Goal: Task Accomplishment & Management: Manage account settings

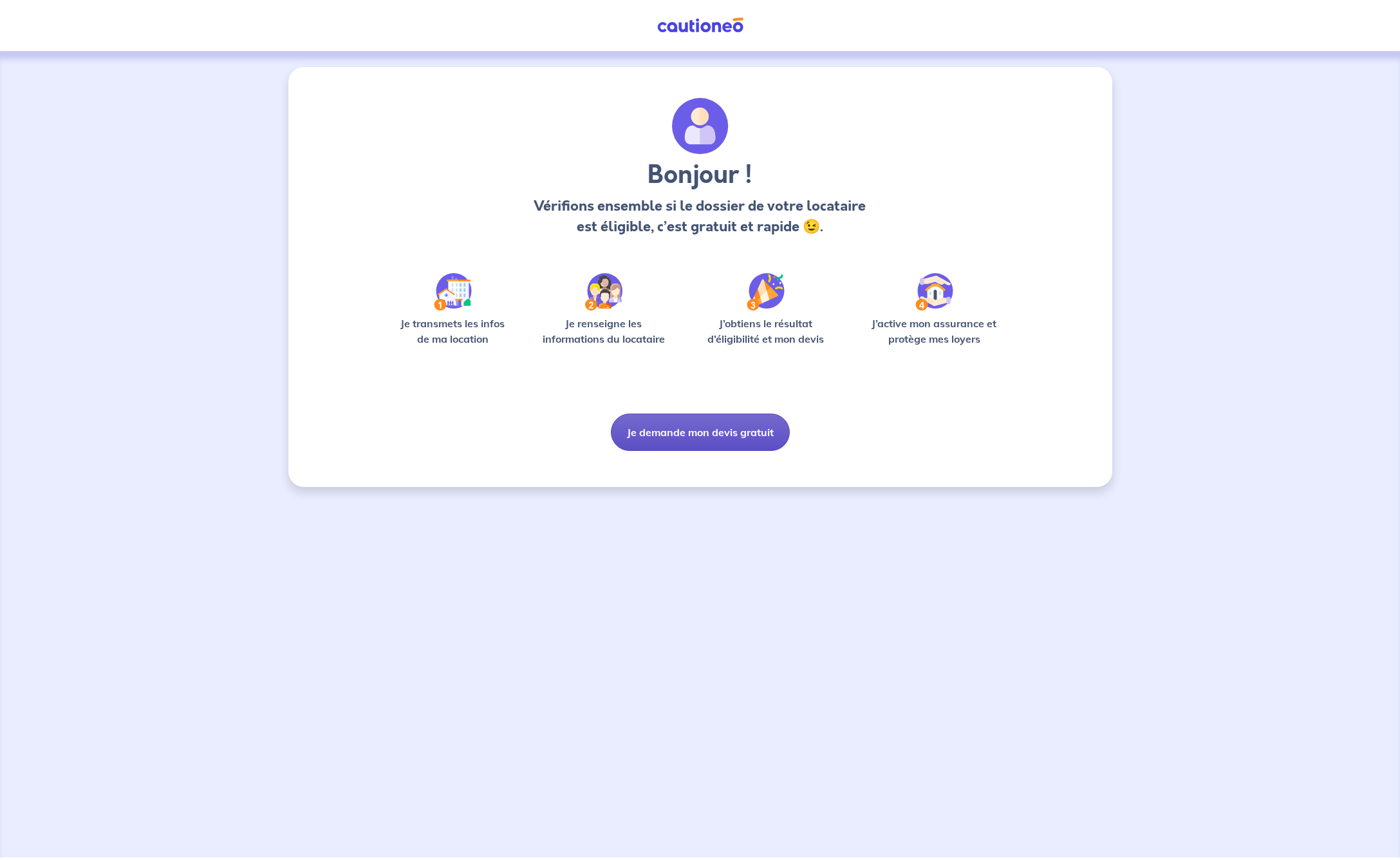
click at [707, 433] on button "Je demande mon devis gratuit" at bounding box center [700, 432] width 179 height 38
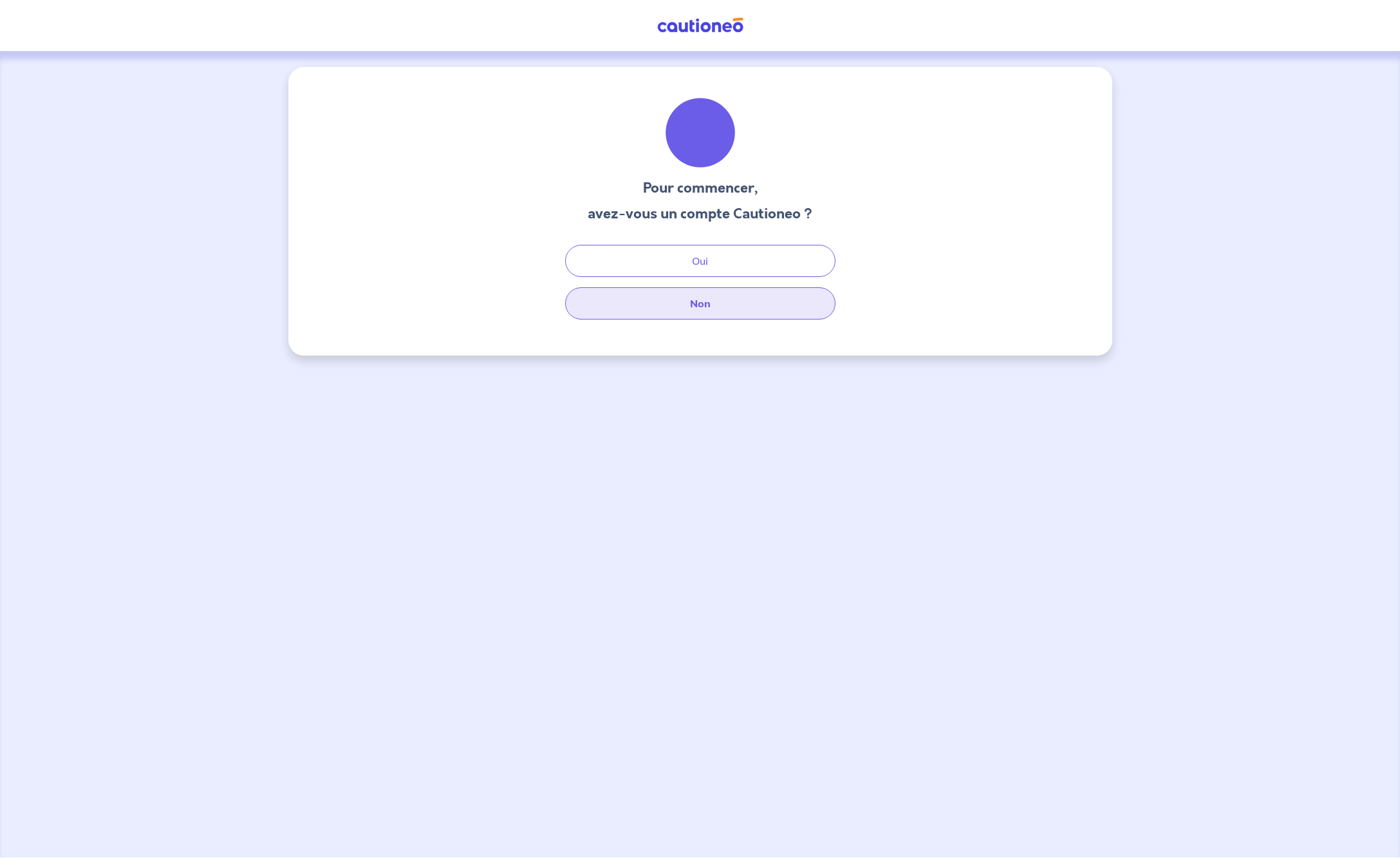
click at [690, 299] on button "Non" at bounding box center [700, 303] width 270 height 32
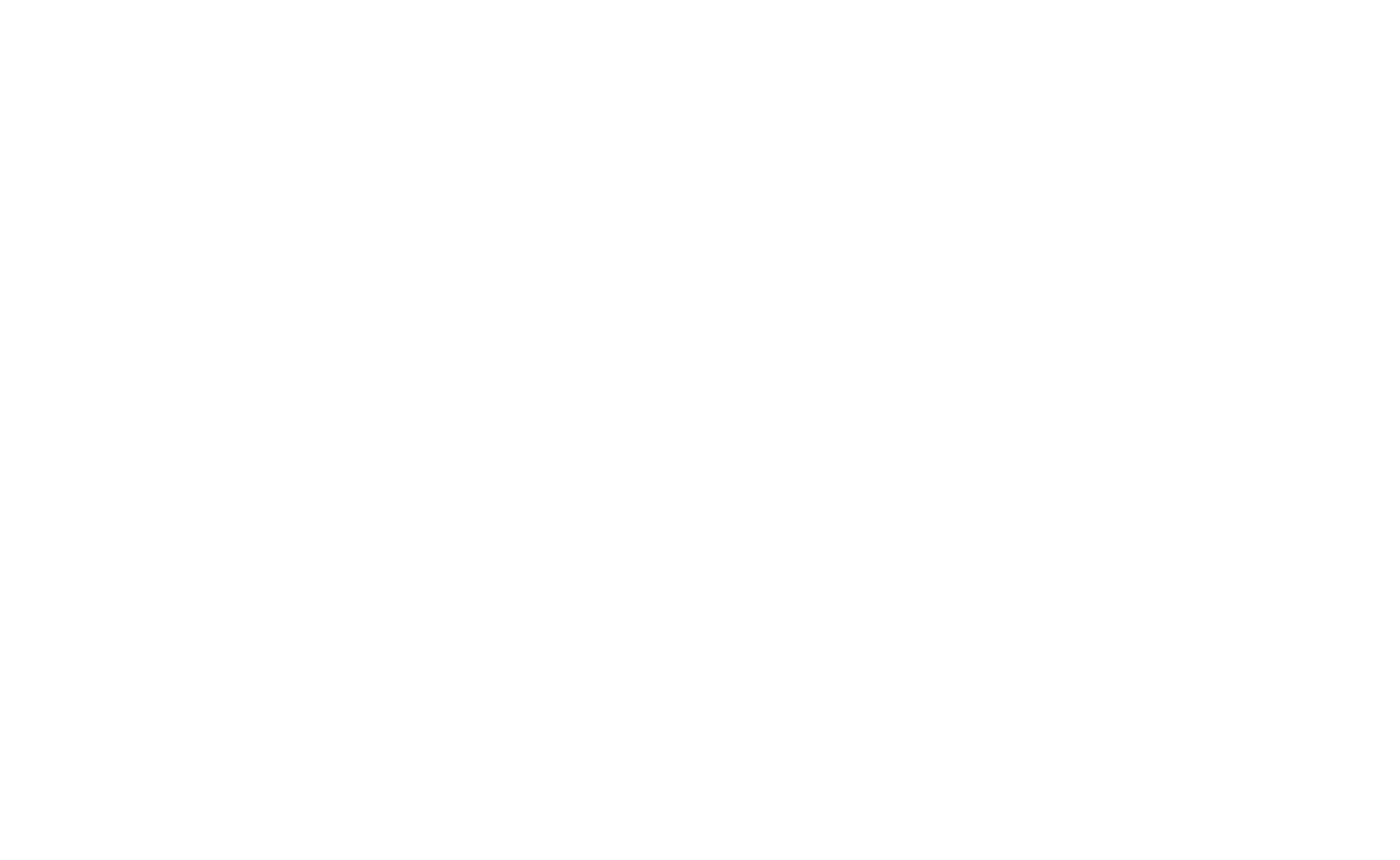
select select "FR"
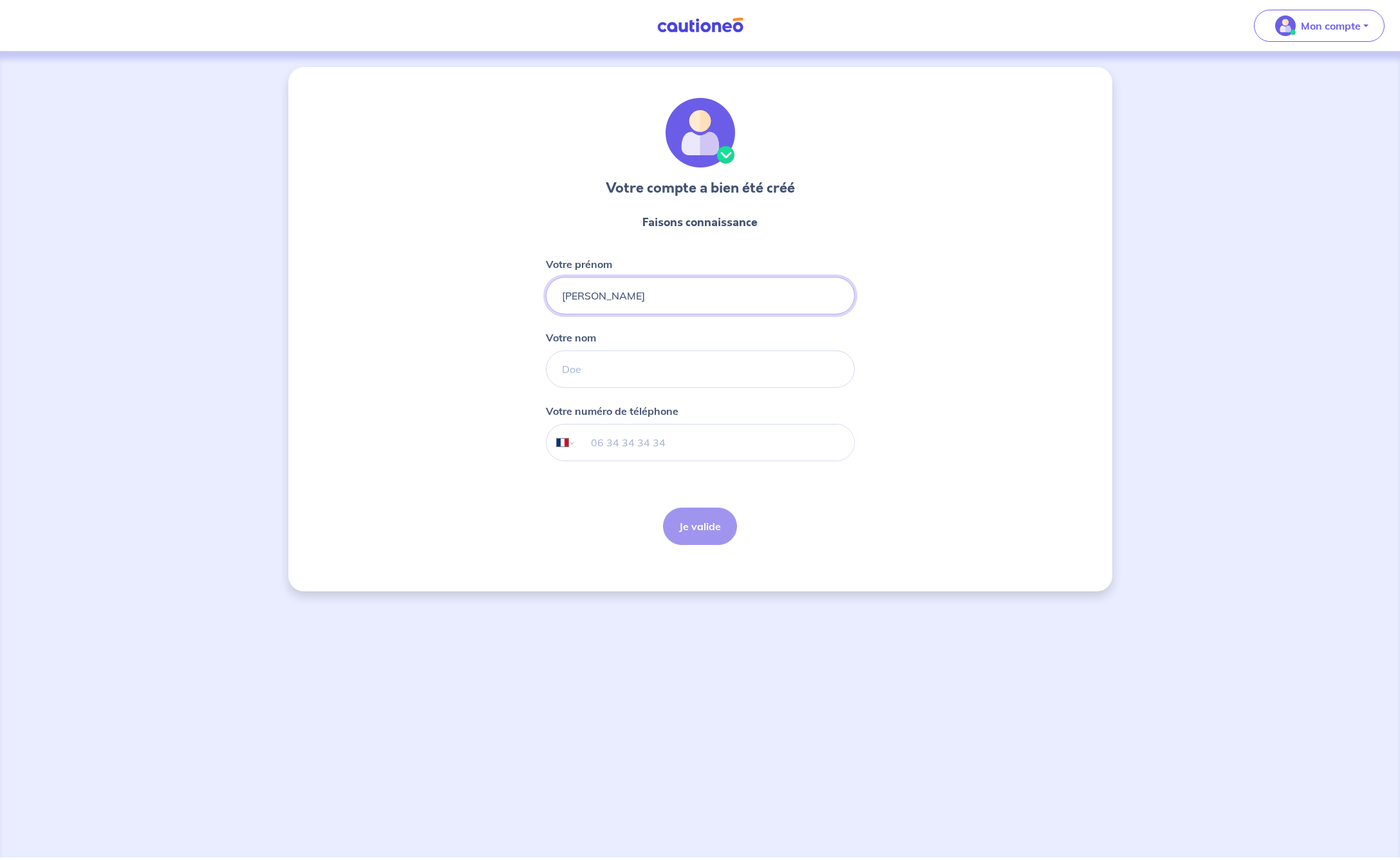
type input "[PERSON_NAME]"
type input "Ségard"
click at [728, 446] on input "tel" at bounding box center [714, 442] width 278 height 36
type input "06 95 49 92 92"
click at [701, 526] on button "Je valide" at bounding box center [700, 526] width 74 height 38
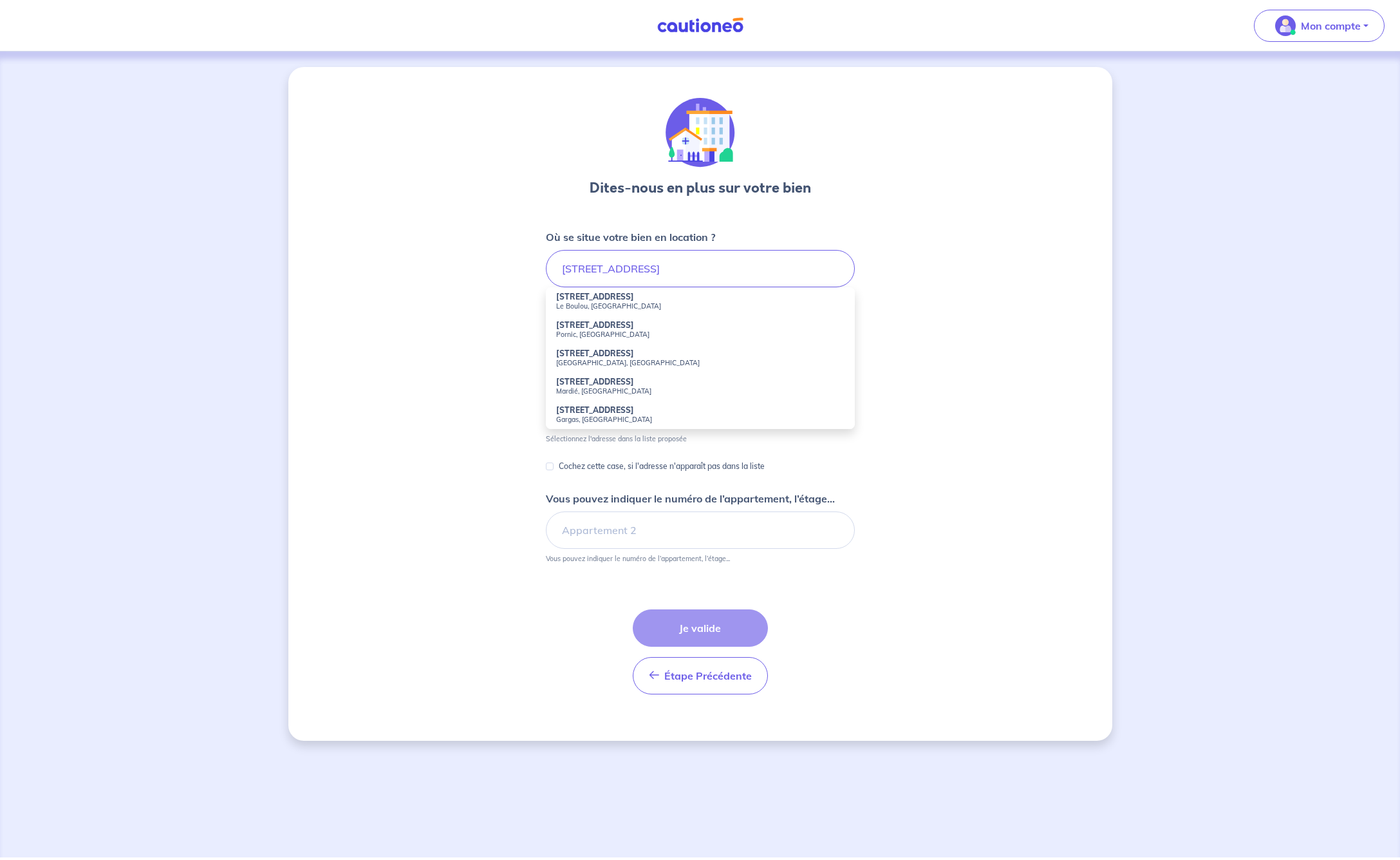
click at [585, 383] on strong "[STREET_ADDRESS]" at bounding box center [595, 381] width 78 height 10
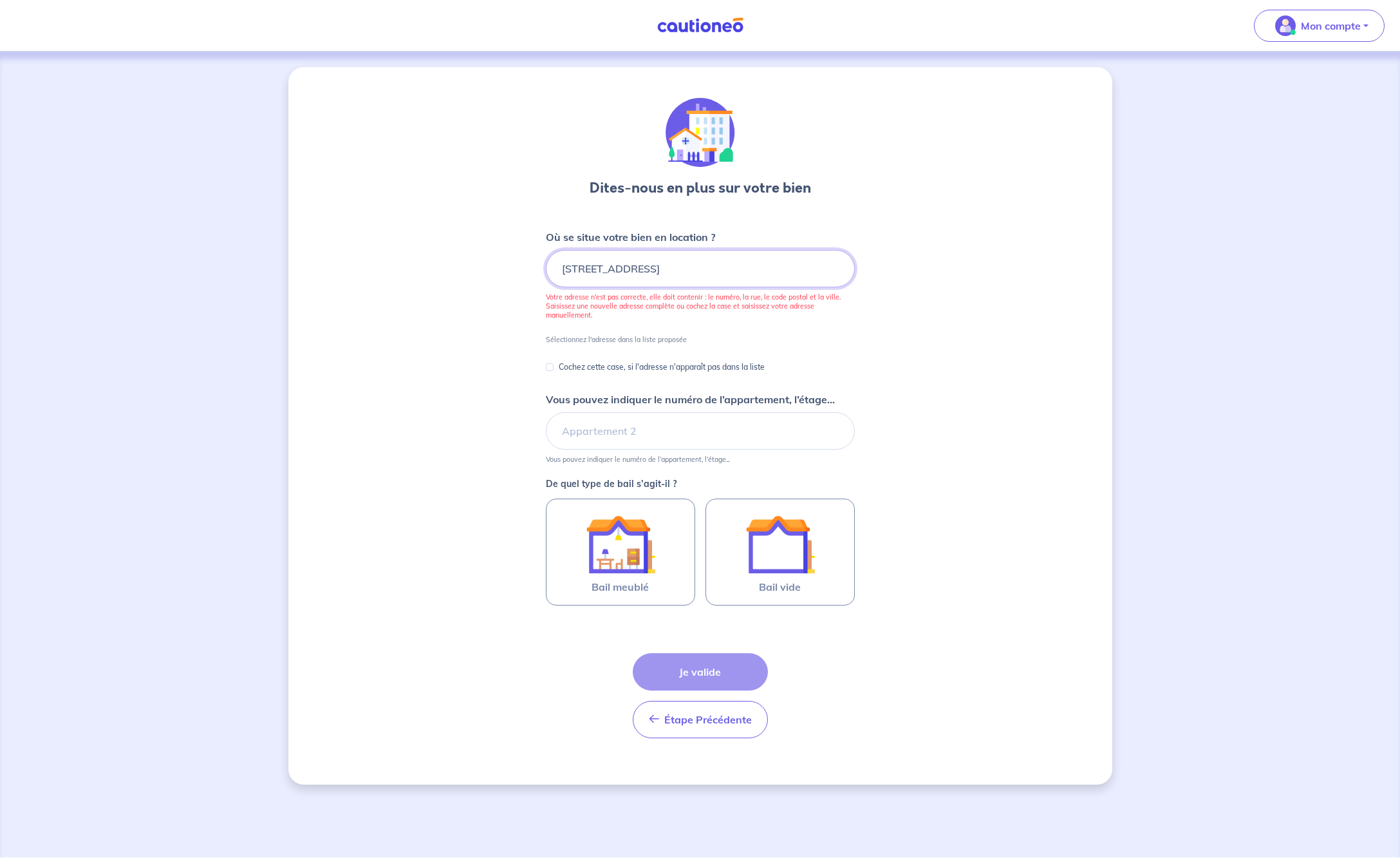
click at [652, 270] on input "[STREET_ADDRESS]" at bounding box center [700, 268] width 309 height 38
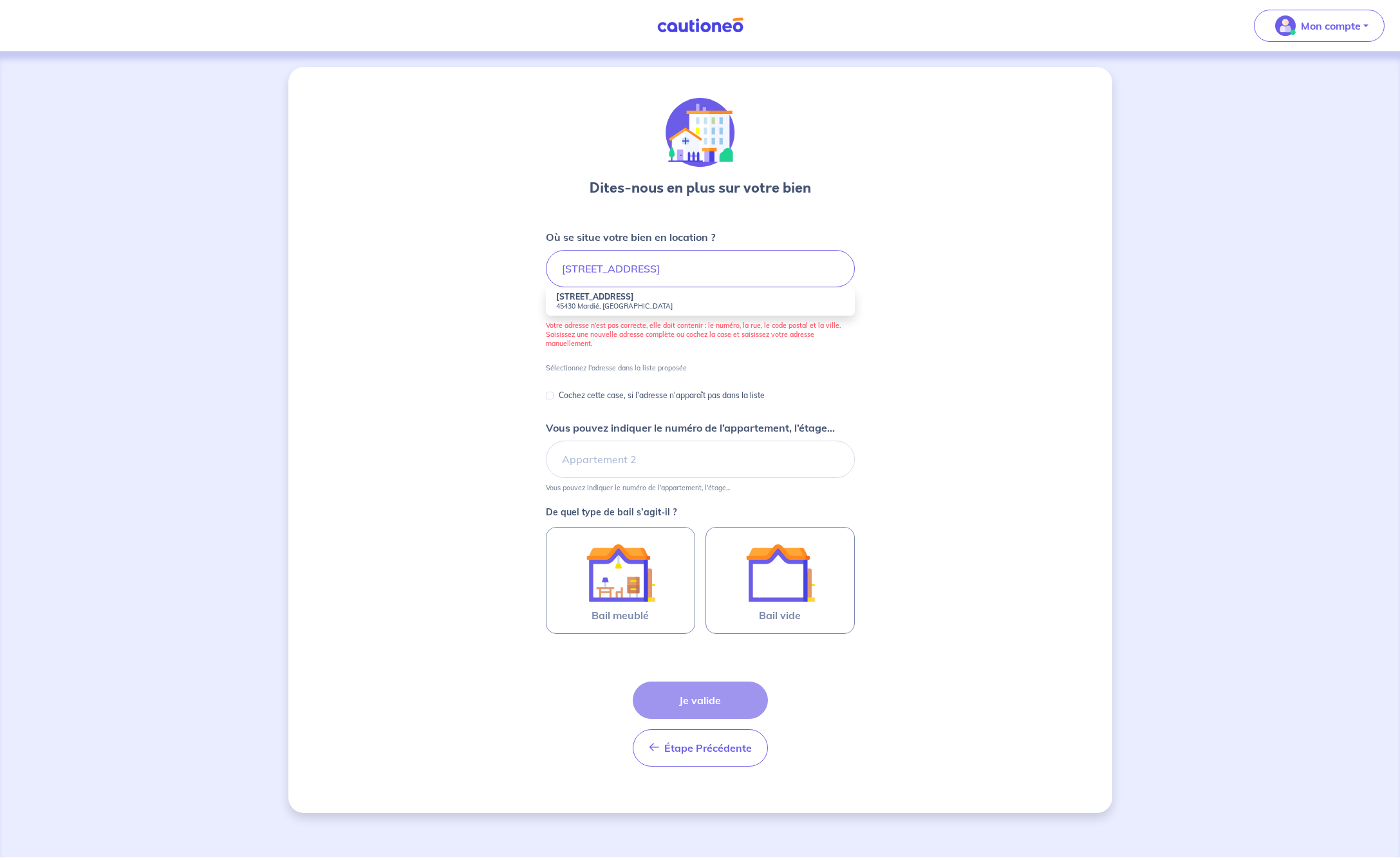
click at [581, 297] on strong "[STREET_ADDRESS]" at bounding box center [595, 296] width 78 height 10
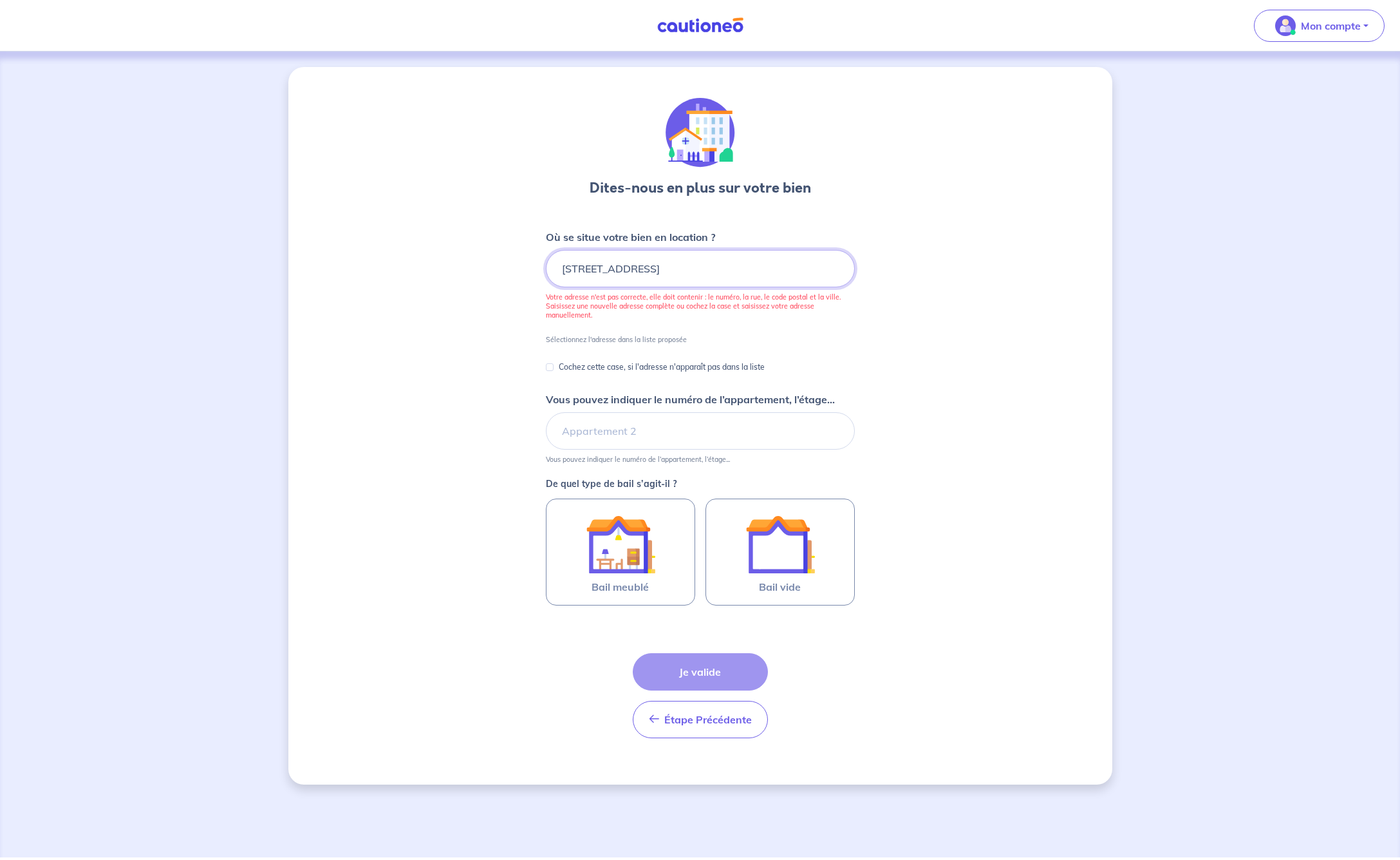
click at [568, 268] on input "[STREET_ADDRESS]" at bounding box center [700, 268] width 309 height 38
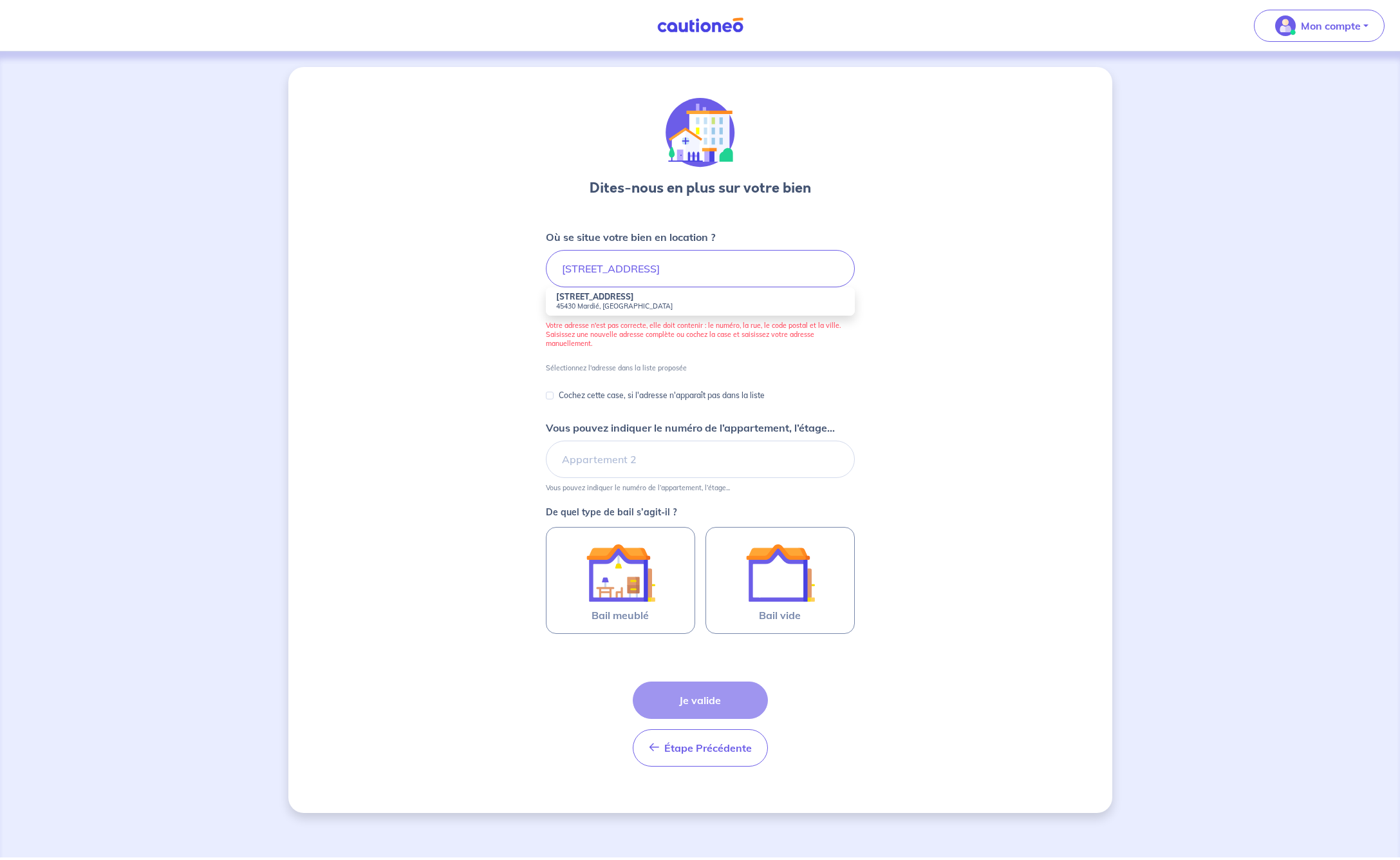
click at [599, 300] on strong "[STREET_ADDRESS]" at bounding box center [595, 296] width 78 height 10
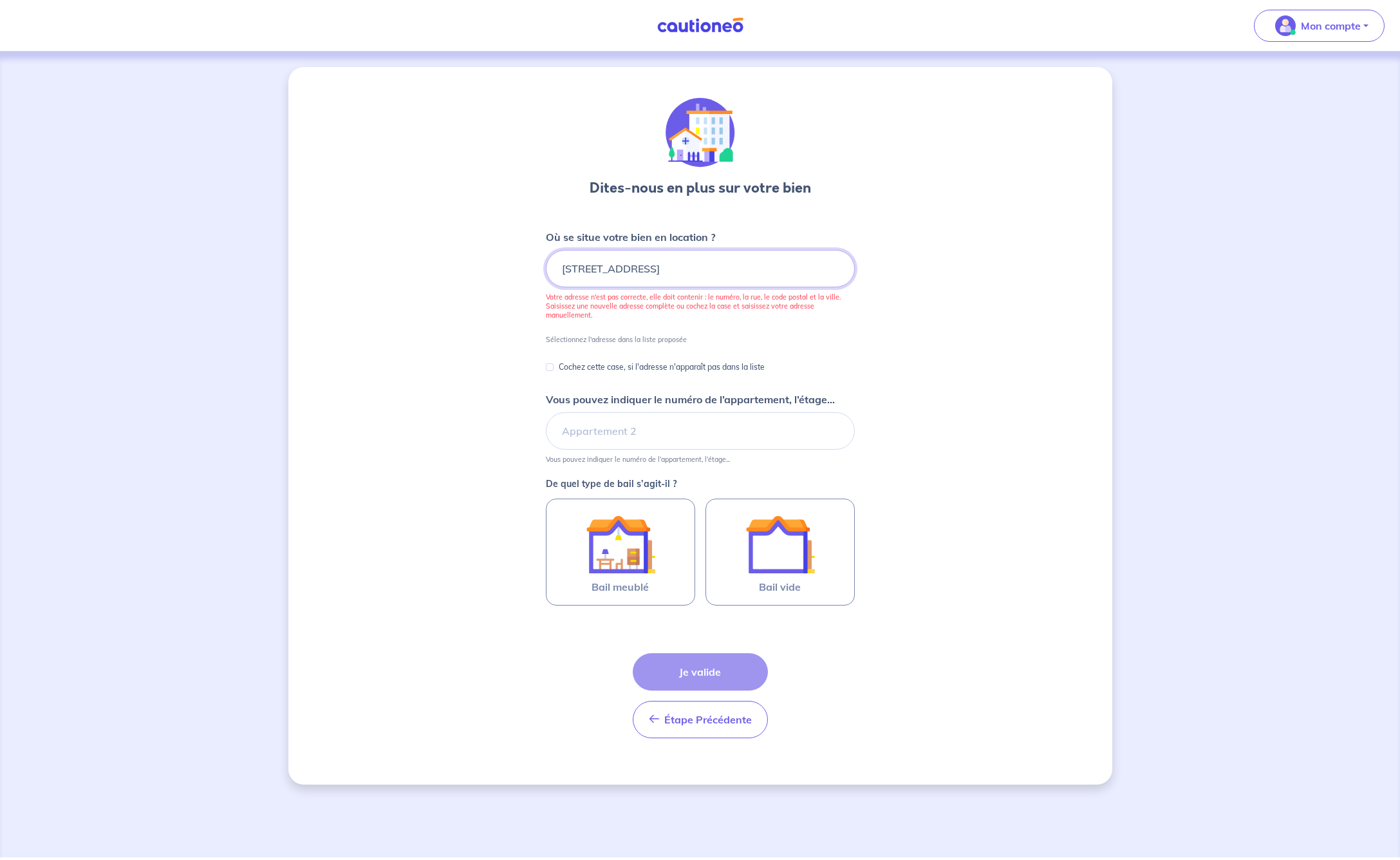
click at [683, 268] on input "[STREET_ADDRESS]" at bounding box center [700, 268] width 309 height 38
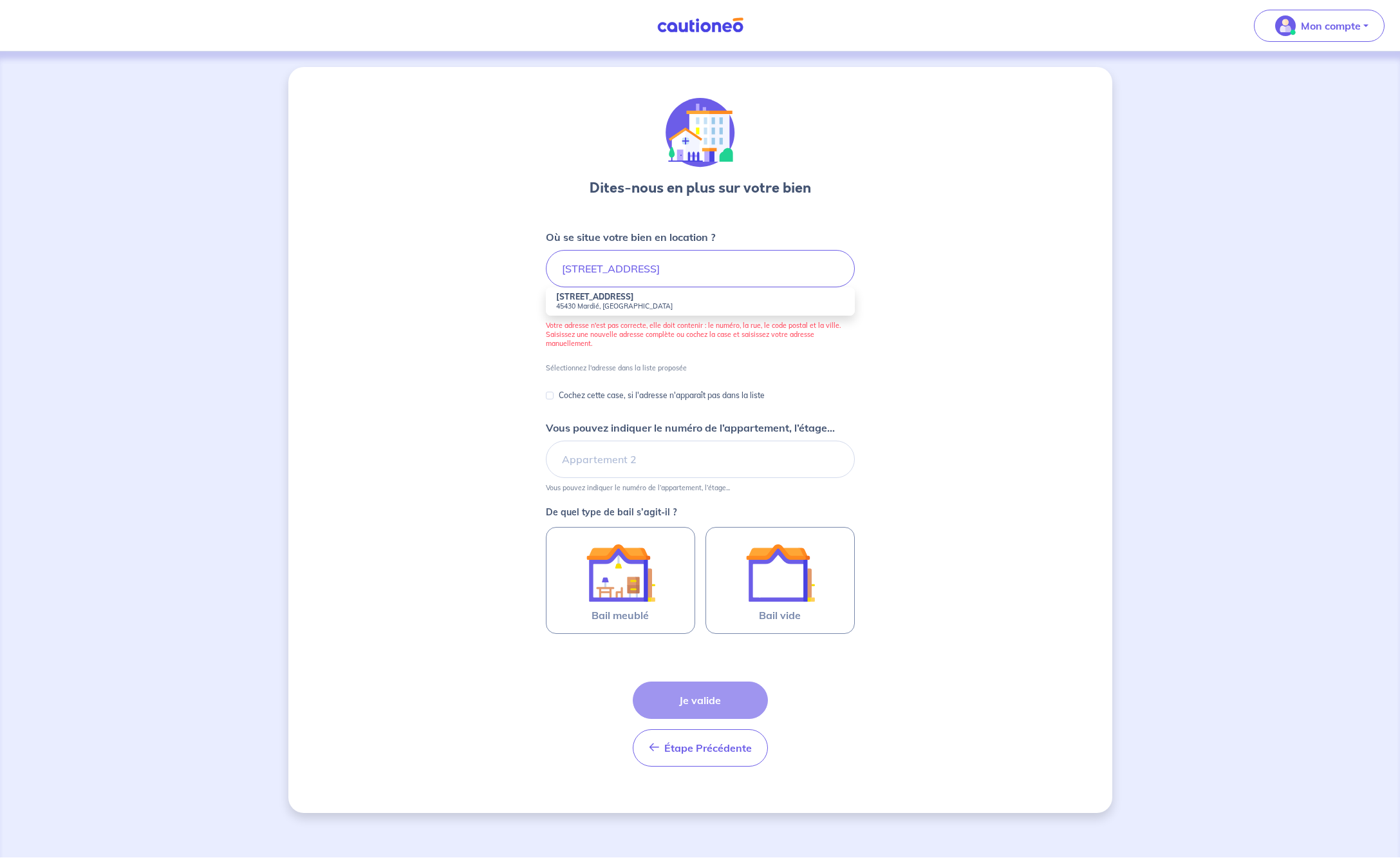
click at [591, 300] on strong "[STREET_ADDRESS]" at bounding box center [595, 296] width 78 height 10
type input "[STREET_ADDRESS]"
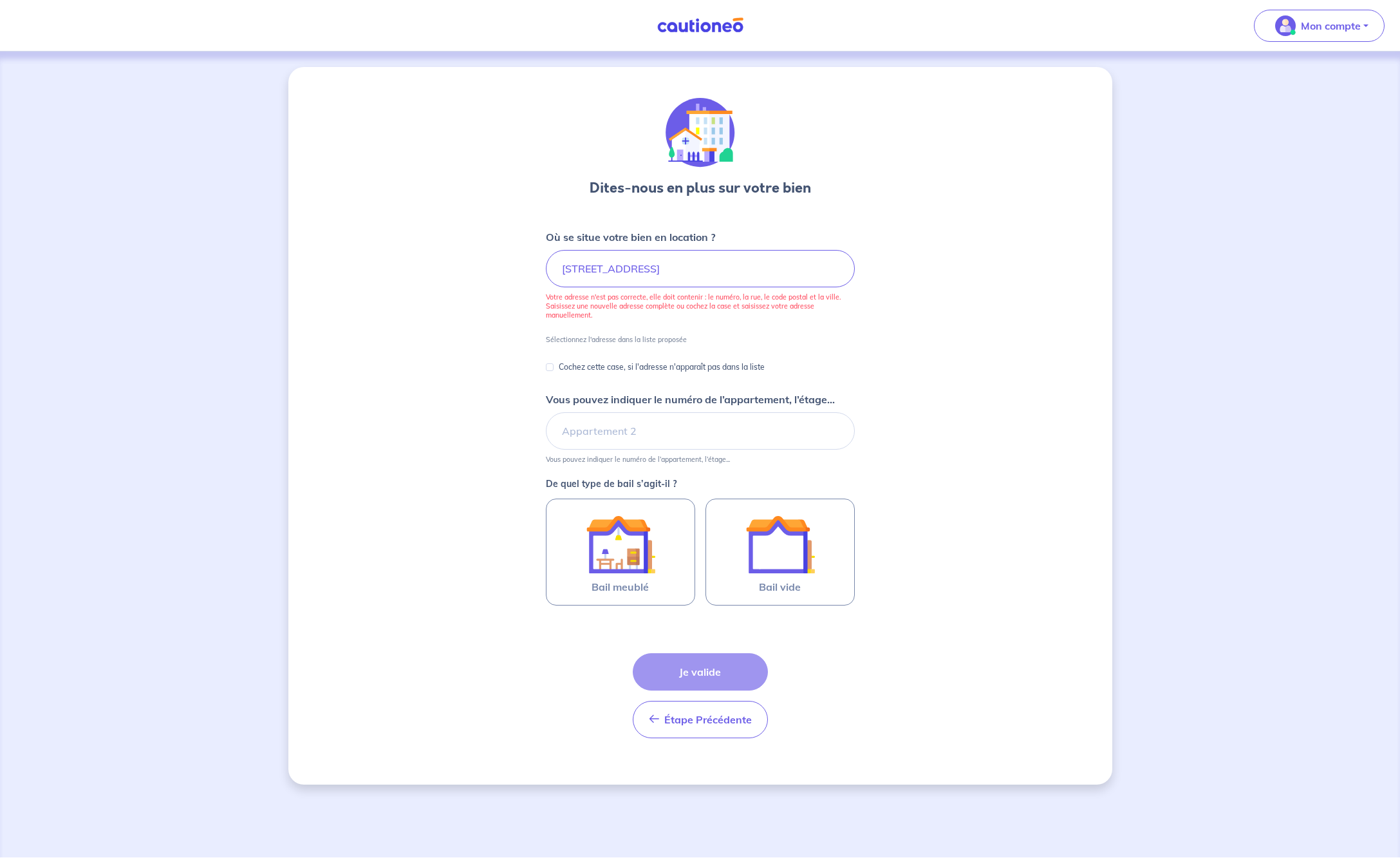
click at [548, 367] on input "Cochez cette case, si l'adresse n'apparaît pas dans la liste" at bounding box center [550, 368] width 8 height 8
checkbox input "true"
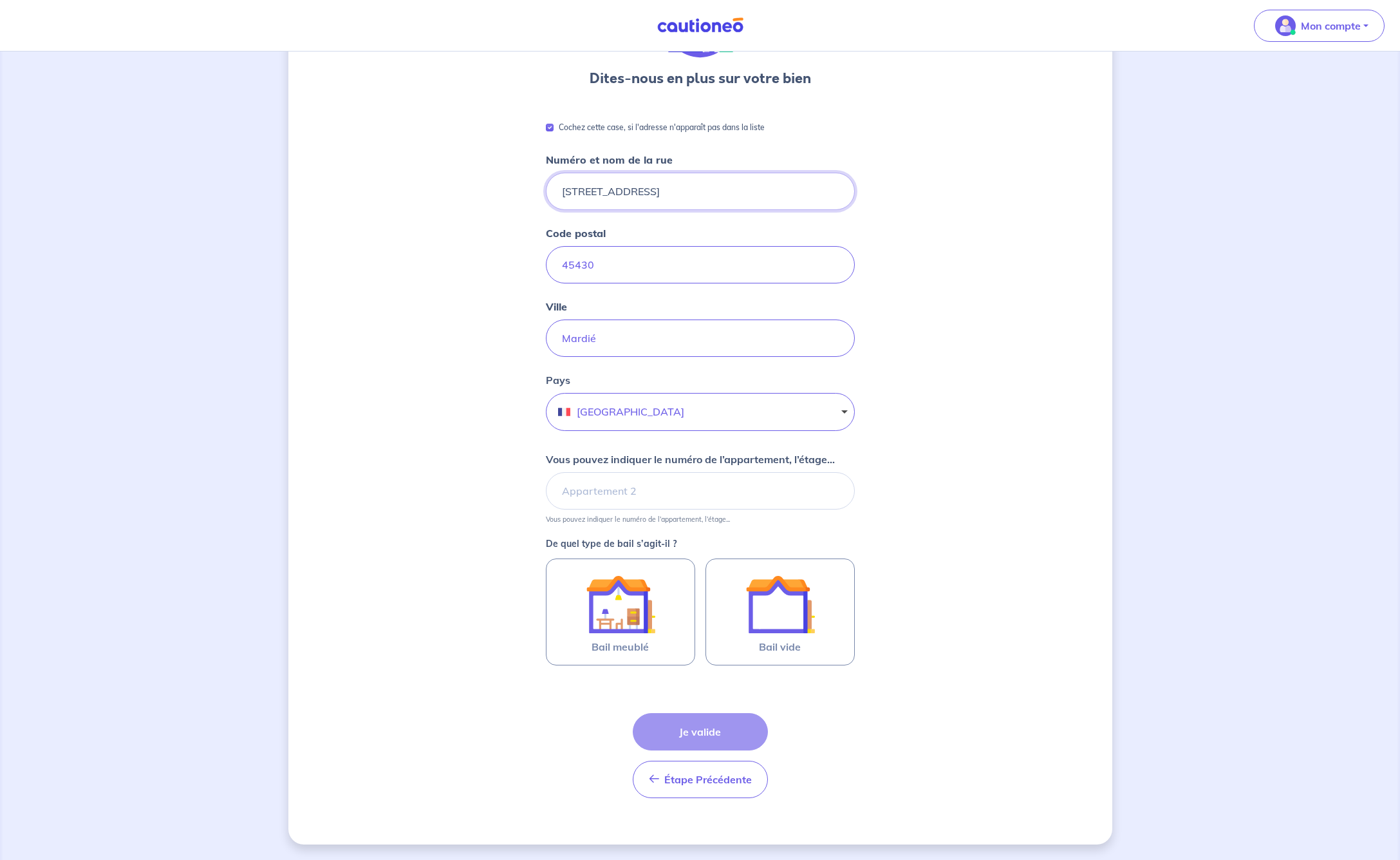
scroll to position [110, 0]
type input "[STREET_ADDRESS]"
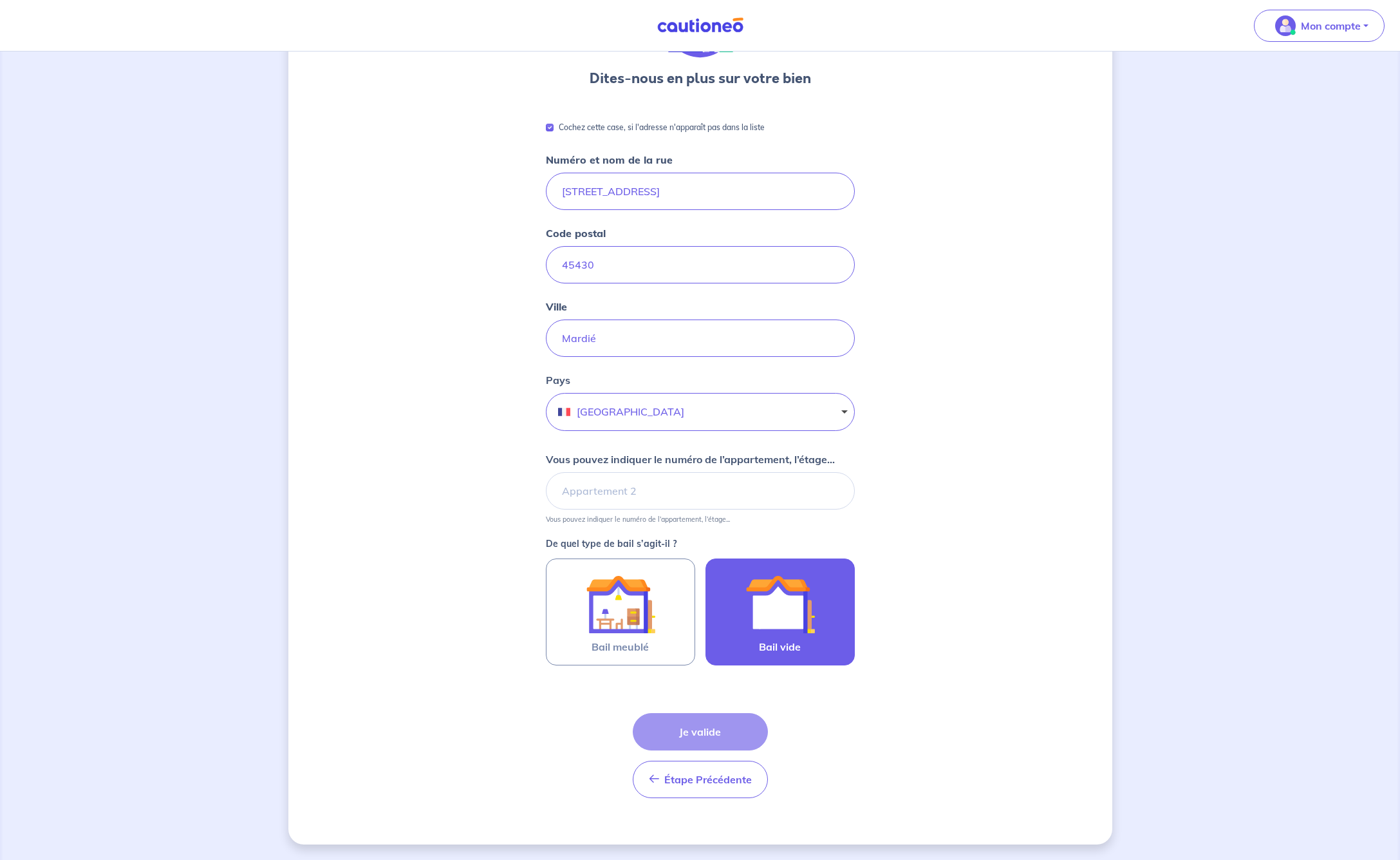
click at [786, 606] on img at bounding box center [780, 604] width 69 height 69
click at [0, 0] on input "Bail vide" at bounding box center [0, 0] width 0 height 0
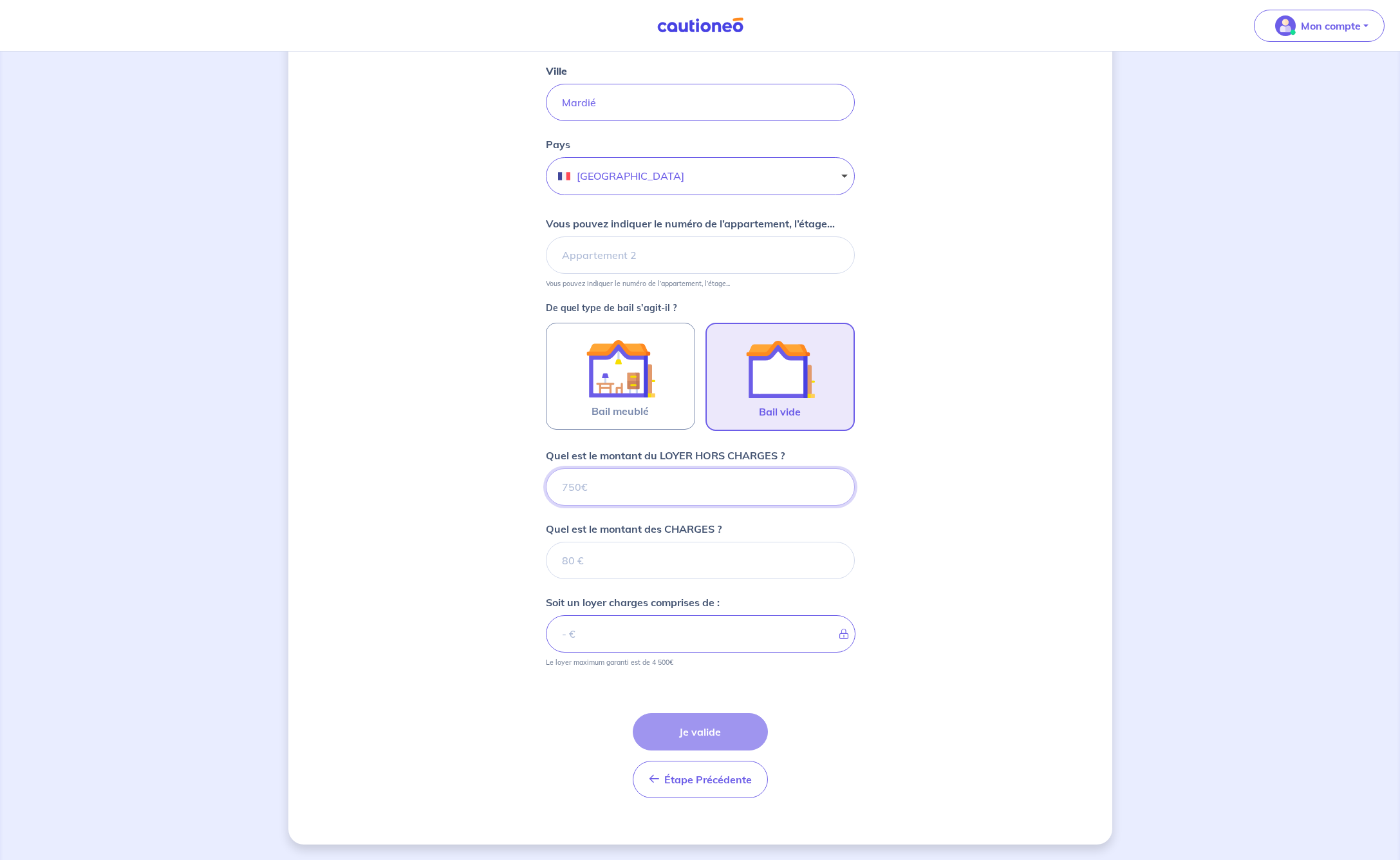
scroll to position [345, 0]
type input "9"
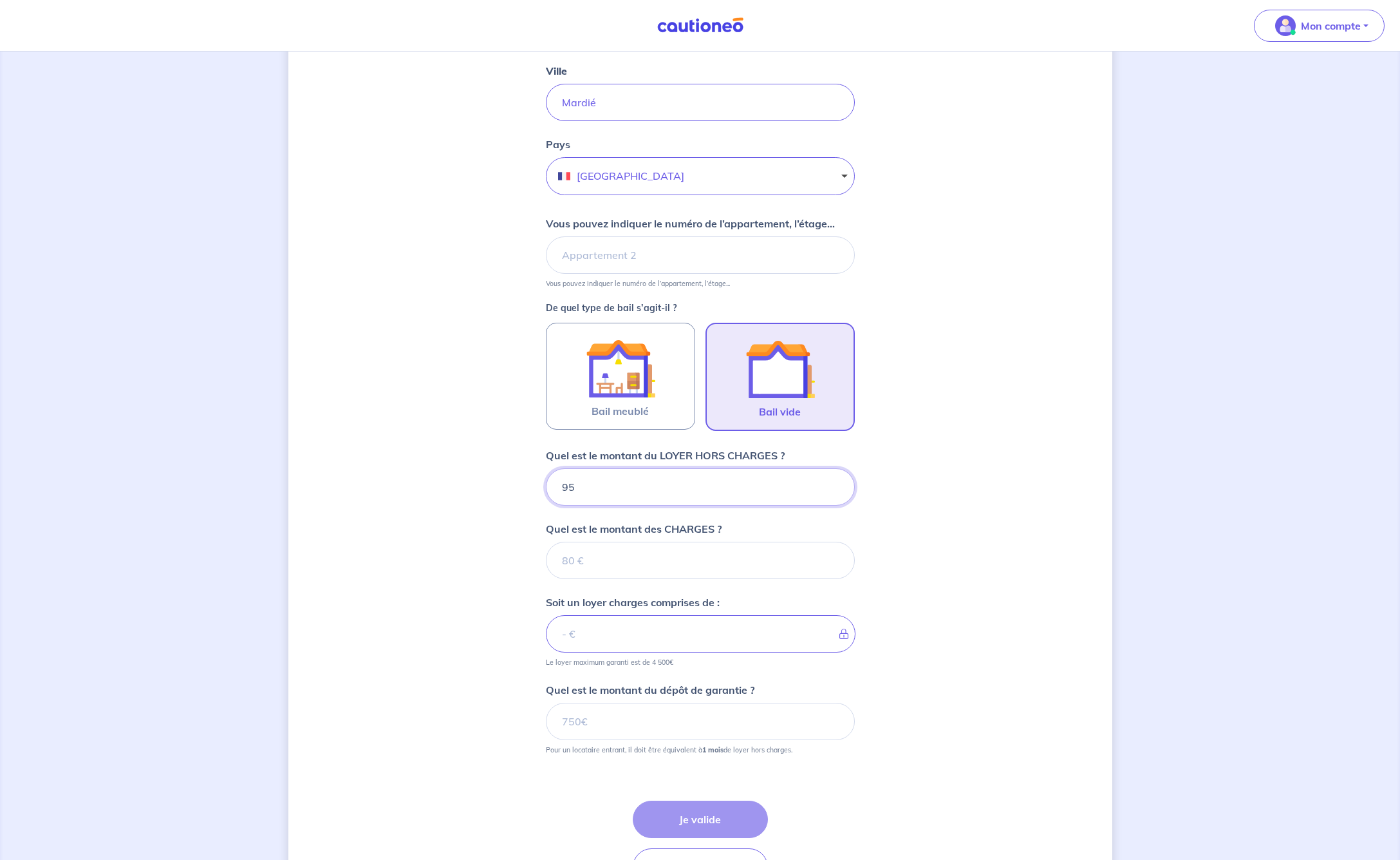
type input "950"
click at [665, 558] on input "Quel est le montant des CHARGES ?" at bounding box center [700, 560] width 309 height 38
type input "40"
type input "990"
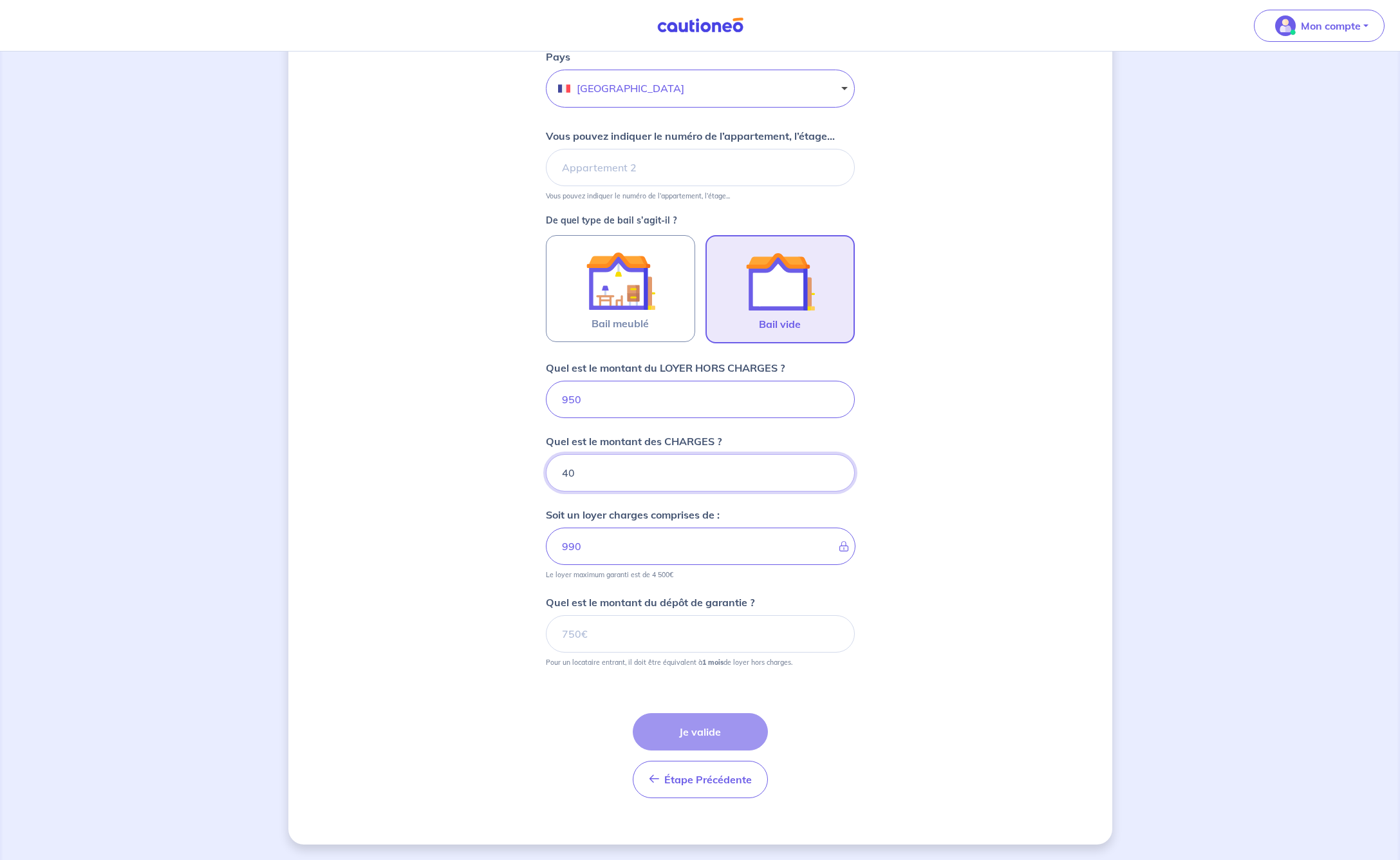
scroll to position [433, 0]
type input "40"
click at [618, 638] on input "Quel est le montant du dépôt de garantie ?" at bounding box center [700, 633] width 309 height 38
type input "950"
click at [912, 687] on div "Dites-nous en plus sur votre bien Cochez cette case, si l'adresse n'apparaît pa…" at bounding box center [700, 239] width 824 height 1210
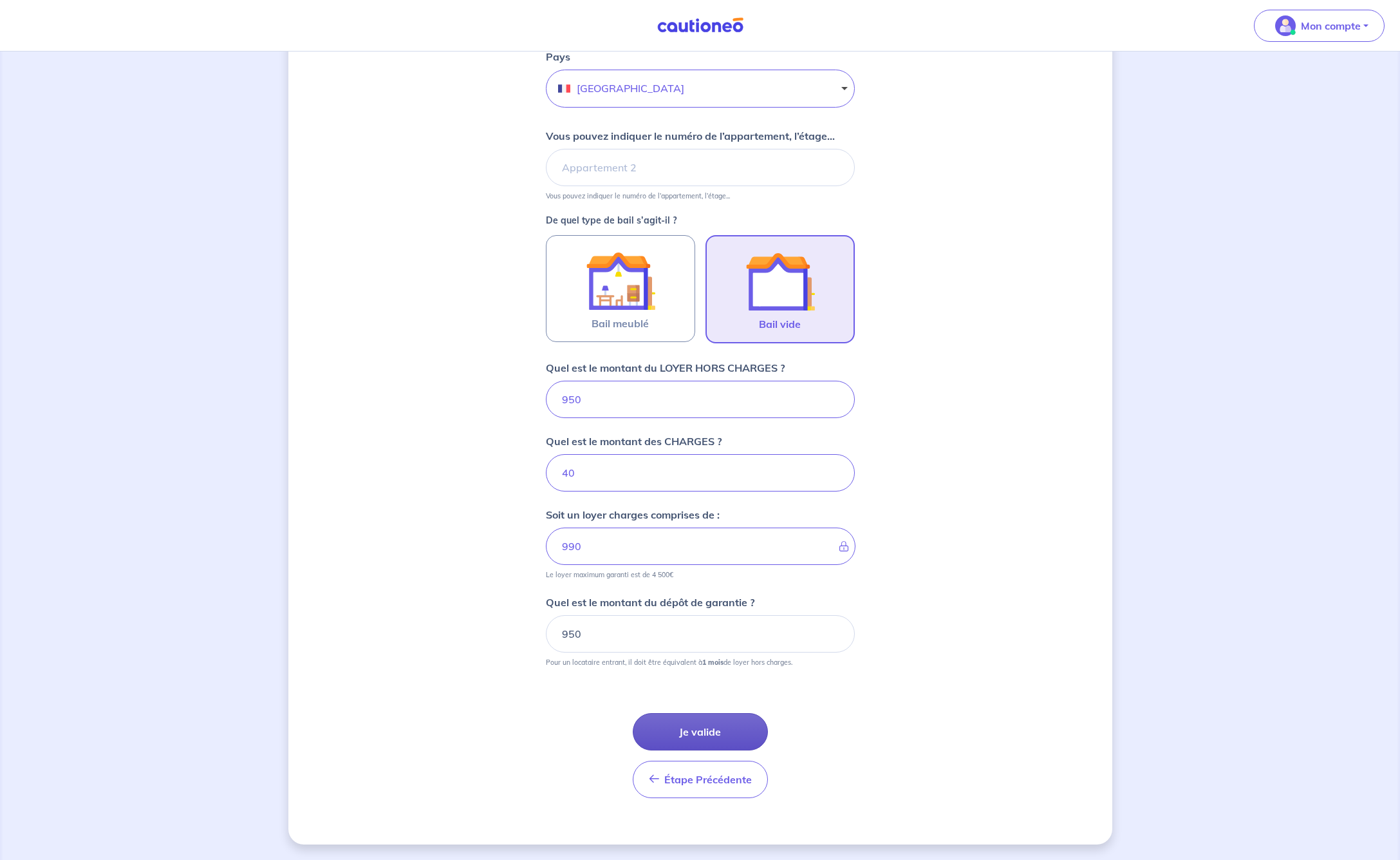
click at [703, 728] on button "Je valide" at bounding box center [700, 732] width 135 height 38
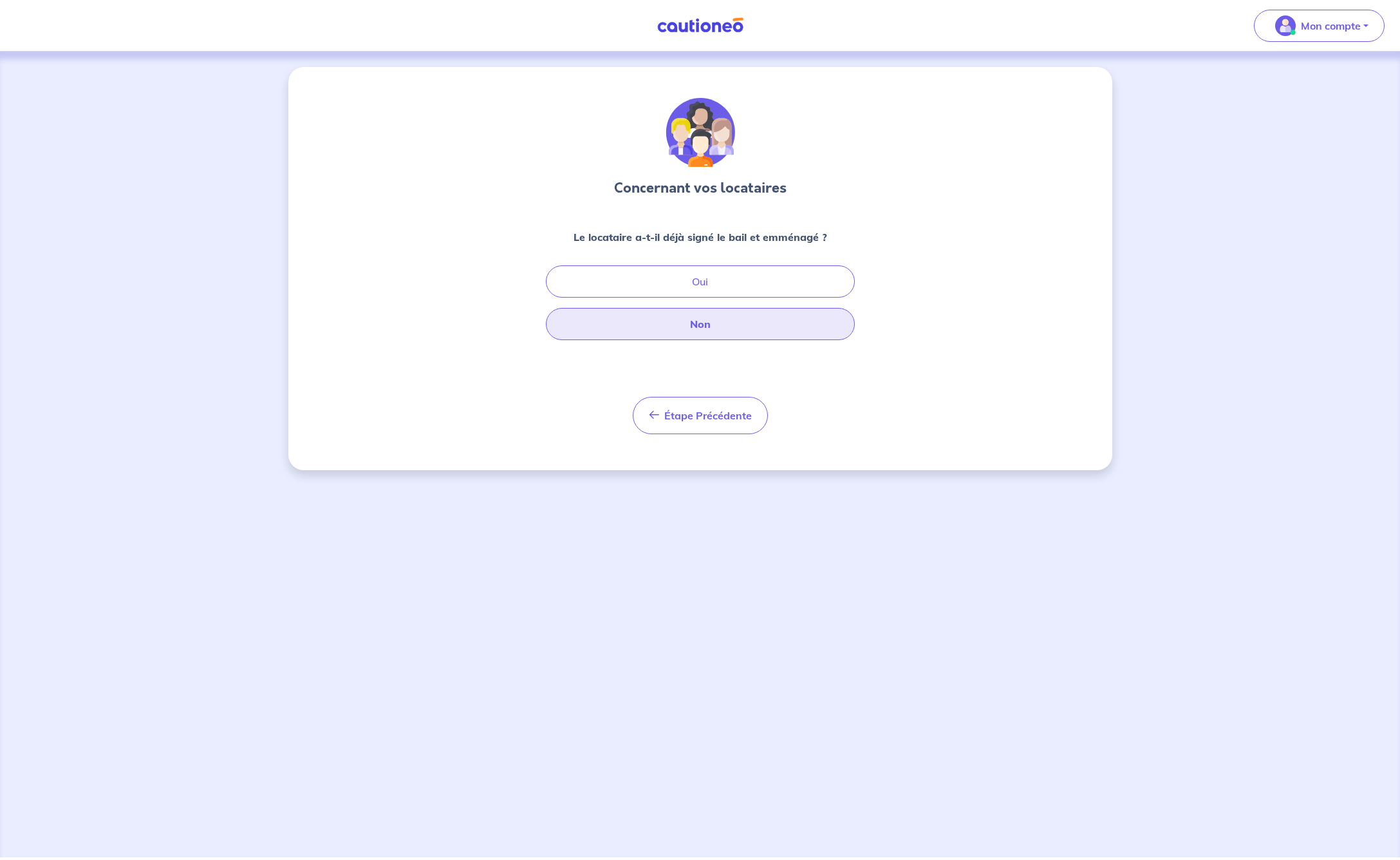
click at [699, 323] on button "Non" at bounding box center [700, 324] width 309 height 32
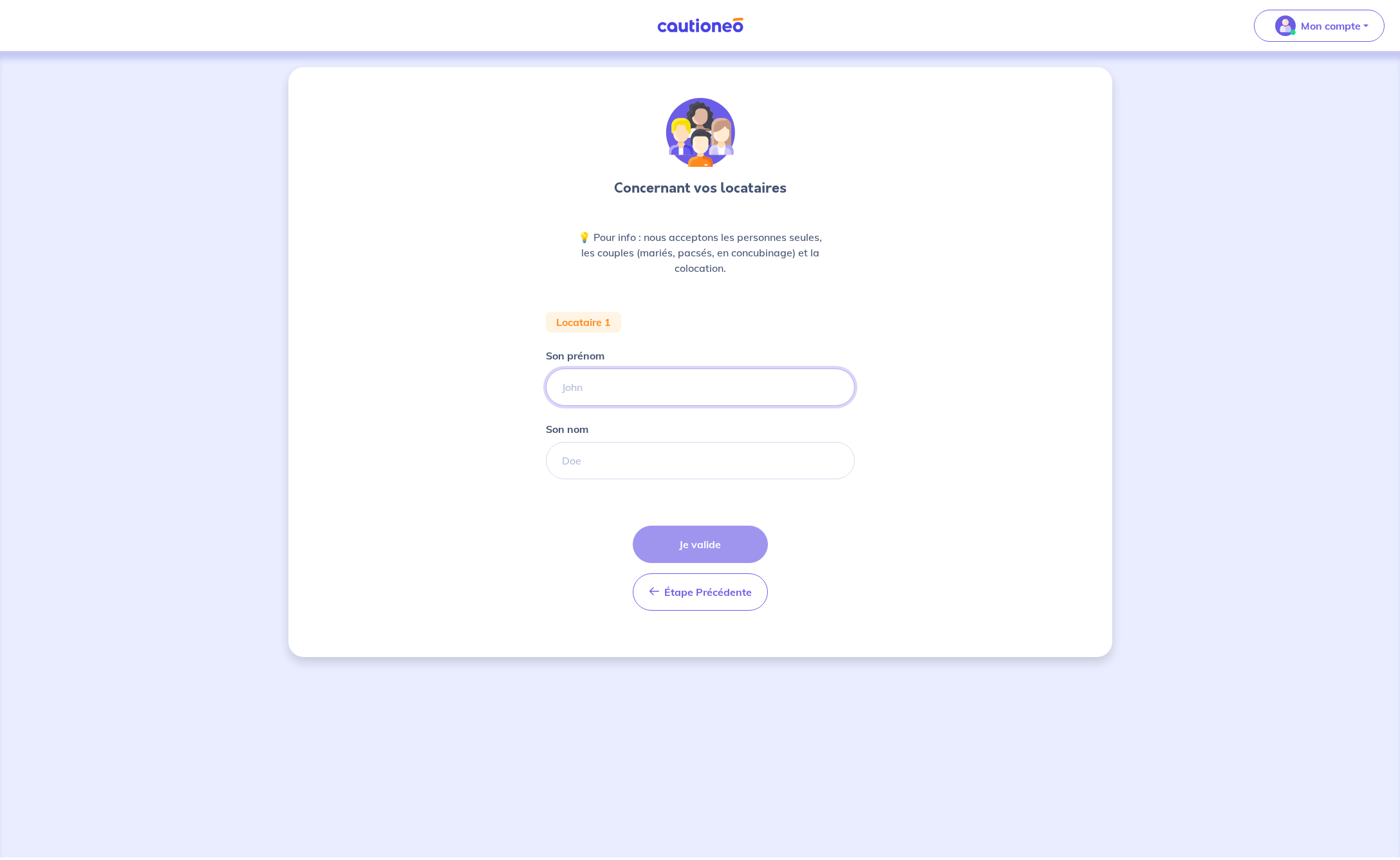
click at [615, 387] on input "Son prénom" at bounding box center [700, 387] width 309 height 38
type input "Chloé"
click at [612, 463] on input "Son nom" at bounding box center [700, 460] width 309 height 38
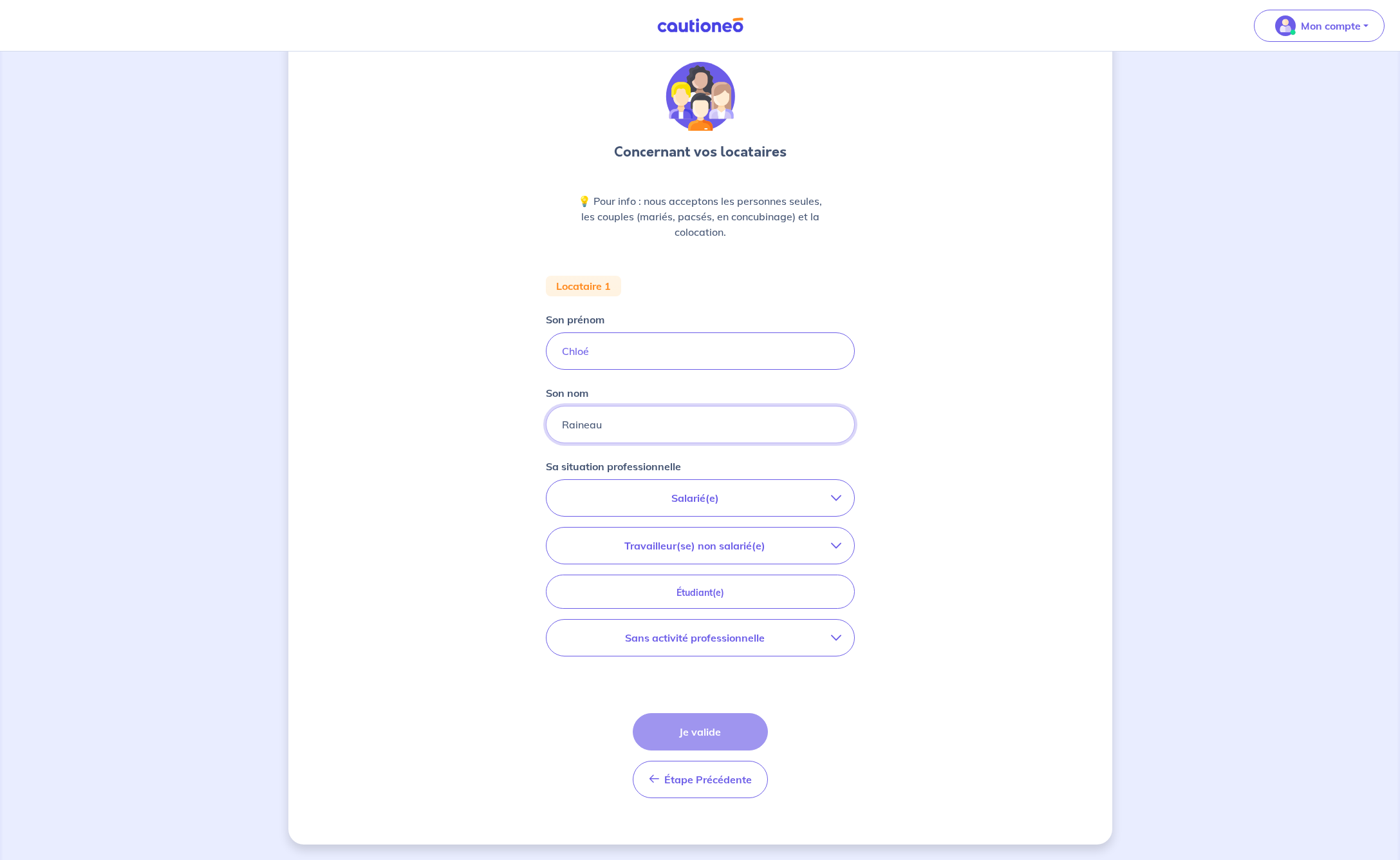
scroll to position [36, 0]
type input "Raineau"
click at [840, 499] on icon "button" at bounding box center [836, 498] width 11 height 11
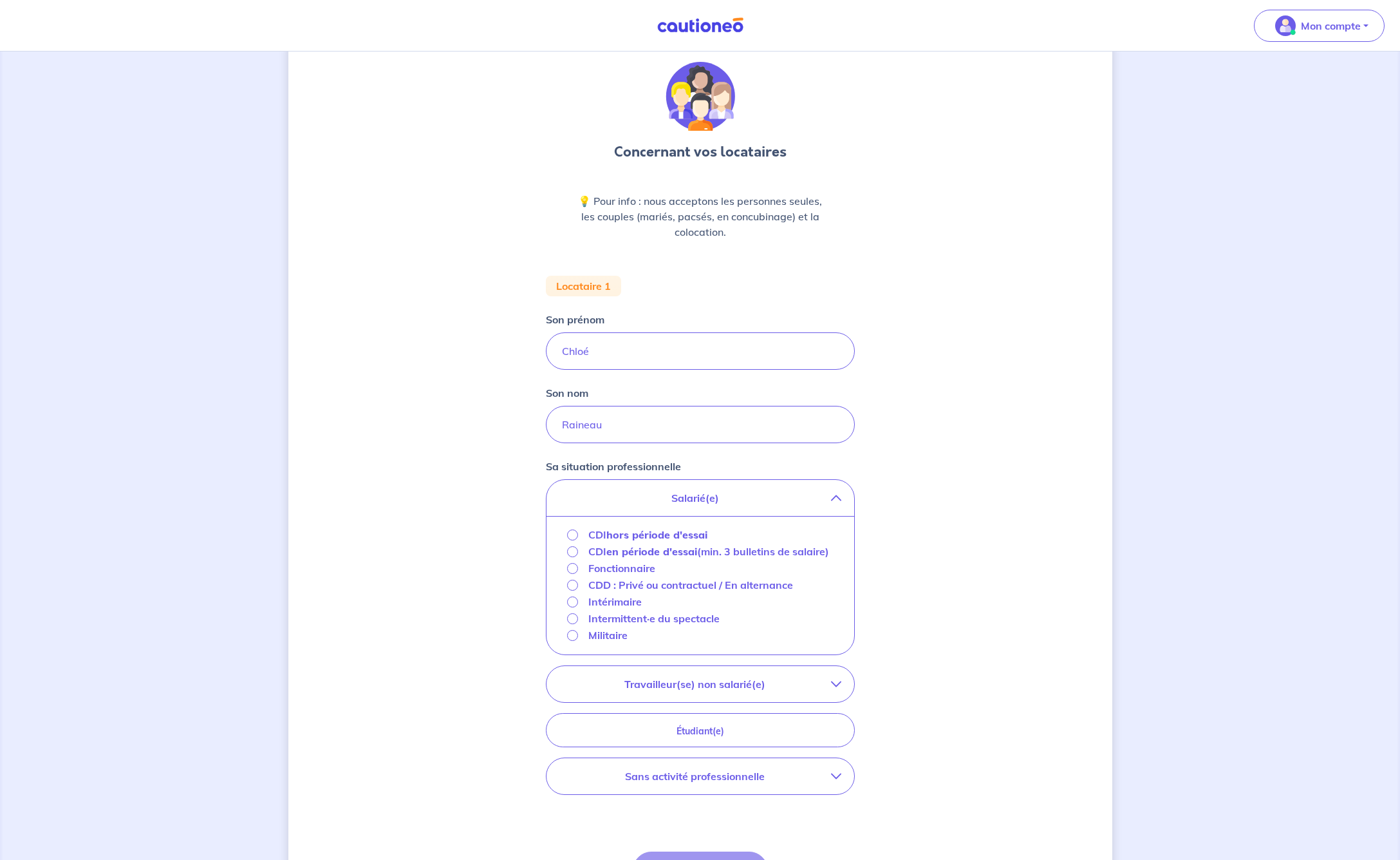
click at [572, 574] on input "Fonctionnaire" at bounding box center [572, 568] width 11 height 11
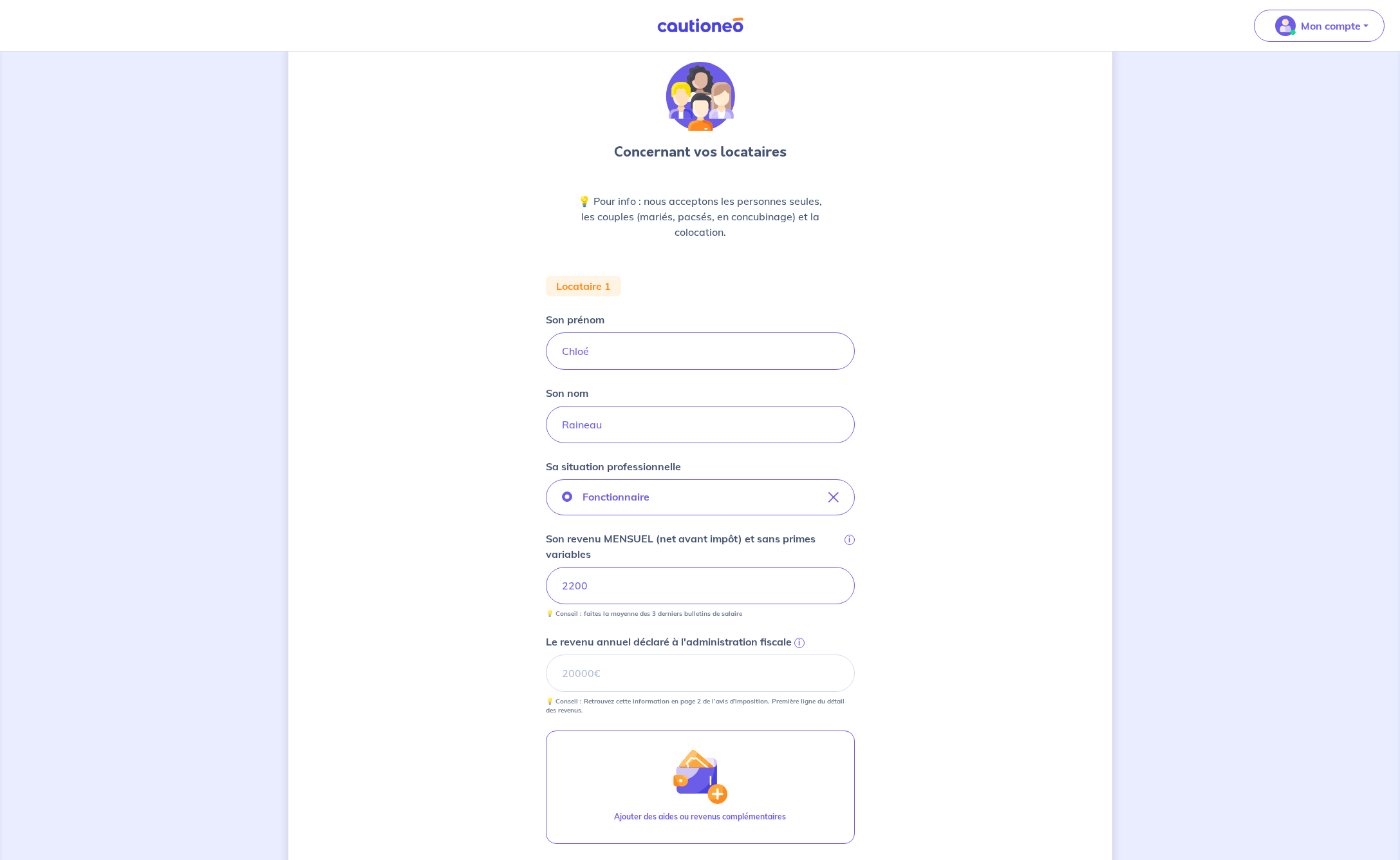
click at [943, 619] on div "Concernant vos locataires 💡 Pour info : nous acceptons les personnes seules, le…" at bounding box center [700, 534] width 824 height 1006
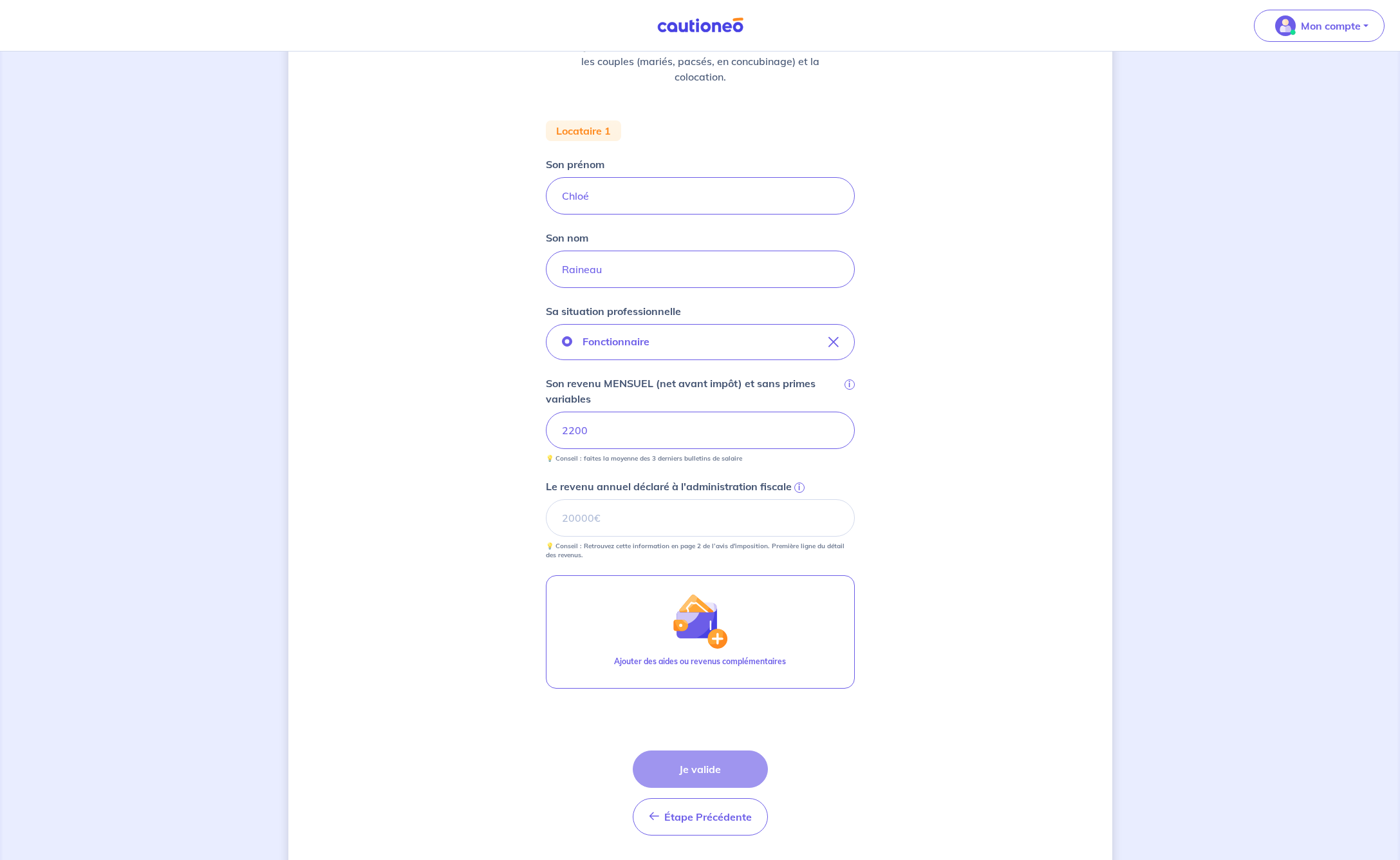
scroll to position [193, 0]
click at [798, 487] on span "i" at bounding box center [799, 486] width 11 height 11
click at [798, 497] on input "Le revenu annuel déclaré à l'administration fiscale i" at bounding box center [700, 516] width 309 height 38
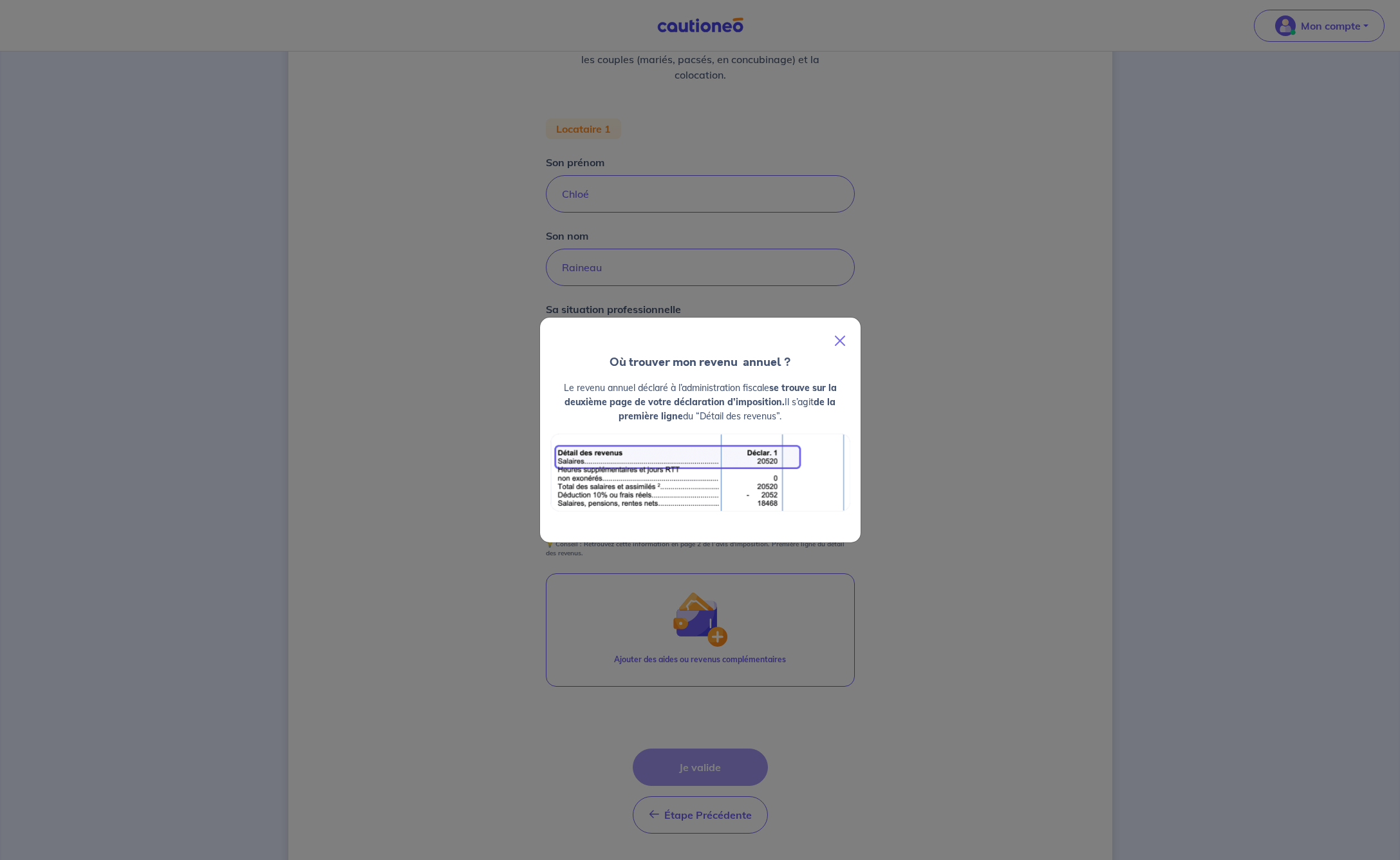
click at [842, 338] on button "Close" at bounding box center [840, 340] width 31 height 36
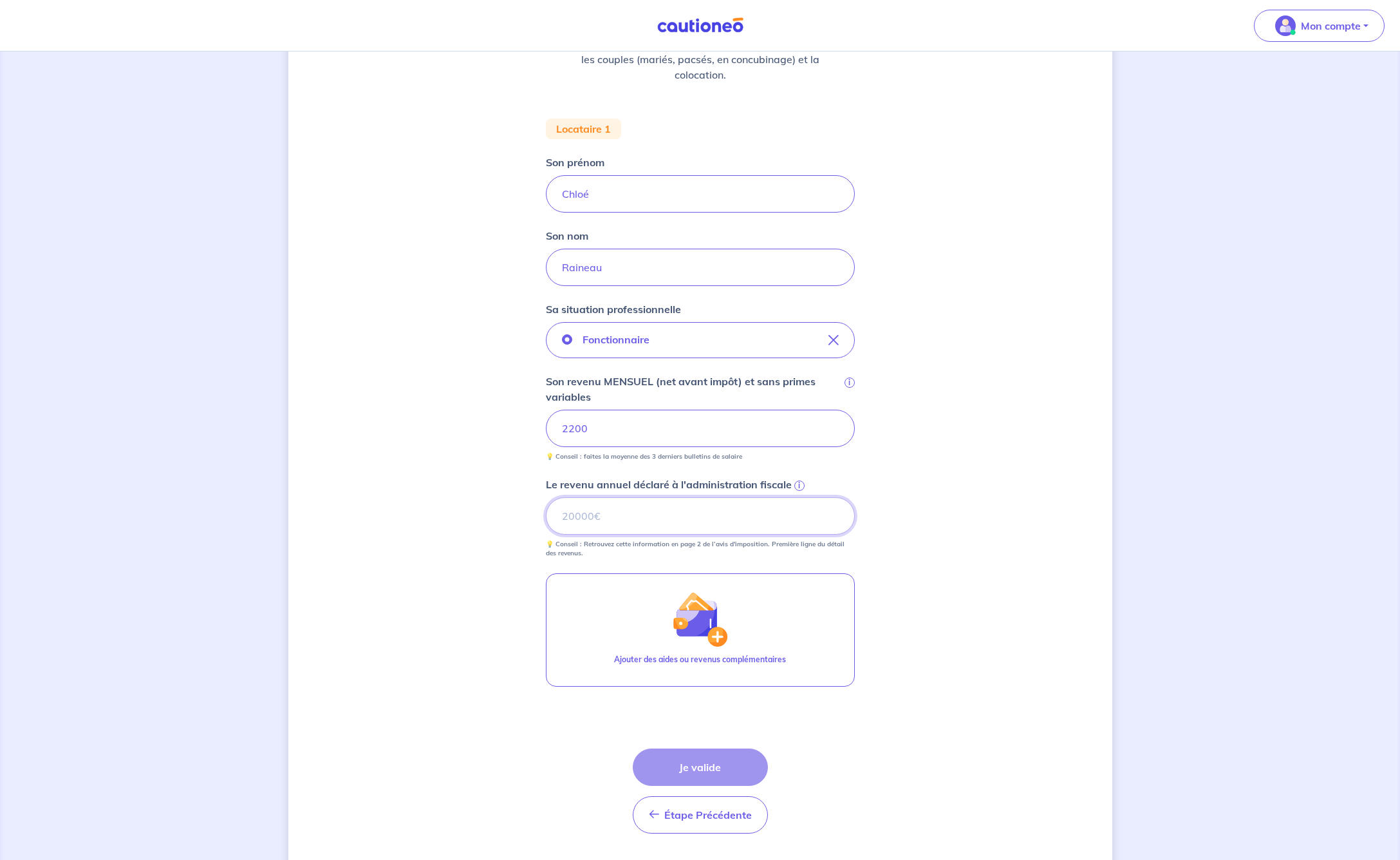
drag, startPoint x: 584, startPoint y: 521, endPoint x: 571, endPoint y: 522, distance: 13.0
click at [583, 521] on input "Le revenu annuel déclaré à l'administration fiscale i" at bounding box center [700, 516] width 309 height 38
type input "30273"
click at [940, 581] on div "Concernant vos locataires 💡 Pour info : nous acceptons les personnes seules, le…" at bounding box center [700, 377] width 824 height 1006
click at [797, 484] on span "i" at bounding box center [799, 486] width 11 height 11
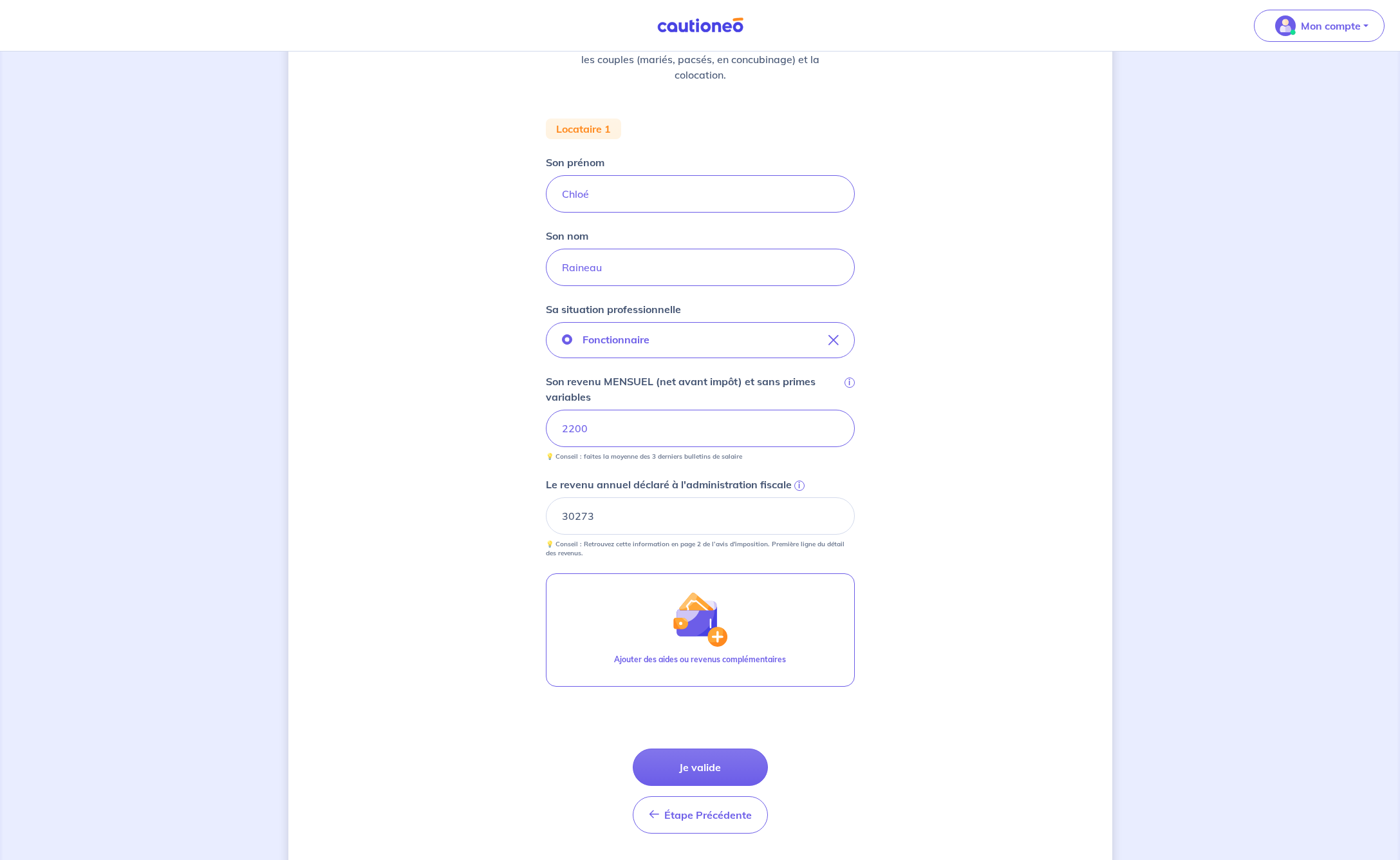
click at [797, 497] on input "30273" at bounding box center [700, 516] width 309 height 38
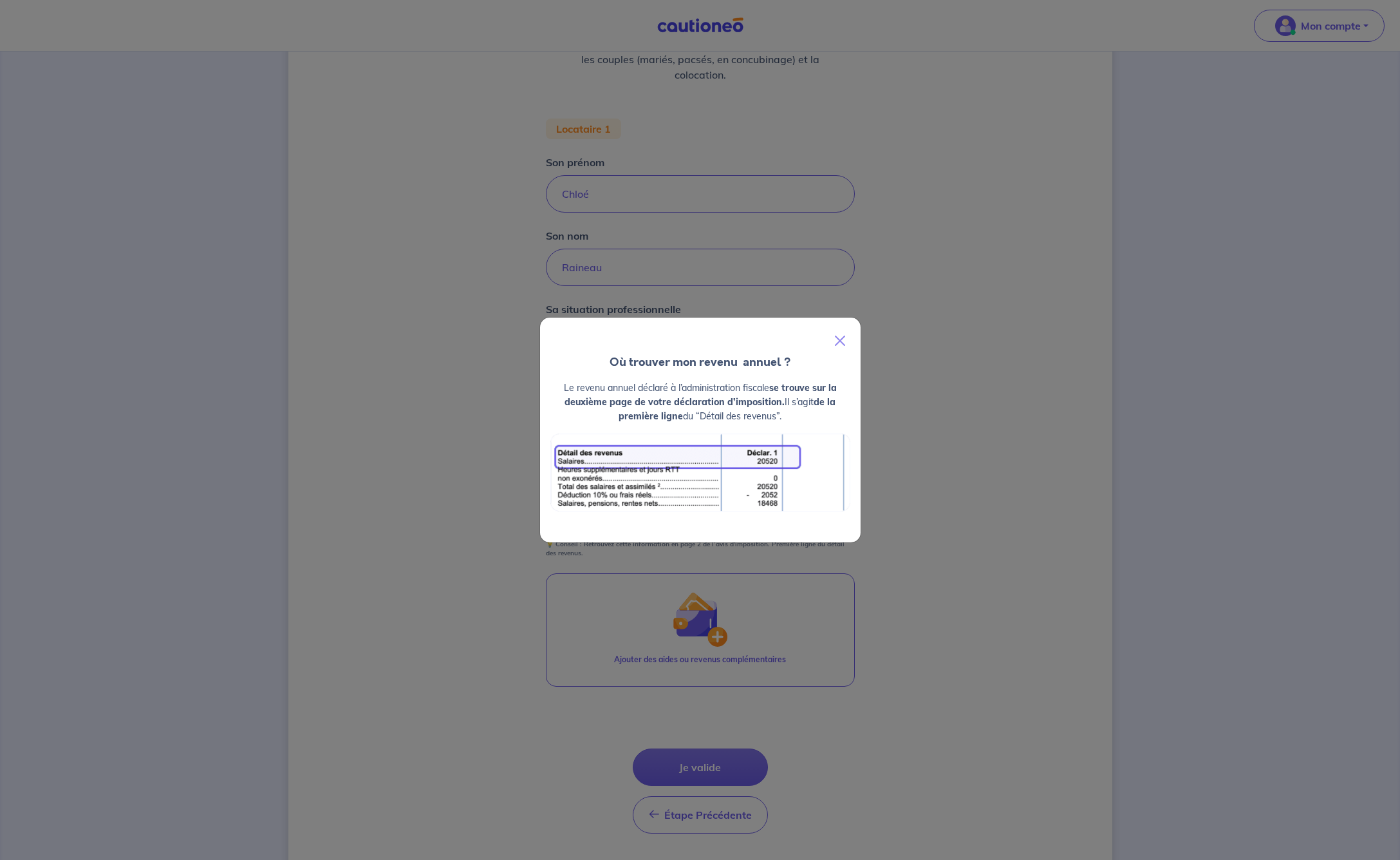
click at [967, 493] on div "Où trouver mon revenu  annuel ? Le revenu annuel déclaré à l’administration fis…" at bounding box center [700, 430] width 1400 height 860
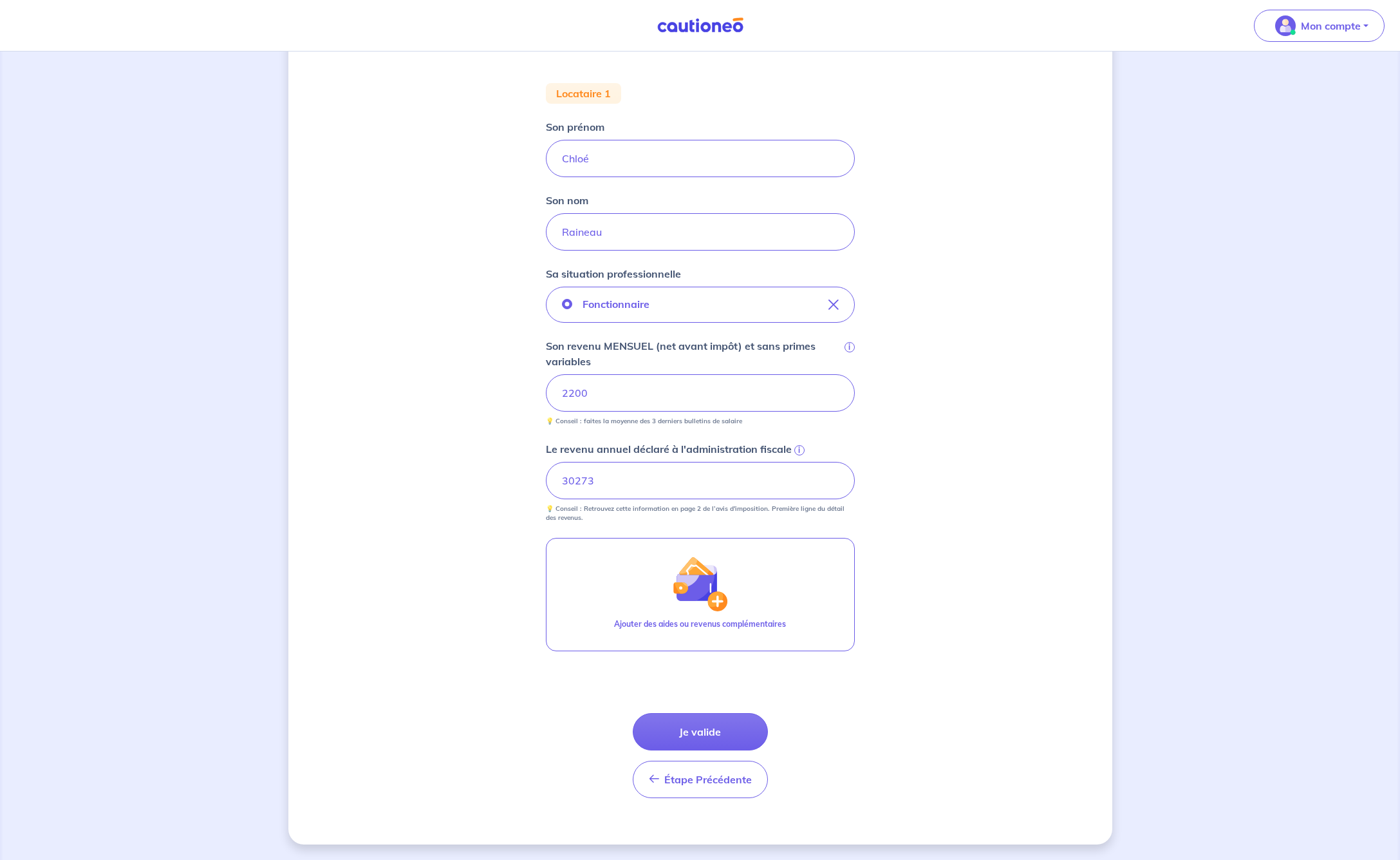
scroll to position [229, 0]
click at [708, 729] on button "Je valide" at bounding box center [700, 732] width 135 height 38
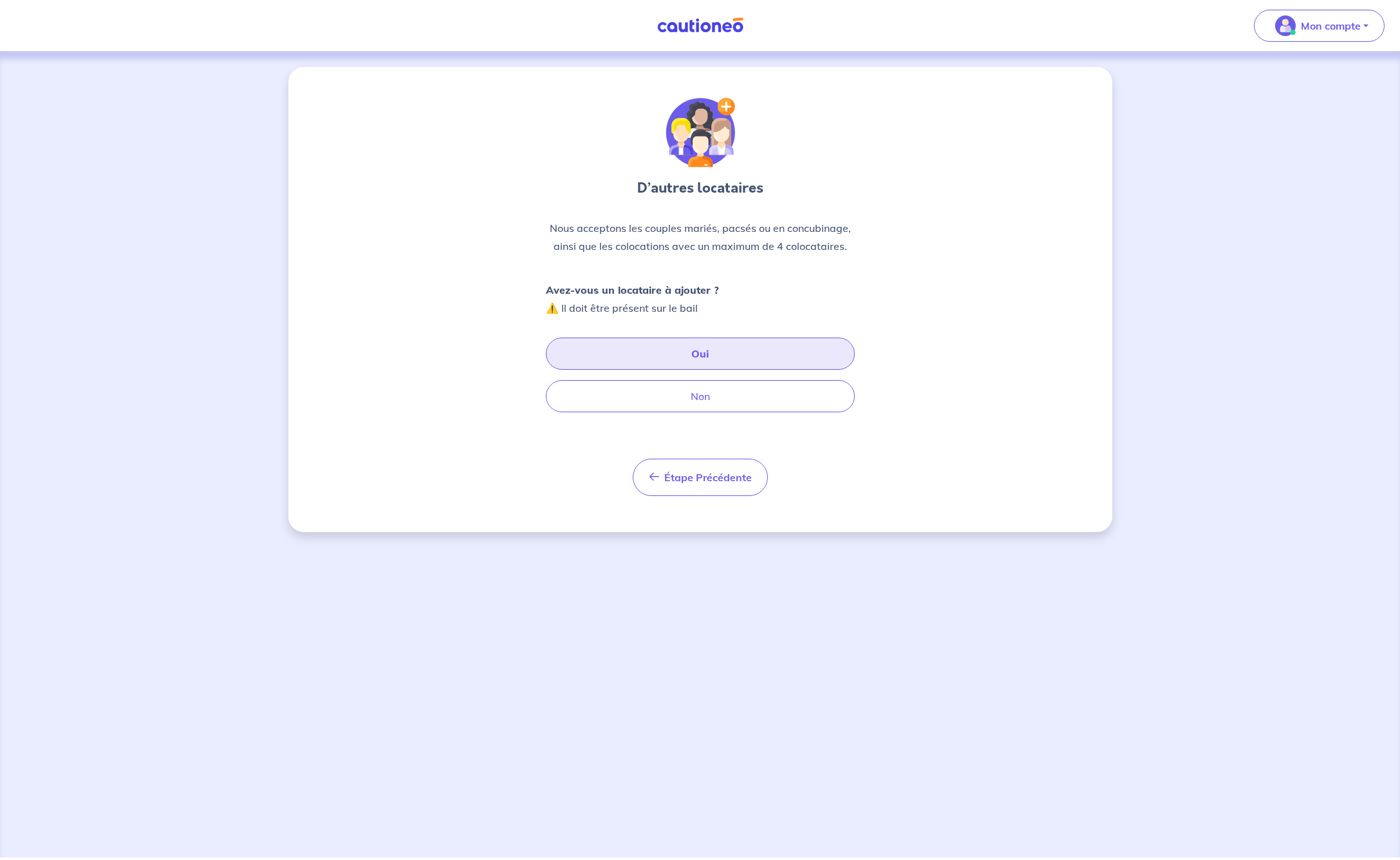
click at [696, 348] on button "Oui" at bounding box center [700, 354] width 309 height 32
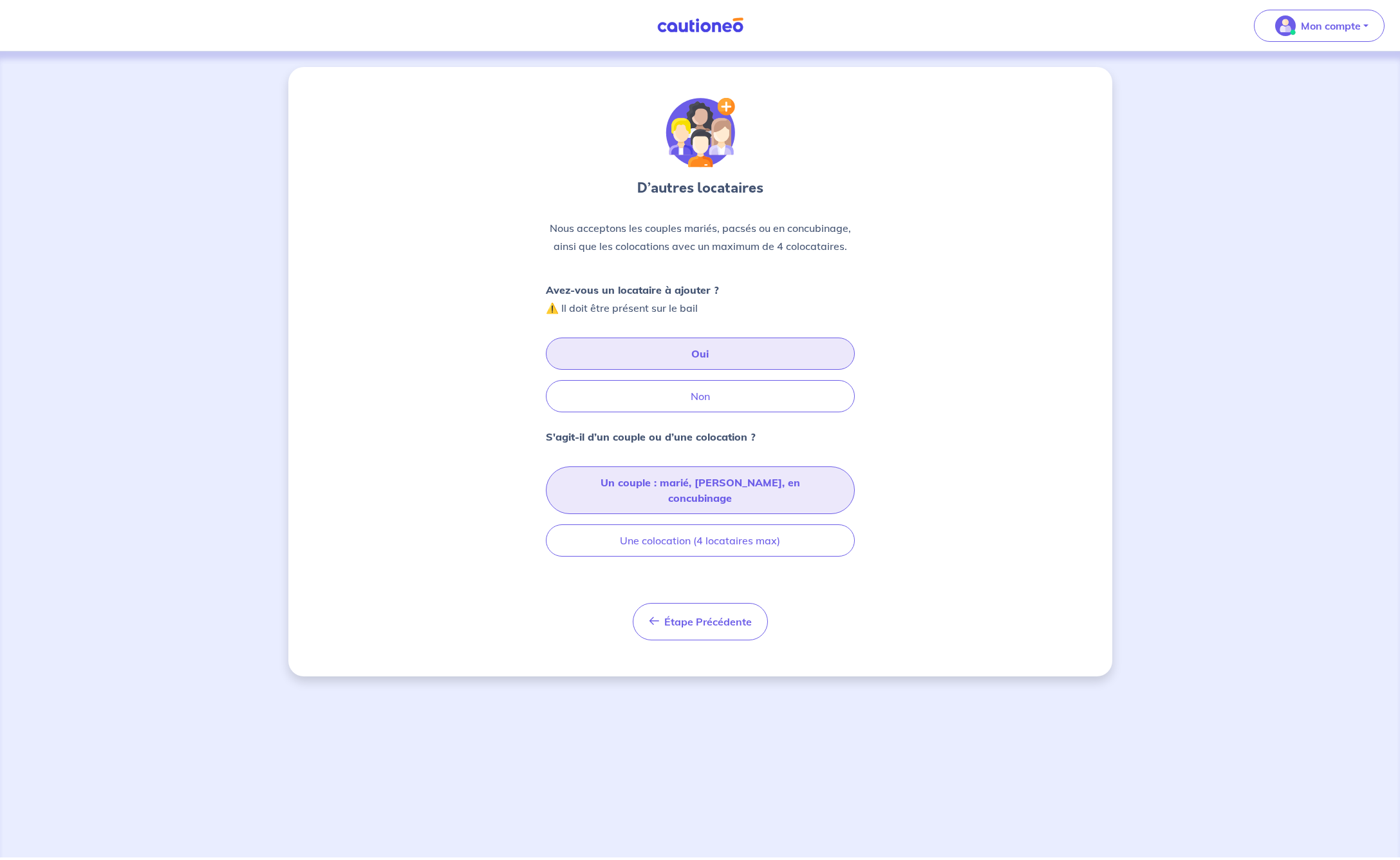
click at [684, 478] on button "Un couple : marié, [PERSON_NAME], en concubinage" at bounding box center [700, 490] width 309 height 48
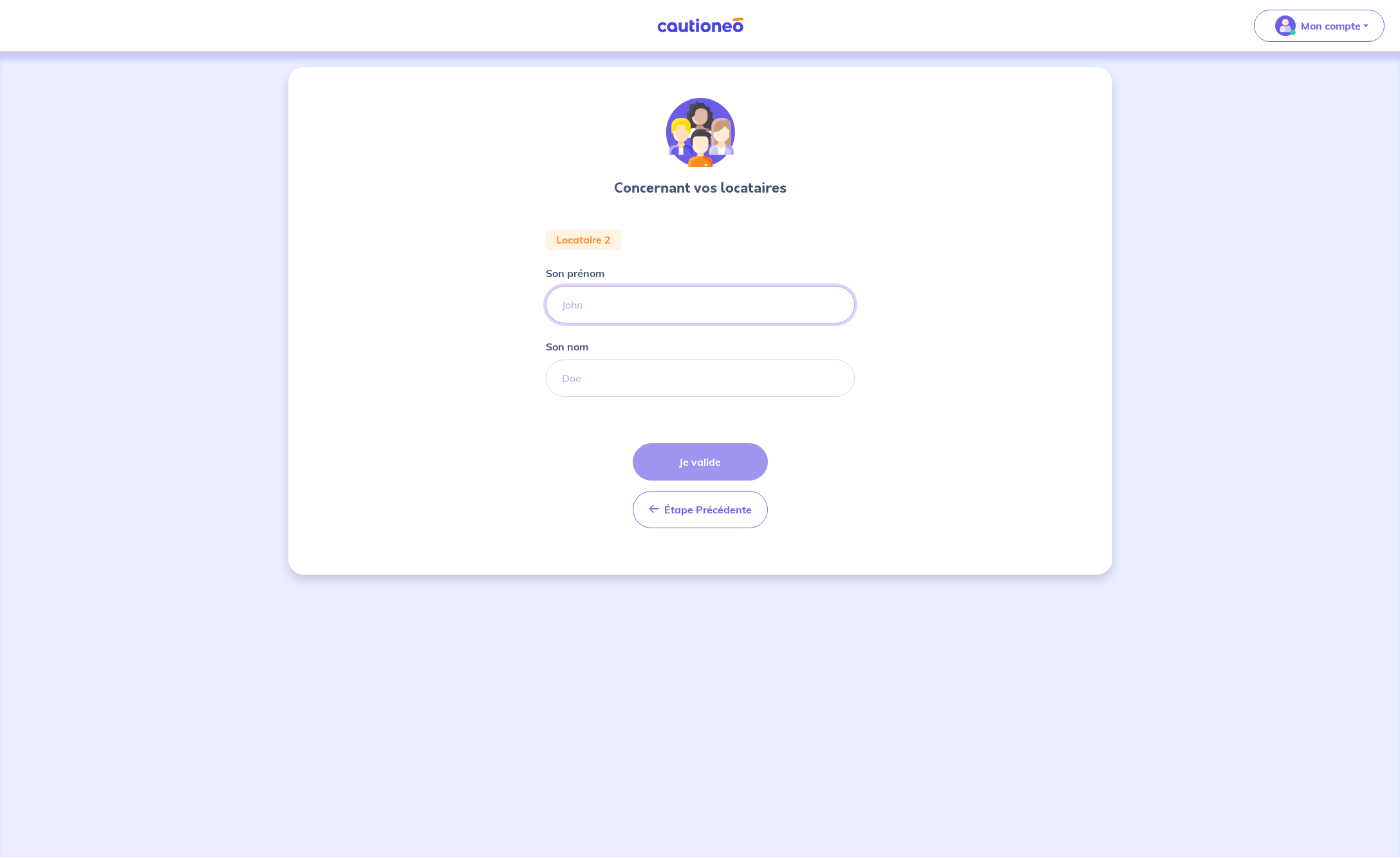
click at [630, 309] on input "Son prénom" at bounding box center [700, 305] width 309 height 38
type input "[PERSON_NAME]"
click at [671, 382] on input "Son nom" at bounding box center [700, 378] width 309 height 38
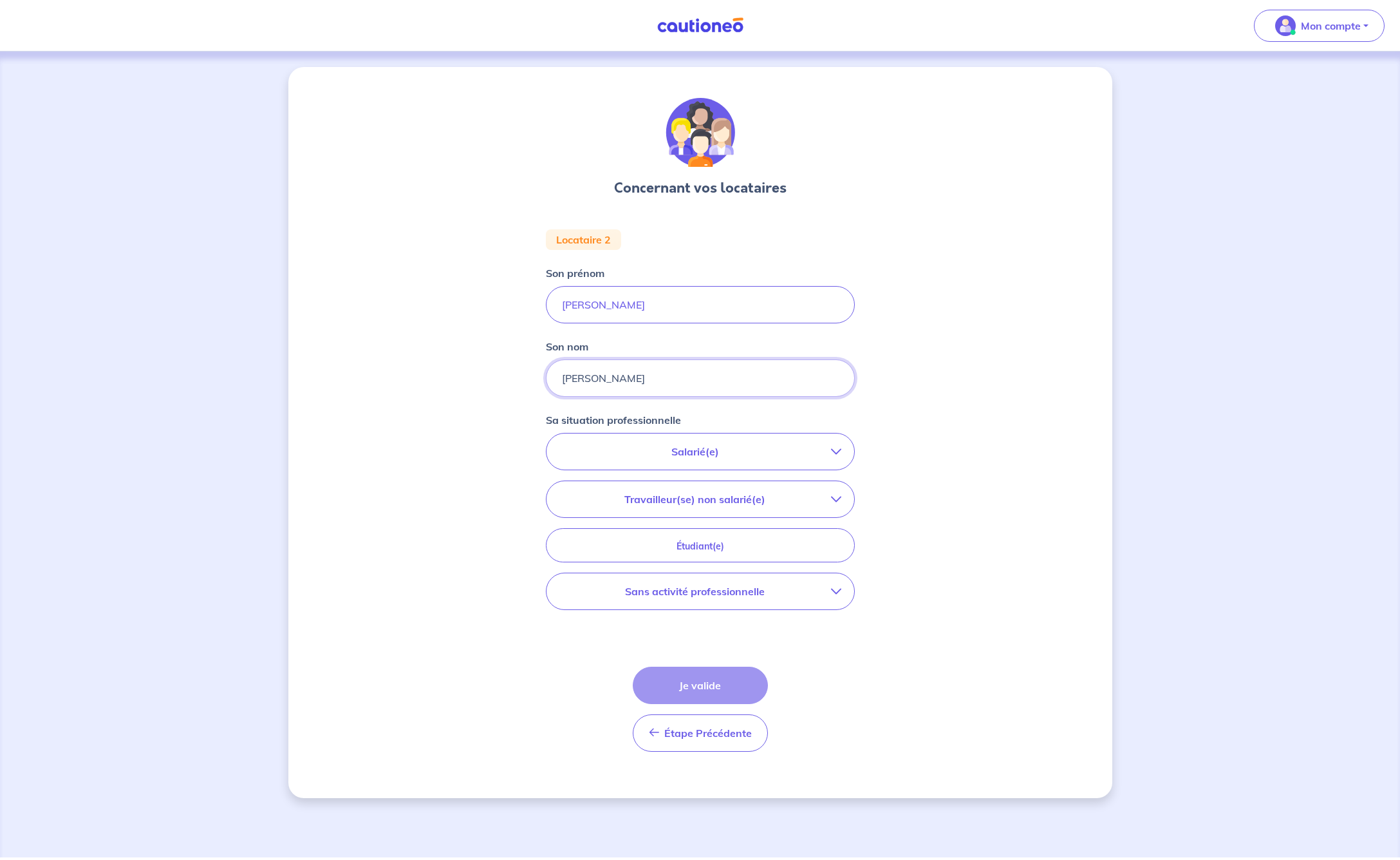
type input "[PERSON_NAME]"
click at [834, 450] on icon "button" at bounding box center [836, 451] width 11 height 11
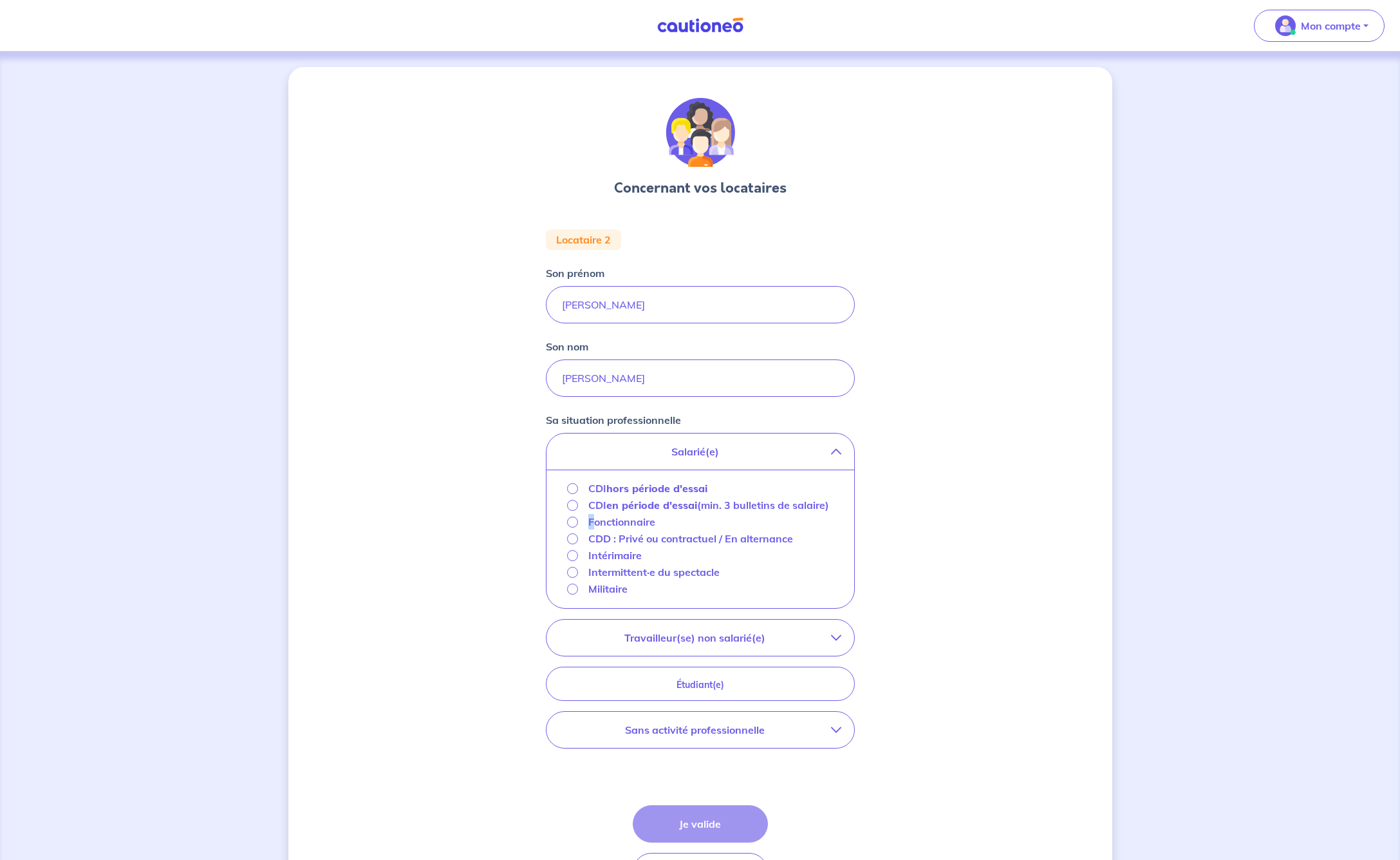
click at [589, 529] on p "Fonctionnaire" at bounding box center [622, 521] width 67 height 15
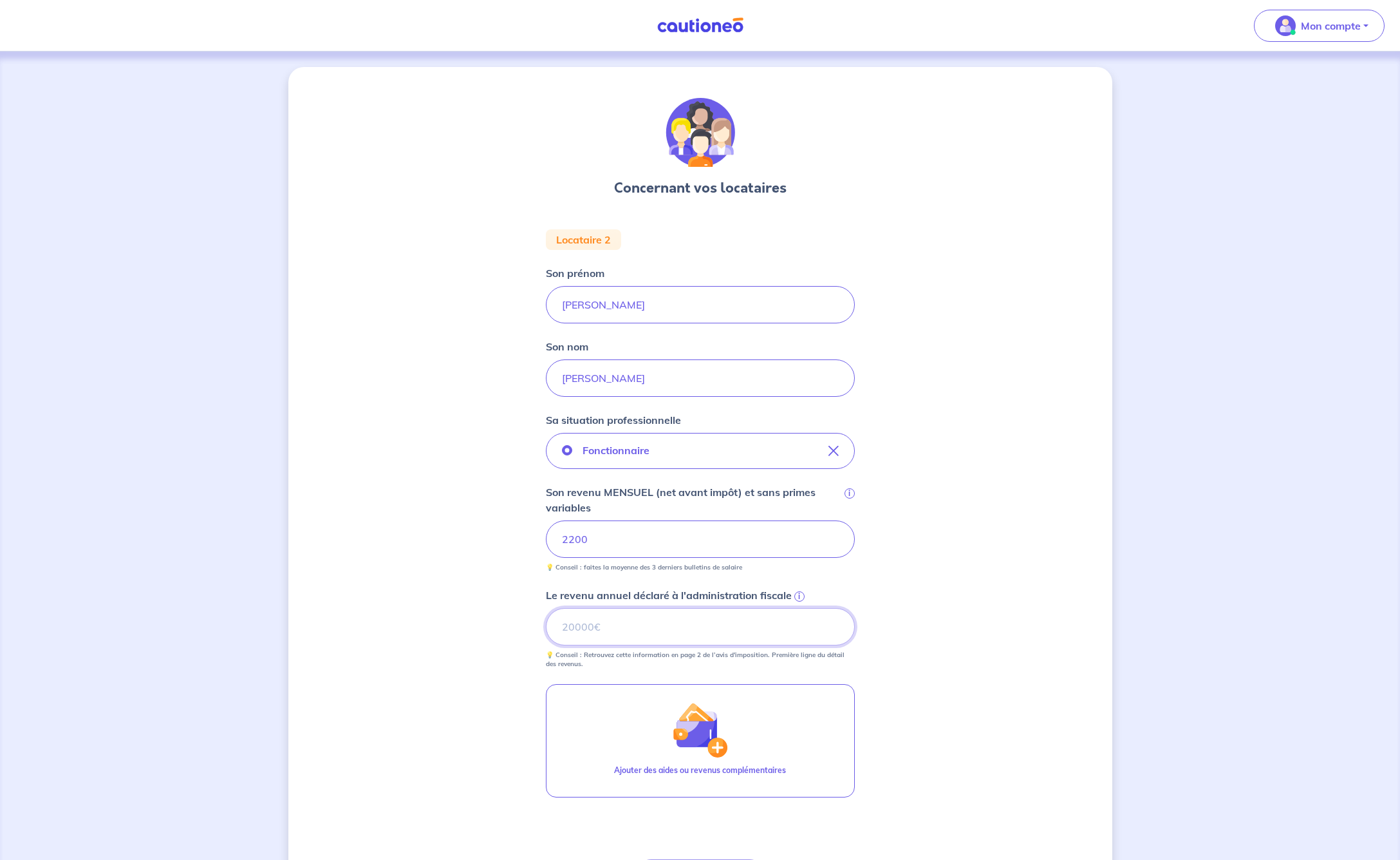
click at [589, 617] on input "Le revenu annuel déclaré à l'administration fiscale i" at bounding box center [700, 627] width 309 height 38
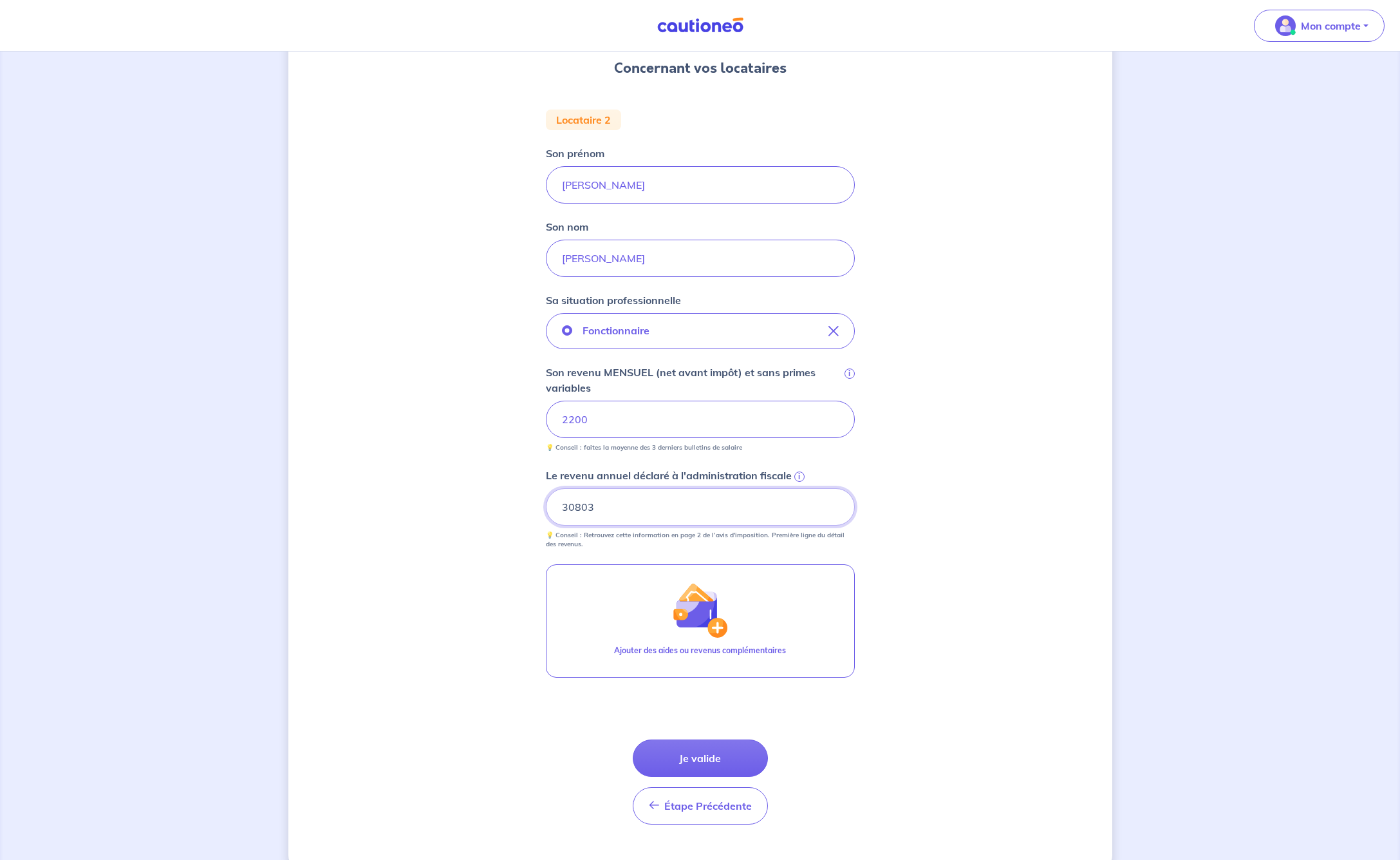
type input "30803"
click at [967, 645] on div "Concernant vos locataires Locataire 2 Son prénom [PERSON_NAME] nom [PERSON_NAME…" at bounding box center [700, 409] width 824 height 923
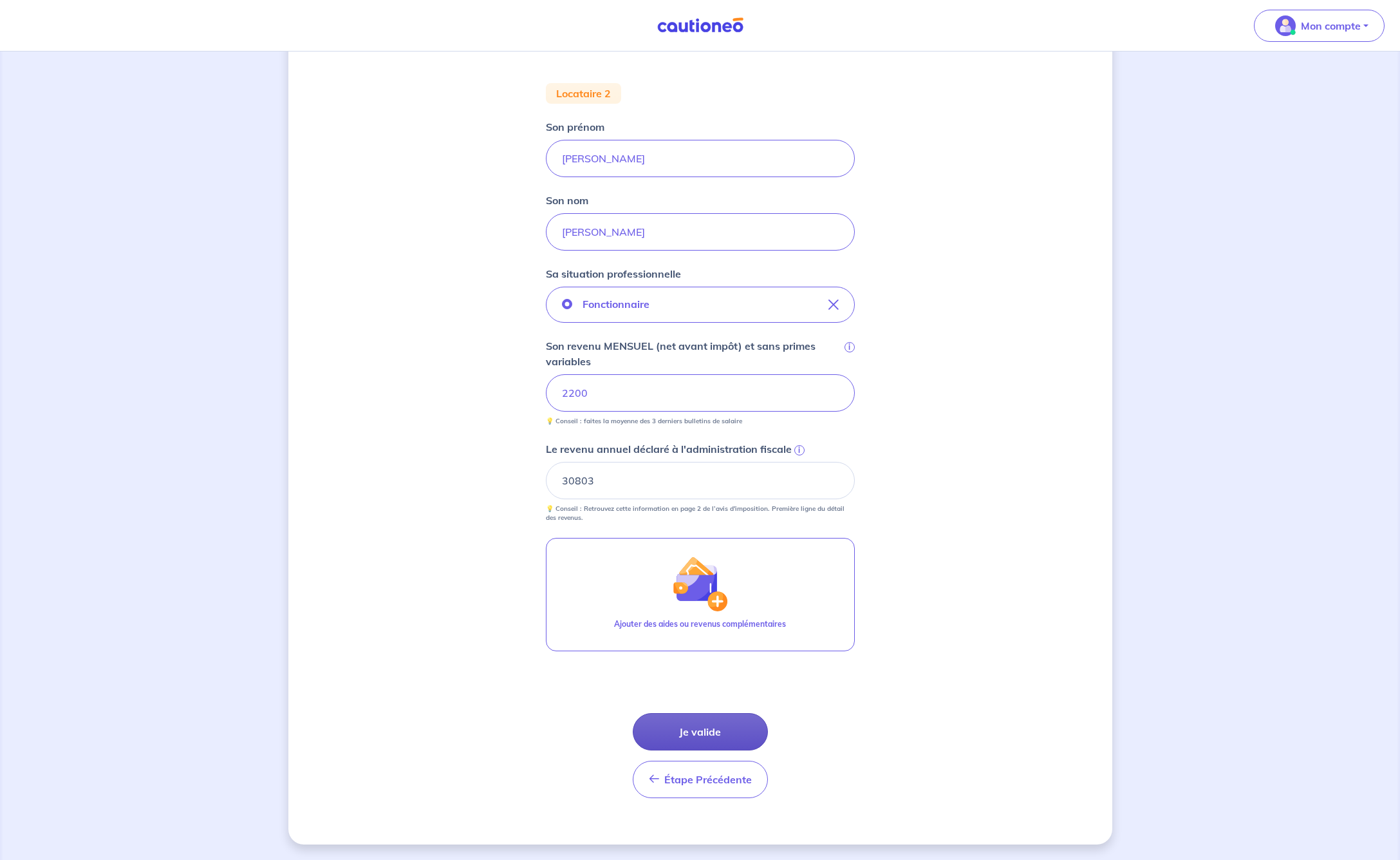
scroll to position [146, 0]
click at [700, 725] on button "Je valide" at bounding box center [700, 732] width 135 height 38
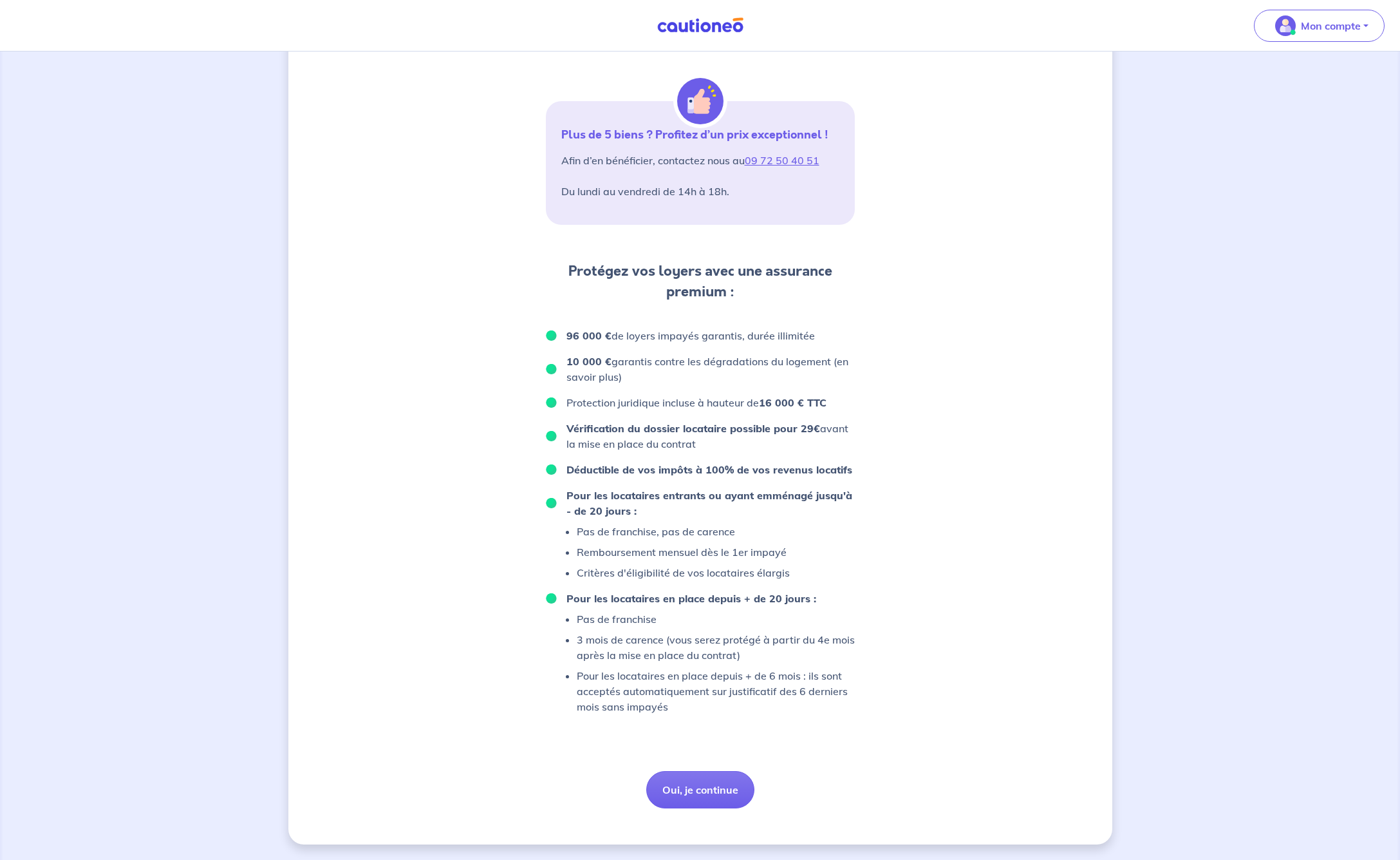
scroll to position [597, 0]
click at [692, 788] on button "Oui, je continue" at bounding box center [700, 789] width 108 height 38
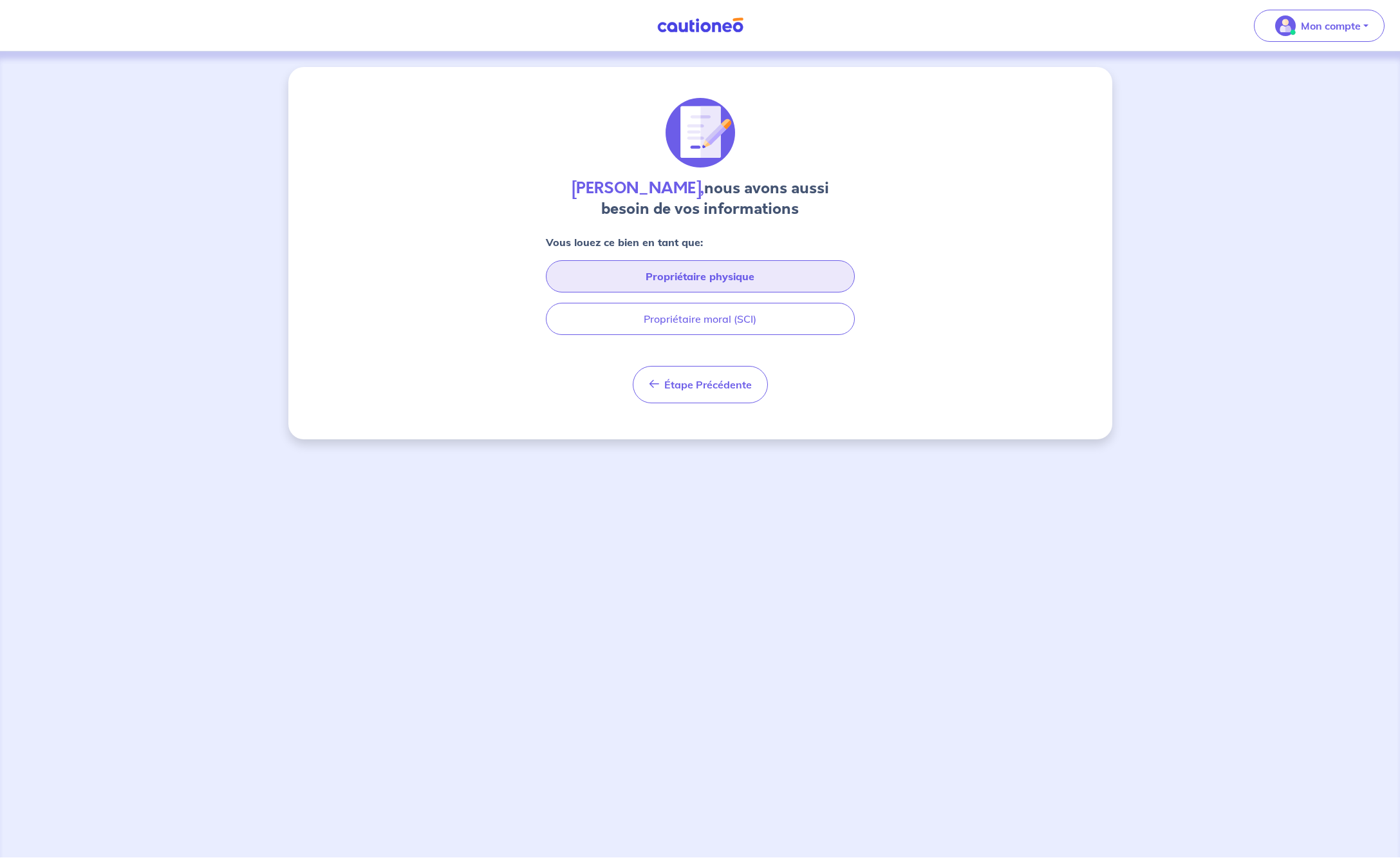
click at [741, 274] on button "Propriétaire physique" at bounding box center [700, 276] width 309 height 32
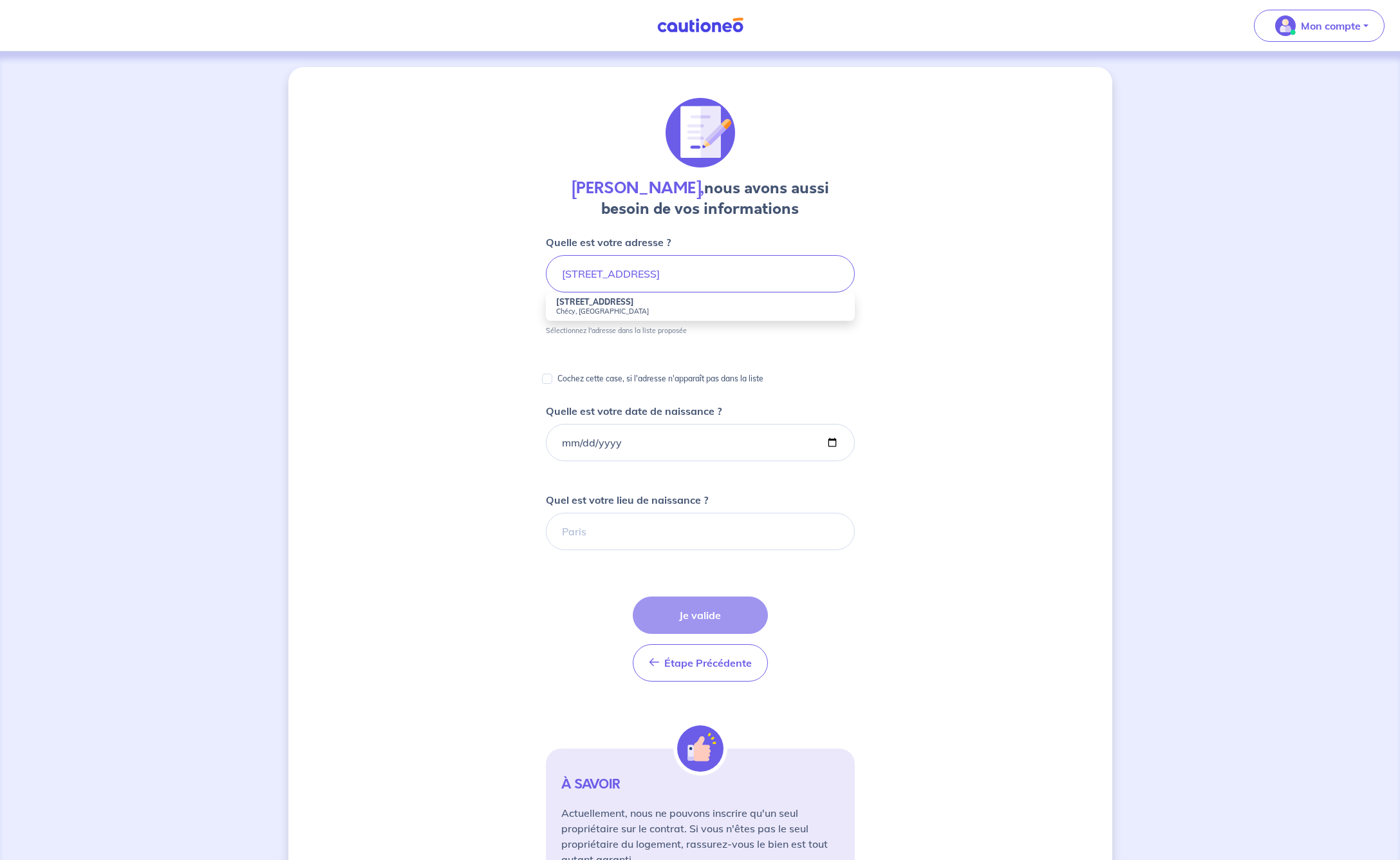
click at [599, 305] on strong "[STREET_ADDRESS]" at bounding box center [595, 301] width 78 height 10
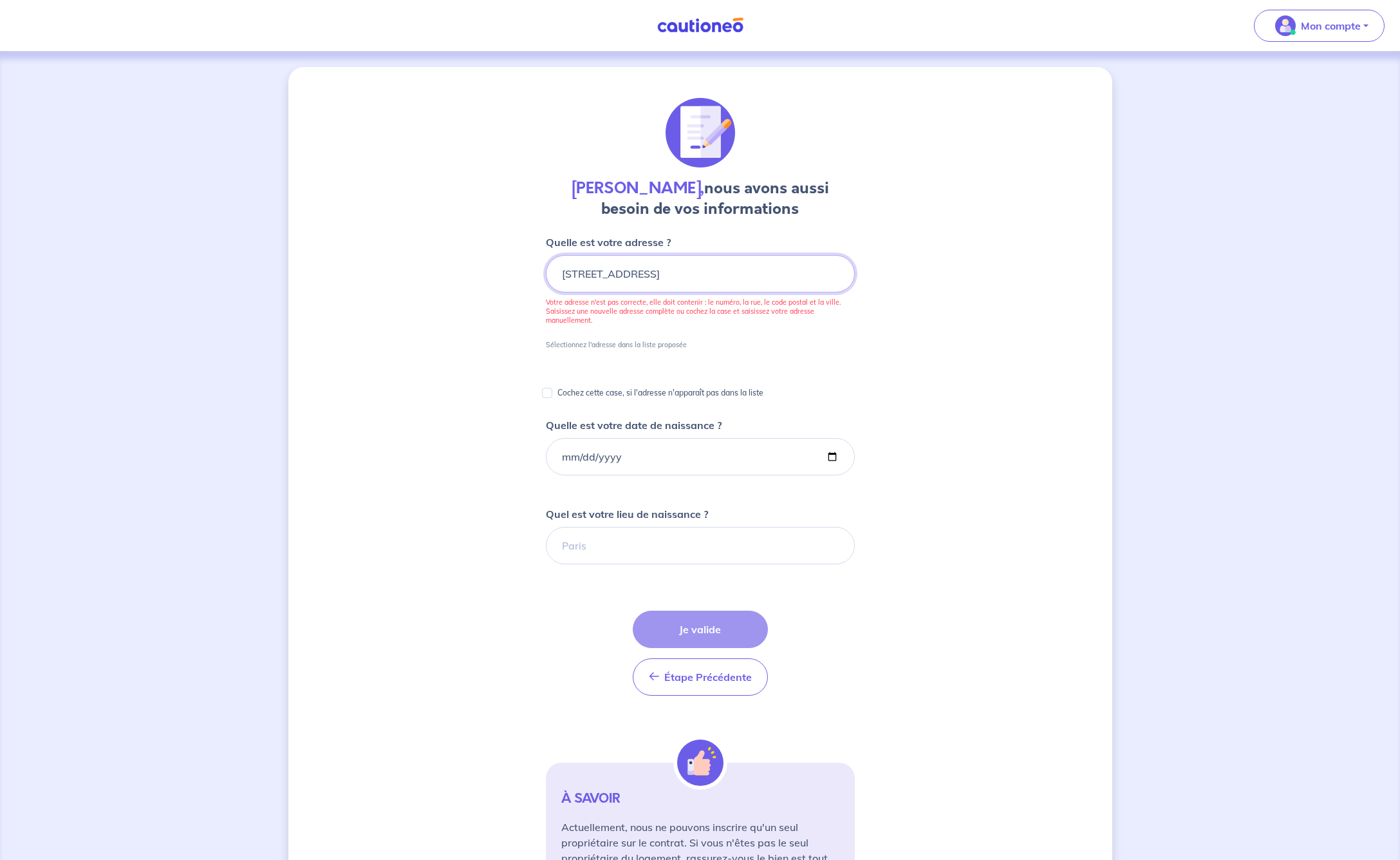
click at [716, 274] on input "[STREET_ADDRESS]" at bounding box center [700, 274] width 309 height 38
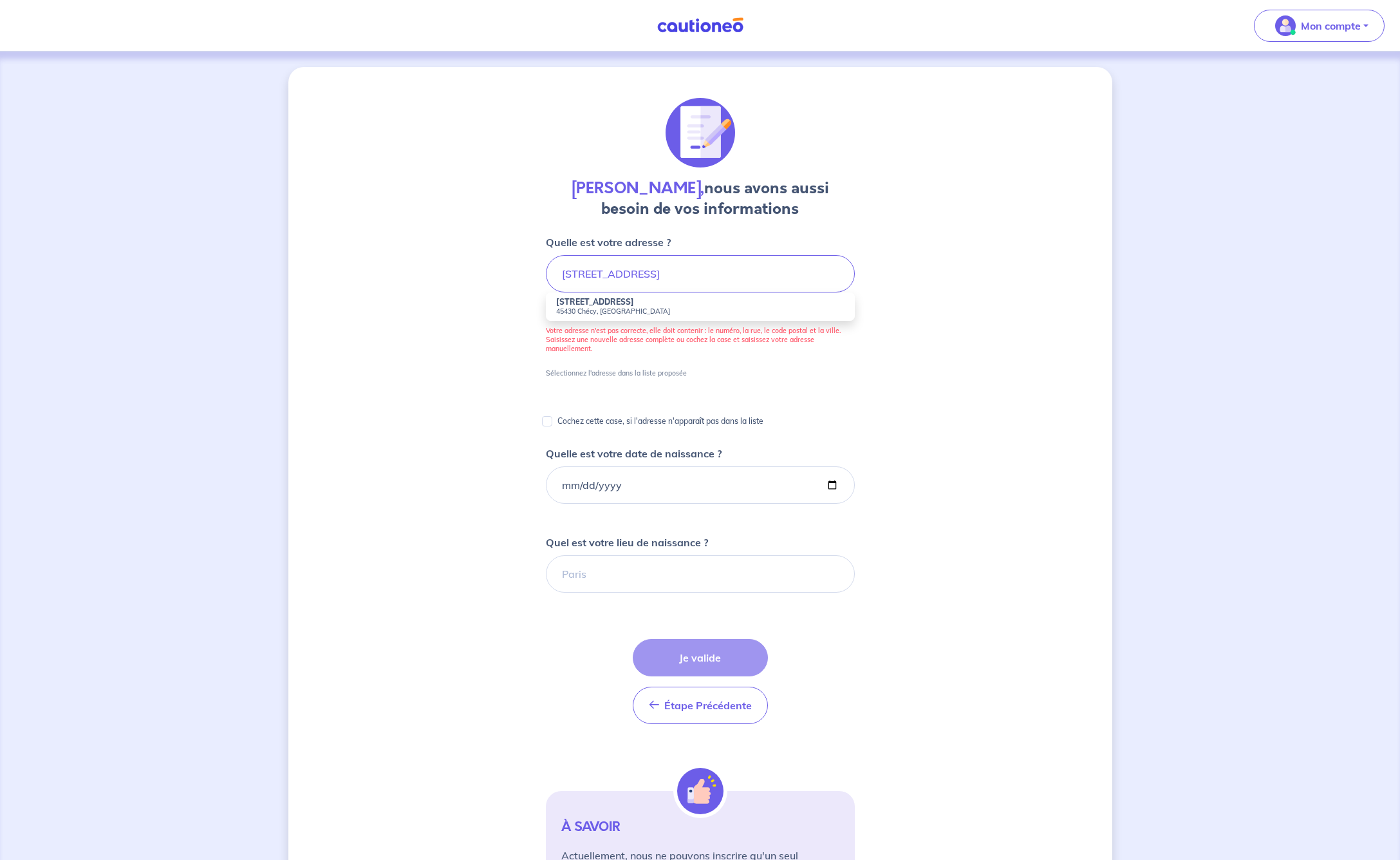
click at [634, 301] on strong "[STREET_ADDRESS]" at bounding box center [595, 301] width 78 height 10
type input "[STREET_ADDRESS]"
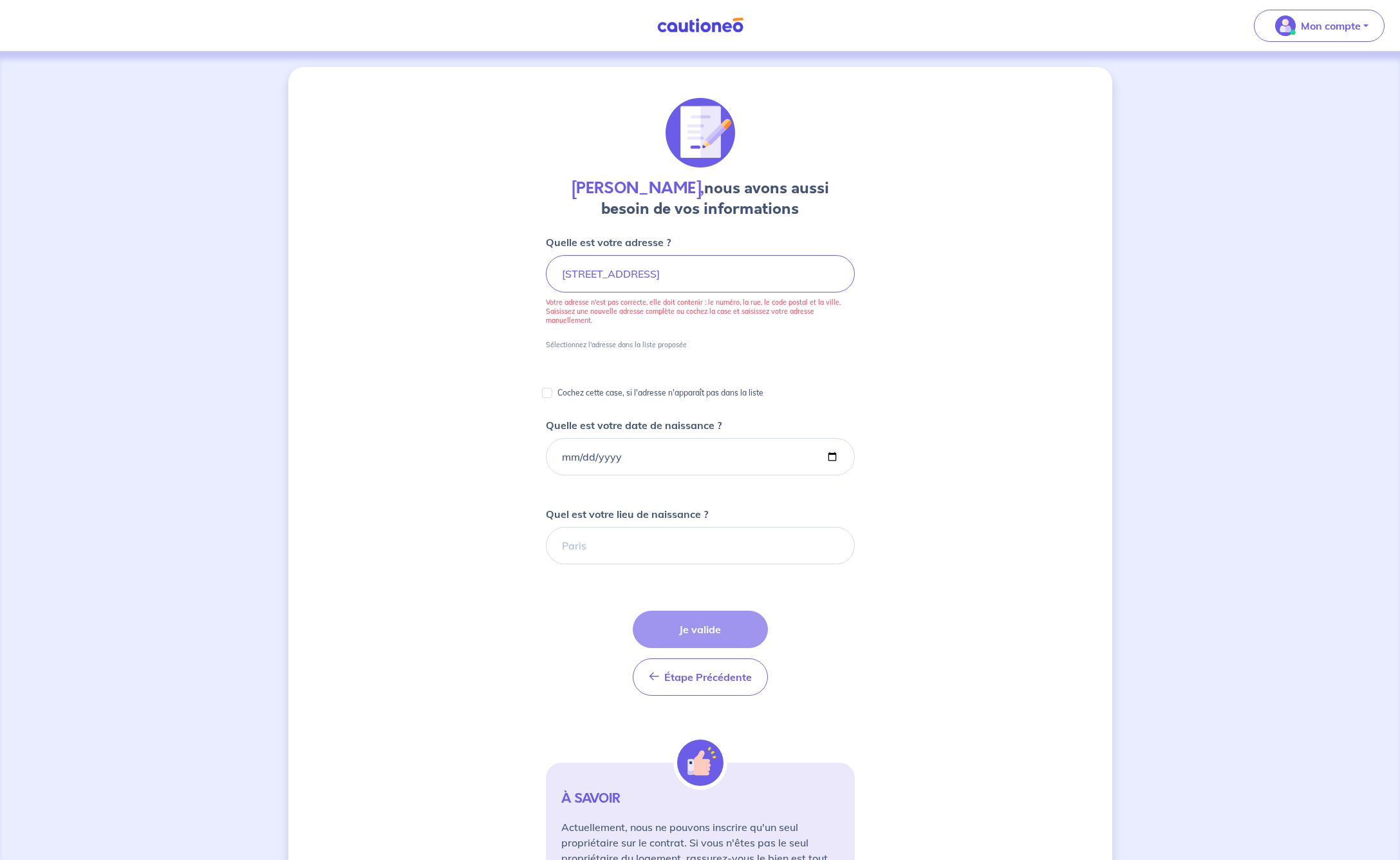
click at [547, 391] on input "Cochez cette case, si l'adresse n'apparaît pas dans la liste" at bounding box center [547, 393] width 11 height 11
checkbox input "true"
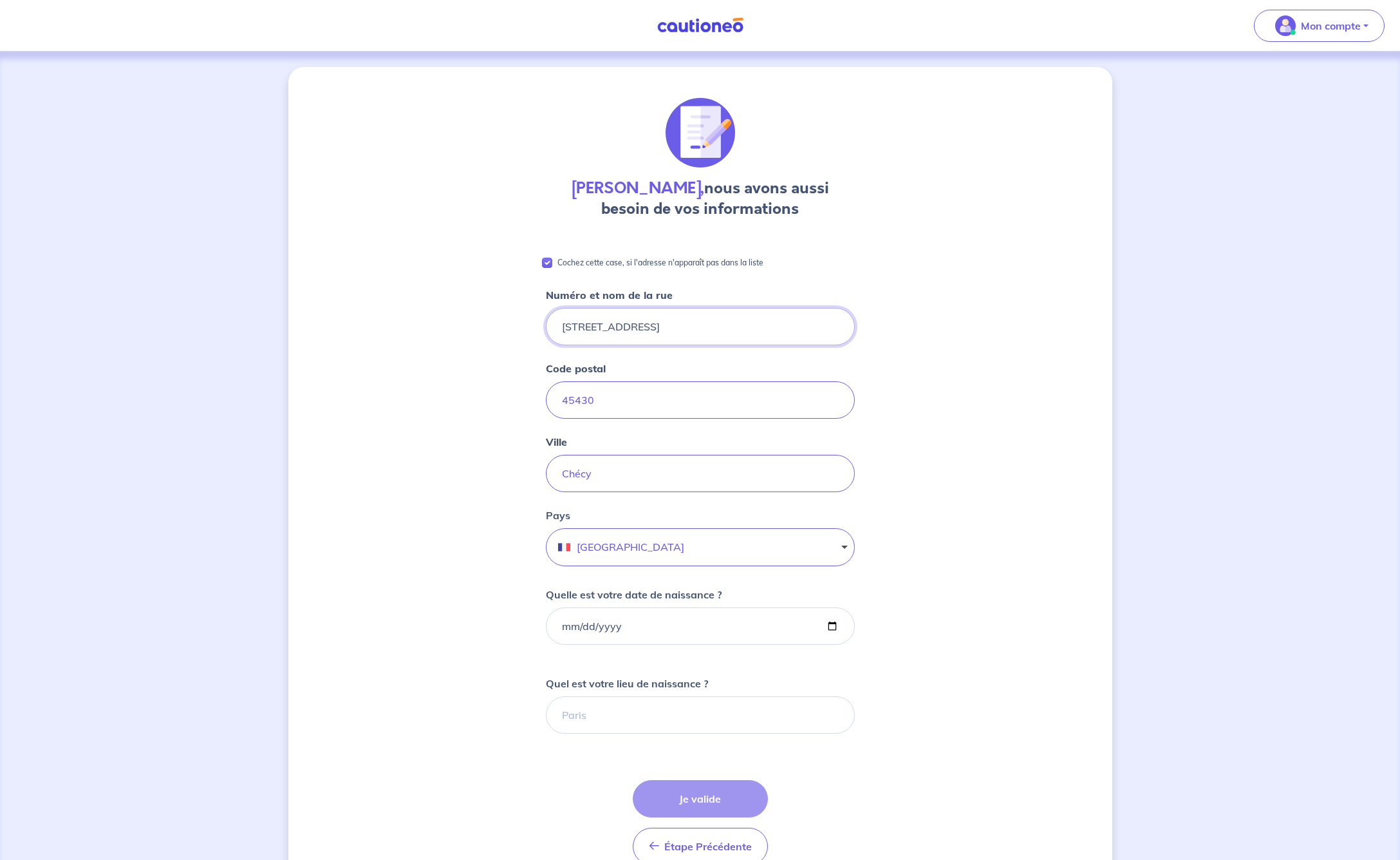
type input "[STREET_ADDRESS]"
click at [894, 356] on div "[PERSON_NAME], nous avons aussi besoin de vos informations Cochez cette case, s…" at bounding box center [700, 589] width 824 height 1045
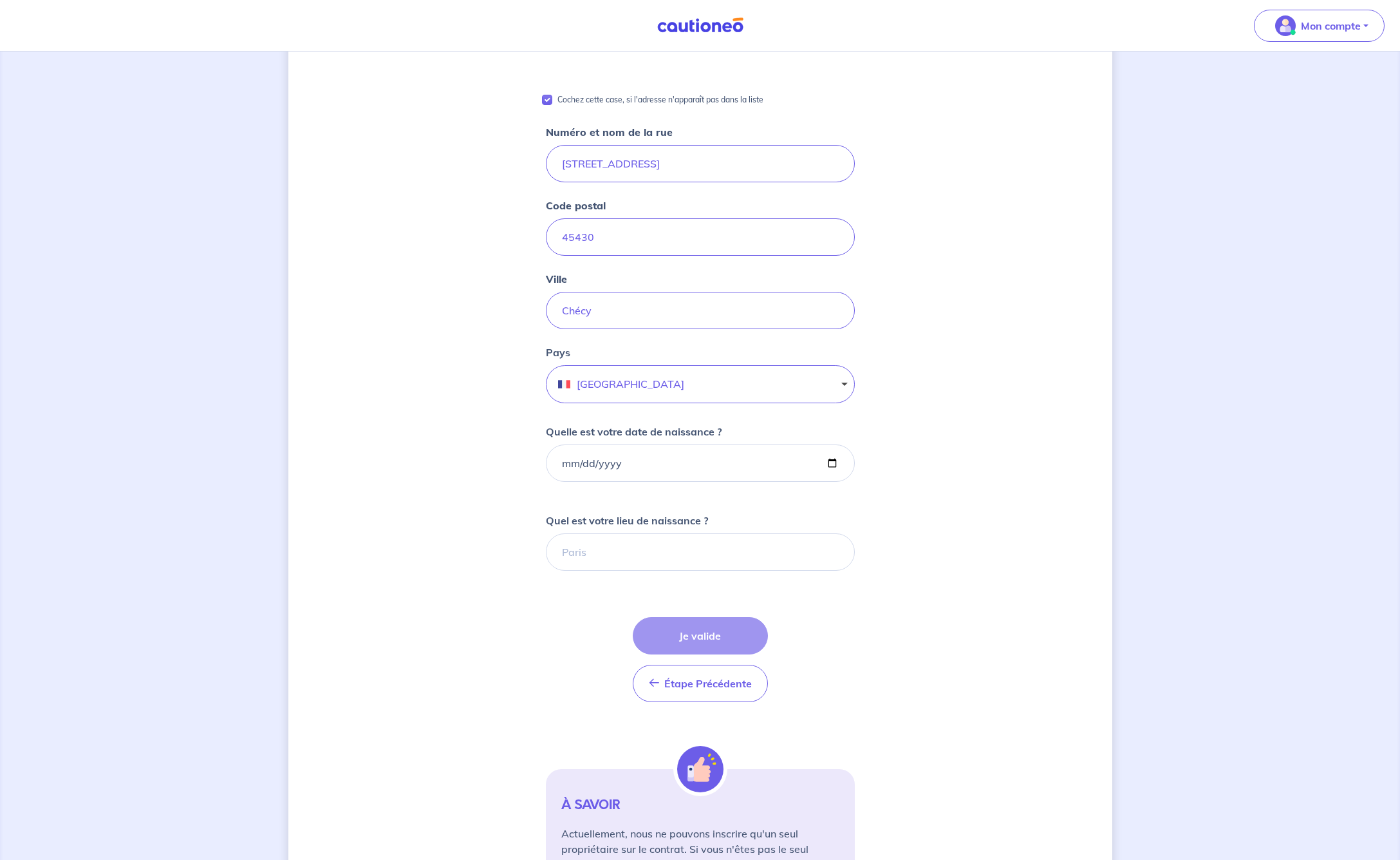
scroll to position [164, 0]
click at [568, 461] on input "Quelle est votre date de naissance ?" at bounding box center [700, 461] width 309 height 38
click at [585, 463] on input "Quelle est votre date de naissance ?" at bounding box center [700, 461] width 309 height 38
click at [603, 463] on input "Quelle est votre date de naissance ?" at bounding box center [700, 461] width 309 height 38
type input "[DATE]"
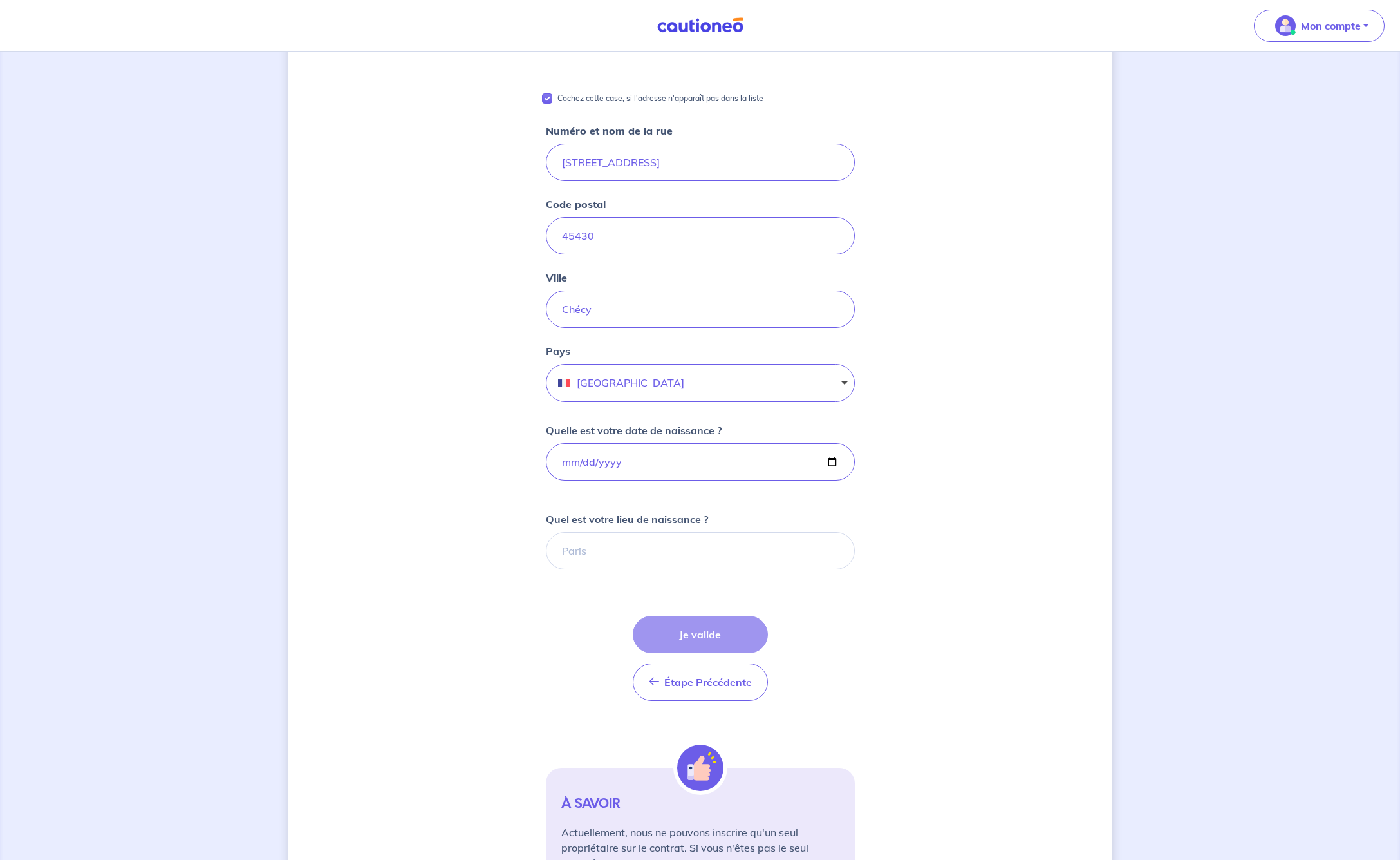
click at [758, 512] on div "Quel est votre lieu de naissance ?" at bounding box center [700, 541] width 309 height 58
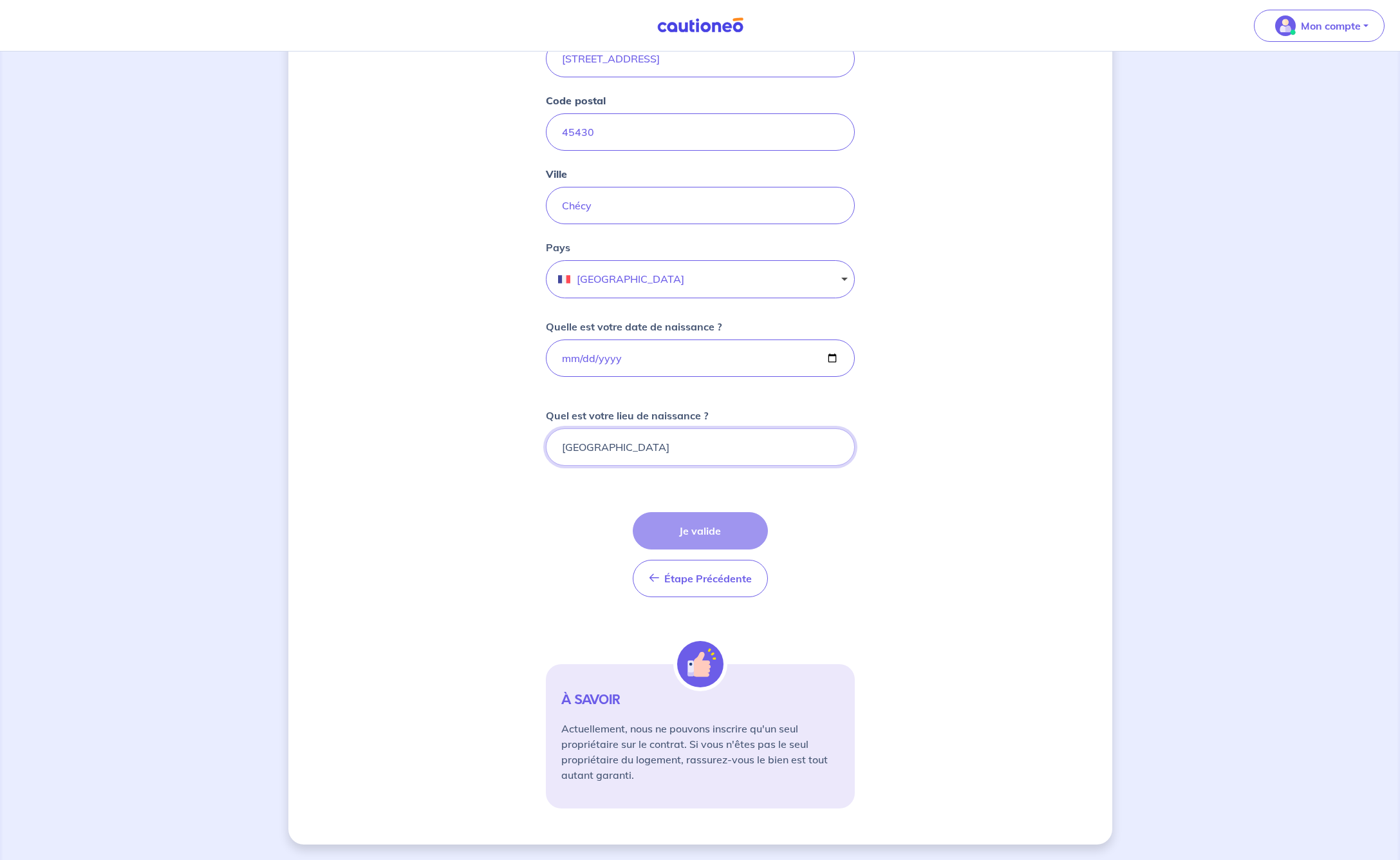
scroll to position [268, 0]
type input "[GEOGRAPHIC_DATA]"
click at [681, 529] on div "Étape Précédente Précédent Je valide Je valide" at bounding box center [700, 555] width 135 height 85
click at [984, 519] on div "[PERSON_NAME], nous avons aussi besoin de vos informations Cochez cette case, s…" at bounding box center [700, 321] width 824 height 1045
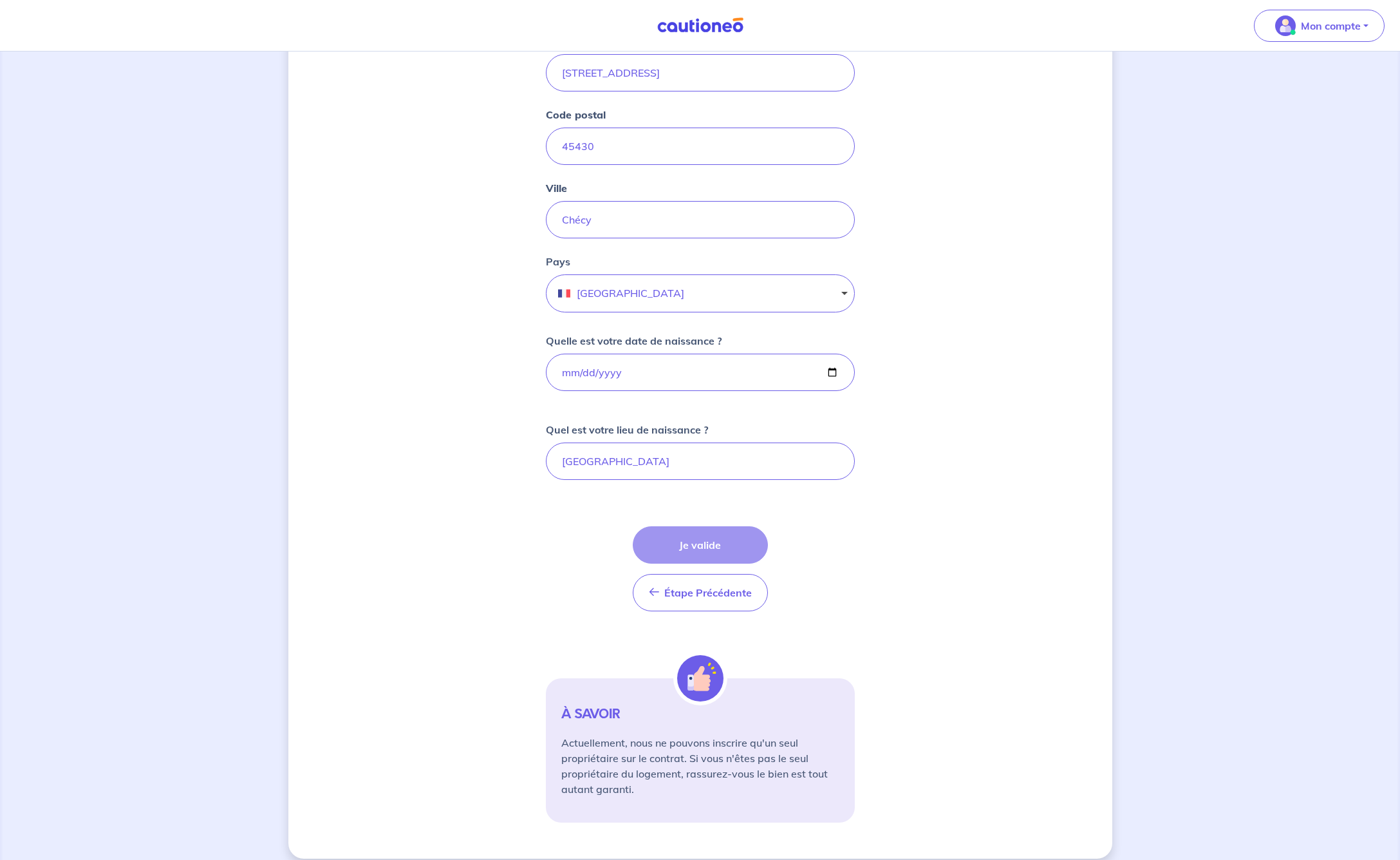
scroll to position [254, 0]
click at [712, 537] on div "Étape Précédente Précédent Je valide Je valide" at bounding box center [700, 568] width 135 height 85
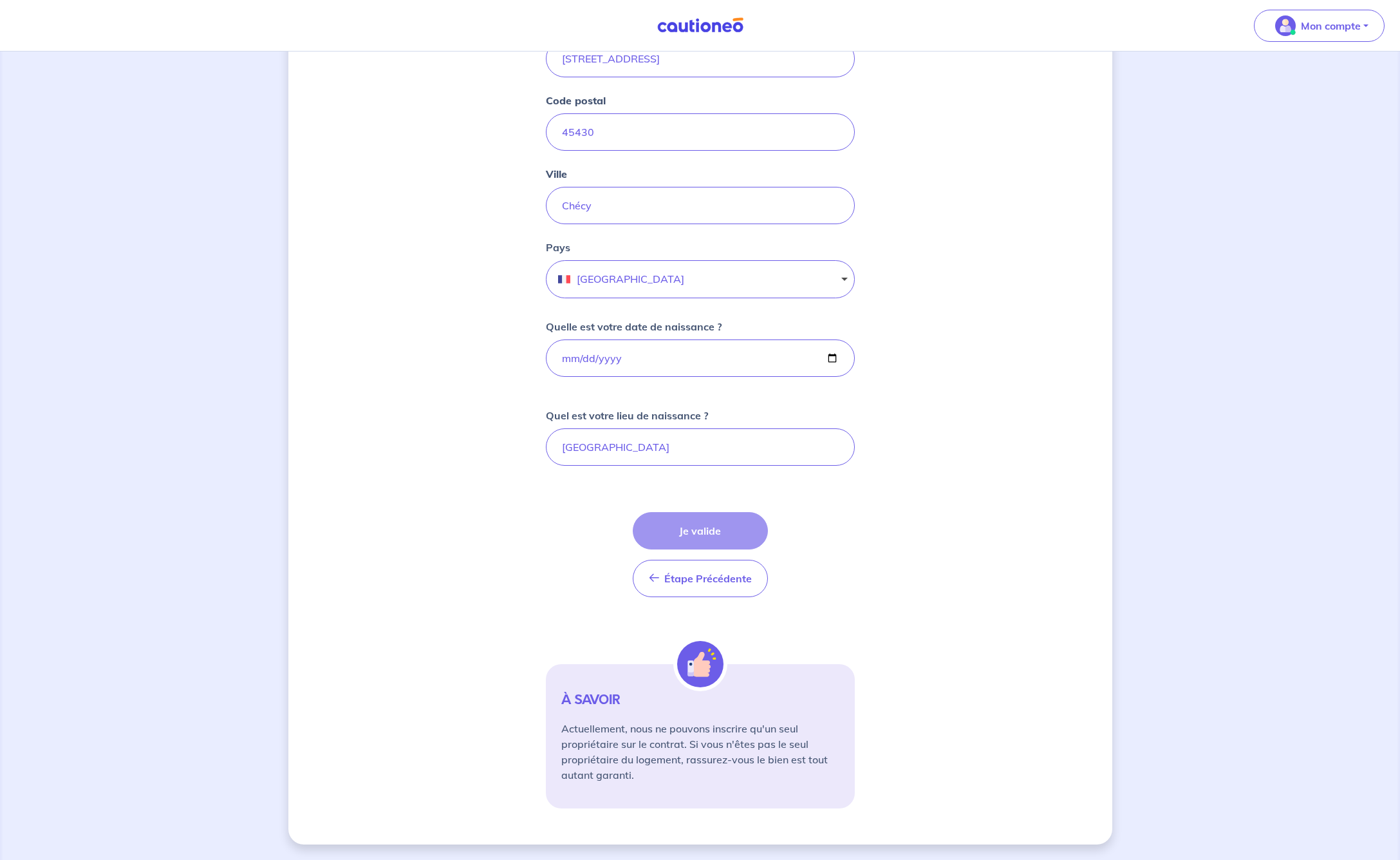
scroll to position [268, 0]
click at [697, 528] on div "Étape Précédente Précédent Je valide Je valide" at bounding box center [700, 555] width 135 height 85
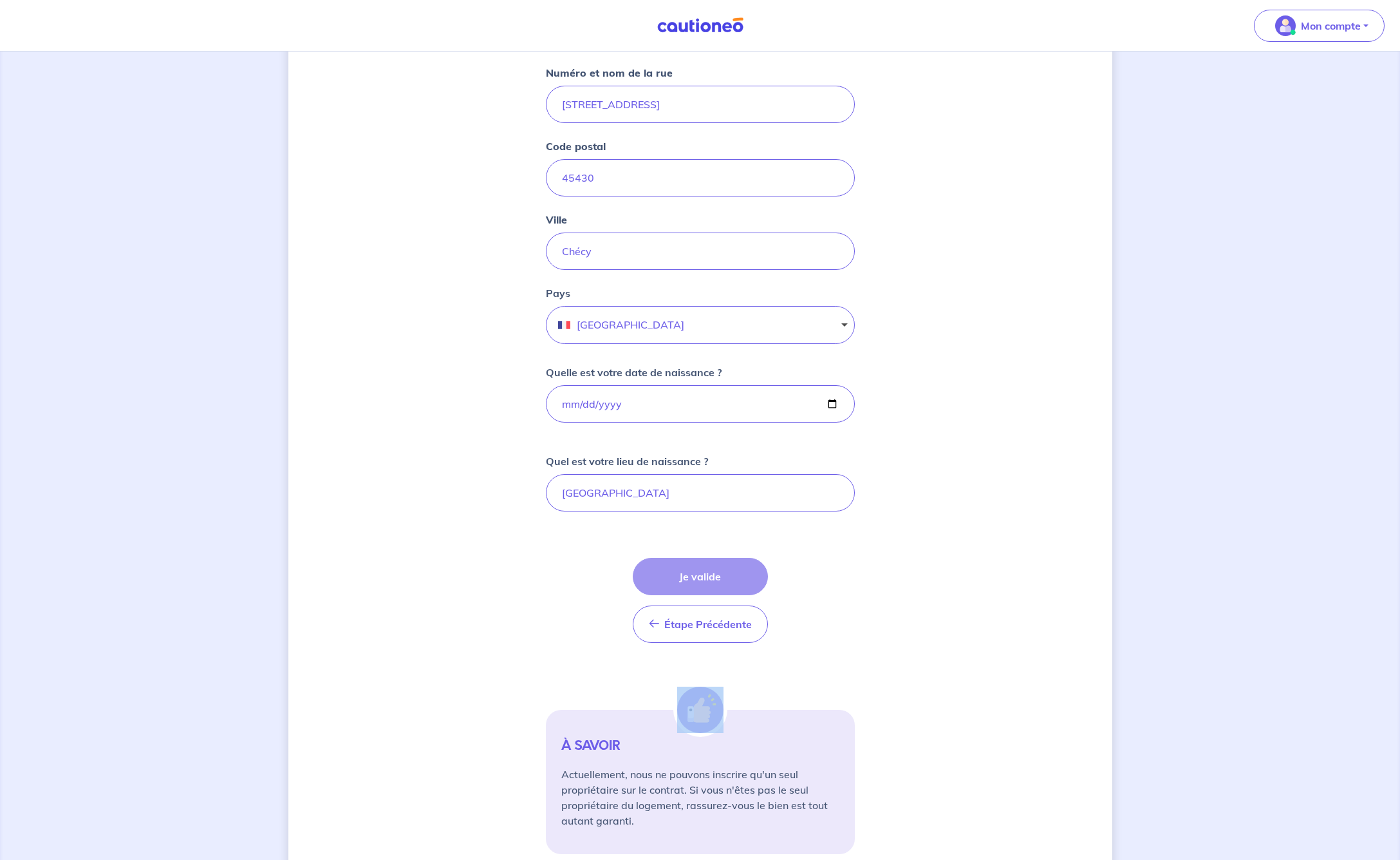
scroll to position [223, 0]
click at [639, 485] on input "[GEOGRAPHIC_DATA]" at bounding box center [700, 491] width 309 height 38
drag, startPoint x: 630, startPoint y: 493, endPoint x: 527, endPoint y: 495, distance: 103.0
click at [527, 495] on div "[PERSON_NAME], nous avons aussi besoin de vos informations Cochez cette case, s…" at bounding box center [700, 366] width 824 height 1045
click at [514, 551] on div "[PERSON_NAME], nous avons aussi besoin de vos informations Cochez cette case, s…" at bounding box center [700, 366] width 824 height 1045
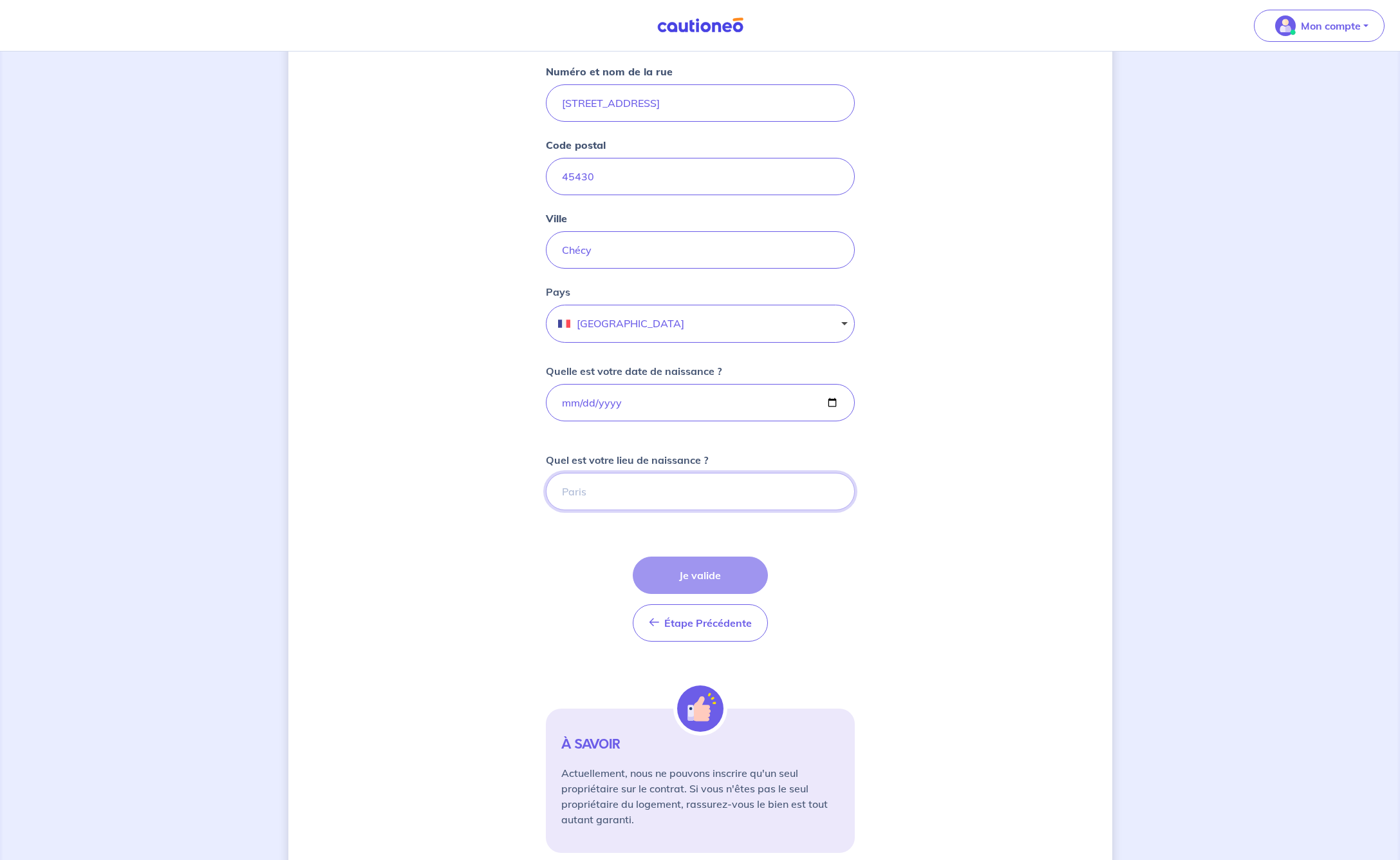
click at [607, 487] on input "Quel est votre lieu de naissance ?" at bounding box center [700, 491] width 309 height 38
type input "[GEOGRAPHIC_DATA]"
click at [551, 565] on form "Cochez cette case, si l'adresse n'apparaît pas dans la liste Numéro et nom de l…" at bounding box center [700, 432] width 309 height 841
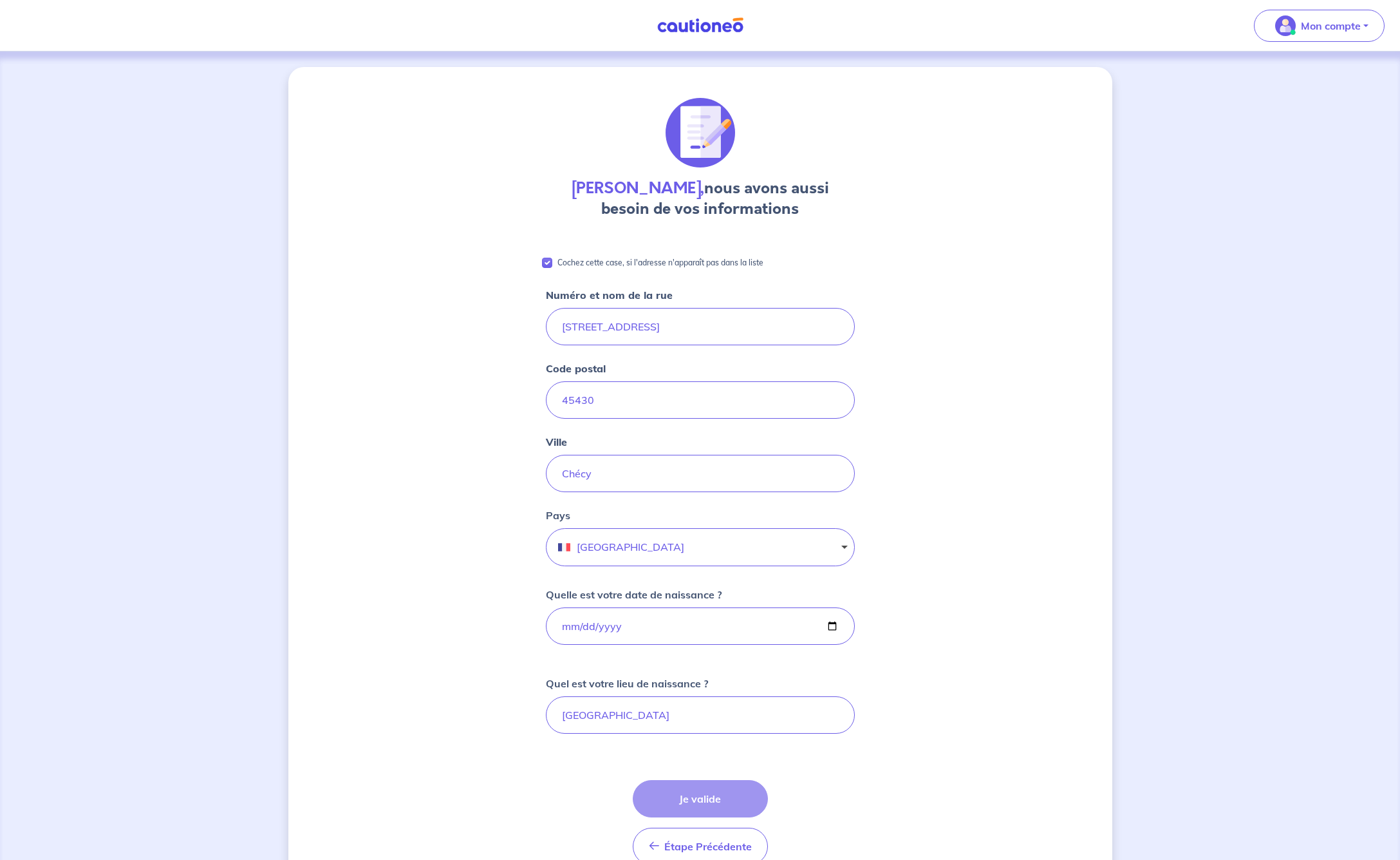
scroll to position [0, 0]
click at [990, 525] on div "[PERSON_NAME], nous avons aussi besoin de vos informations Cochez cette case, s…" at bounding box center [700, 589] width 824 height 1045
click at [711, 799] on div "Étape Précédente Précédent Je valide Je valide" at bounding box center [700, 822] width 135 height 85
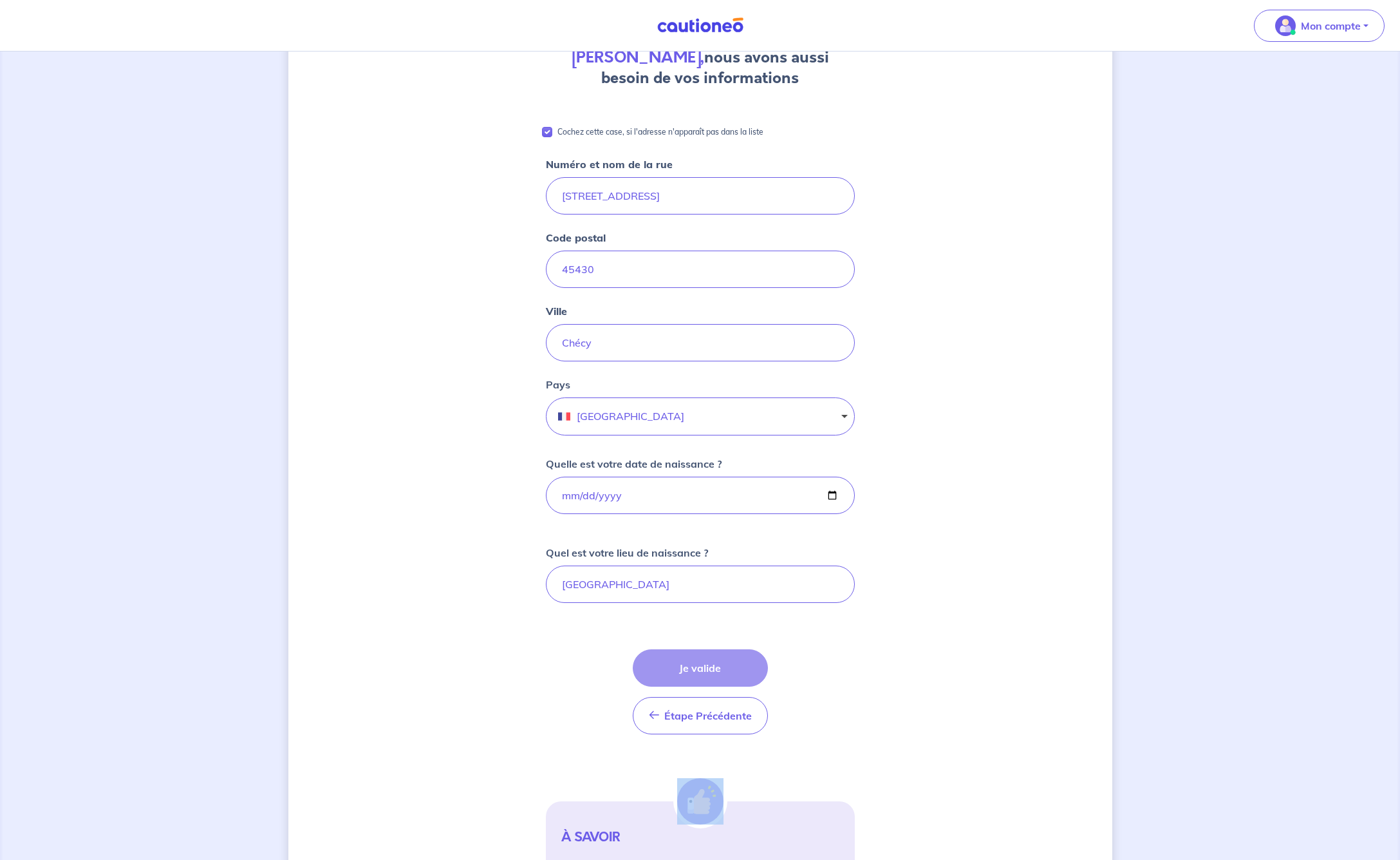
scroll to position [134, 0]
click at [684, 671] on div "Étape Précédente Précédent Je valide Je valide" at bounding box center [700, 689] width 135 height 85
click at [686, 670] on div "Étape Précédente Précédent Je valide Je valide" at bounding box center [700, 689] width 135 height 85
click at [689, 666] on div "Étape Précédente Précédent Je valide Je valide" at bounding box center [700, 689] width 135 height 85
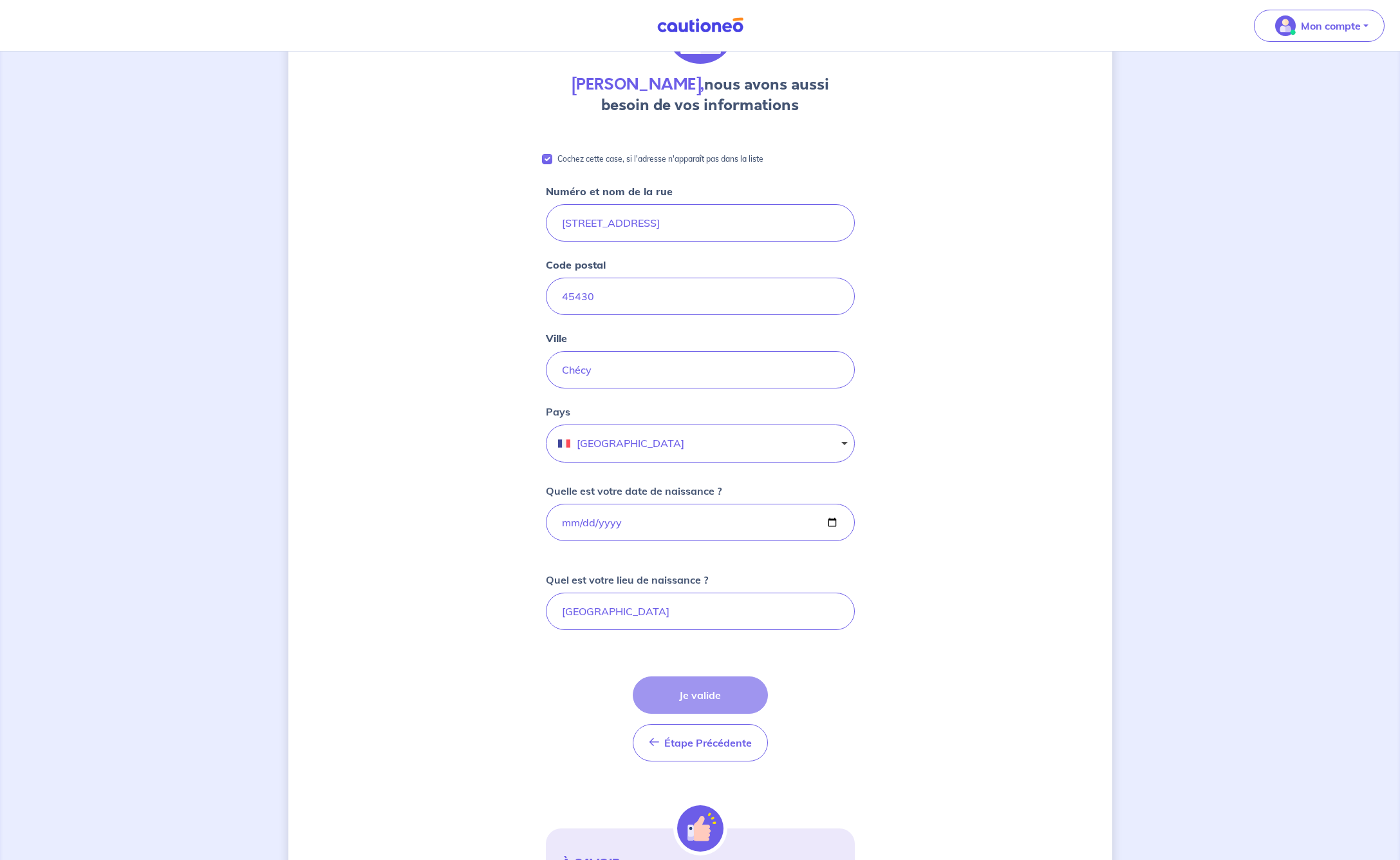
scroll to position [90, 0]
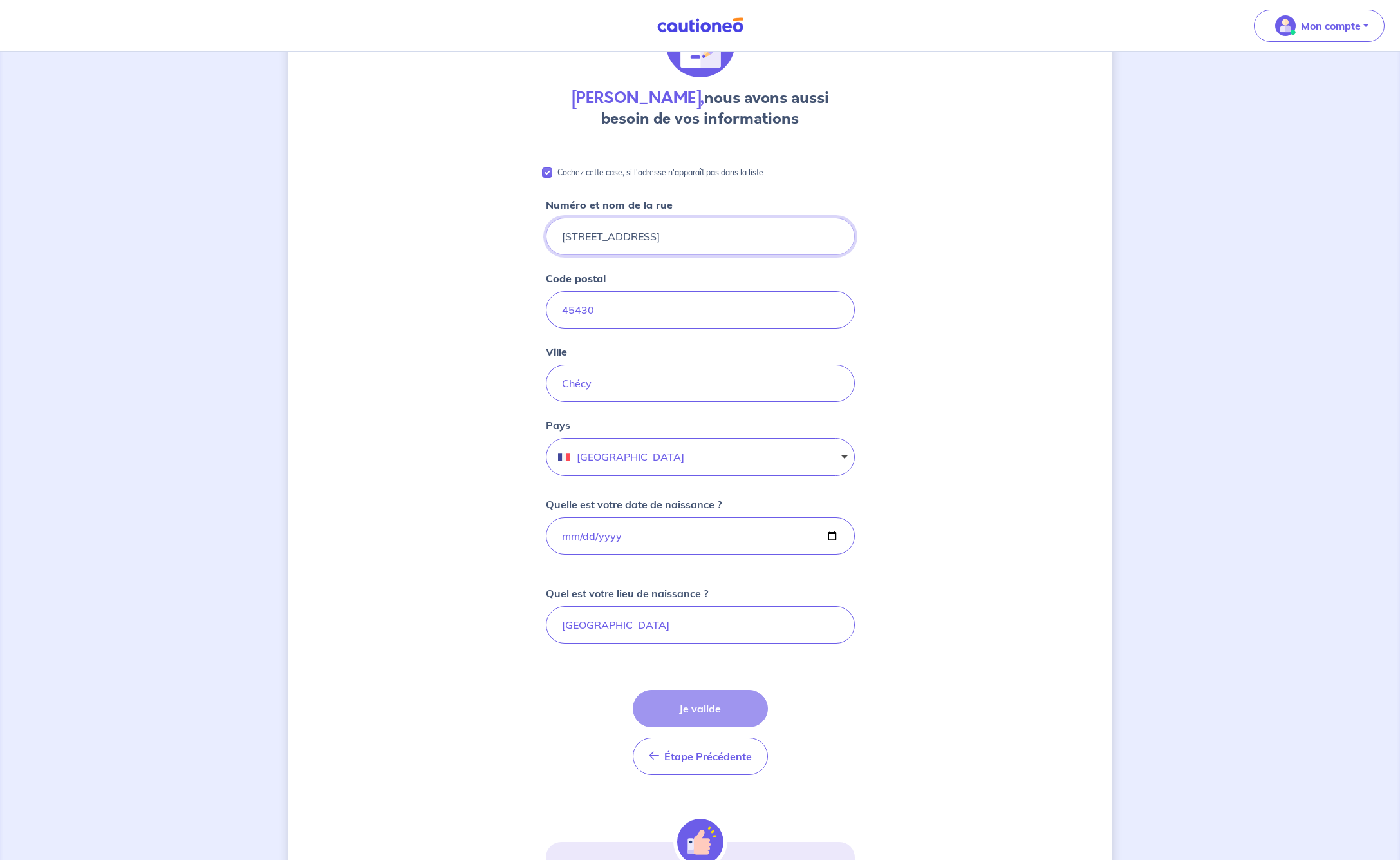
click at [593, 239] on input "[STREET_ADDRESS]" at bounding box center [700, 236] width 309 height 38
type input "[STREET_ADDRESS]"
click at [706, 715] on div "Étape Précédente Précédent Je valide Je valide" at bounding box center [700, 732] width 135 height 85
click at [706, 713] on div "Étape Précédente Précédent Je valide Je valide" at bounding box center [700, 732] width 135 height 85
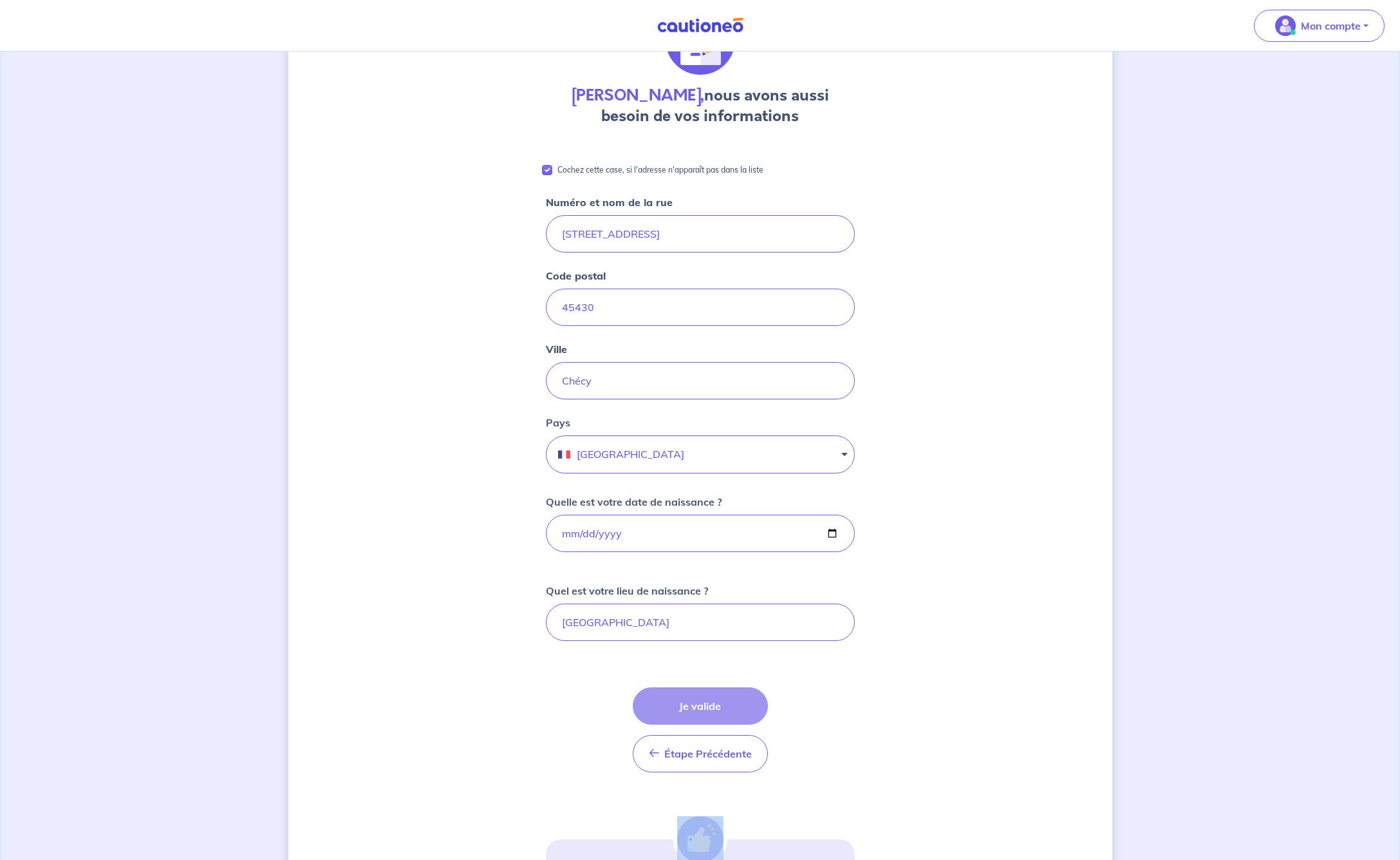
click at [546, 171] on input "Cochez cette case, si l'adresse n'apparaît pas dans la liste" at bounding box center [547, 170] width 11 height 11
checkbox input "false"
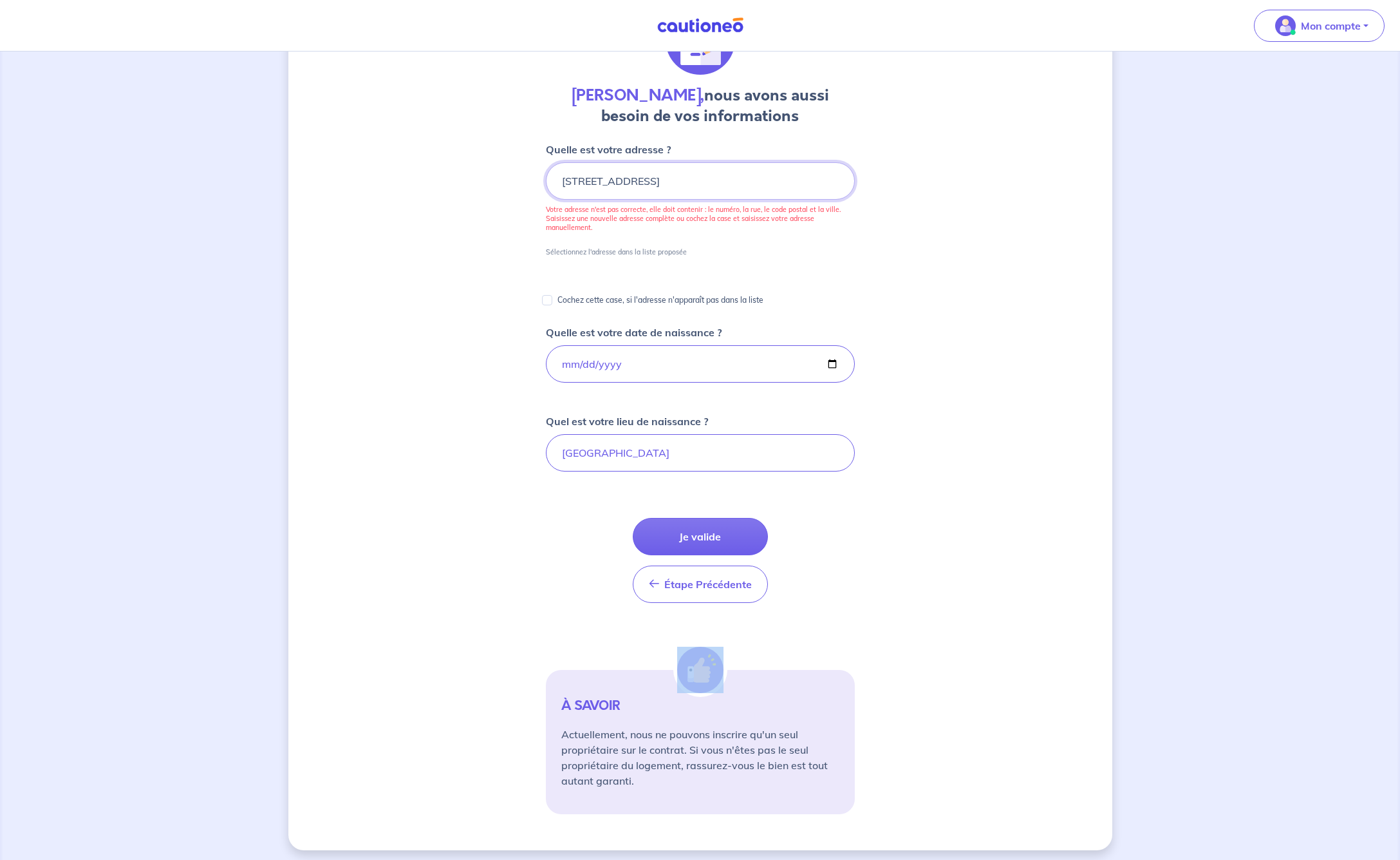
click at [795, 182] on input "[STREET_ADDRESS]" at bounding box center [700, 181] width 309 height 38
click at [589, 184] on input "[STREET_ADDRESS]" at bounding box center [700, 181] width 309 height 38
click at [748, 180] on input "[STREET_ADDRESS]" at bounding box center [700, 181] width 309 height 38
click at [789, 185] on input "[STREET_ADDRESS]" at bounding box center [700, 181] width 309 height 38
click at [745, 180] on input "[STREET_ADDRESS]" at bounding box center [700, 181] width 309 height 38
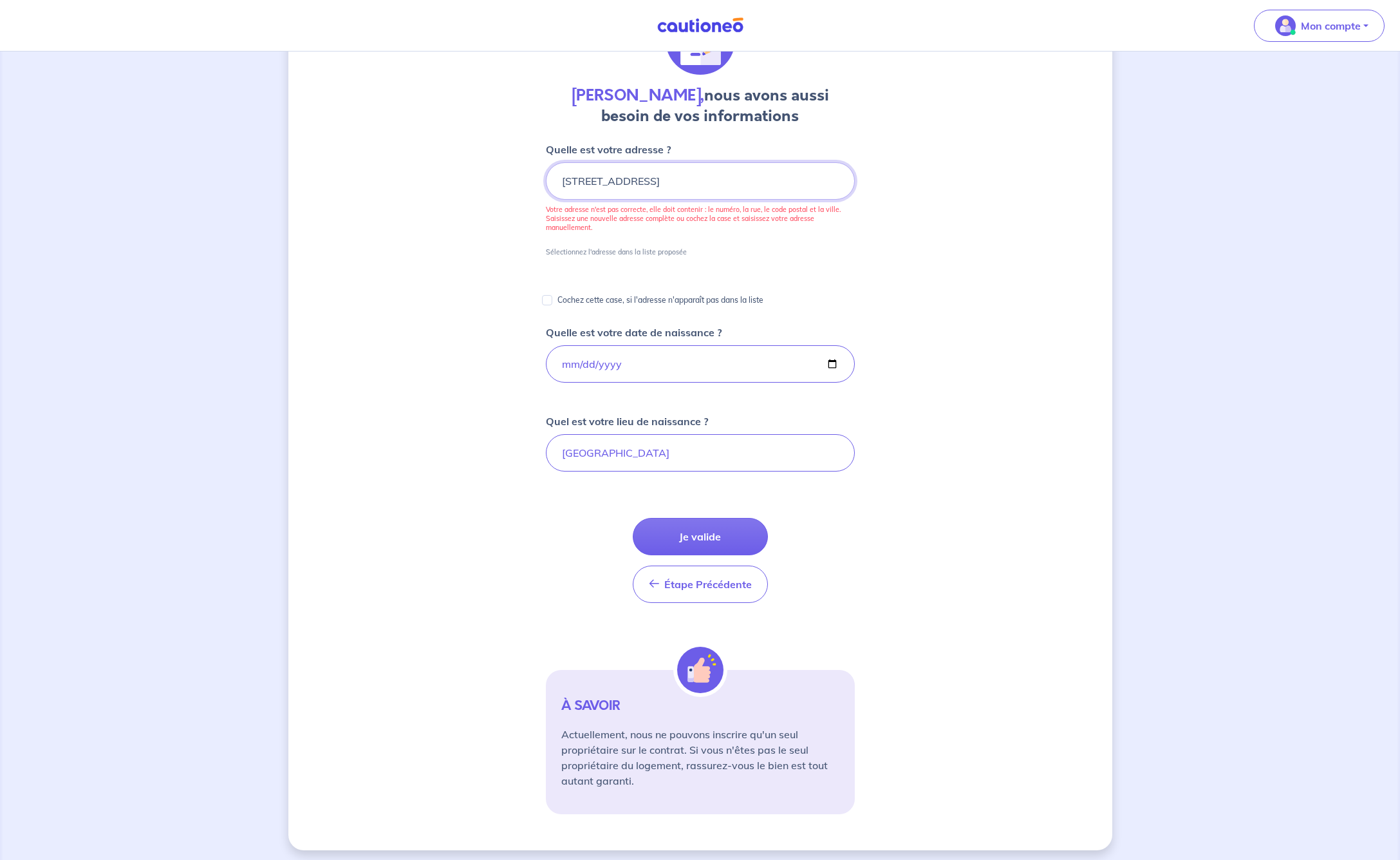
click at [749, 181] on input "[STREET_ADDRESS]" at bounding box center [700, 181] width 309 height 38
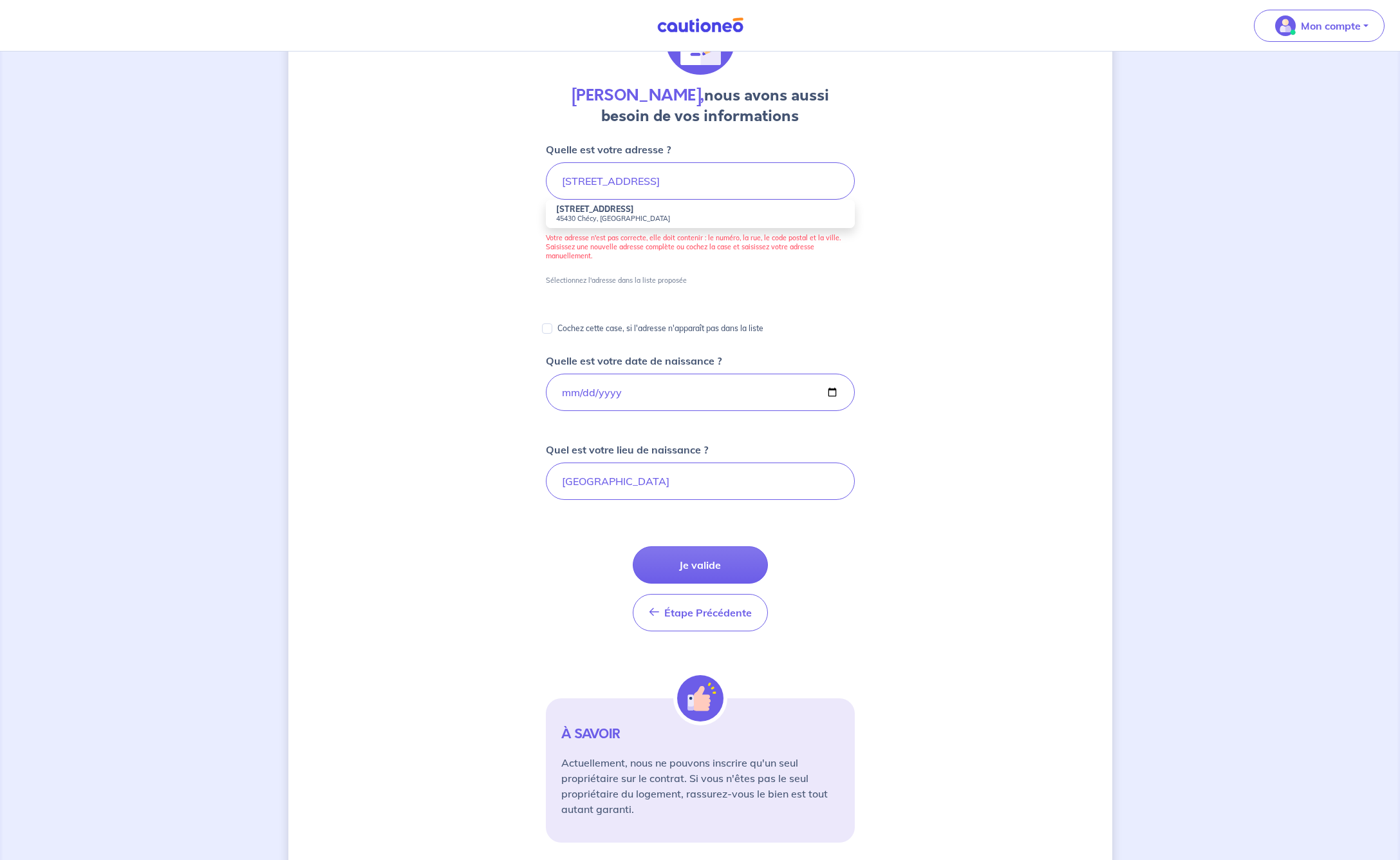
click at [584, 215] on small "45430 Chécy, [GEOGRAPHIC_DATA]" at bounding box center [700, 218] width 288 height 9
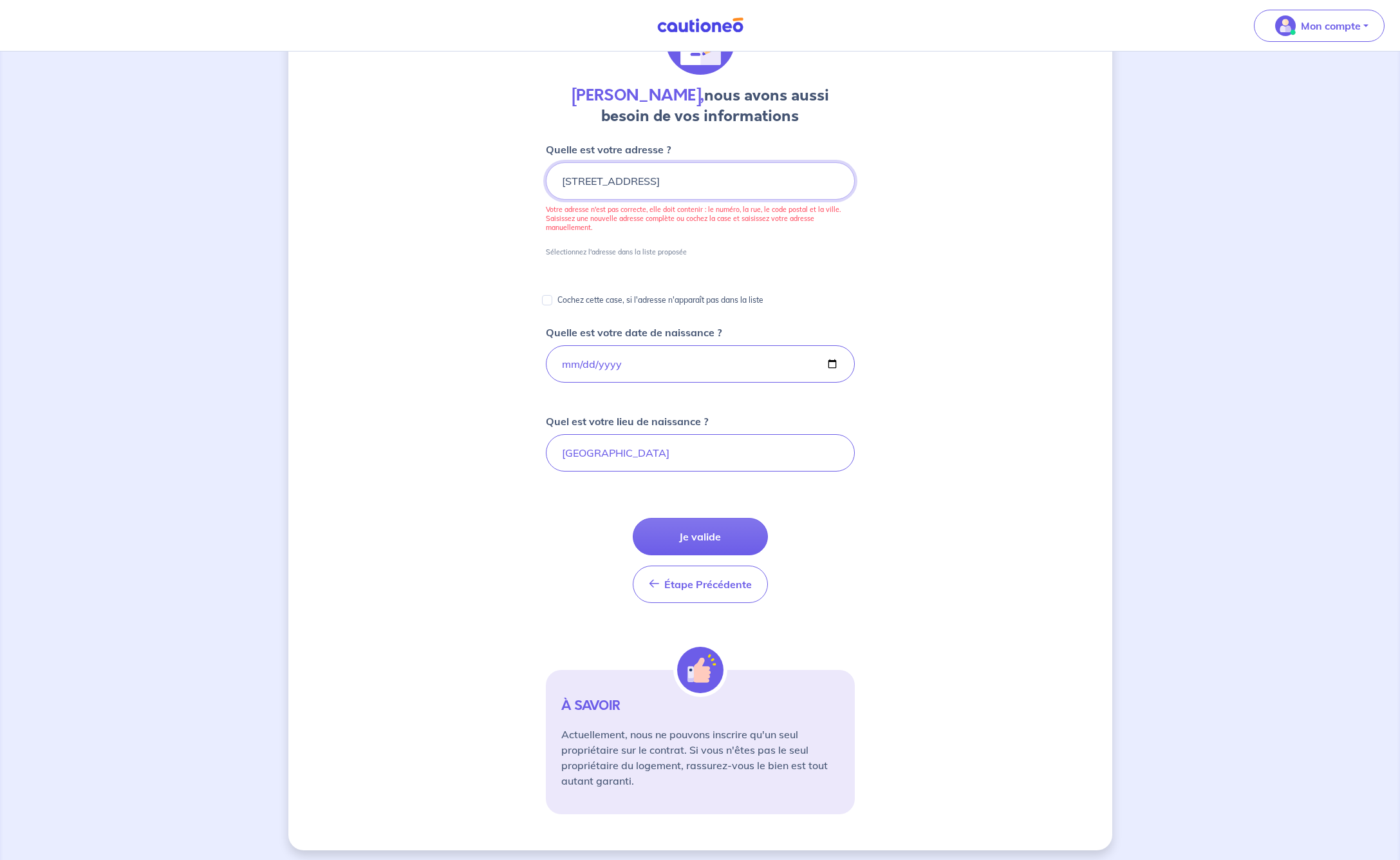
click at [827, 179] on input "[STREET_ADDRESS]" at bounding box center [700, 181] width 309 height 38
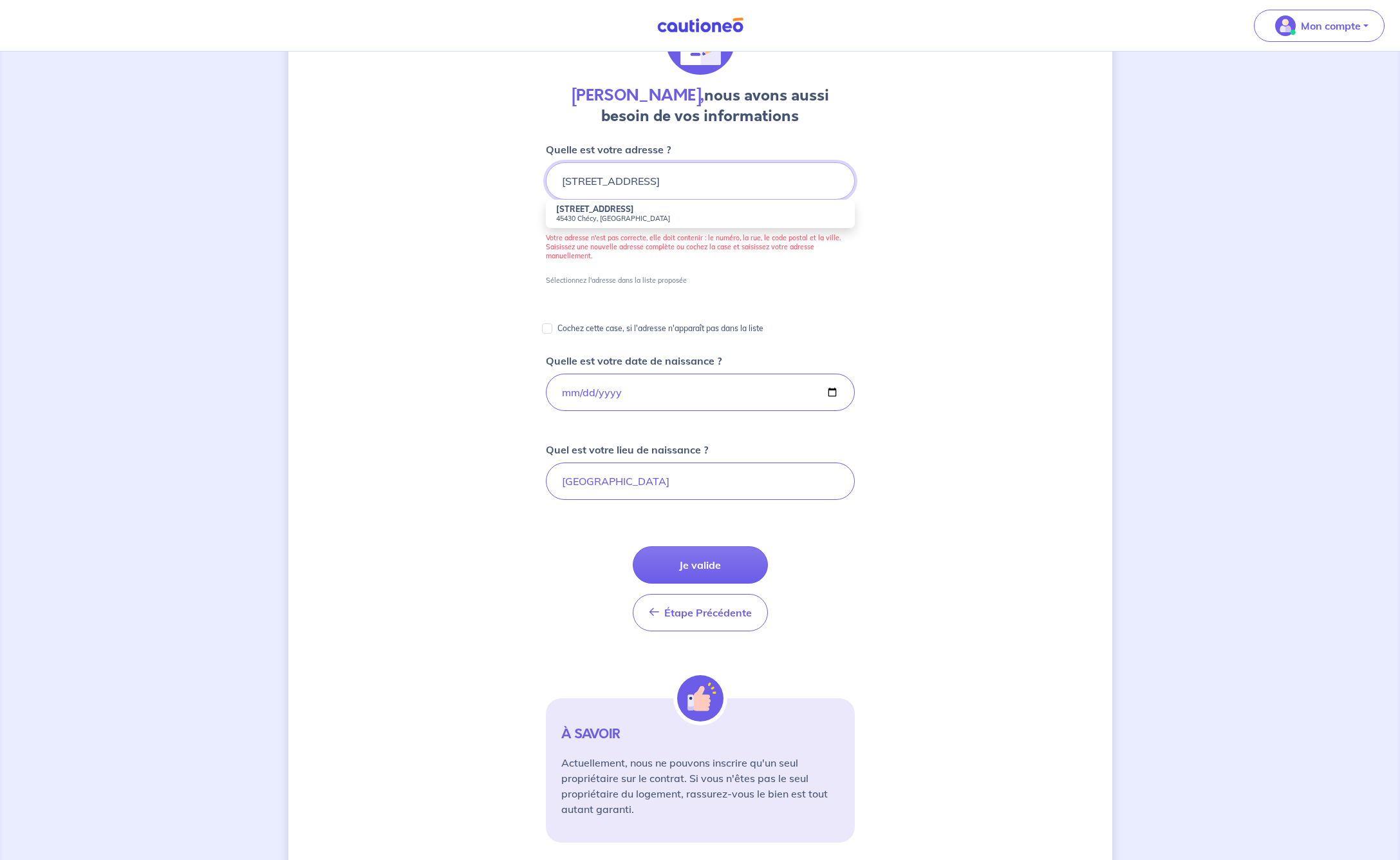
type input "[STREET_ADDRESS]"
click at [912, 276] on div "[PERSON_NAME], nous avons aussi besoin de vos informations Quelle est votre adr…" at bounding box center [700, 426] width 824 height 904
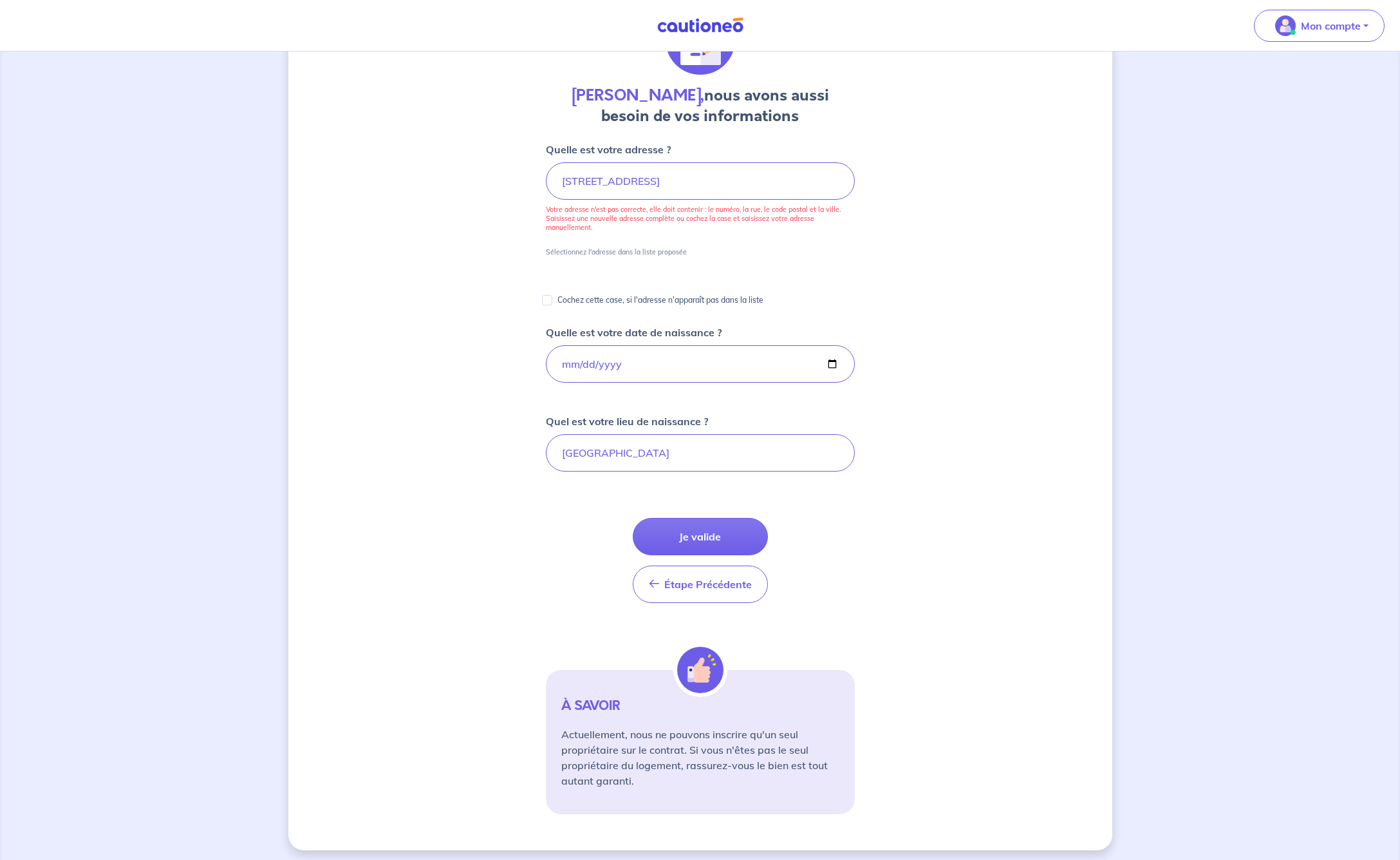
click at [547, 300] on input "Cochez cette case, si l'adresse n'apparaît pas dans la liste" at bounding box center [547, 300] width 11 height 11
checkbox input "true"
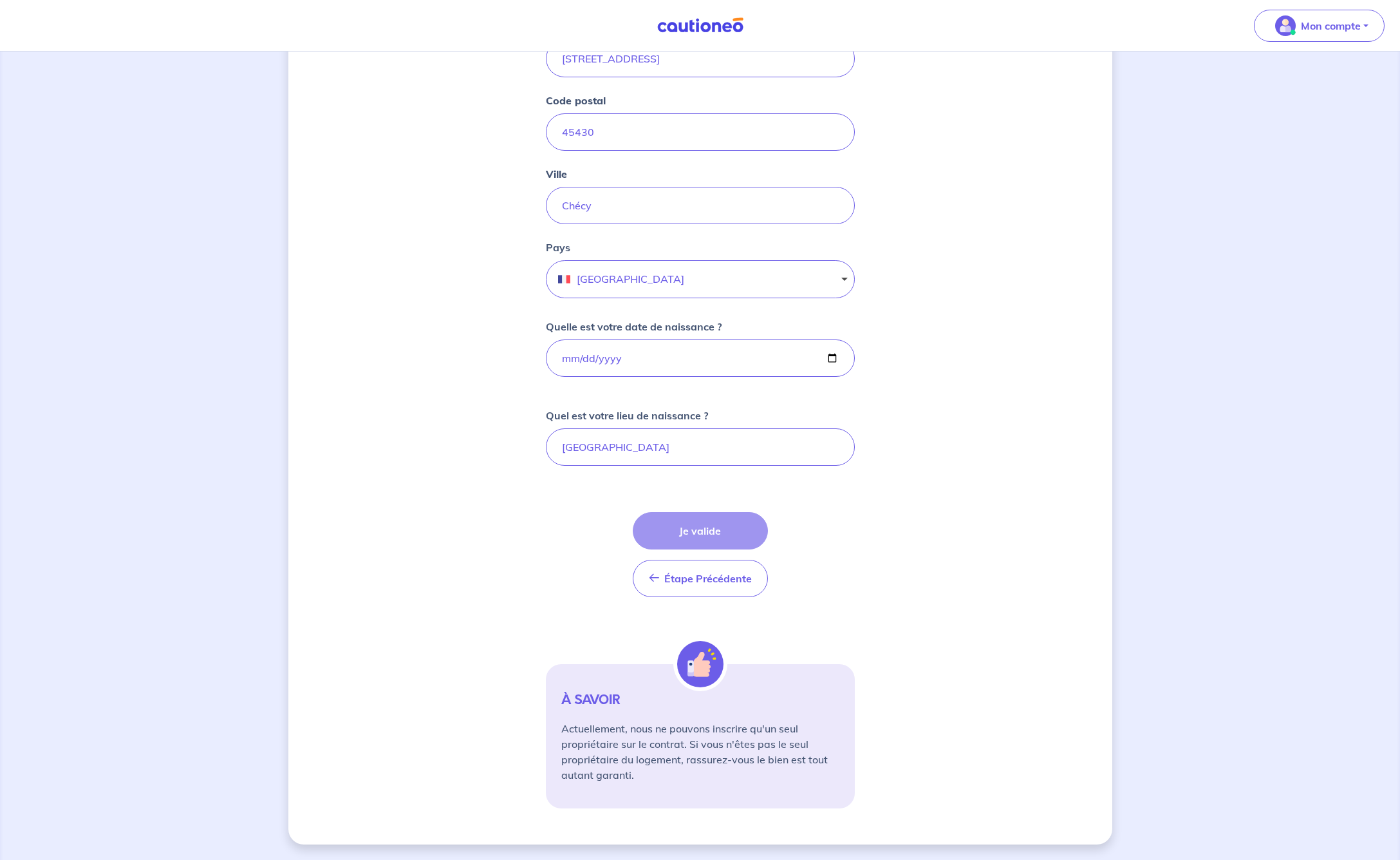
scroll to position [268, 0]
click at [842, 280] on button "[GEOGRAPHIC_DATA]" at bounding box center [700, 279] width 309 height 38
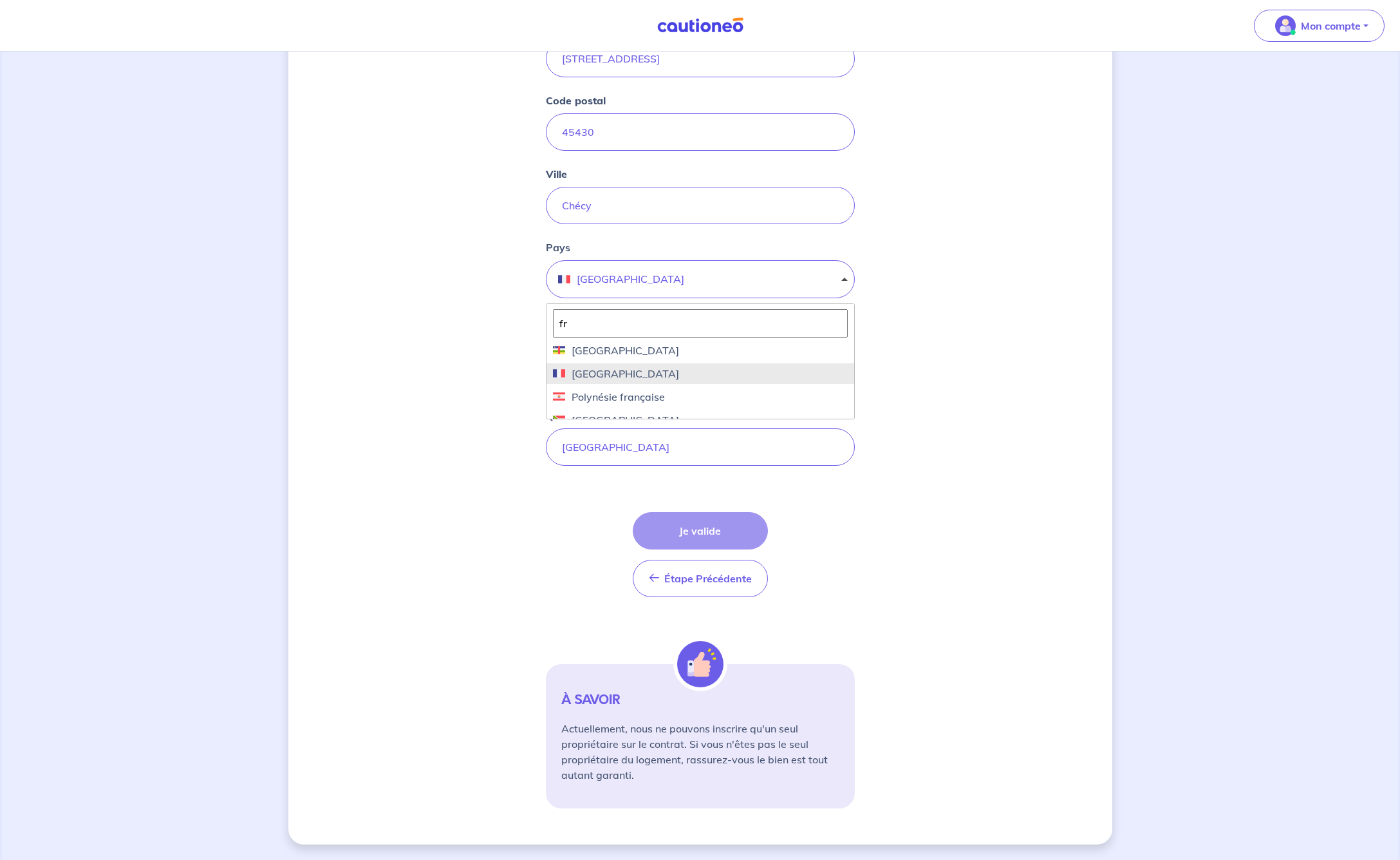
type input "fr"
click at [598, 376] on span "[GEOGRAPHIC_DATA]" at bounding box center [622, 373] width 114 height 15
click at [645, 356] on input "[DATE]" at bounding box center [700, 358] width 309 height 38
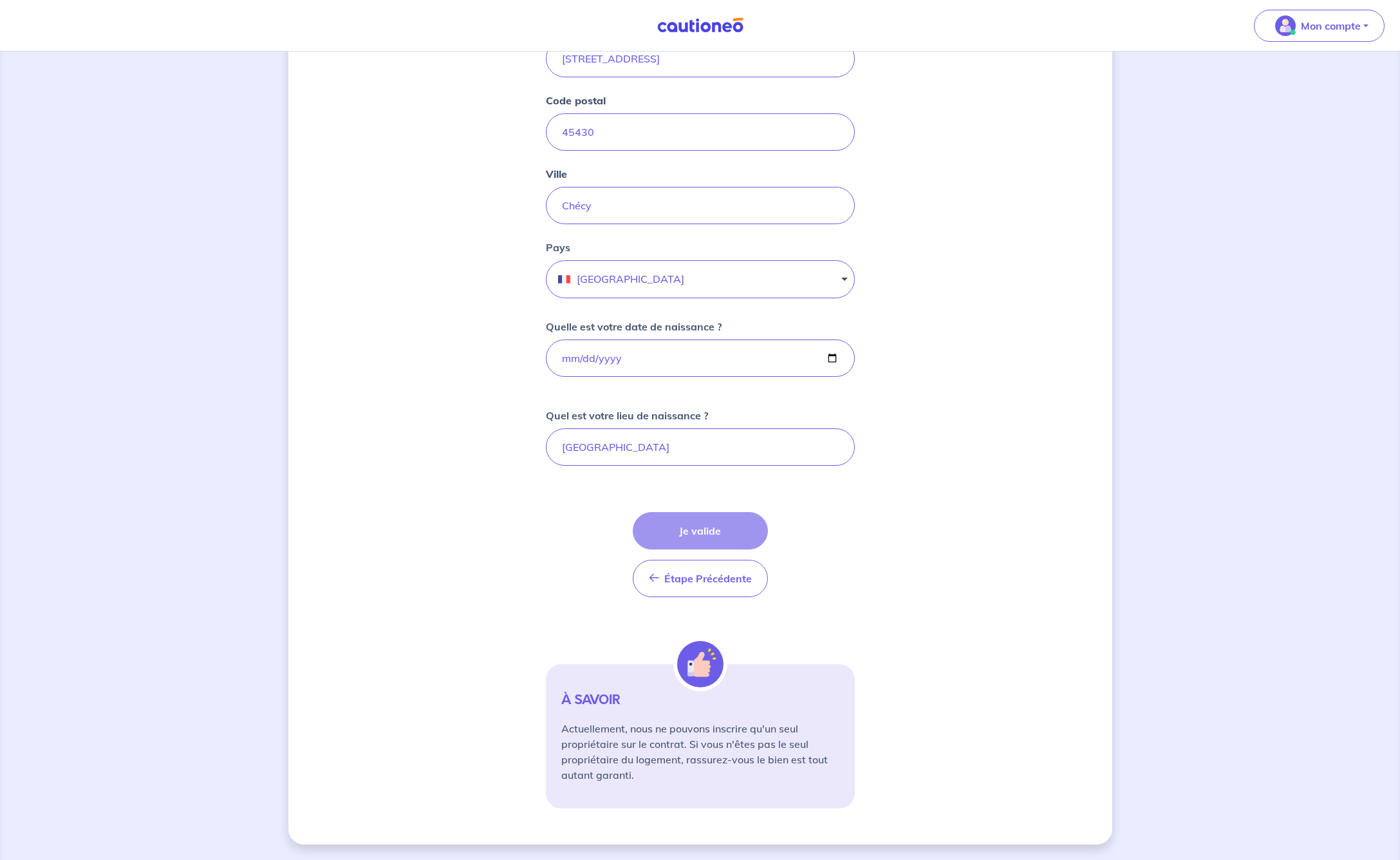
click at [879, 387] on div "[PERSON_NAME], nous avons aussi besoin de vos informations Cochez cette case, s…" at bounding box center [700, 321] width 824 height 1045
click at [696, 528] on div "Étape Précédente Précédent Je valide Je valide" at bounding box center [700, 555] width 135 height 85
click at [696, 526] on div "Étape Précédente Précédent Je valide Je valide" at bounding box center [700, 555] width 135 height 85
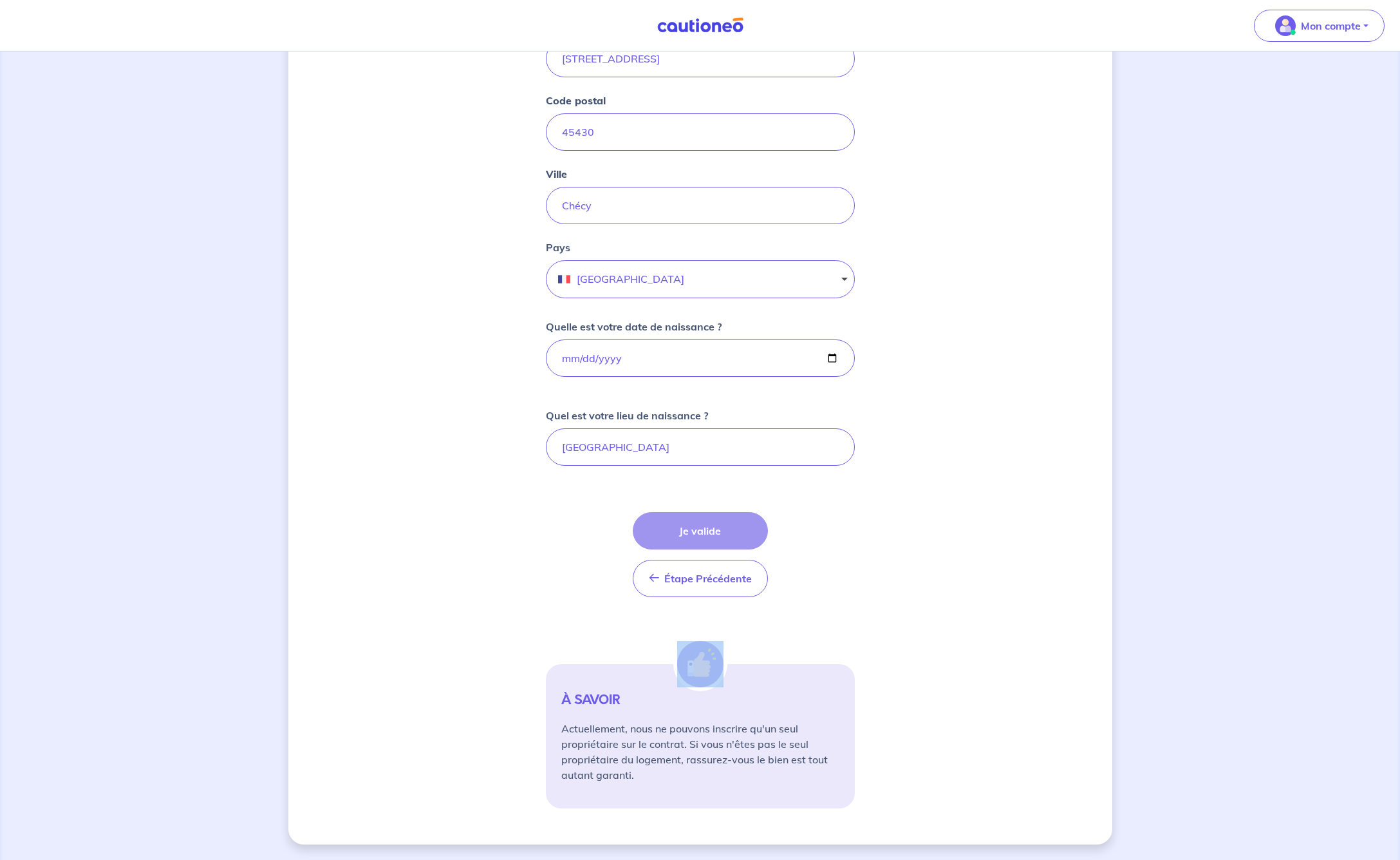
click at [696, 526] on div "Étape Précédente Précédent Je valide Je valide" at bounding box center [700, 555] width 135 height 85
click at [956, 524] on div "[PERSON_NAME], nous avons aussi besoin de vos informations Cochez cette case, s…" at bounding box center [700, 321] width 824 height 1045
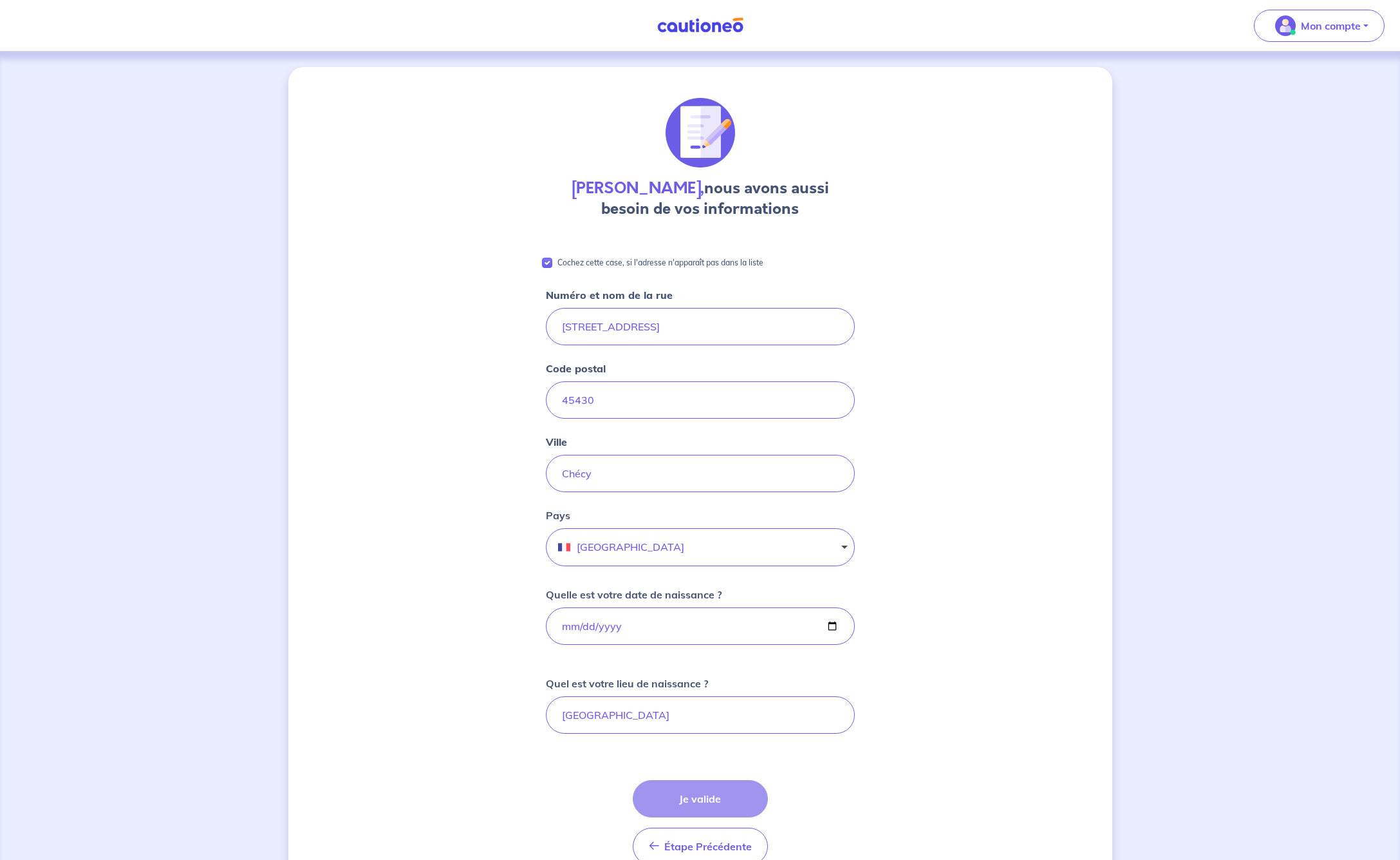
scroll to position [0, 0]
click at [1356, 18] on p "Mon compte" at bounding box center [1331, 25] width 60 height 15
click at [1180, 219] on div "[PERSON_NAME], nous avons aussi besoin de vos informations Cochez cette case, s…" at bounding box center [700, 590] width 1400 height 1076
click at [549, 263] on input "Cochez cette case, si l'adresse n'apparaît pas dans la liste" at bounding box center [547, 263] width 11 height 11
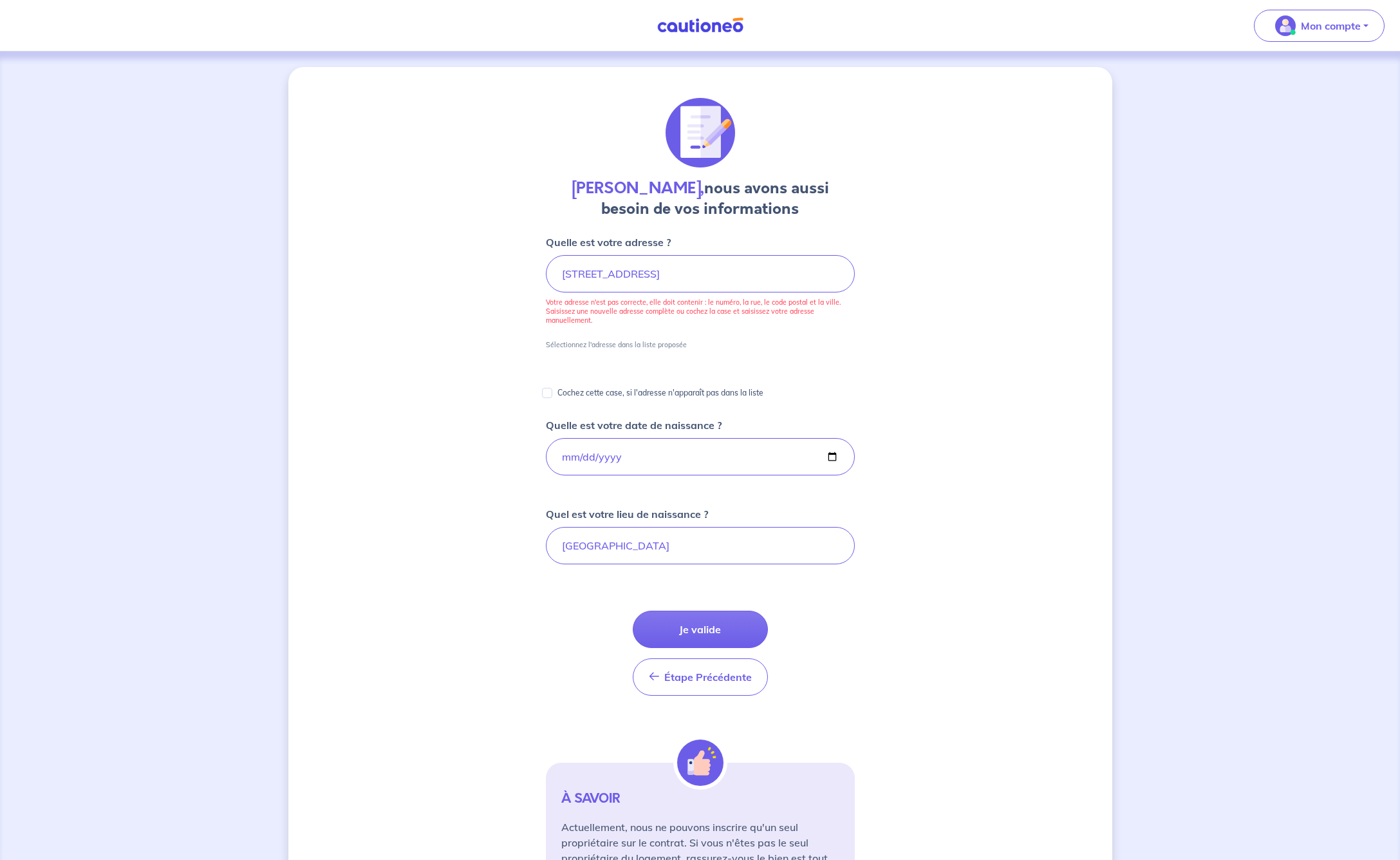
click at [545, 392] on input "Cochez cette case, si l'adresse n'apparaît pas dans la liste" at bounding box center [547, 393] width 11 height 11
checkbox input "true"
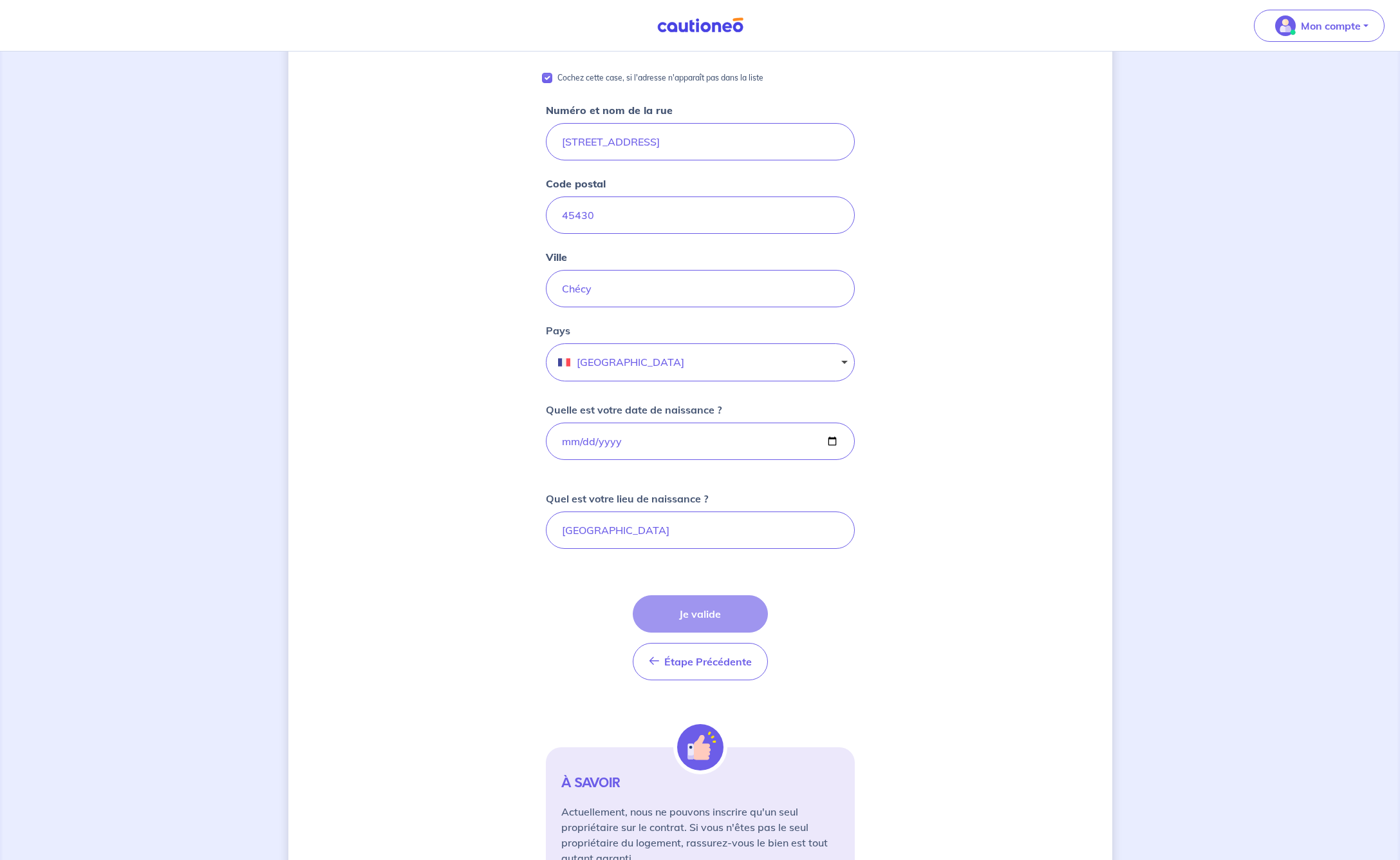
scroll to position [186, 0]
click at [707, 616] on div "Étape Précédente Précédent Je valide Je valide" at bounding box center [700, 637] width 135 height 85
click at [707, 615] on div "Étape Précédente Précédent Je valide Je valide" at bounding box center [700, 637] width 135 height 85
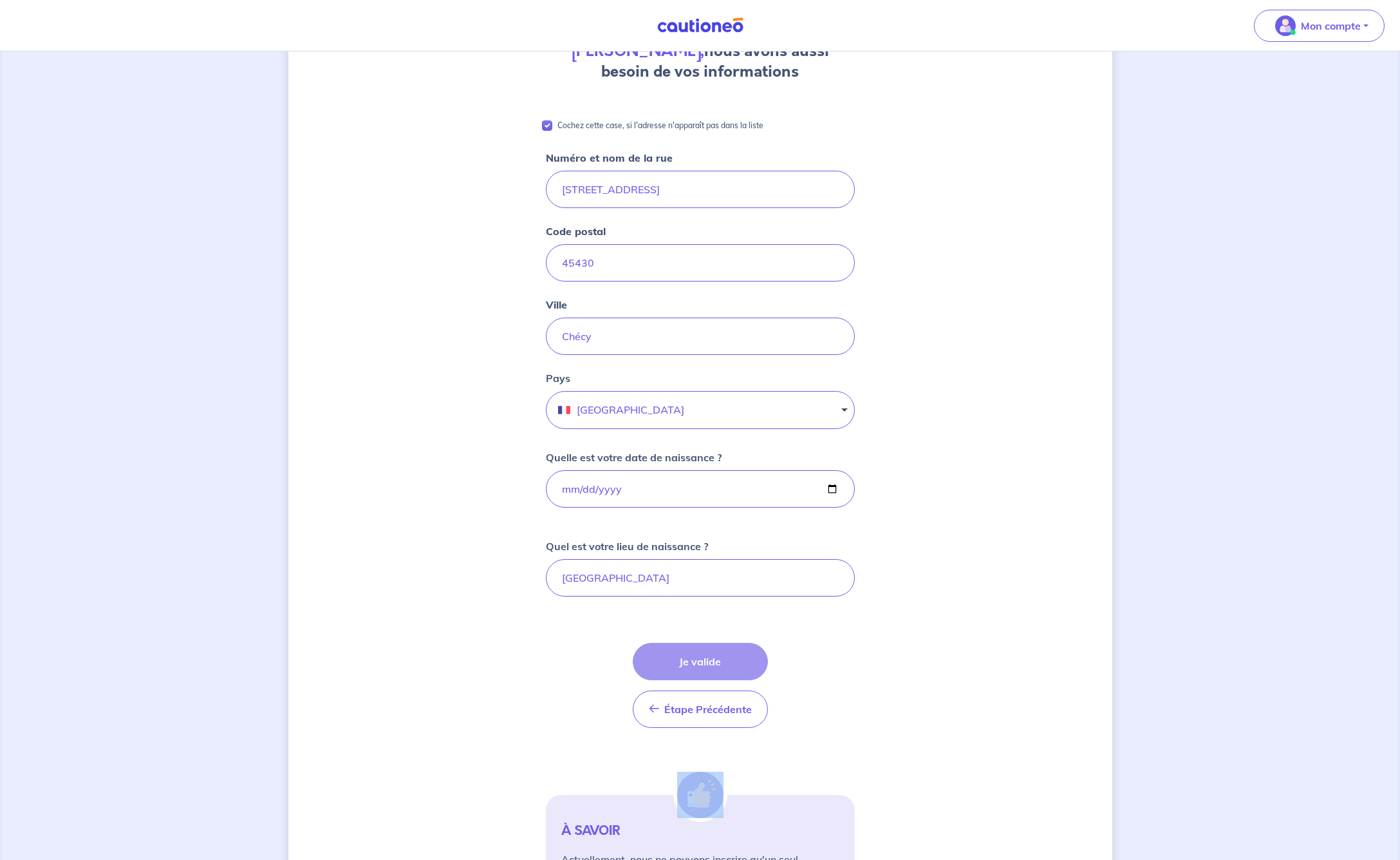
scroll to position [138, 0]
click at [692, 662] on div "Étape Précédente Précédent Je valide Je valide" at bounding box center [700, 684] width 135 height 85
click at [693, 661] on div "Étape Précédente Précédent Je valide Je valide" at bounding box center [700, 684] width 135 height 85
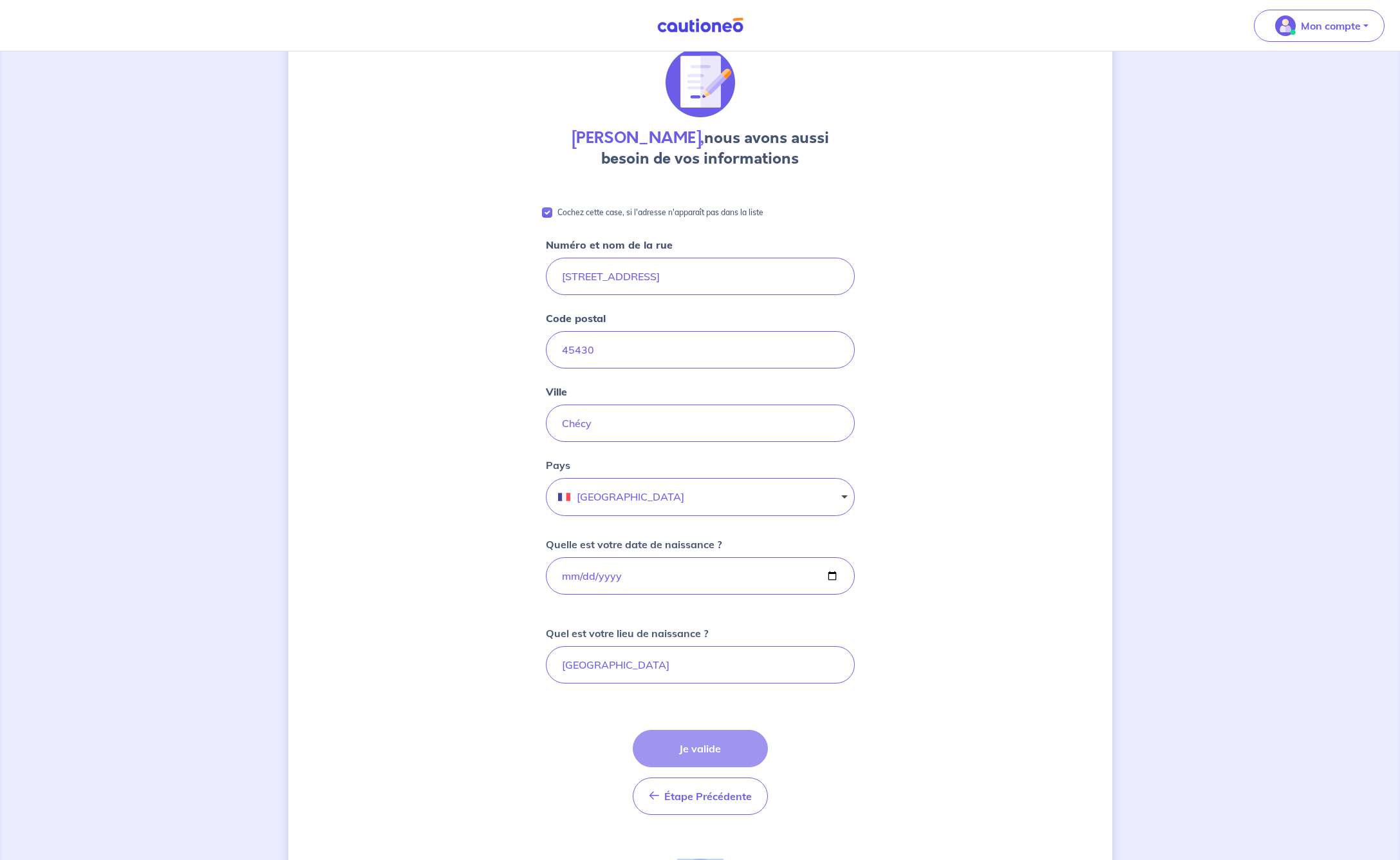
scroll to position [49, 0]
click at [919, 446] on div "[PERSON_NAME], nous avons aussi besoin de vos informations Cochez cette case, s…" at bounding box center [700, 540] width 824 height 1045
click at [700, 746] on div "Étape Précédente Précédent Je valide Je valide" at bounding box center [700, 773] width 135 height 85
click at [575, 278] on input "[STREET_ADDRESS]" at bounding box center [700, 278] width 309 height 38
click at [581, 274] on input "[STREET_ADDRESS]" at bounding box center [700, 278] width 309 height 38
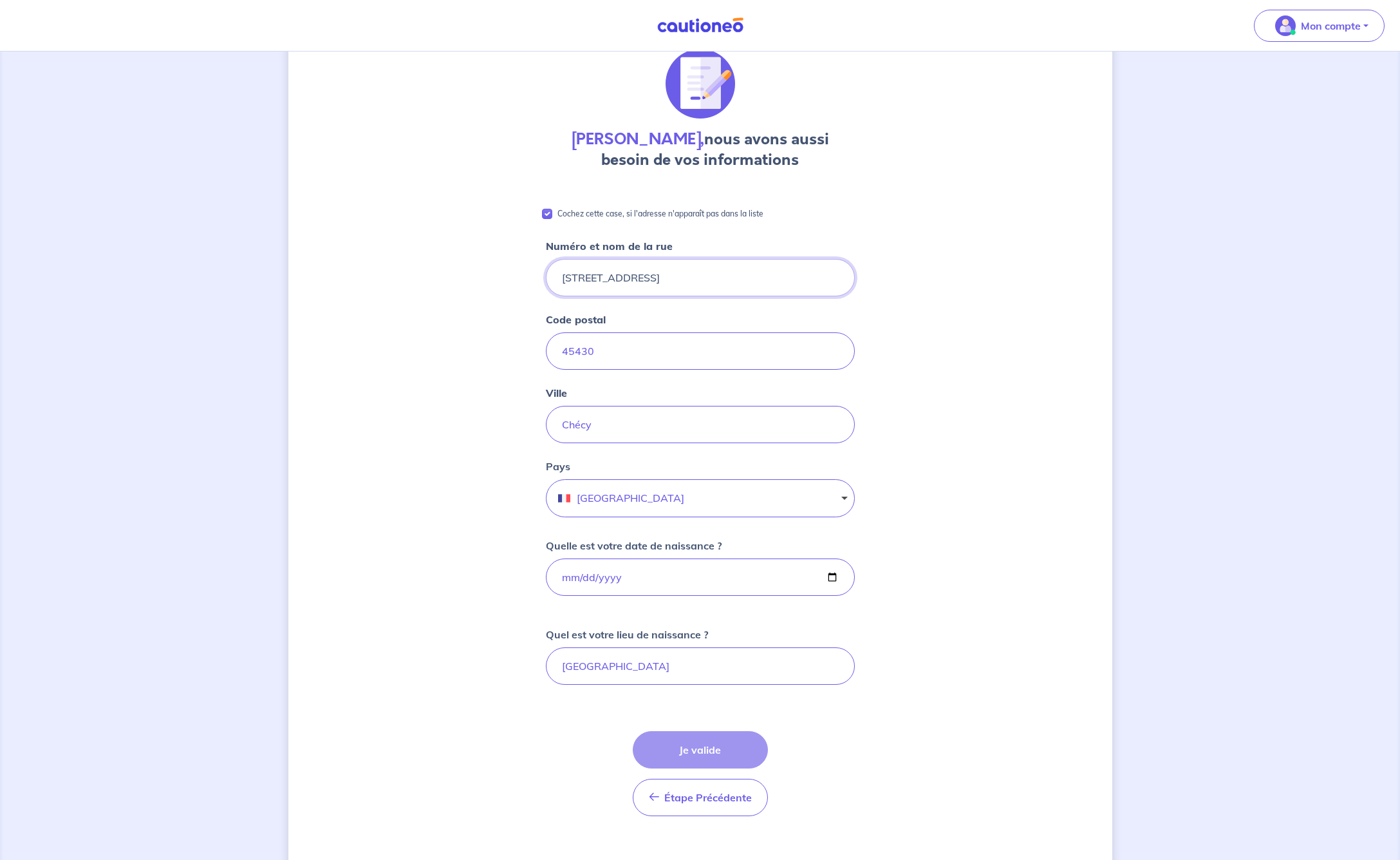
type input "[STREET_ADDRESS]"
click at [957, 566] on div "[PERSON_NAME], nous avons aussi besoin de vos informations Cochez cette case, s…" at bounding box center [700, 540] width 824 height 1045
click at [691, 755] on div "Étape Précédente Précédent Je valide Je valide" at bounding box center [700, 773] width 135 height 85
click at [692, 754] on div "Étape Précédente Précédent Je valide Je valide" at bounding box center [700, 773] width 135 height 85
click at [630, 658] on input "[GEOGRAPHIC_DATA]" at bounding box center [700, 666] width 309 height 38
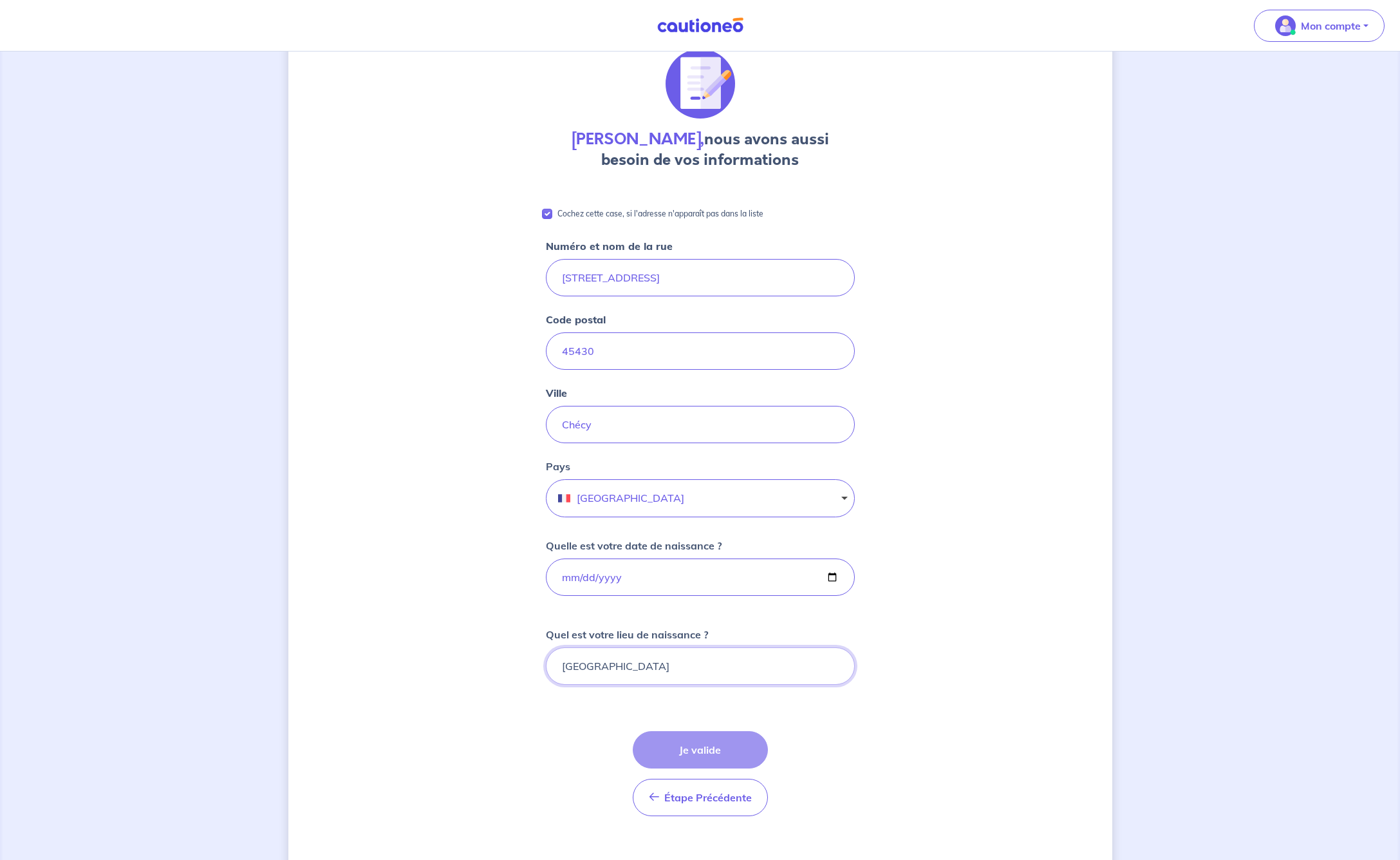
drag, startPoint x: 634, startPoint y: 666, endPoint x: 534, endPoint y: 675, distance: 100.4
click at [534, 675] on div "[PERSON_NAME], nous avons aussi besoin de vos informations Cochez cette case, s…" at bounding box center [700, 540] width 824 height 1045
drag, startPoint x: 634, startPoint y: 665, endPoint x: 558, endPoint y: 671, distance: 76.2
click at [558, 671] on input "[GEOGRAPHIC_DATA]" at bounding box center [700, 666] width 309 height 38
click at [610, 670] on input "Quel est votre lieu de naissance ?" at bounding box center [700, 666] width 309 height 38
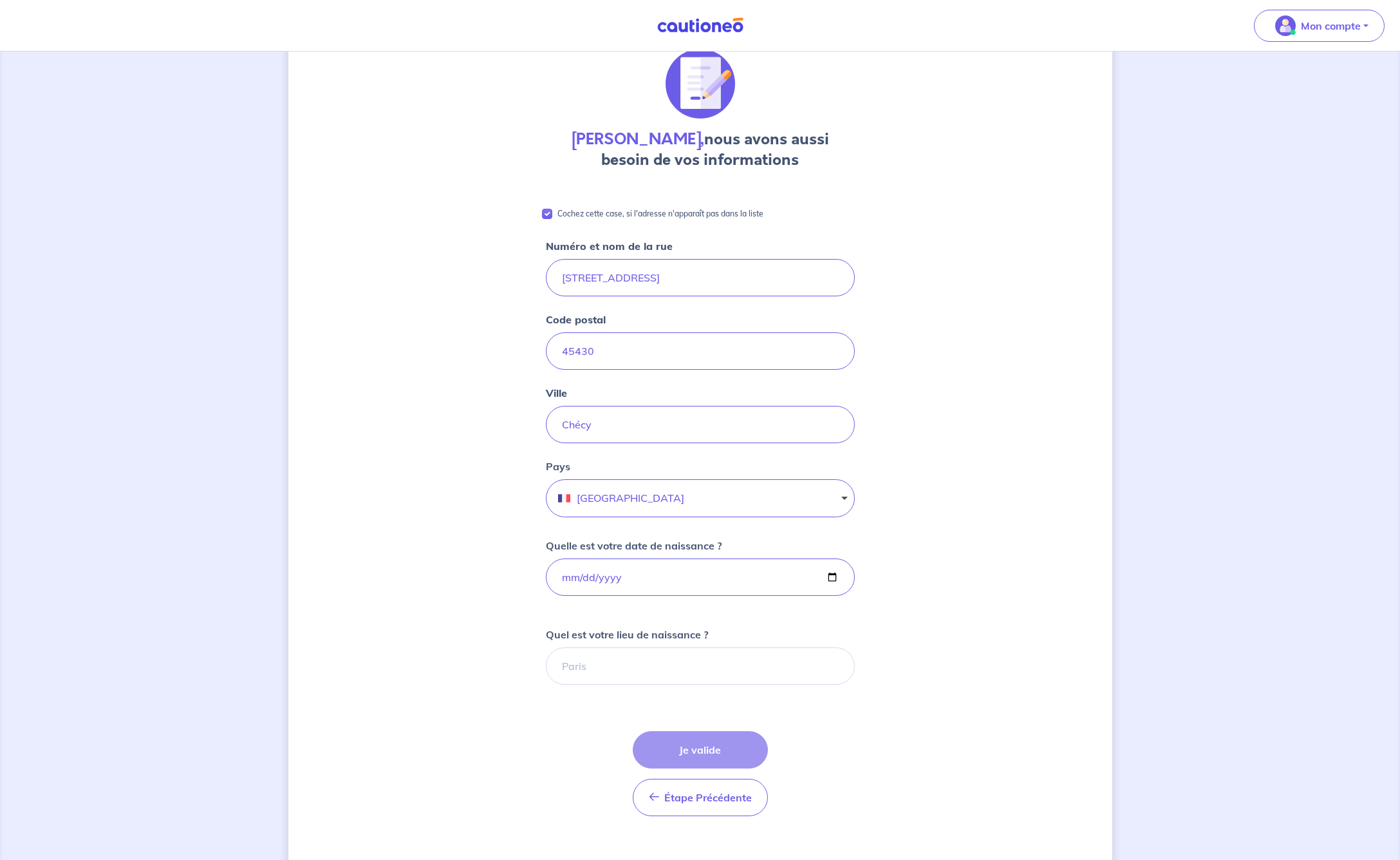
click at [567, 724] on form "Cochez cette case, si l'adresse n'apparaît pas dans la liste Numéro et nom de l…" at bounding box center [700, 606] width 309 height 841
click at [591, 663] on input "Quel est votre lieu de naissance ?" at bounding box center [700, 666] width 309 height 38
type input "[GEOGRAPHIC_DATA]"
click at [951, 676] on div "[PERSON_NAME], nous avons aussi besoin de vos informations Cochez cette case, s…" at bounding box center [700, 540] width 824 height 1045
click at [723, 753] on div "Étape Précédente Précédent Je valide Je valide" at bounding box center [700, 773] width 135 height 85
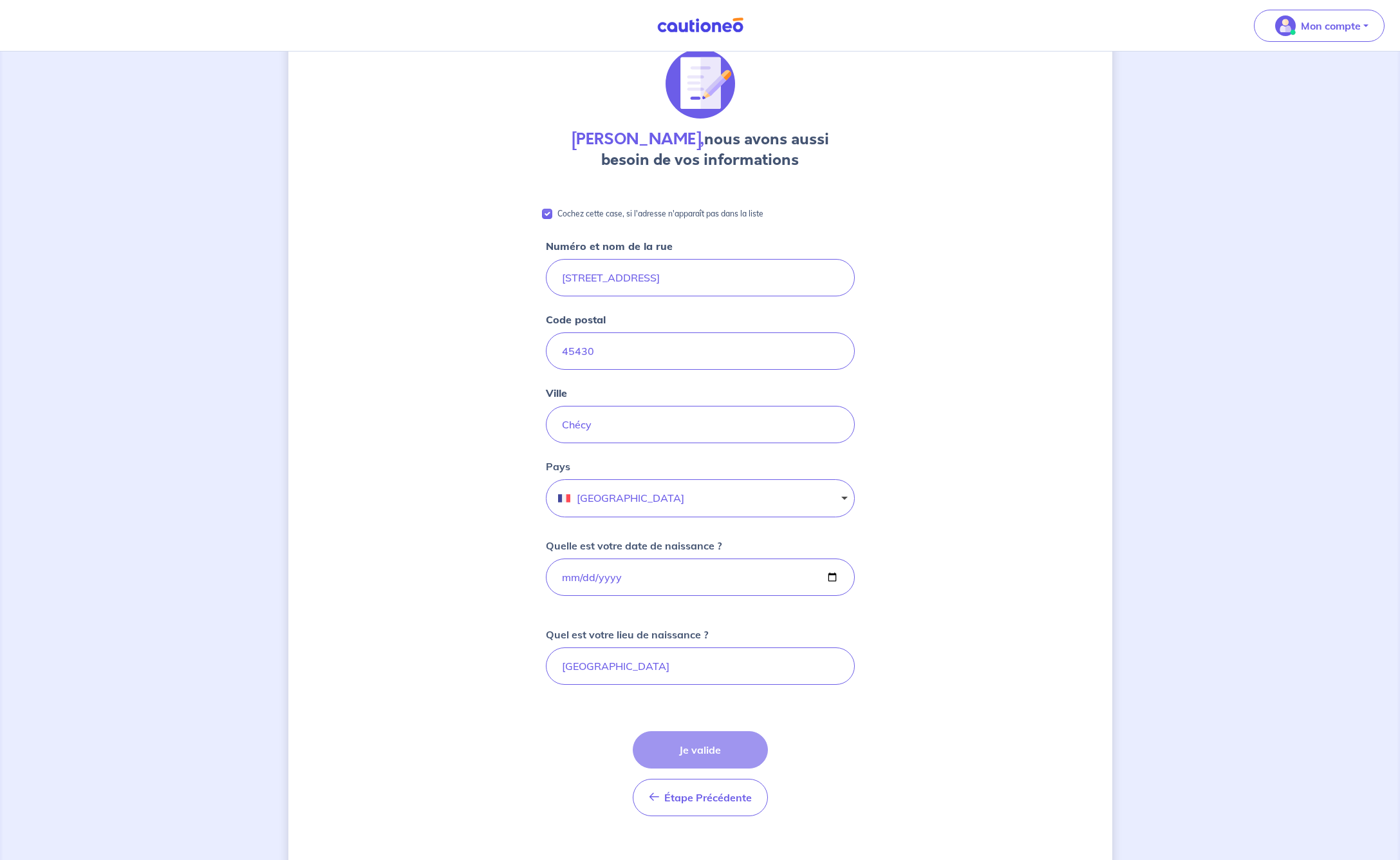
click at [723, 752] on div "Étape Précédente Précédent Je valide Je valide" at bounding box center [700, 773] width 135 height 85
click at [687, 801] on span "Étape Précédente" at bounding box center [708, 797] width 88 height 13
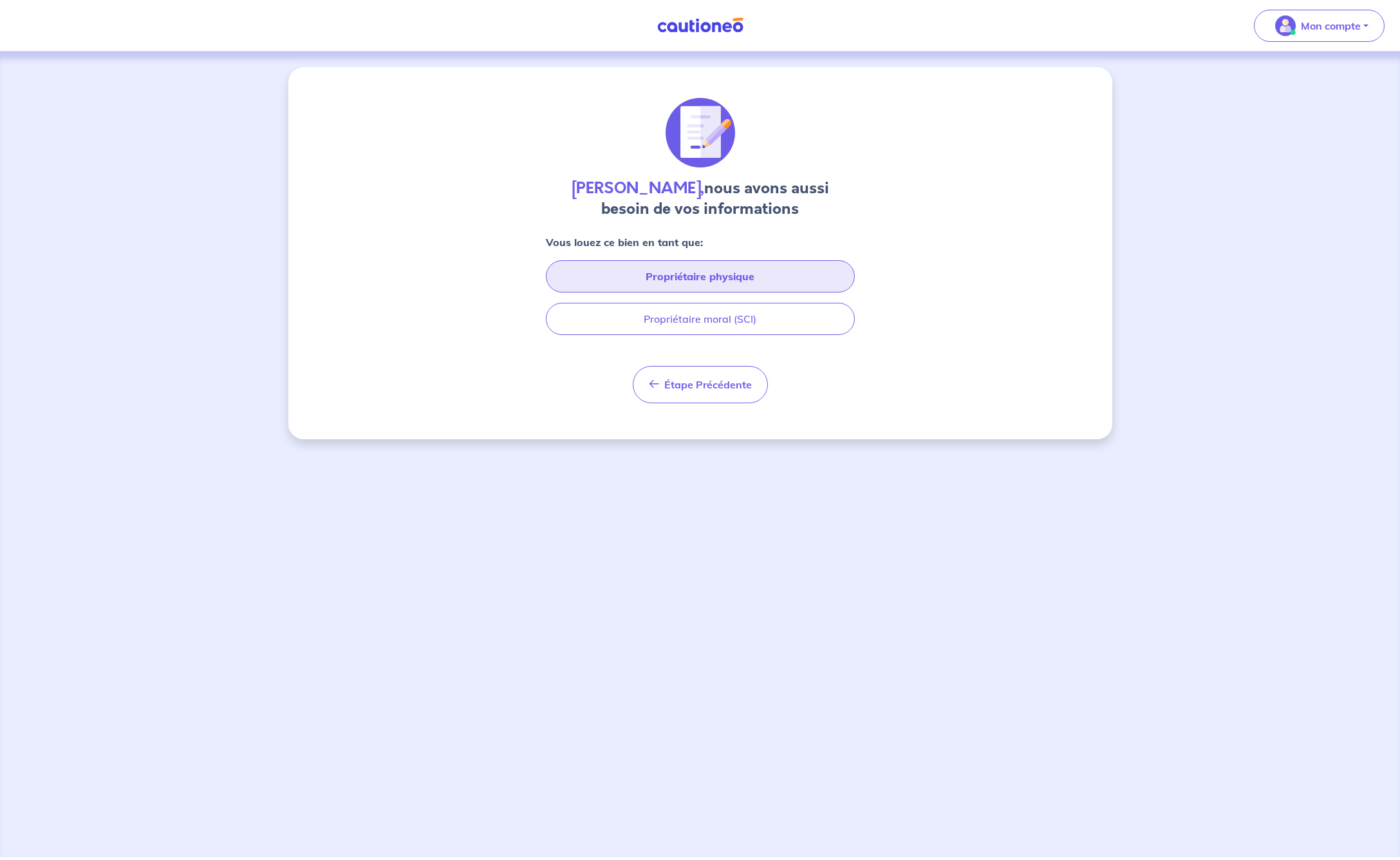
click at [692, 275] on button "Propriétaire physique" at bounding box center [700, 276] width 309 height 32
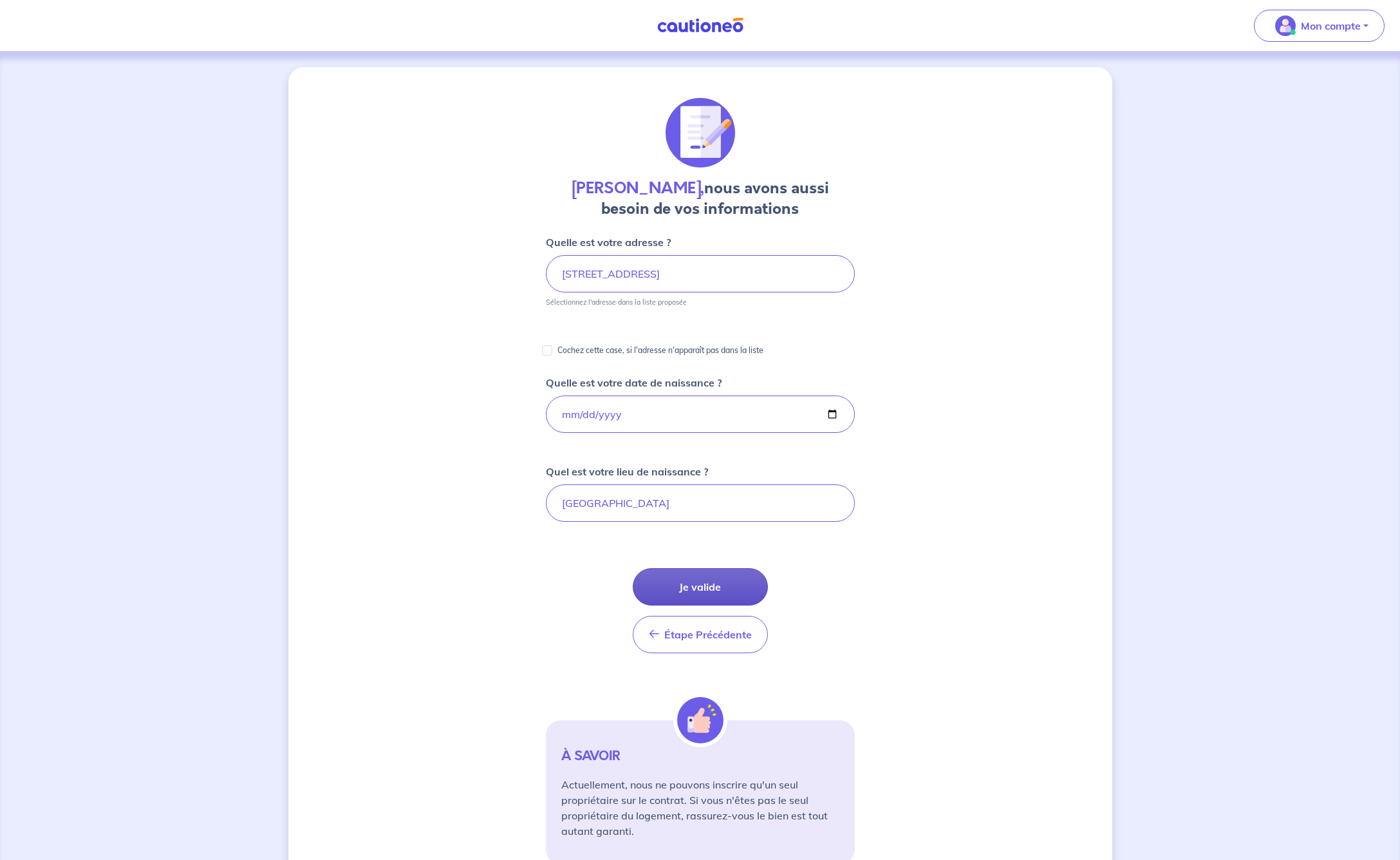
click at [696, 586] on button "Je valide" at bounding box center [700, 586] width 135 height 38
click at [696, 582] on button "Je valide" at bounding box center [700, 586] width 135 height 38
click at [714, 596] on button "Je valide" at bounding box center [700, 586] width 135 height 38
click at [805, 282] on input "[STREET_ADDRESS]" at bounding box center [700, 274] width 309 height 38
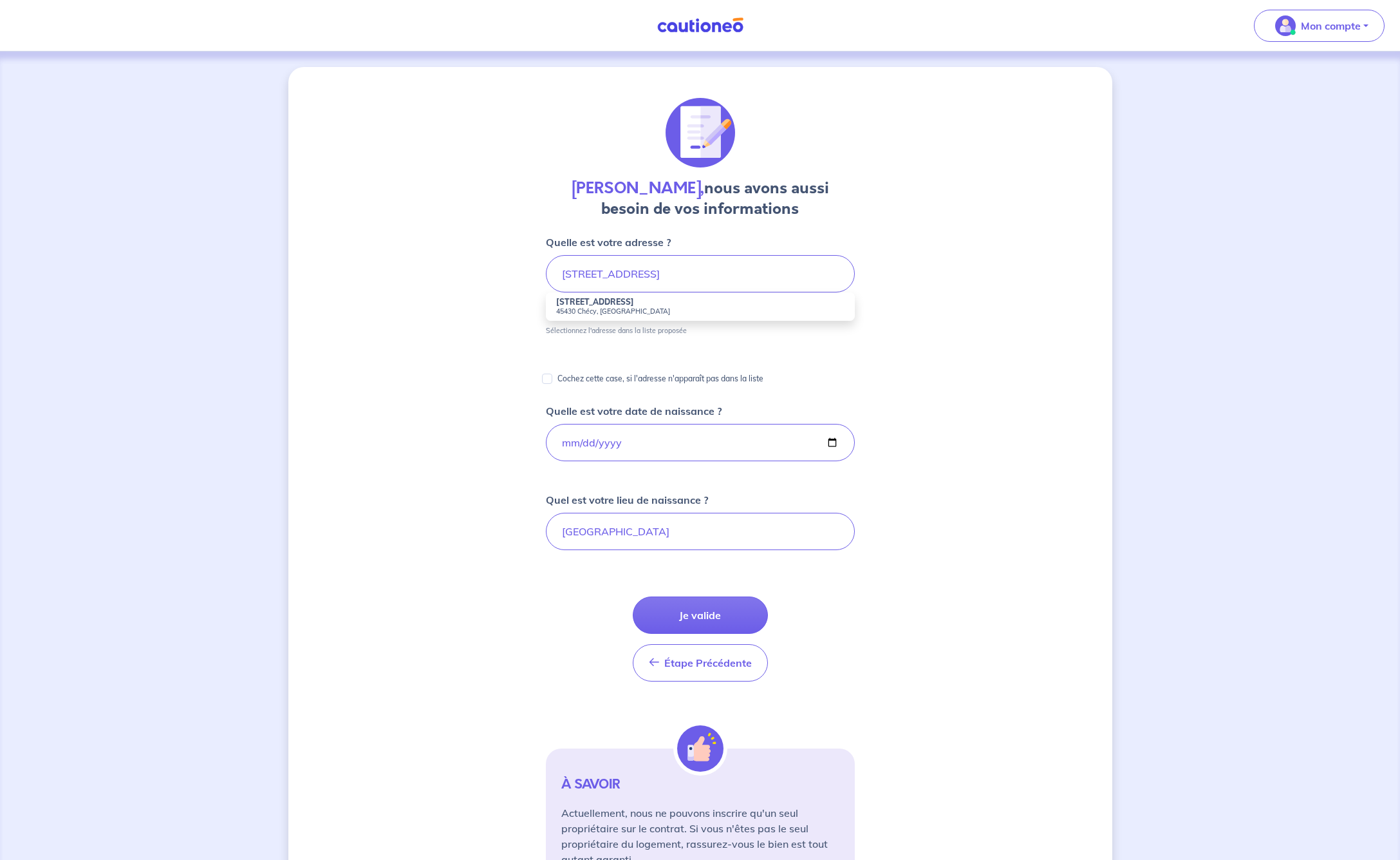
click at [689, 304] on li "[STREET_ADDRESS]" at bounding box center [700, 306] width 309 height 28
type input "[STREET_ADDRESS]"
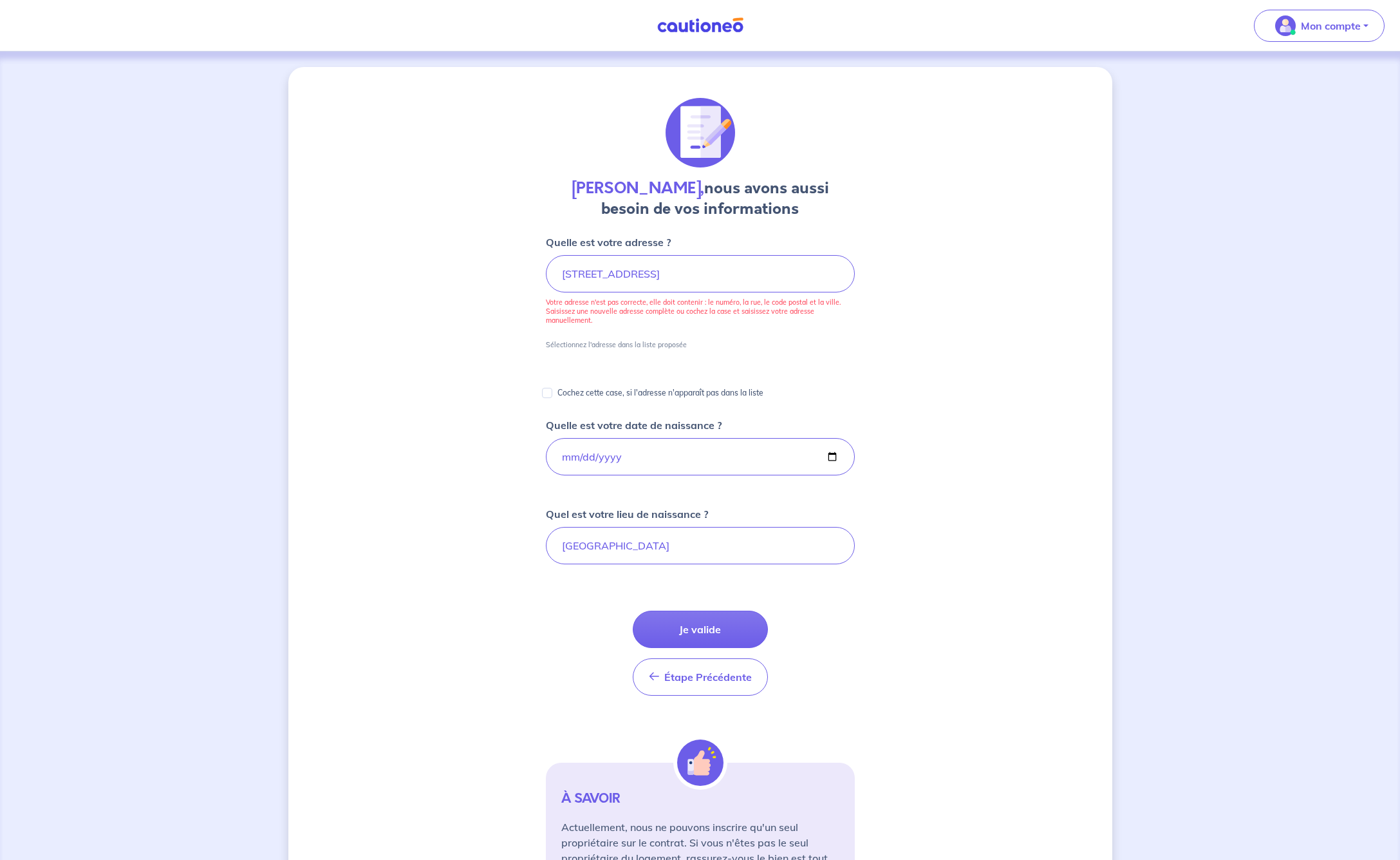
click at [673, 628] on button "Je valide" at bounding box center [700, 629] width 135 height 38
click at [546, 393] on input "Cochez cette case, si l'adresse n'apparaît pas dans la liste" at bounding box center [547, 393] width 11 height 11
checkbox input "true"
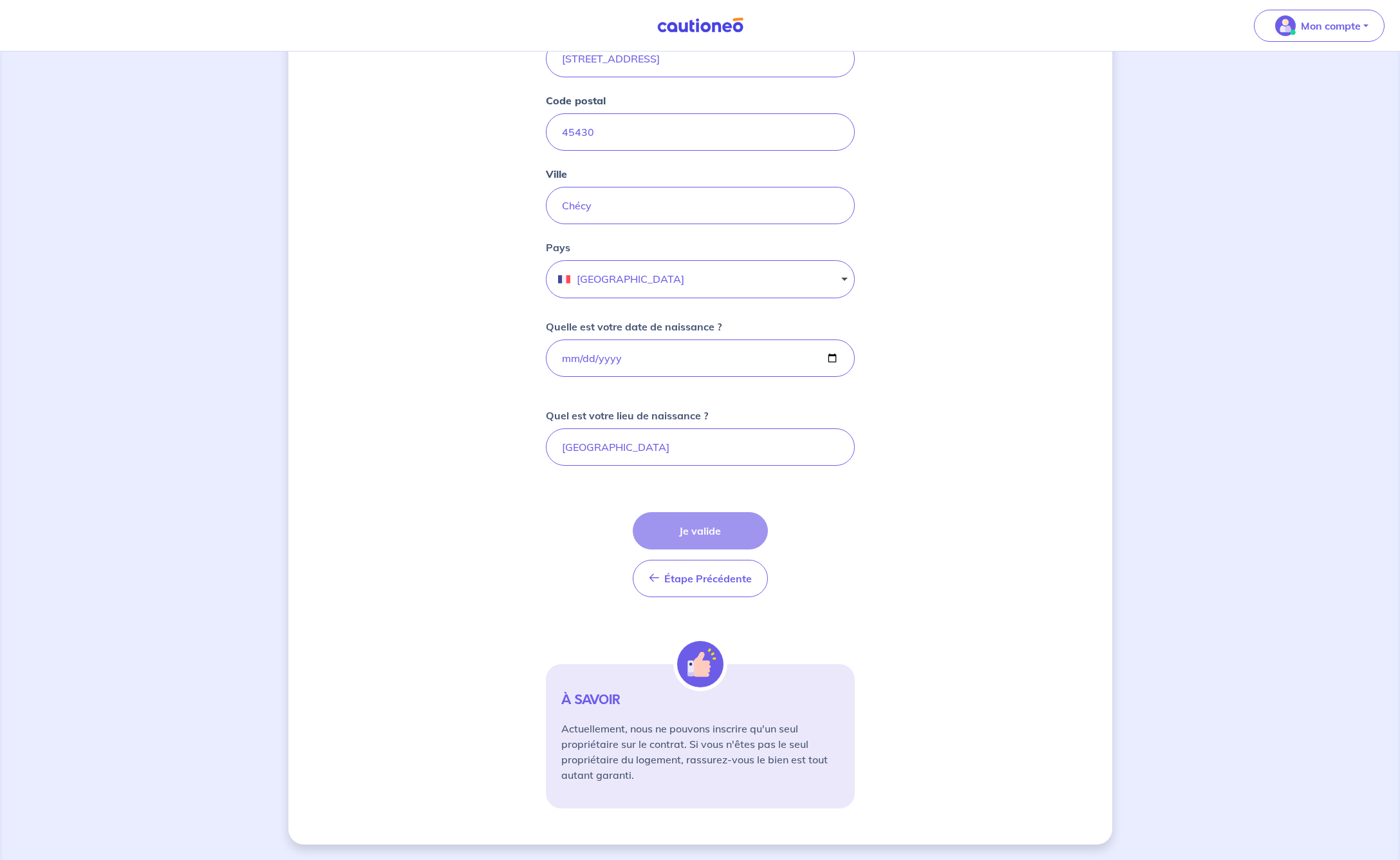
scroll to position [268, 0]
click at [718, 533] on div "Étape Précédente Précédent Je valide Je valide" at bounding box center [700, 555] width 135 height 85
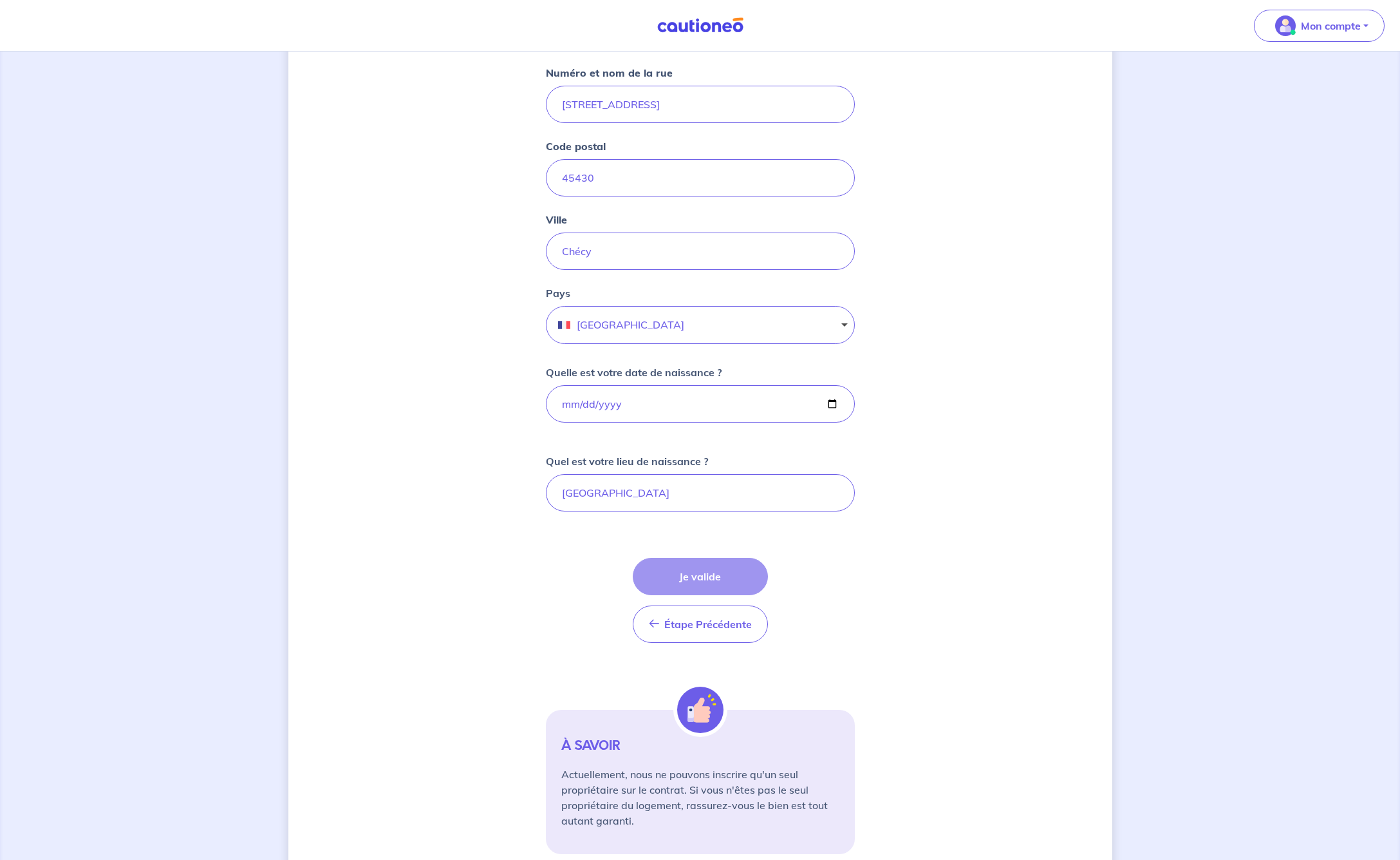
scroll to position [218, 0]
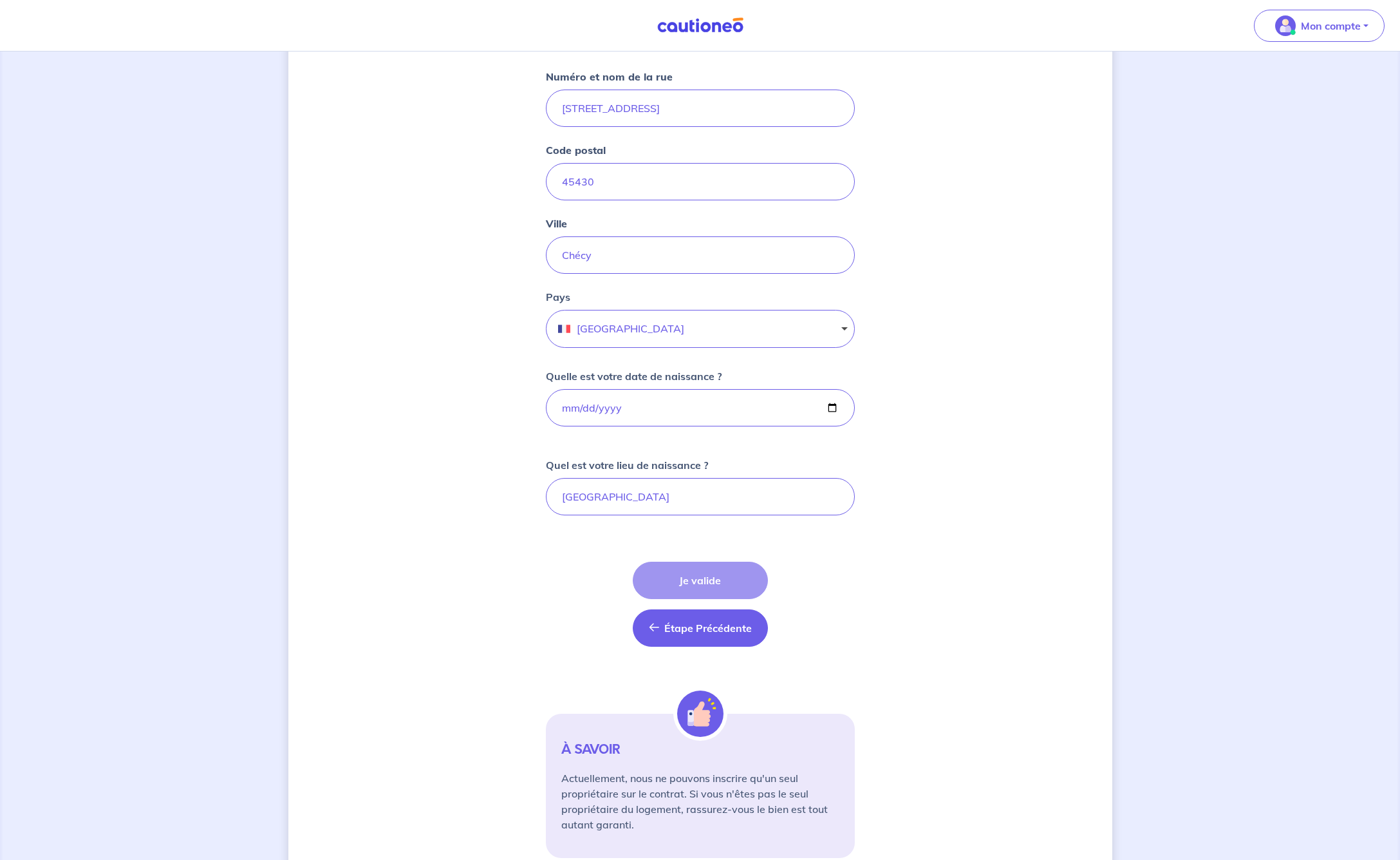
click at [717, 632] on span "Étape Précédente" at bounding box center [708, 627] width 88 height 13
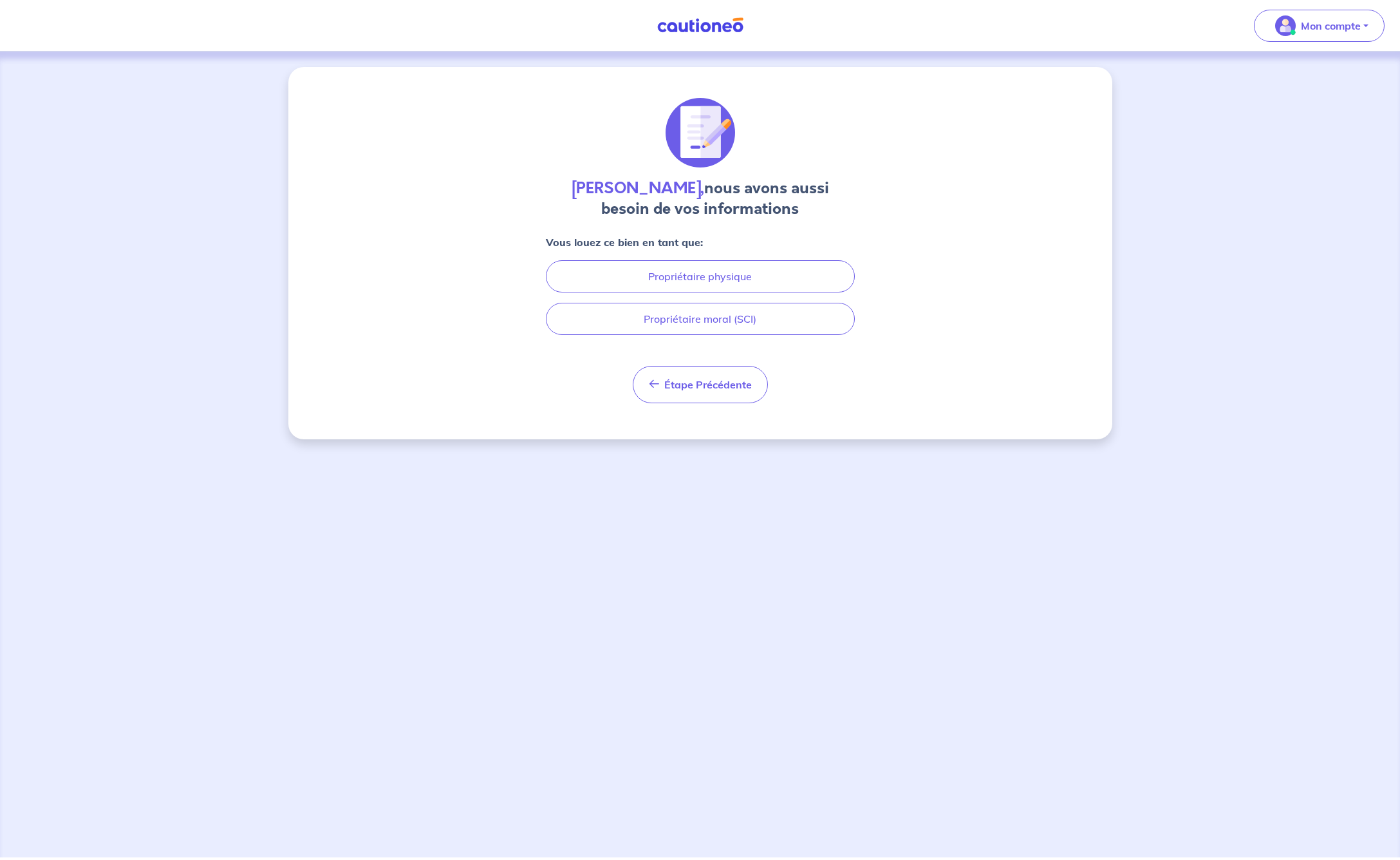
scroll to position [0, 0]
click at [704, 388] on span "Étape Précédente" at bounding box center [708, 384] width 88 height 13
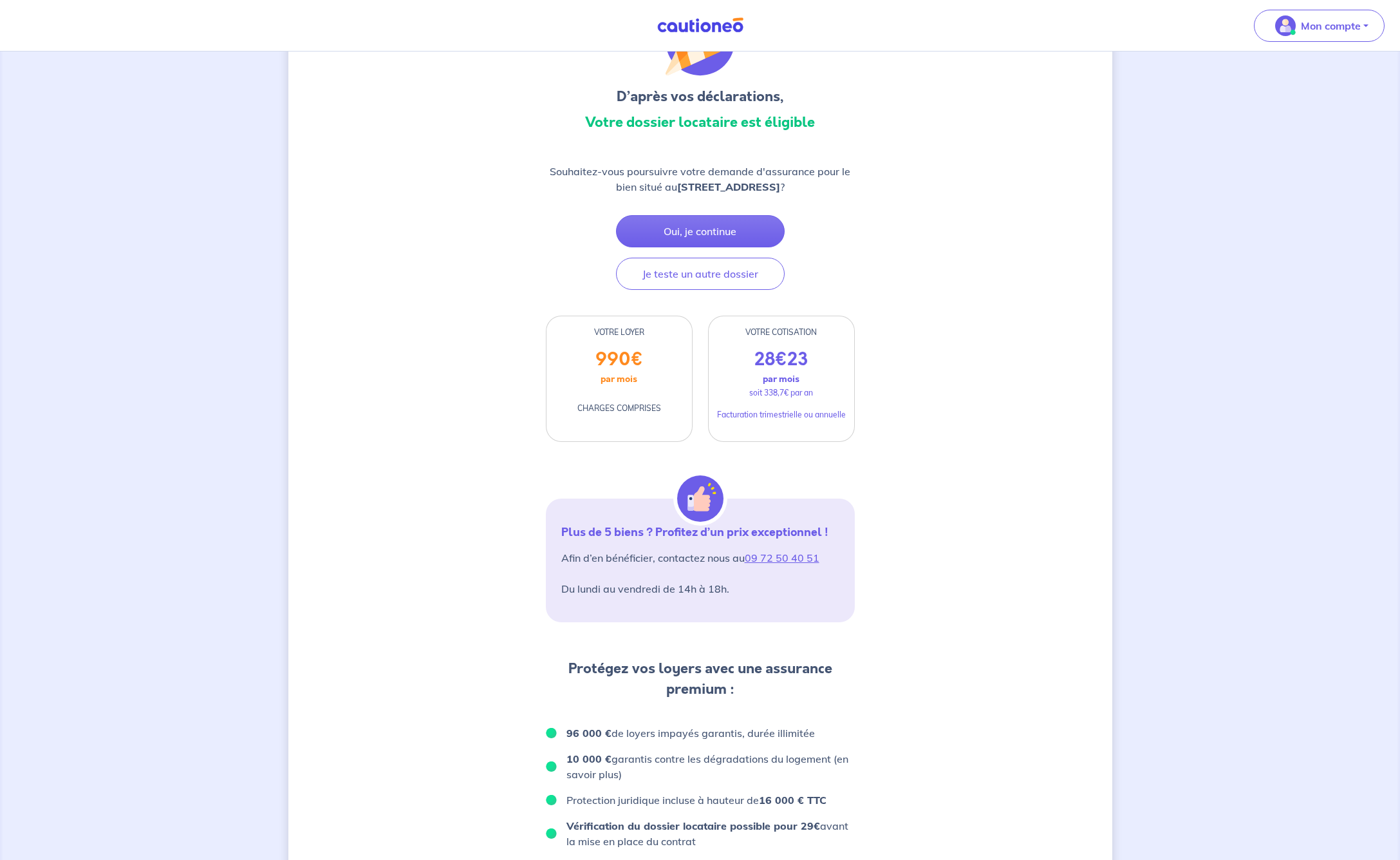
scroll to position [88, 0]
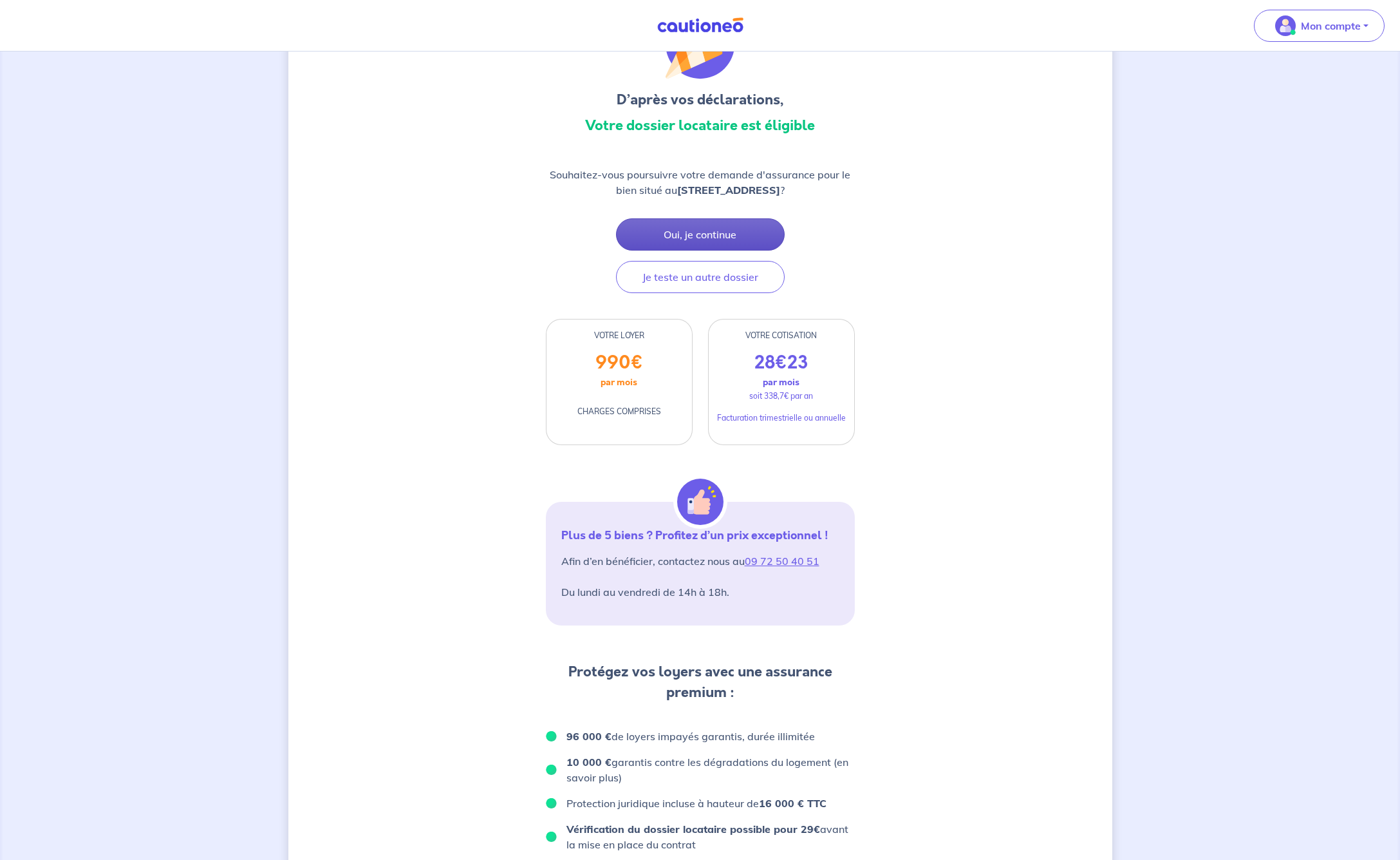
click at [695, 232] on button "Oui, je continue" at bounding box center [700, 234] width 168 height 32
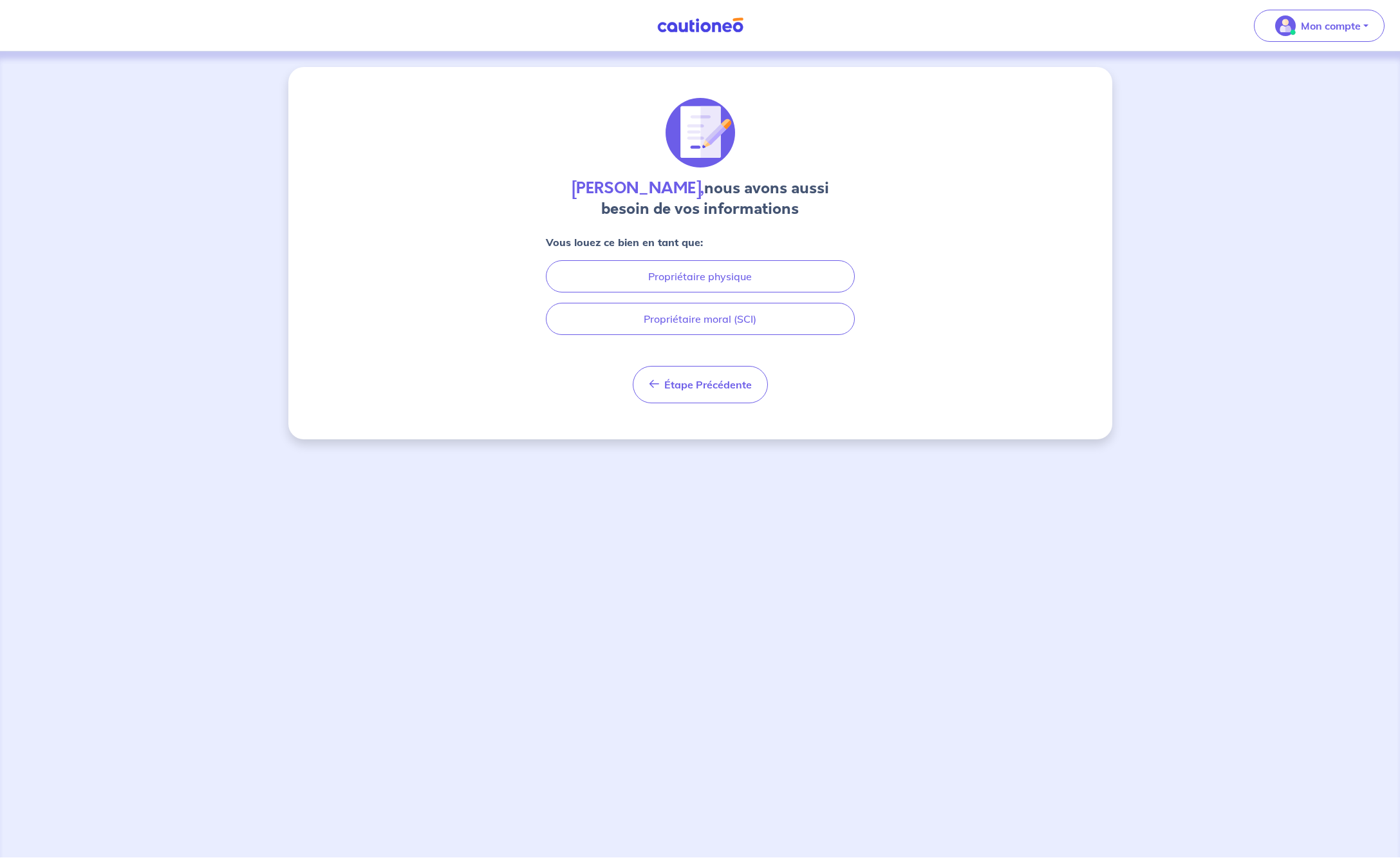
click at [731, 278] on button "Propriétaire physique" at bounding box center [700, 276] width 309 height 32
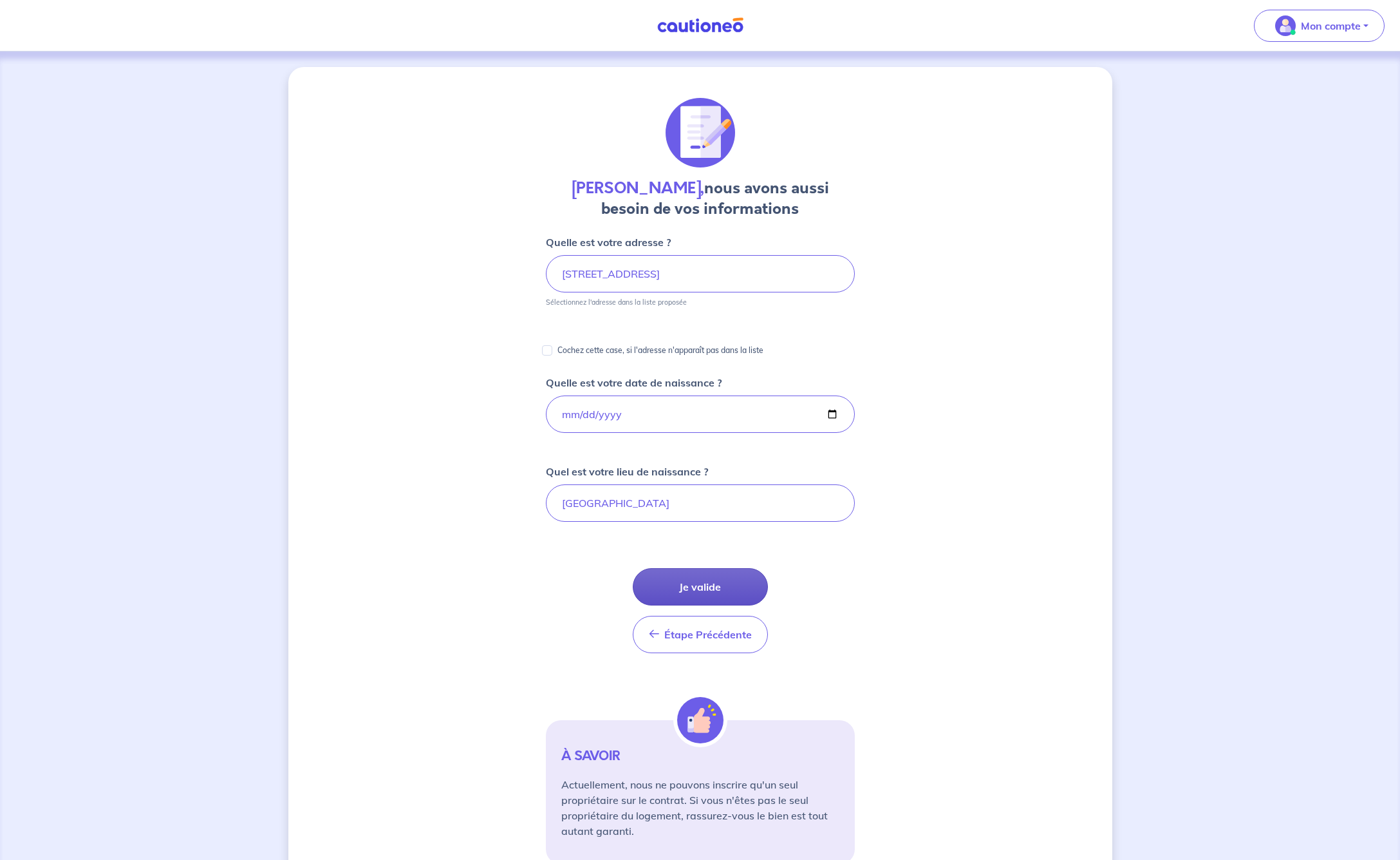
click at [696, 583] on button "Je valide" at bounding box center [700, 586] width 135 height 38
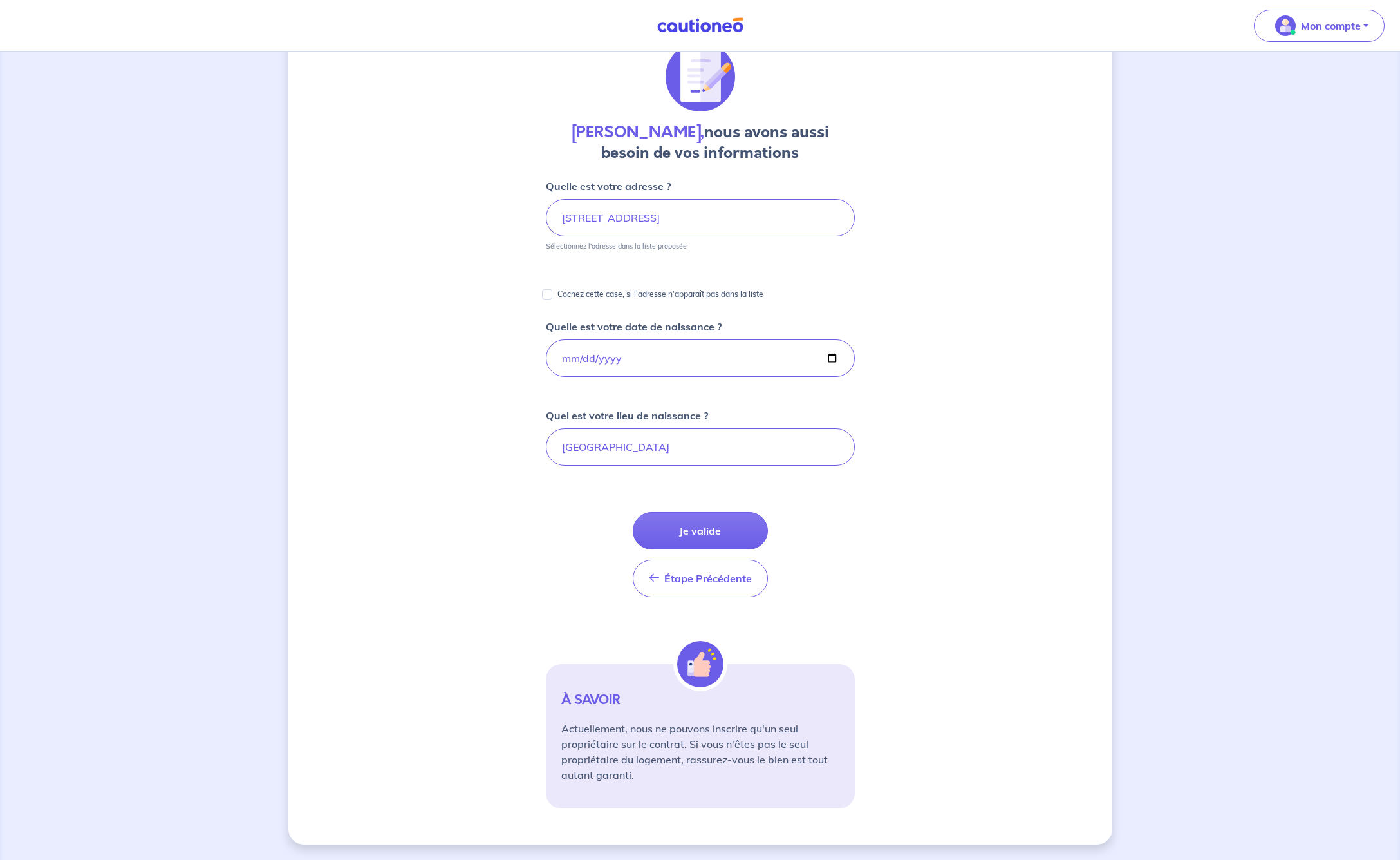
scroll to position [56, 0]
click at [689, 526] on button "Je valide" at bounding box center [700, 531] width 135 height 38
click at [667, 525] on button "Je valide" at bounding box center [700, 531] width 135 height 38
click at [1317, 28] on p "Mon compte" at bounding box center [1331, 25] width 60 height 15
click at [1303, 79] on link "Mes informations" at bounding box center [1306, 79] width 104 height 20
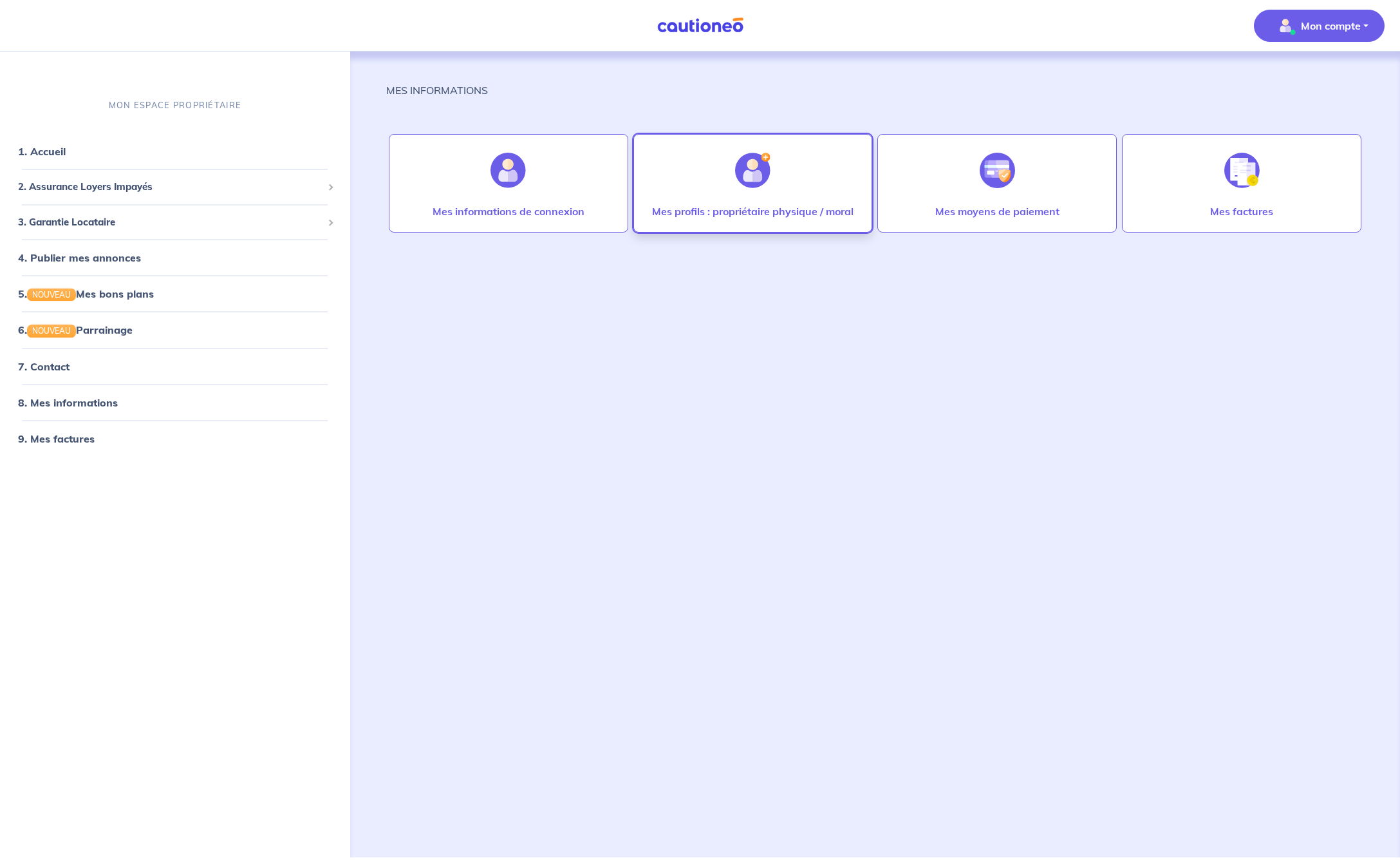
click at [742, 202] on div at bounding box center [753, 171] width 56 height 66
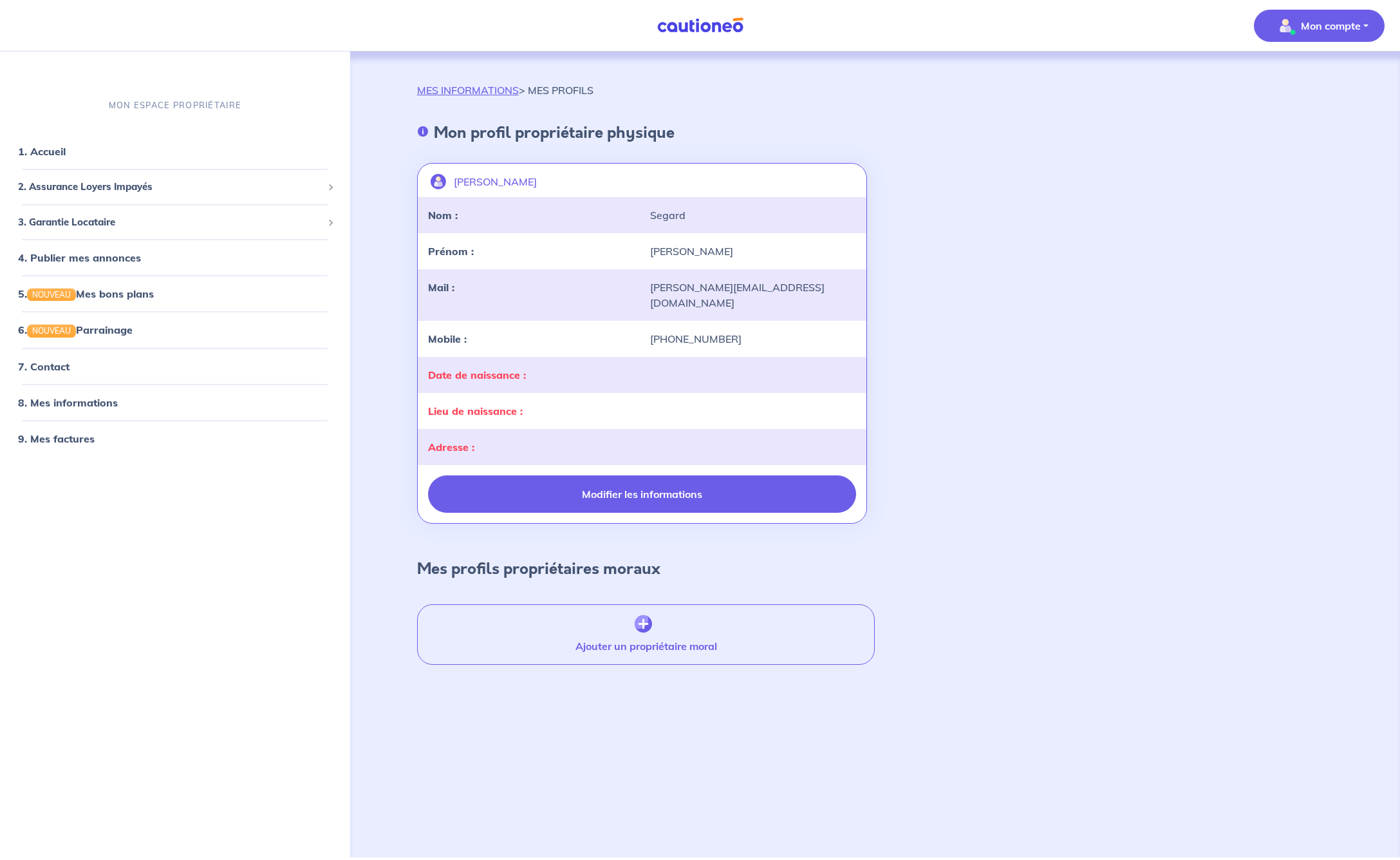
click at [634, 481] on button "Modifier les informations" at bounding box center [642, 494] width 429 height 38
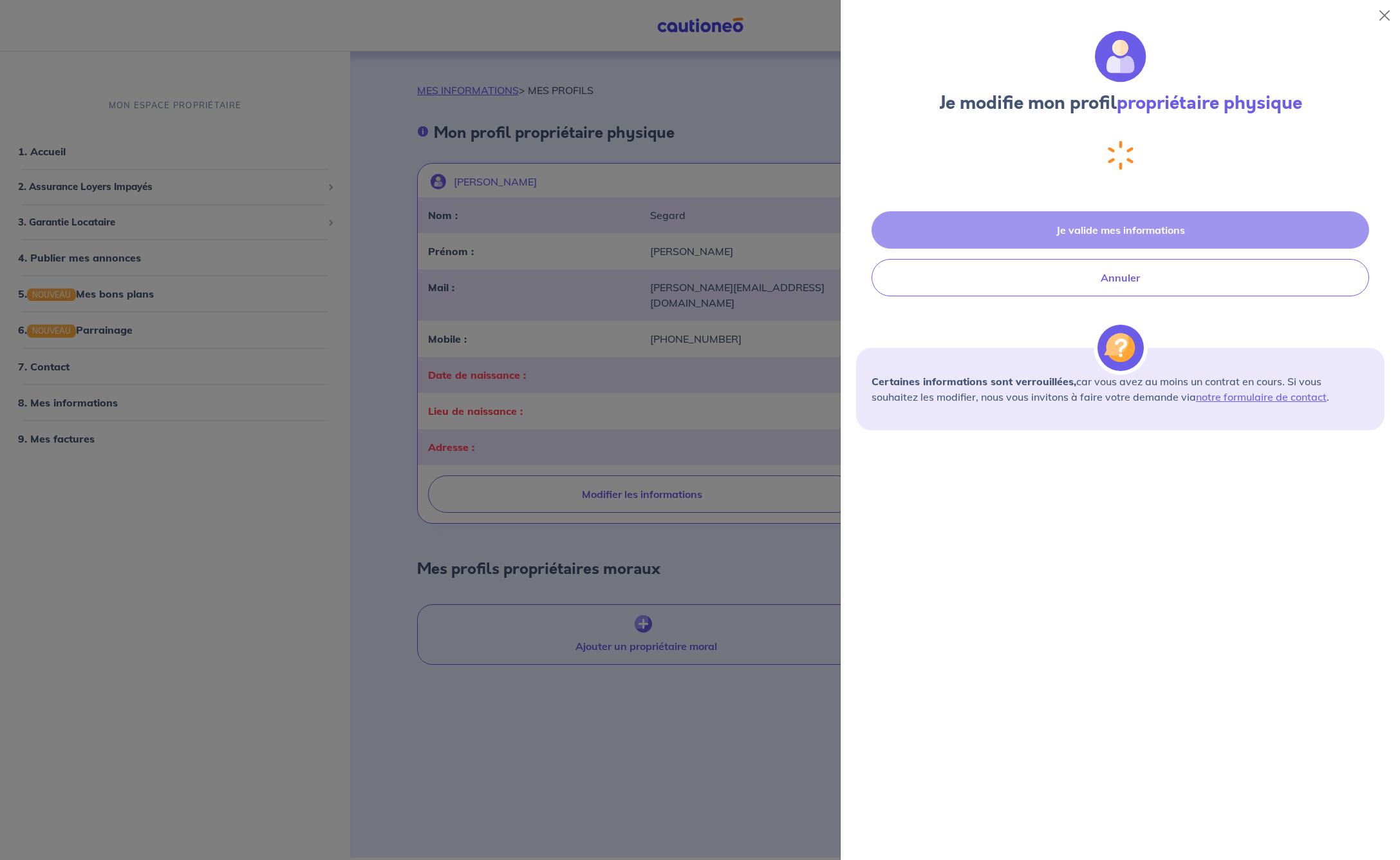
select select "FR"
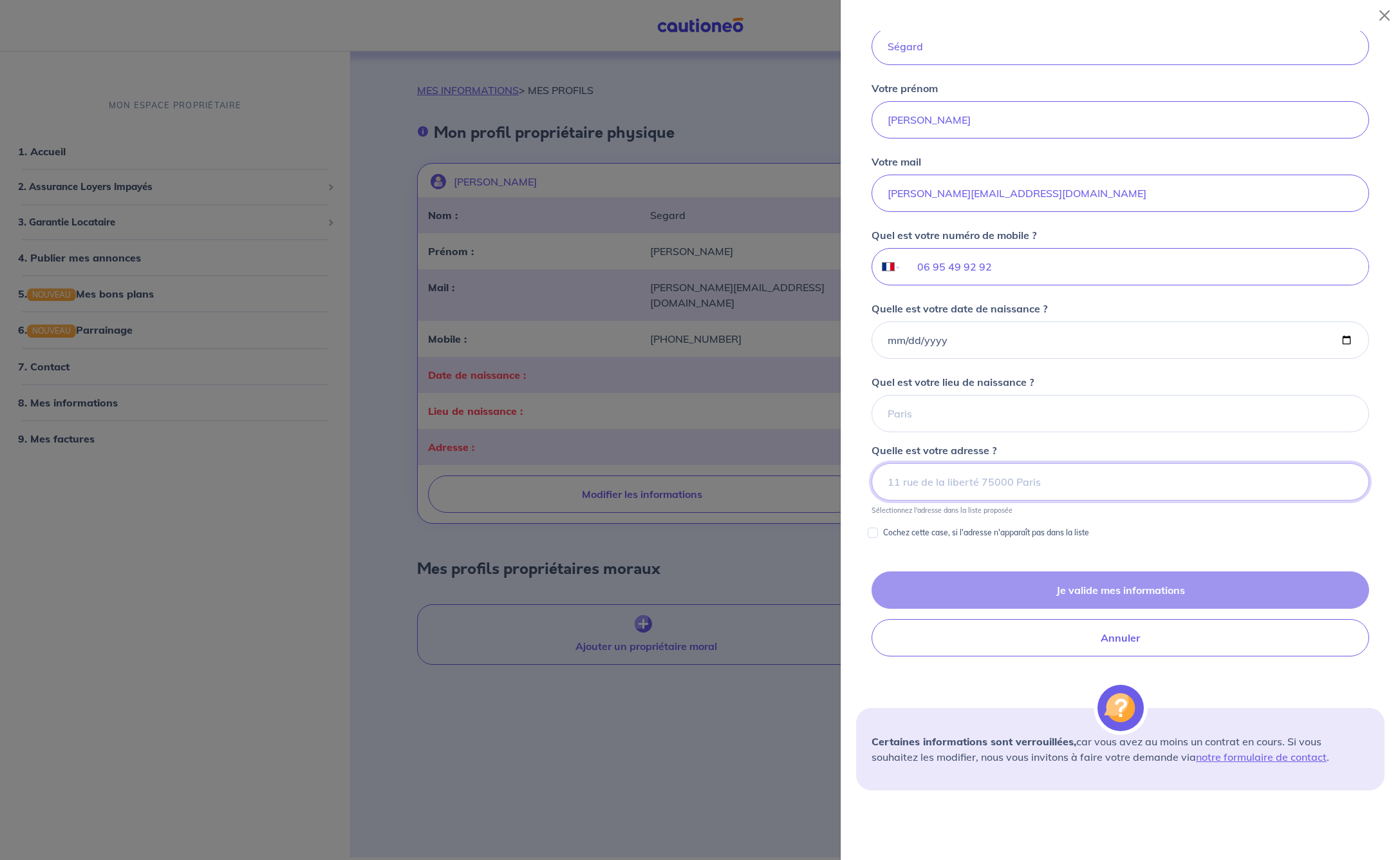
scroll to position [253, 0]
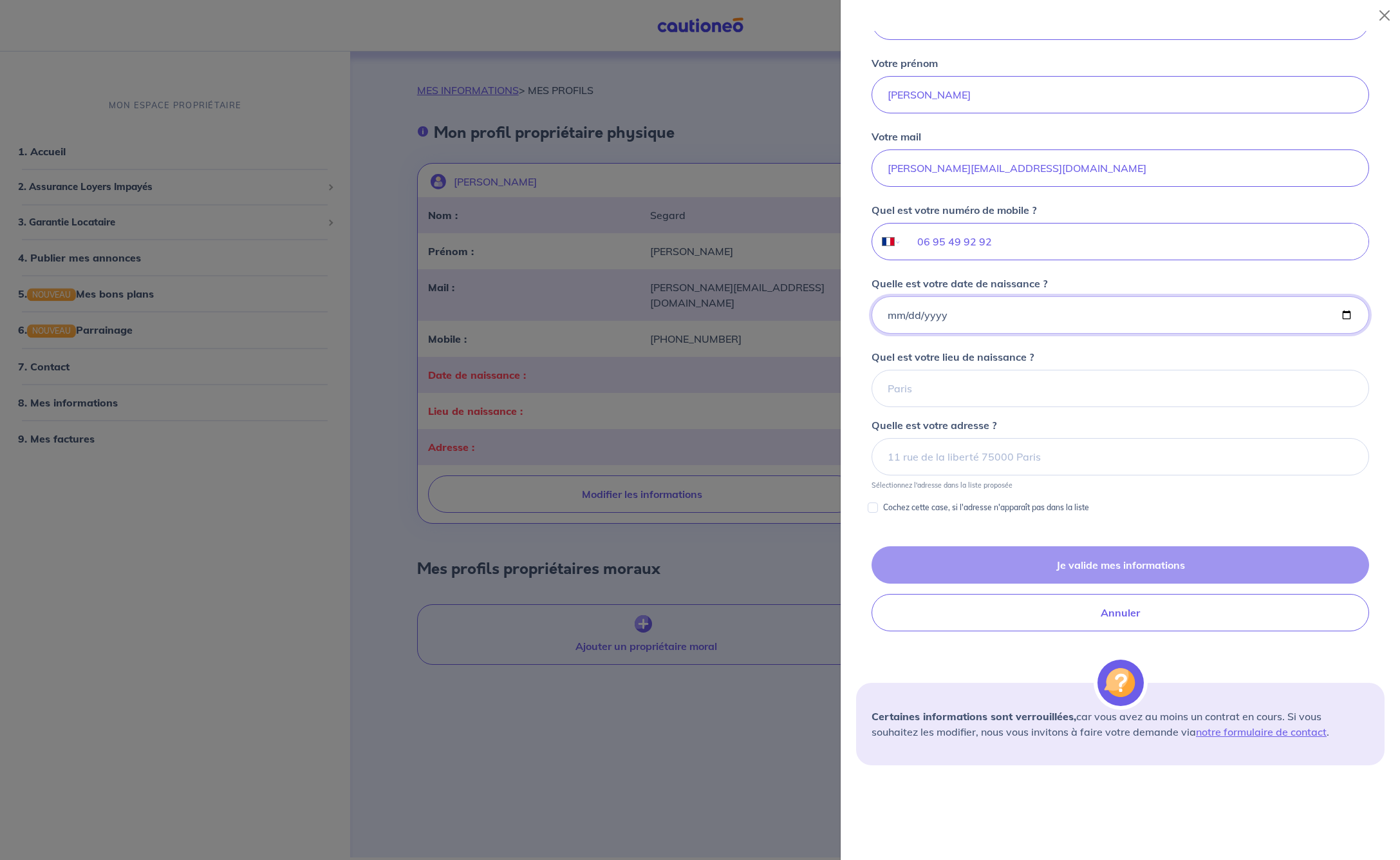
drag, startPoint x: 896, startPoint y: 314, endPoint x: 894, endPoint y: 322, distance: 8.2
click at [895, 314] on input "Quelle est votre date de naissance ?" at bounding box center [1120, 315] width 497 height 38
click at [910, 313] on input "Quelle est votre date de naissance ?" at bounding box center [1120, 315] width 497 height 38
click at [931, 317] on input "Quelle est votre date de naissance ?" at bounding box center [1120, 315] width 497 height 38
type input "[DATE]"
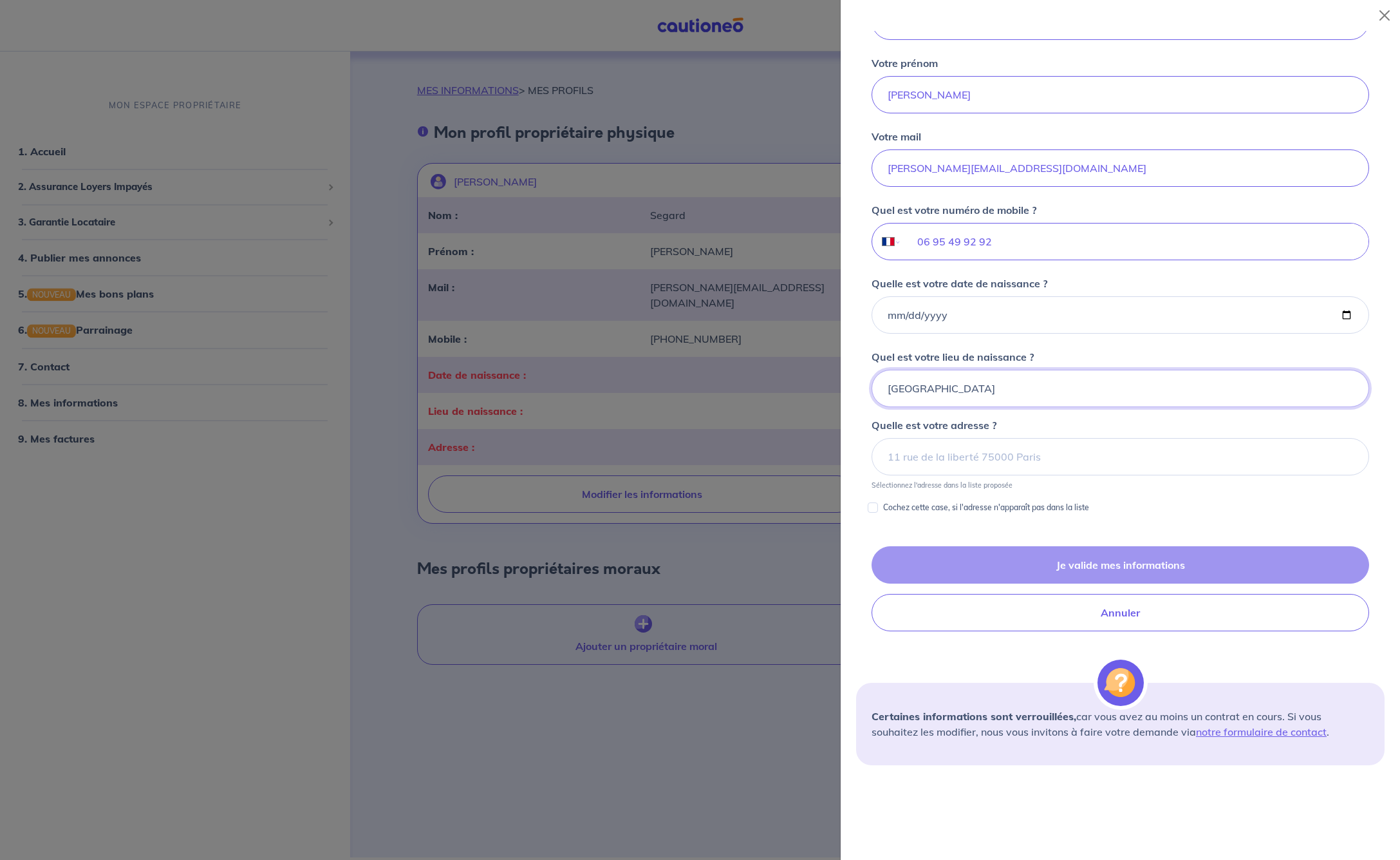
type input "[GEOGRAPHIC_DATA]"
click at [959, 455] on input at bounding box center [1120, 457] width 497 height 38
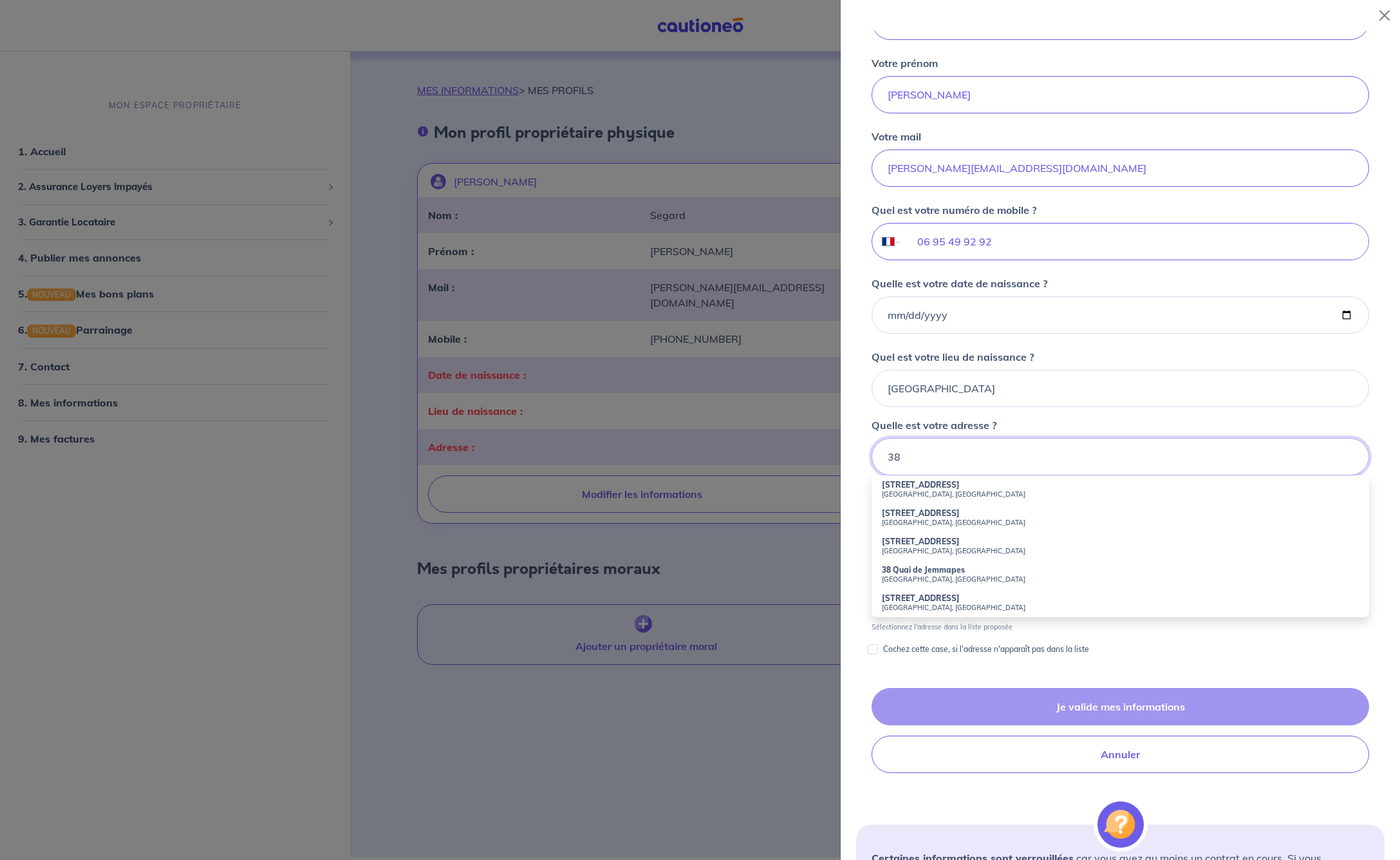
type input "38"
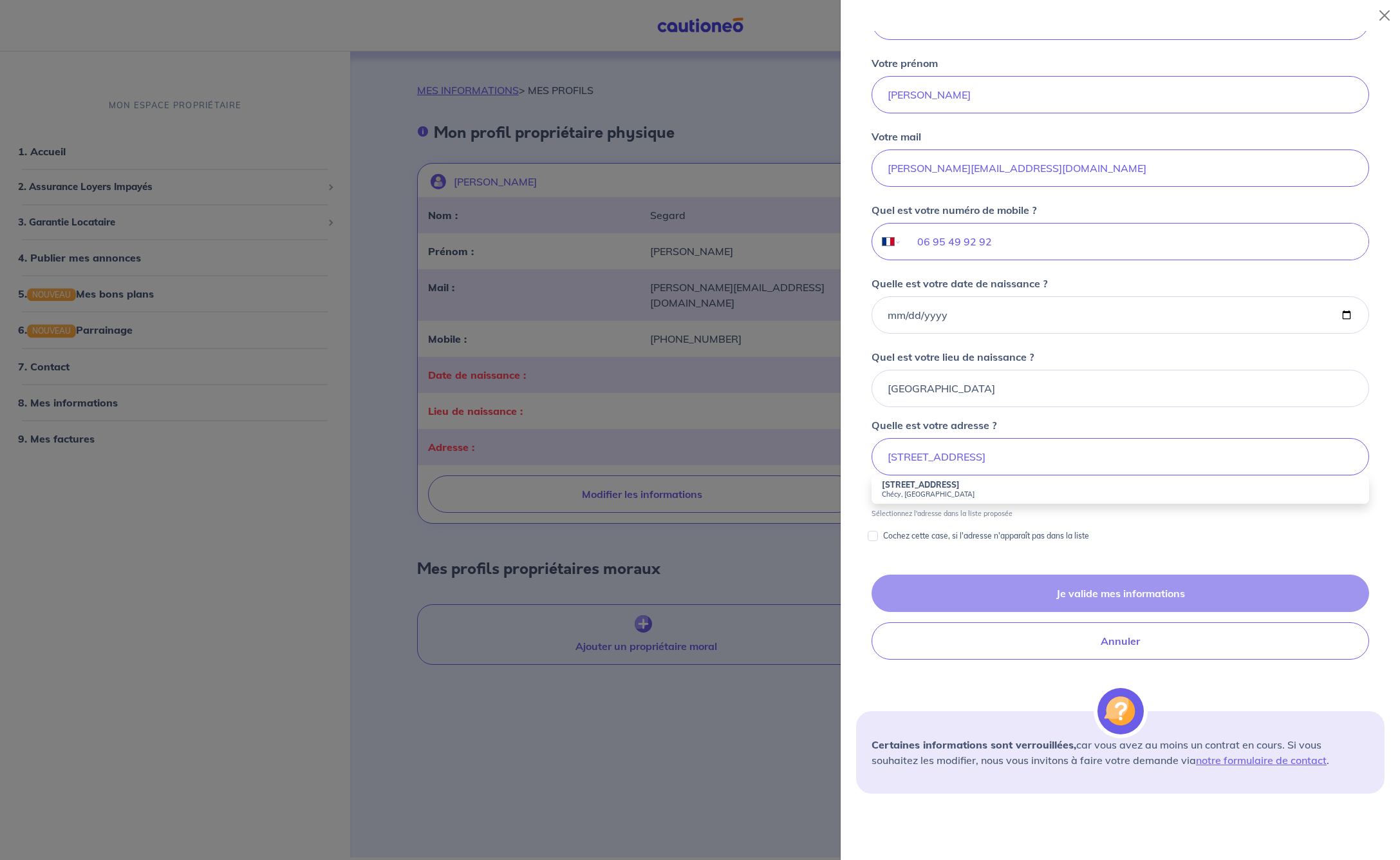
click at [944, 487] on strong "[STREET_ADDRESS]" at bounding box center [921, 485] width 78 height 10
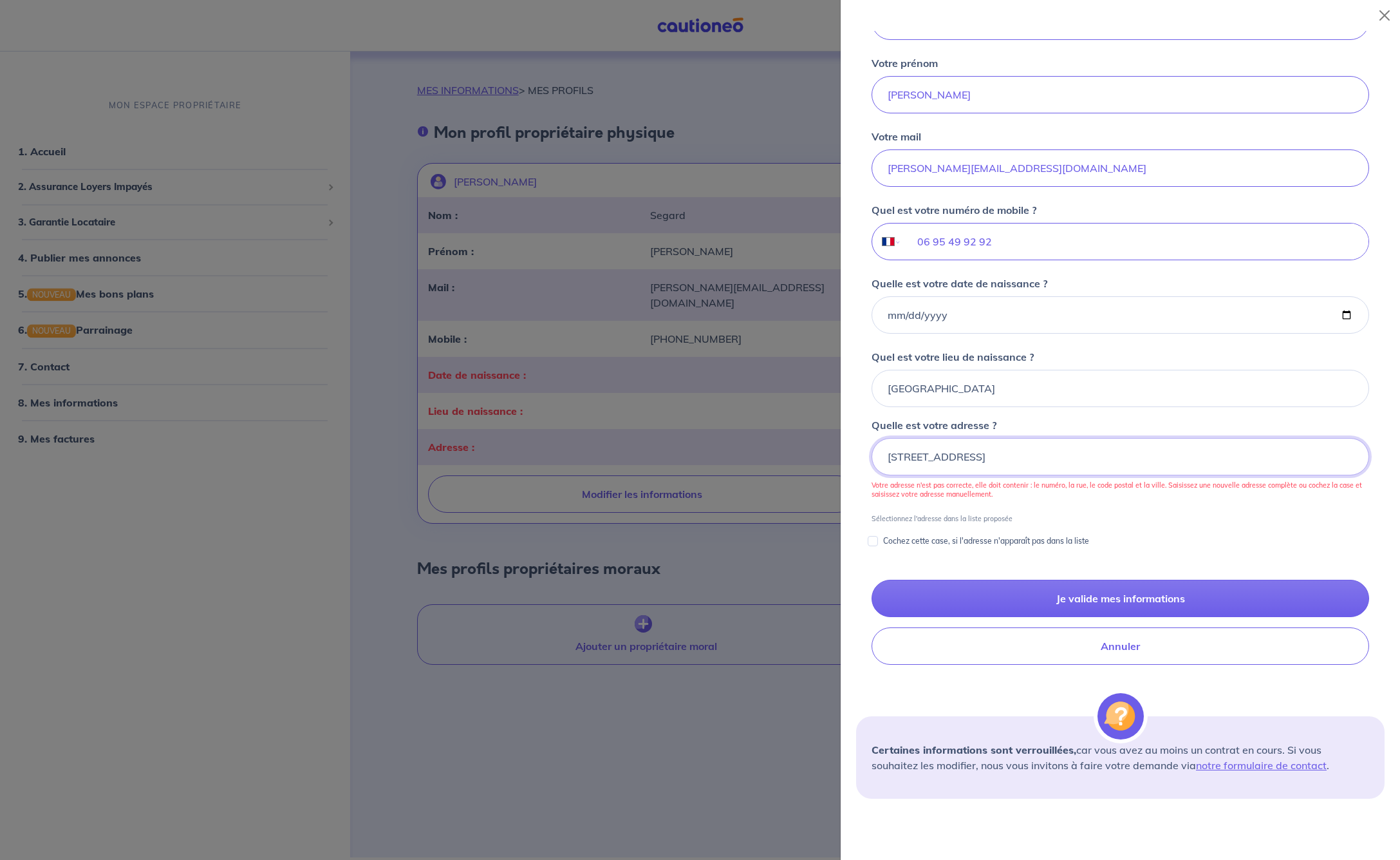
drag, startPoint x: 911, startPoint y: 458, endPoint x: 920, endPoint y: 460, distance: 9.2
click at [911, 458] on input "[STREET_ADDRESS]" at bounding box center [1120, 457] width 497 height 38
drag, startPoint x: 918, startPoint y: 456, endPoint x: 924, endPoint y: 463, distance: 9.2
click at [916, 456] on input "[STREET_ADDRESS]" at bounding box center [1120, 457] width 497 height 38
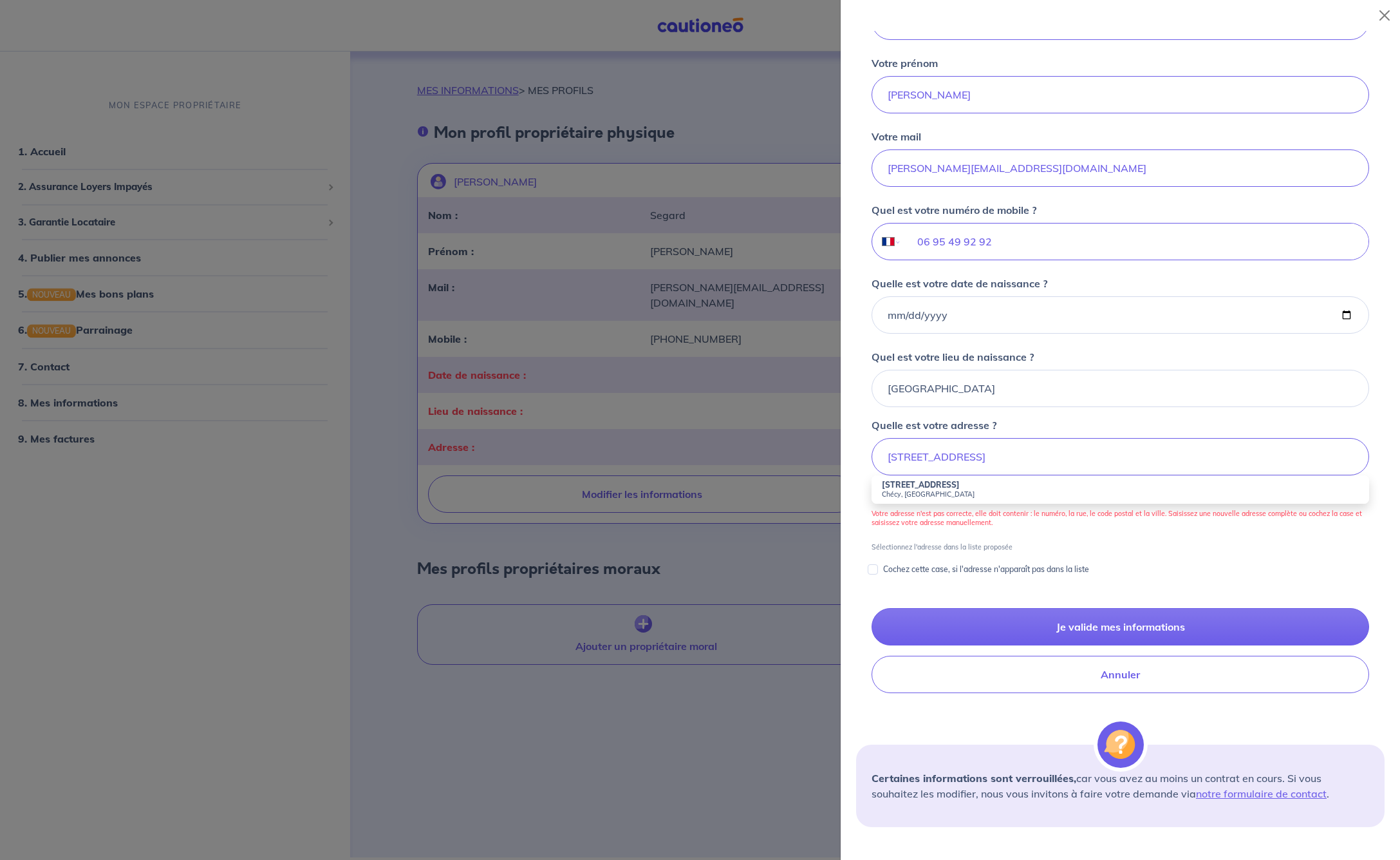
click at [943, 489] on strong "[STREET_ADDRESS]" at bounding box center [921, 485] width 78 height 10
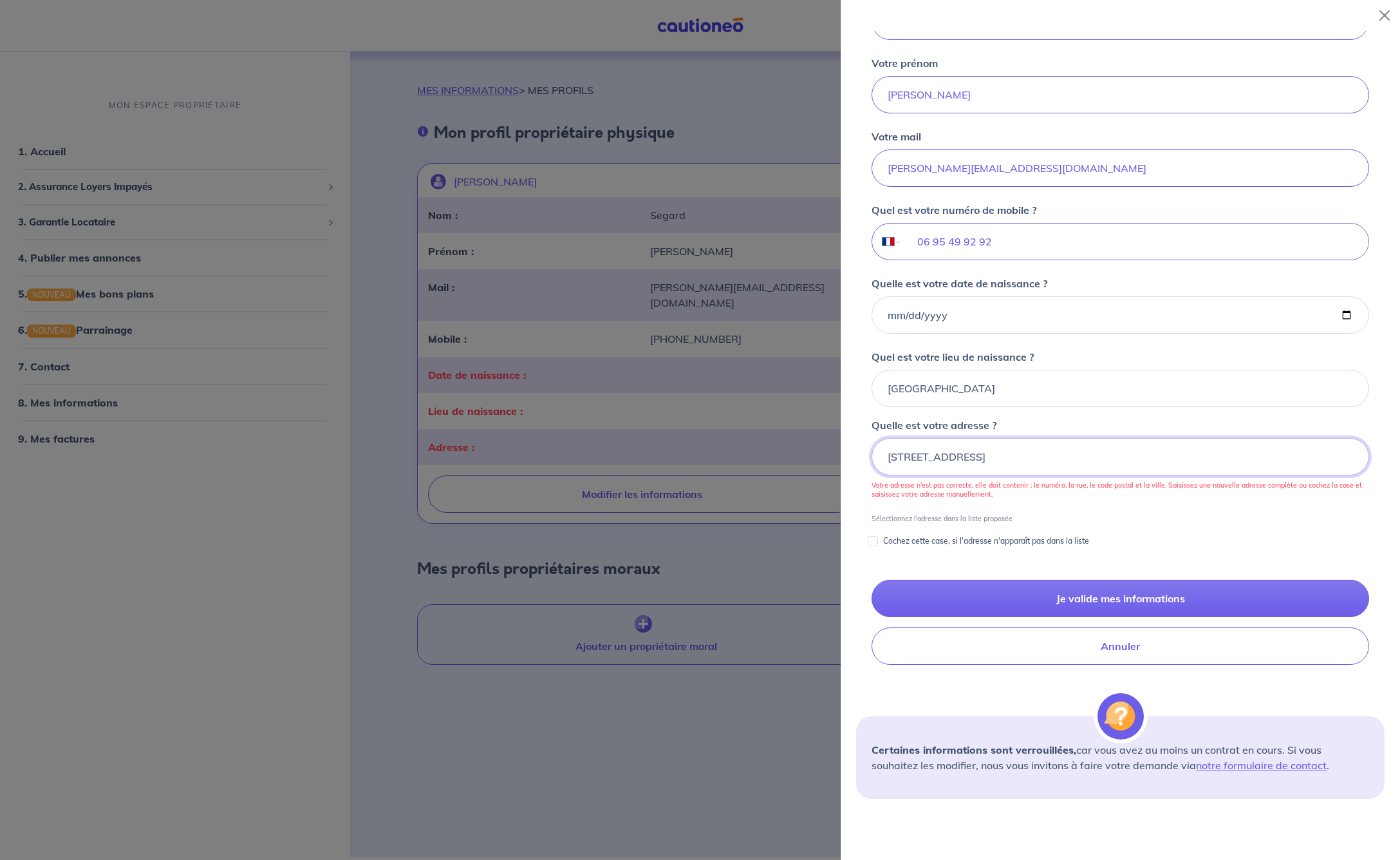
click at [1027, 458] on input "[STREET_ADDRESS]" at bounding box center [1120, 457] width 497 height 38
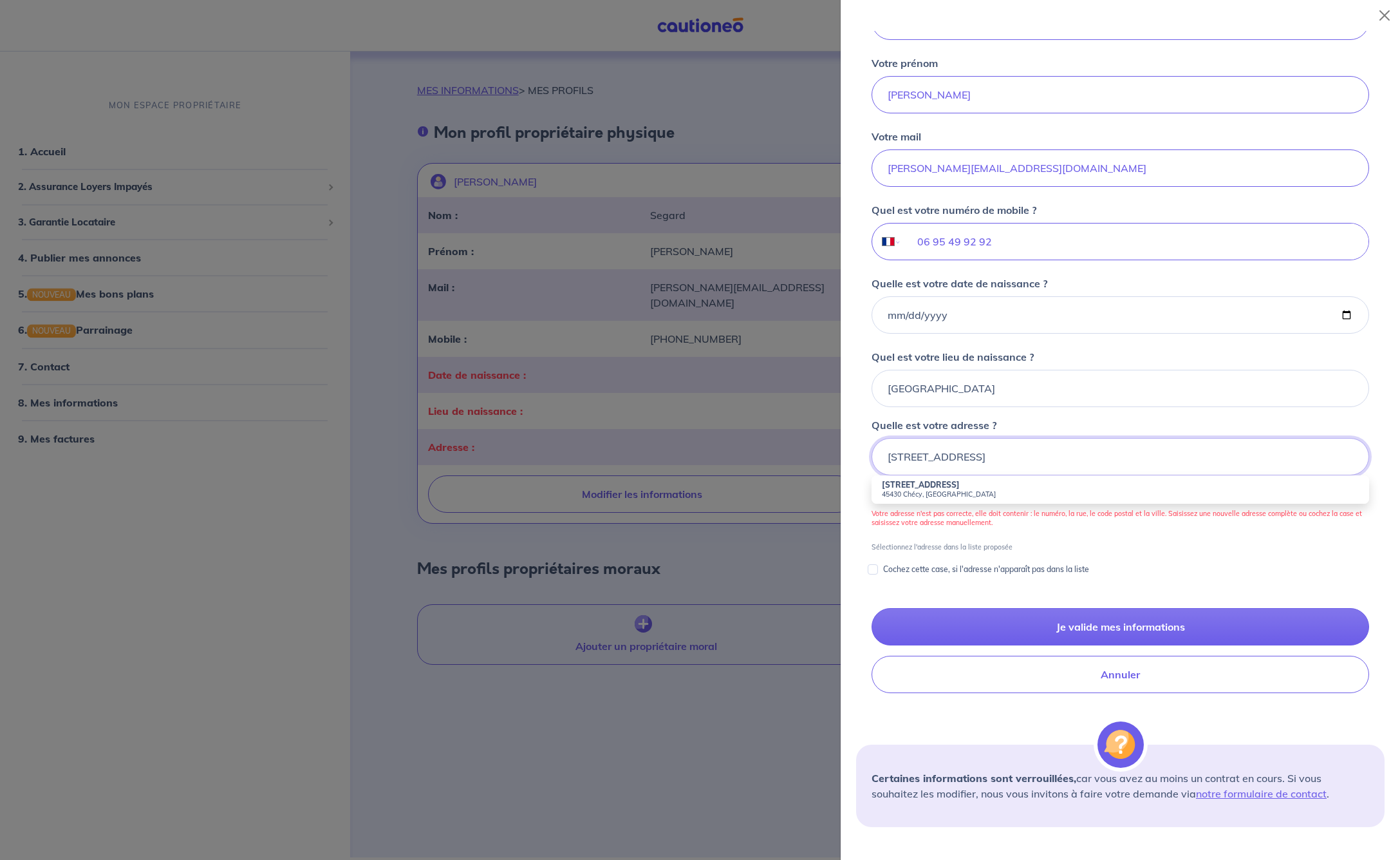
type input "[STREET_ADDRESS]"
click at [939, 489] on strong "[STREET_ADDRESS]" at bounding box center [921, 485] width 78 height 10
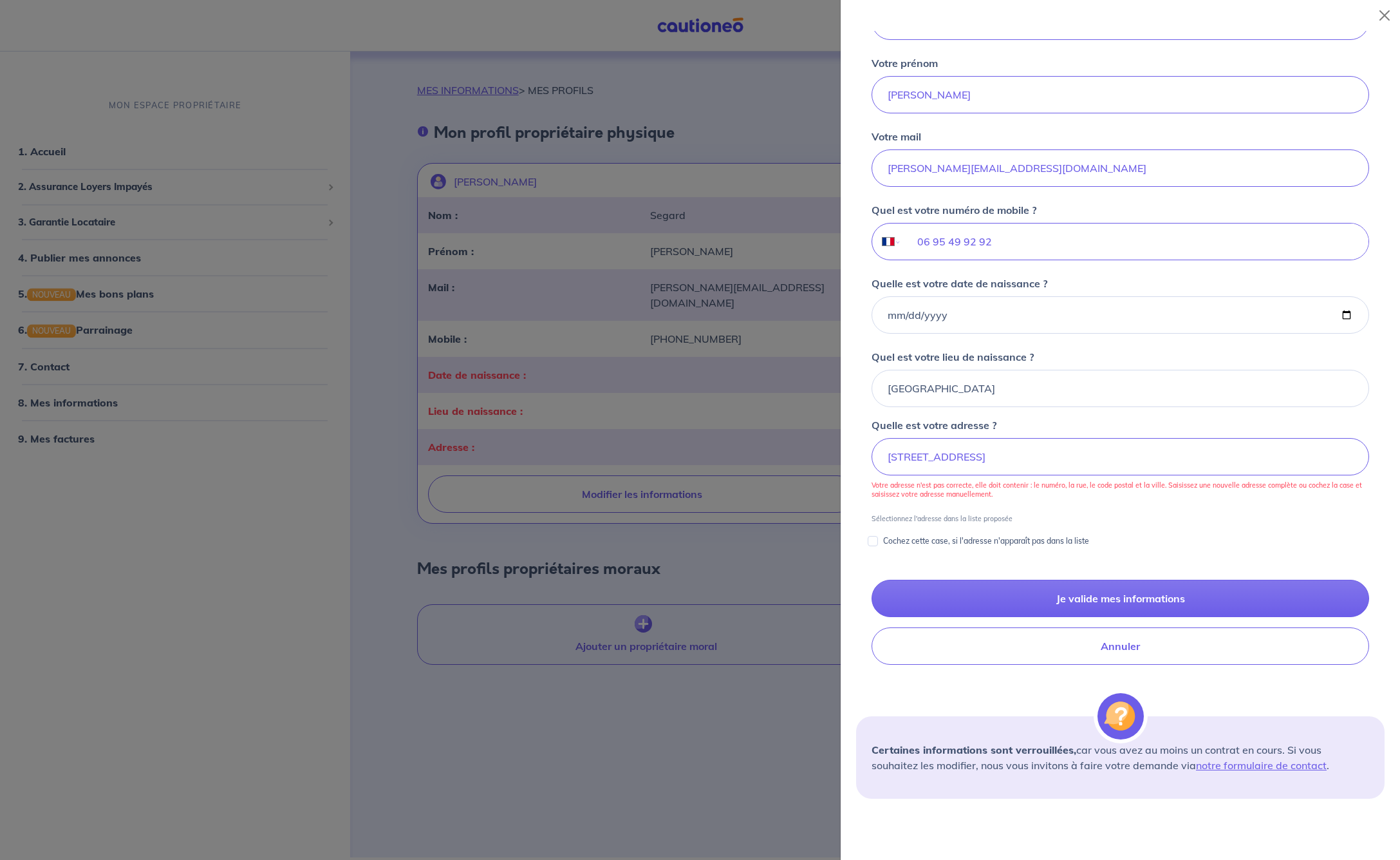
click at [872, 539] on input "Cochez cette case, si l'adresse n'apparaît pas dans la liste" at bounding box center [873, 541] width 11 height 11
checkbox input "true"
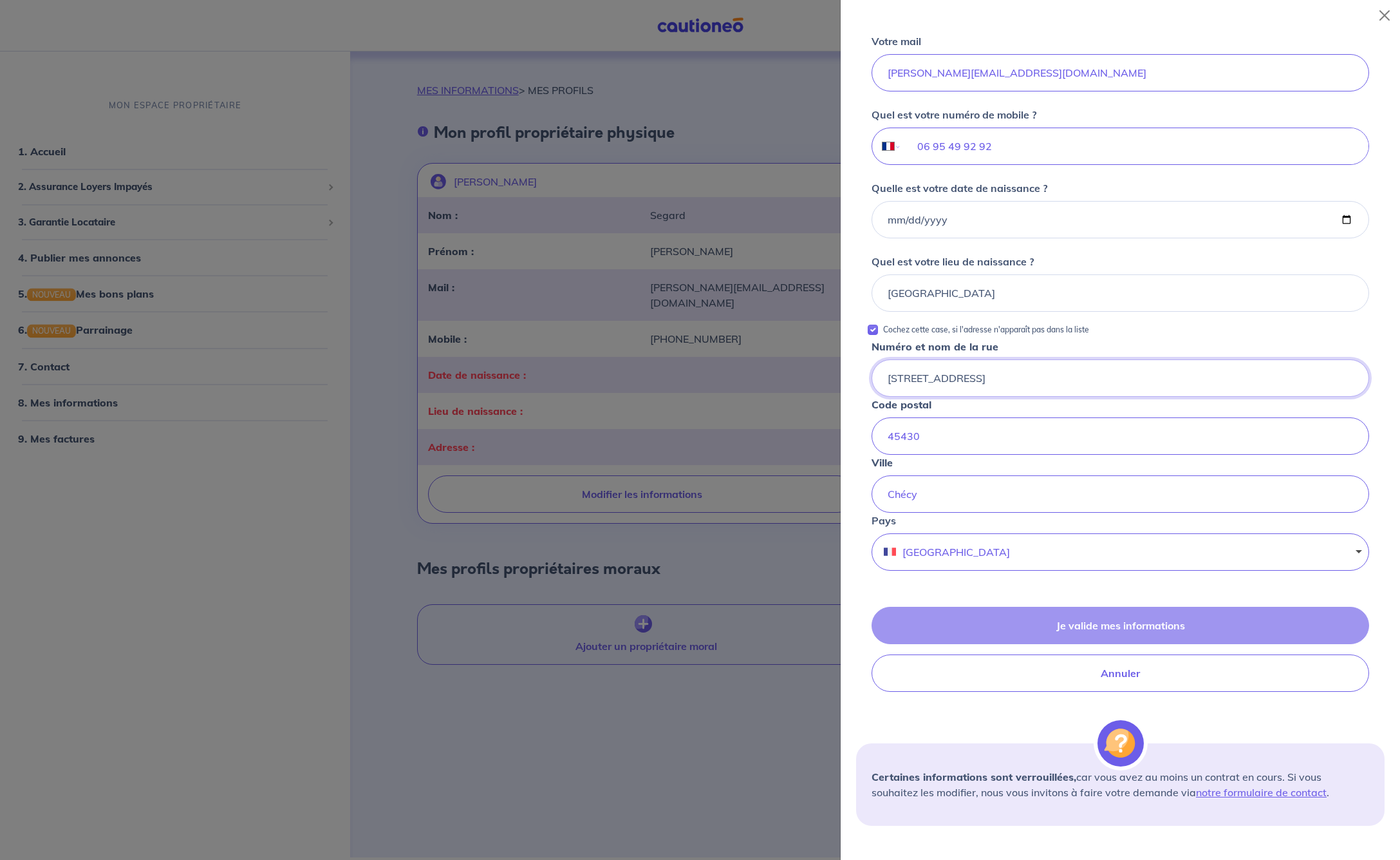
scroll to position [350, 0]
type input "[STREET_ADDRESS]"
click at [1082, 621] on div "Je valide mes informations Annuler" at bounding box center [1121, 647] width 529 height 85
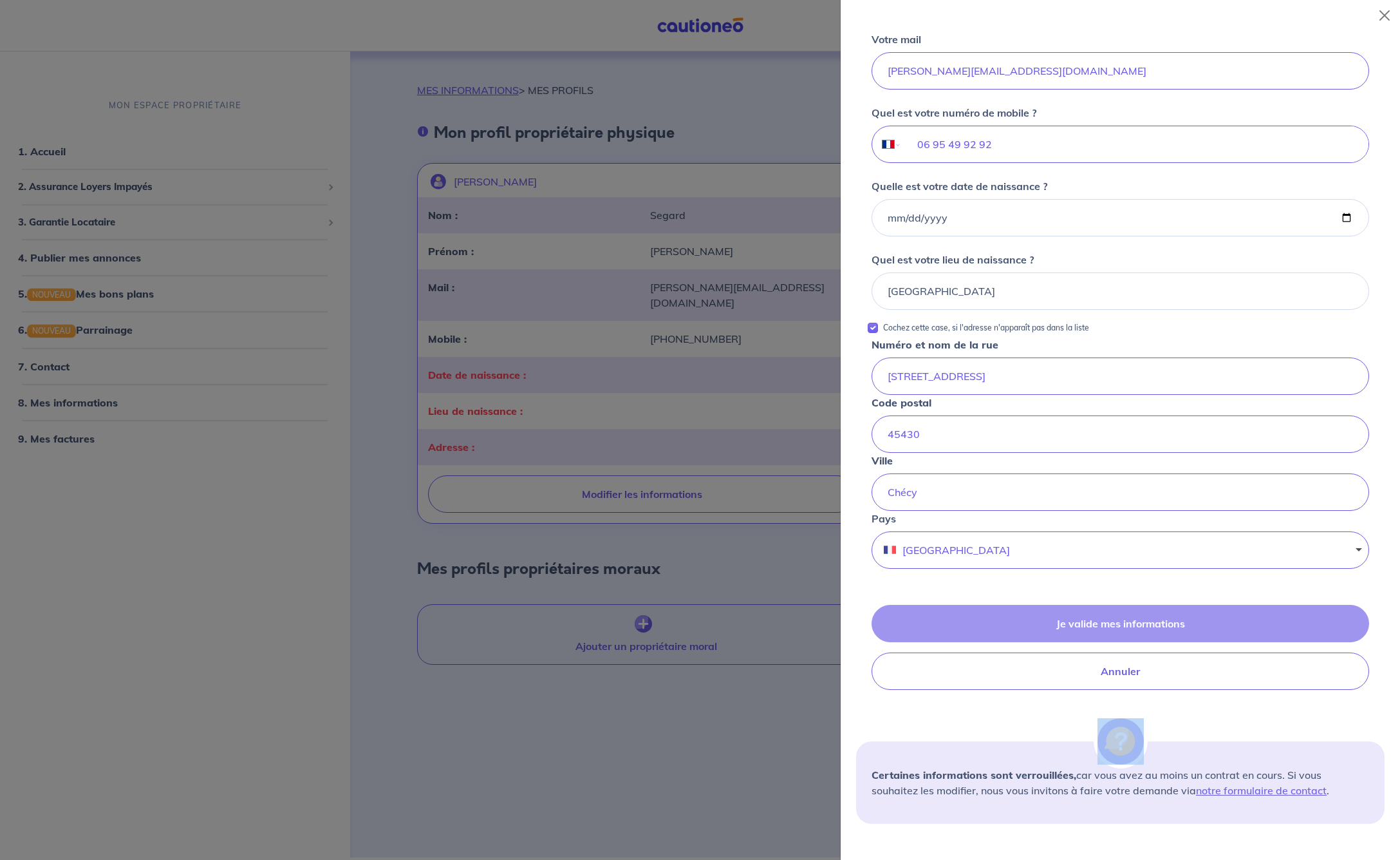
click at [1082, 621] on div "Je valide mes informations Annuler" at bounding box center [1121, 647] width 529 height 85
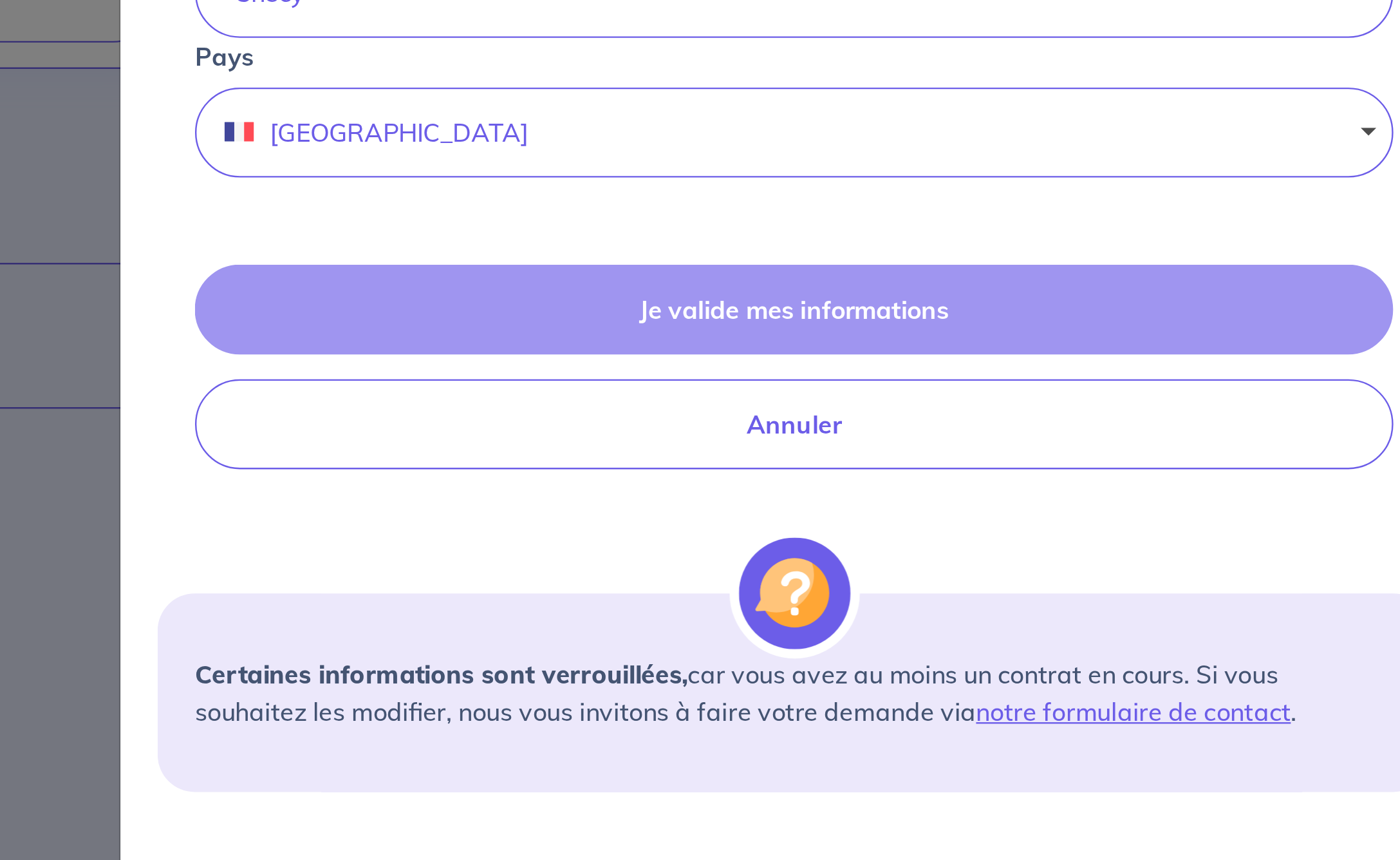
click at [856, 239] on form "Je modifie mon profil propriétaire physique Vous louez ce bien en tant que : En…" at bounding box center [1121, 253] width 529 height 1142
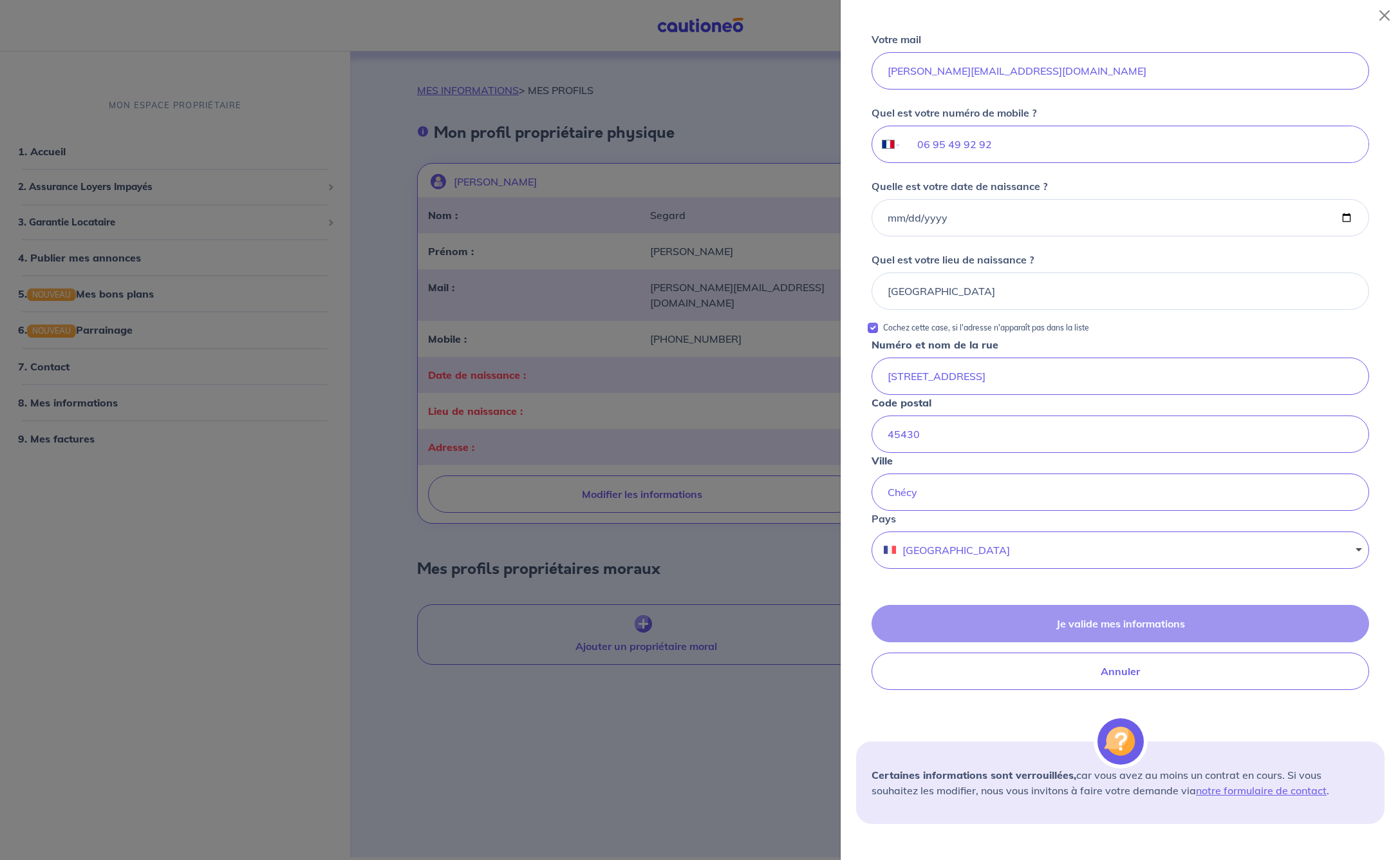
click at [1099, 625] on div "Je valide mes informations Annuler" at bounding box center [1121, 647] width 529 height 85
click at [873, 328] on input "Cochez cette case, si l'adresse n'apparaît pas dans la liste" at bounding box center [873, 328] width 11 height 11
checkbox input "false"
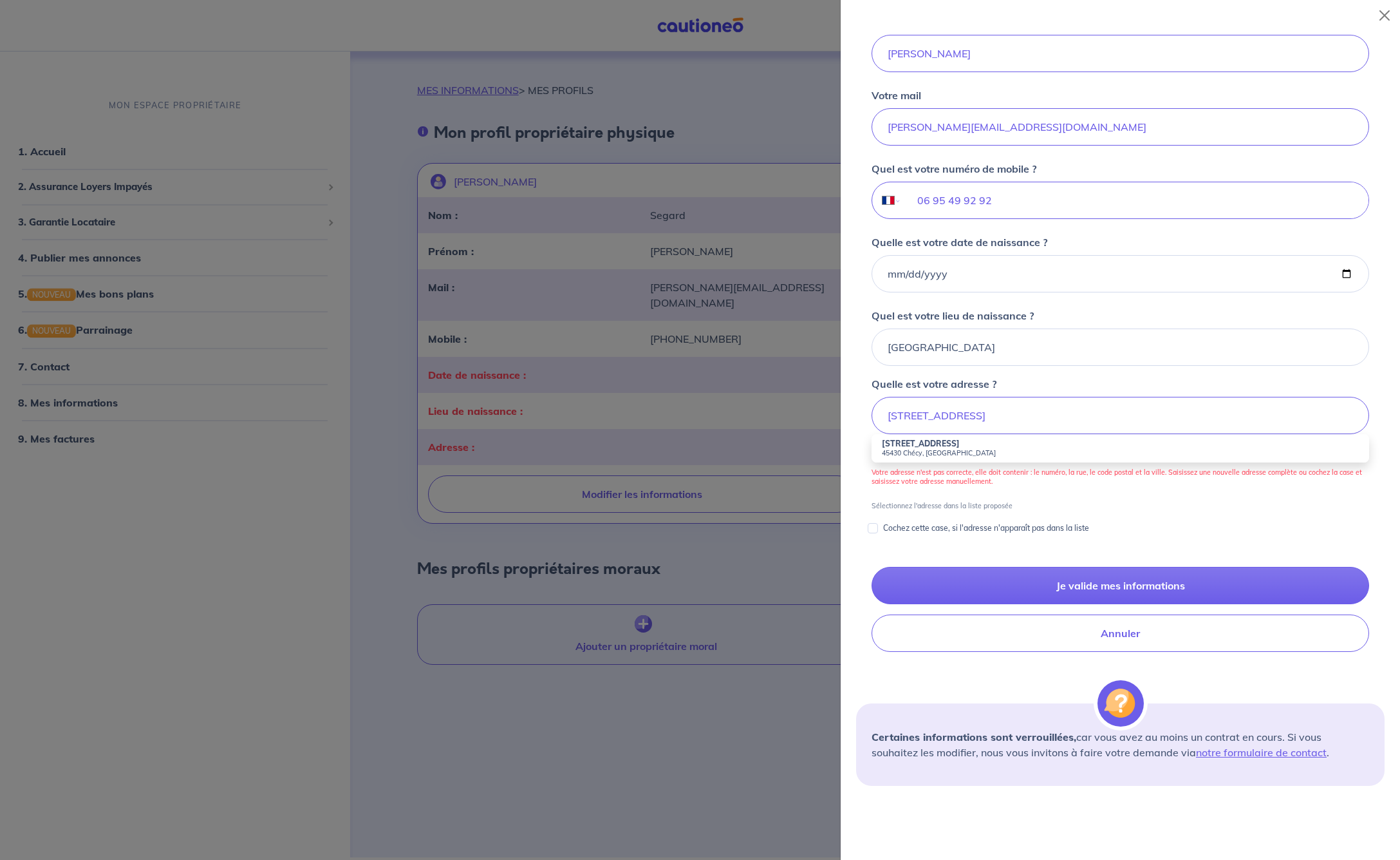
click at [952, 444] on strong "[STREET_ADDRESS]" at bounding box center [921, 444] width 78 height 10
type input "[STREET_ADDRESS]"
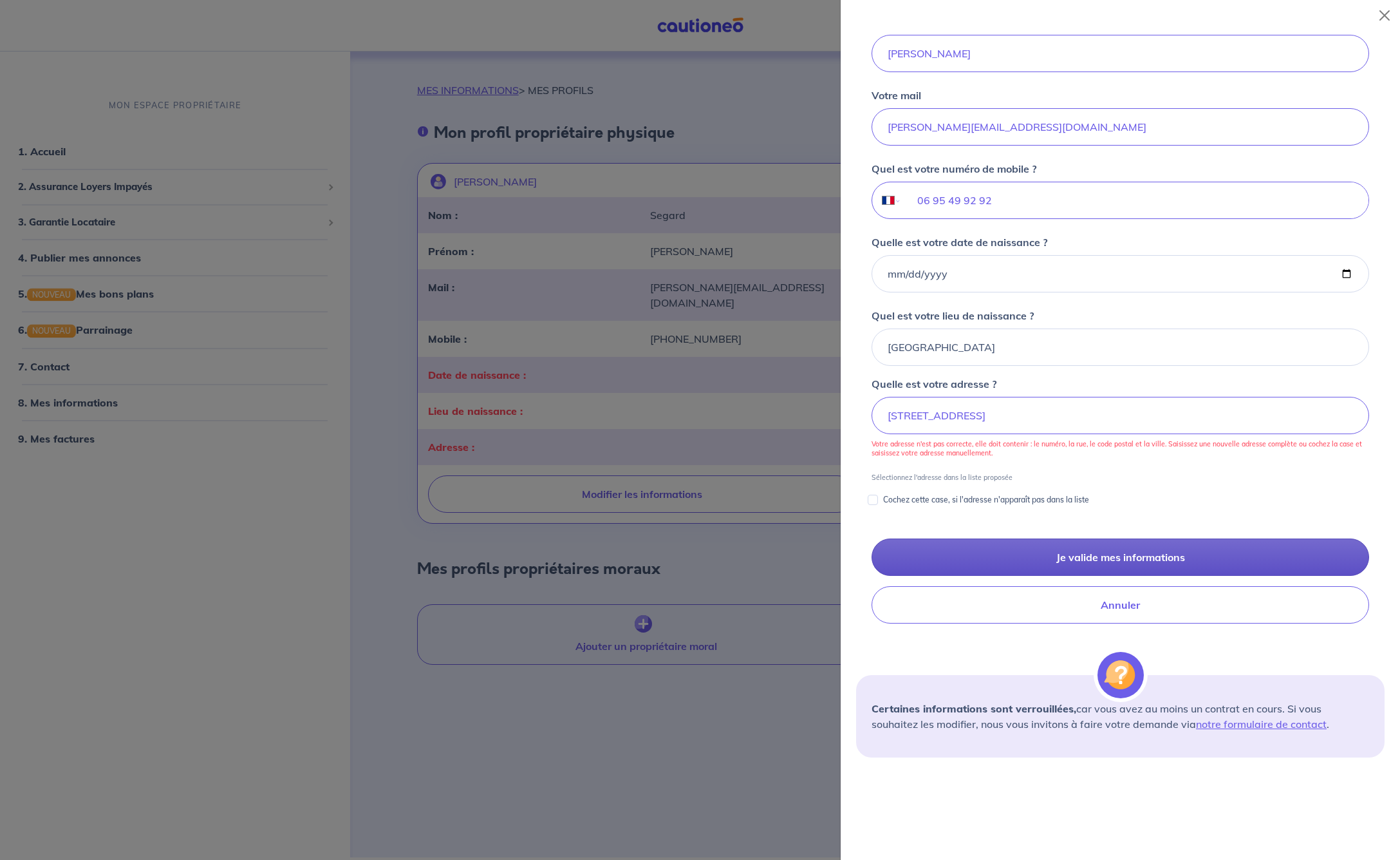
click at [1112, 555] on button "Je valide mes informations" at bounding box center [1120, 557] width 497 height 38
click at [1113, 553] on button "Je valide mes informations" at bounding box center [1120, 557] width 497 height 38
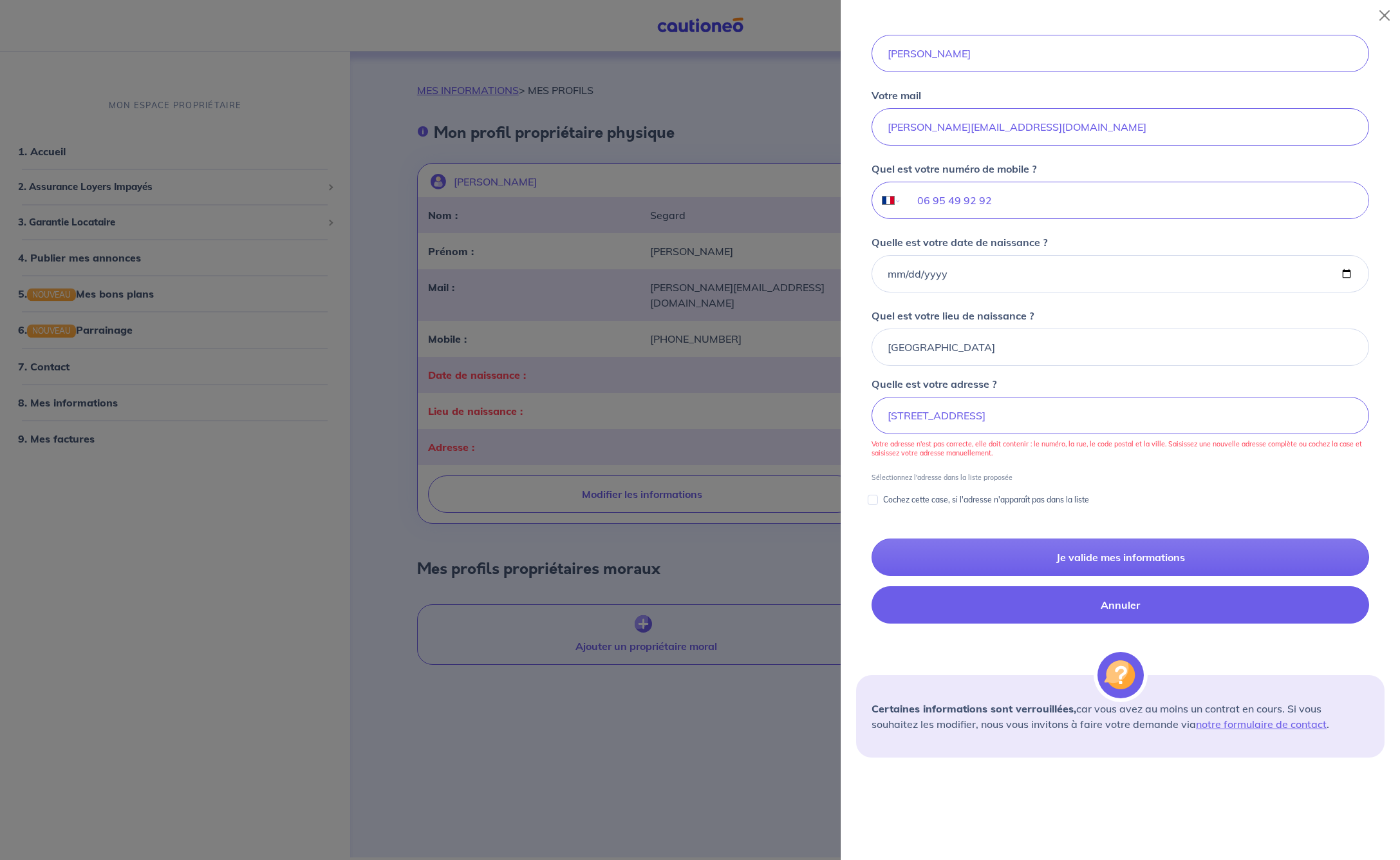
click at [1115, 605] on button "Annuler" at bounding box center [1120, 605] width 497 height 38
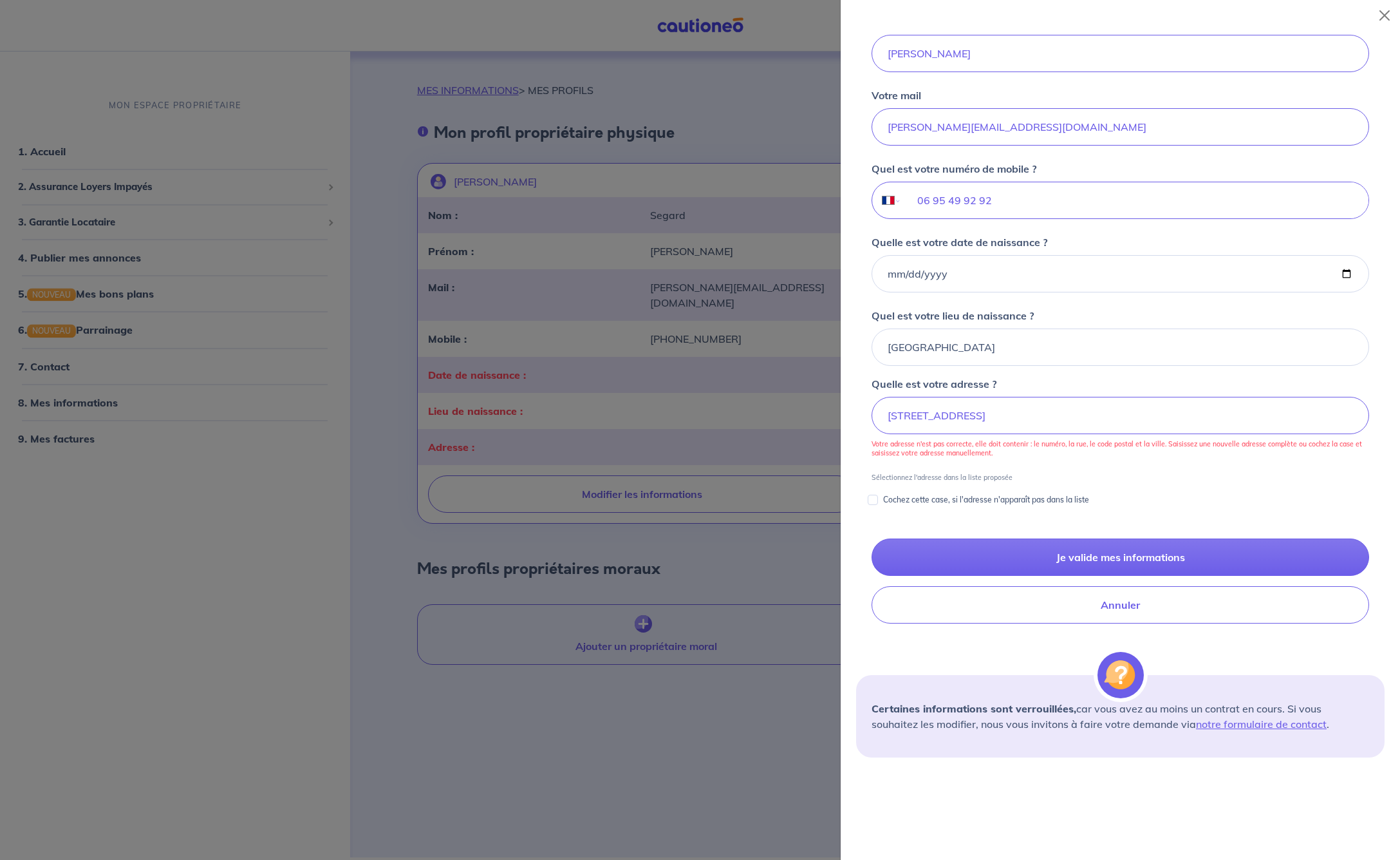
scroll to position [0, 0]
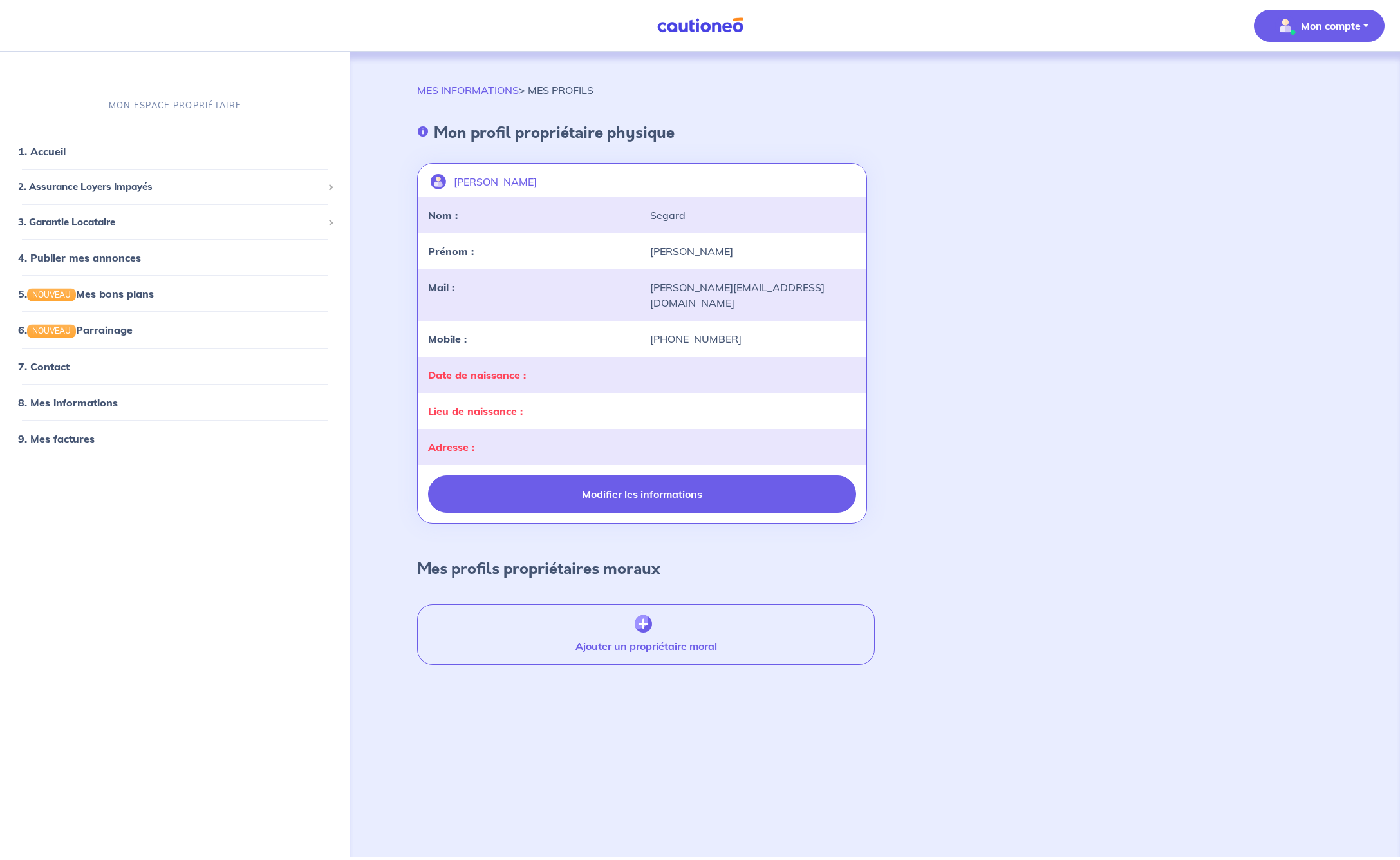
click at [599, 475] on button "Modifier les informations" at bounding box center [642, 494] width 429 height 38
select select "FR"
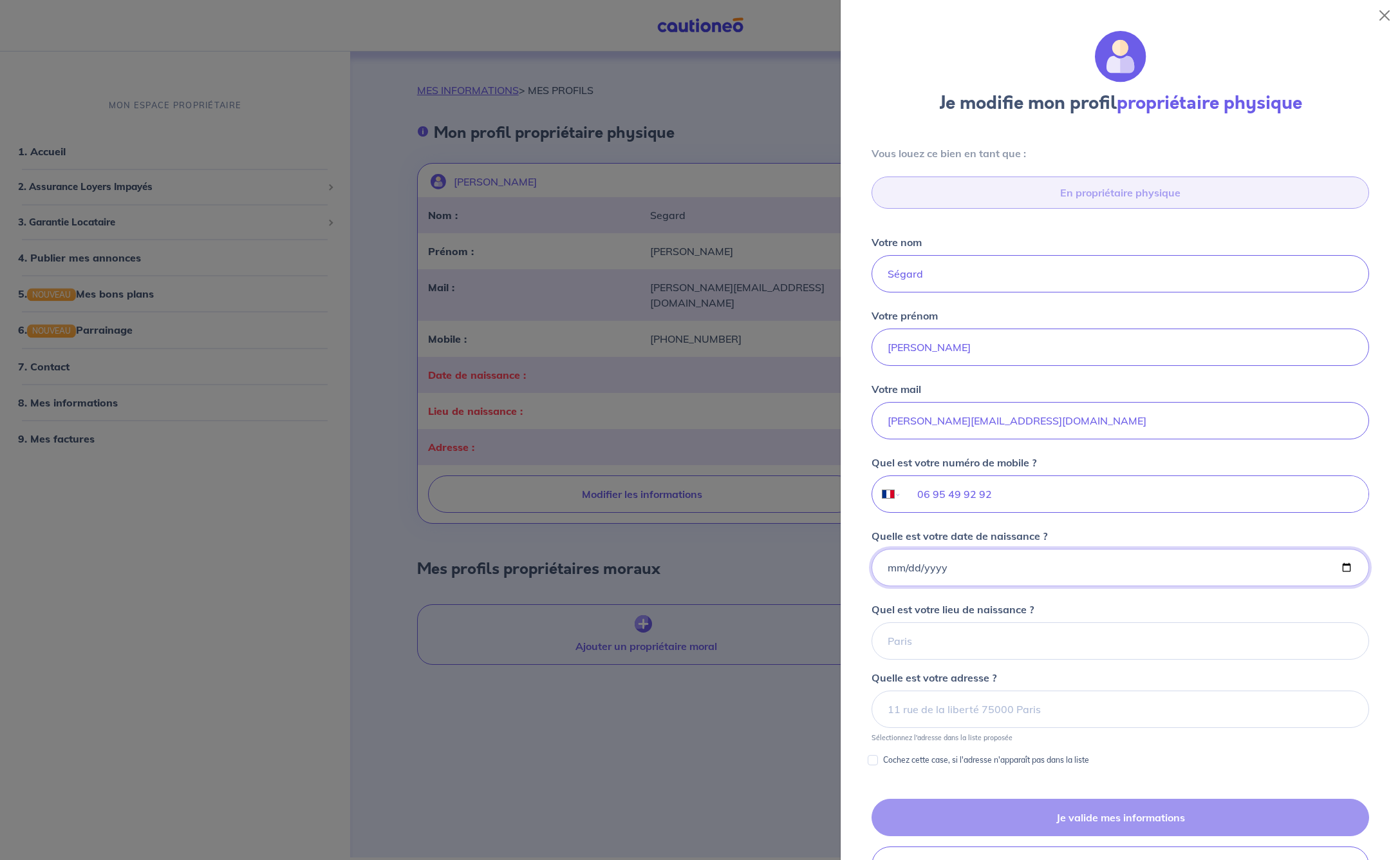
click at [895, 567] on input "Quelle est votre date de naissance ?" at bounding box center [1120, 567] width 497 height 38
click at [911, 566] on input "Quelle est votre date de naissance ?" at bounding box center [1120, 567] width 497 height 38
click at [926, 565] on input "Quelle est votre date de naissance ?" at bounding box center [1120, 567] width 497 height 38
type input "[DATE]"
click at [1066, 599] on div "Vous louez ce bien en tant que : En propriétaire physique Votre nom [PERSON_NAM…" at bounding box center [1121, 456] width 529 height 622
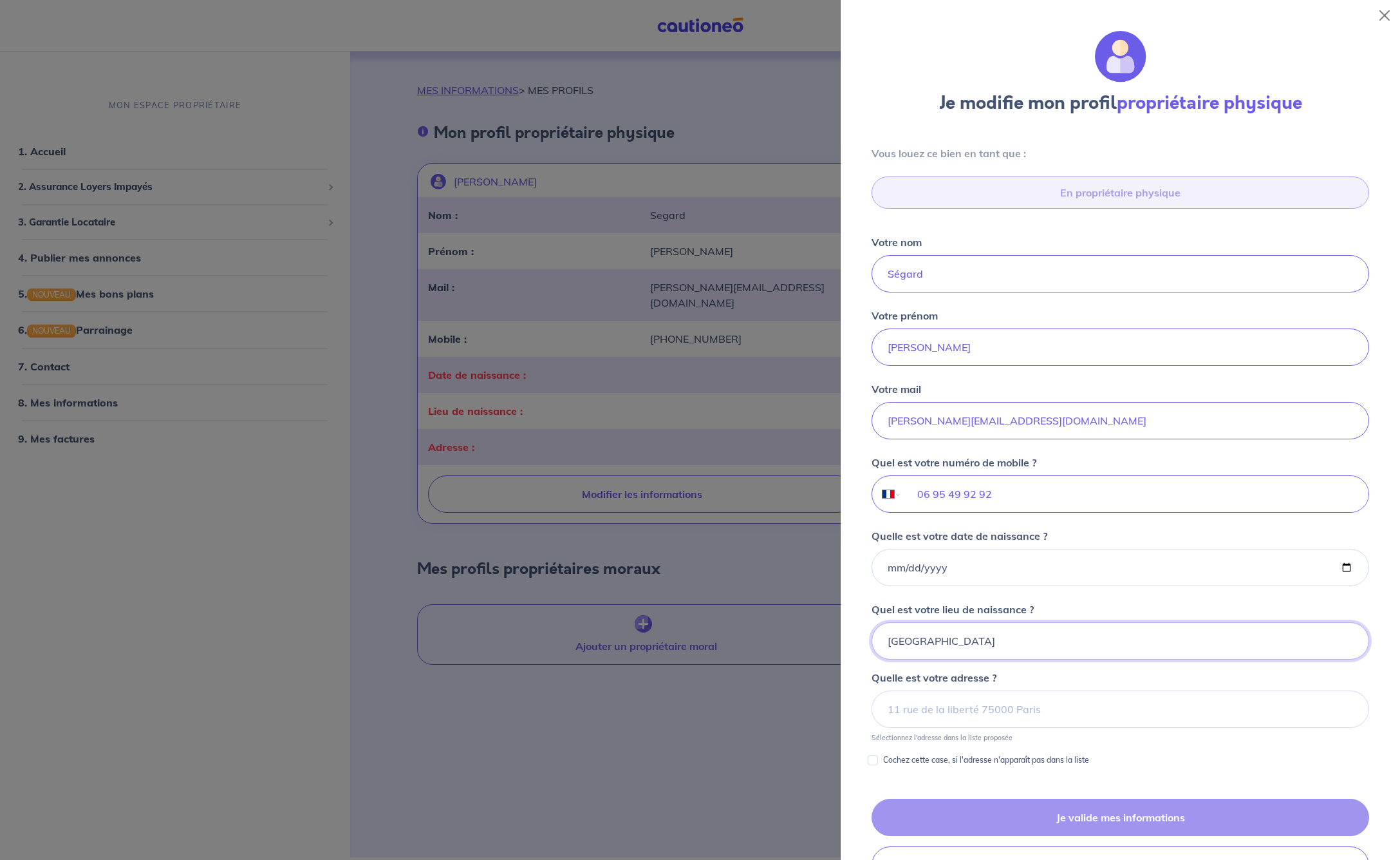
type input "[GEOGRAPHIC_DATA]"
click at [1031, 674] on div "Quelle est votre adresse ? Sélectionnez l'adresse dans la liste proposée" at bounding box center [1120, 705] width 497 height 72
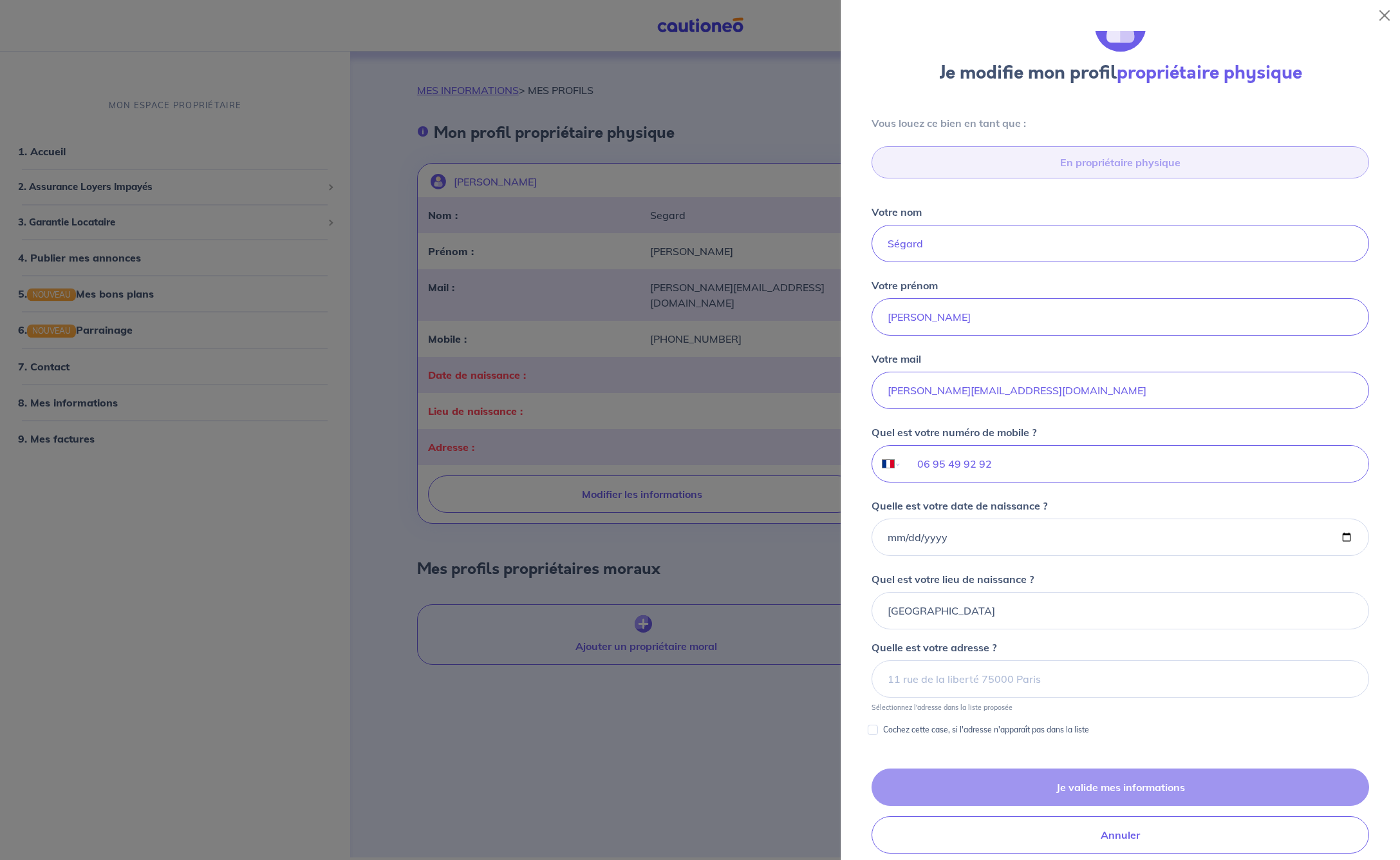
scroll to position [41, 0]
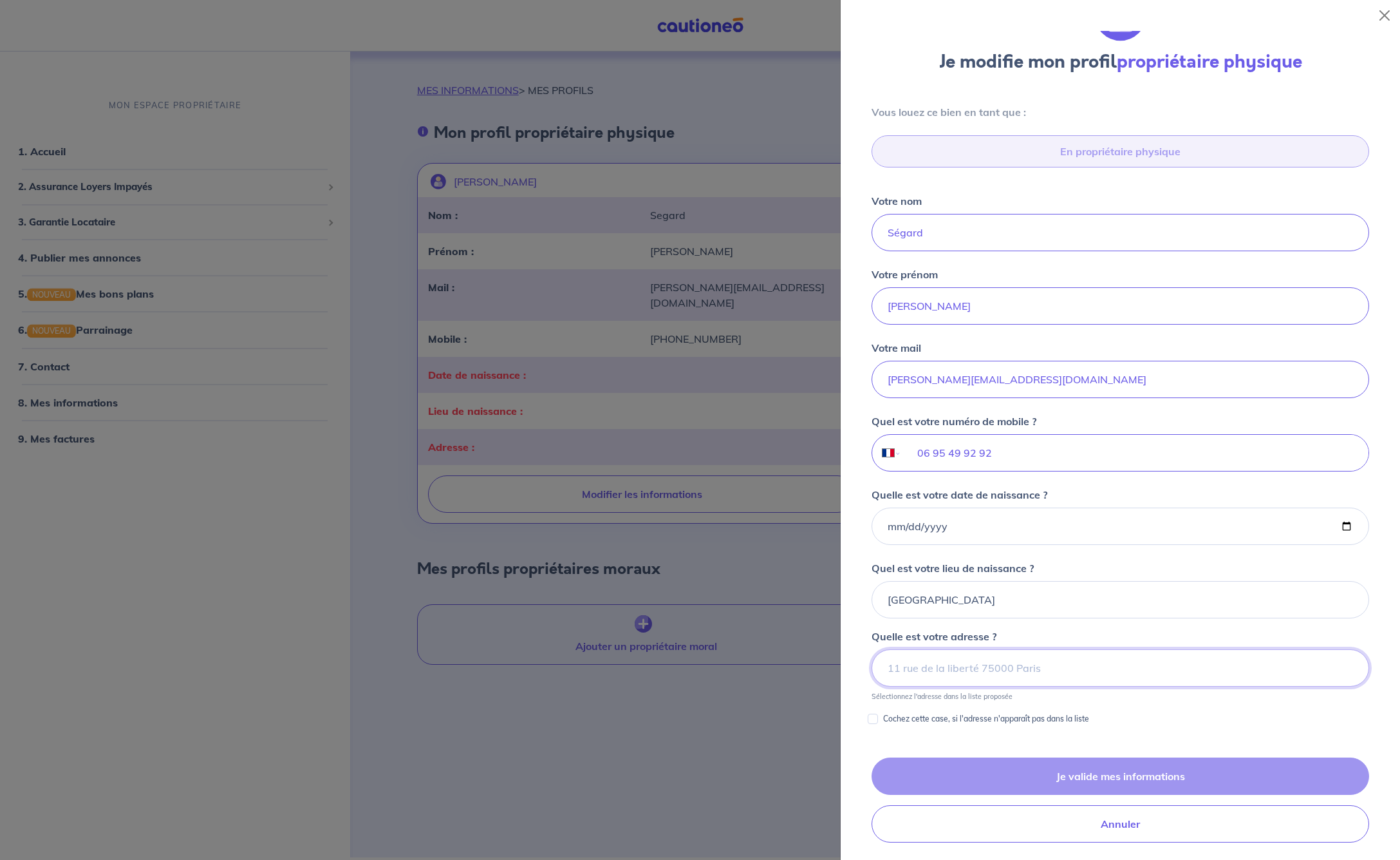
click at [959, 663] on input at bounding box center [1120, 668] width 497 height 38
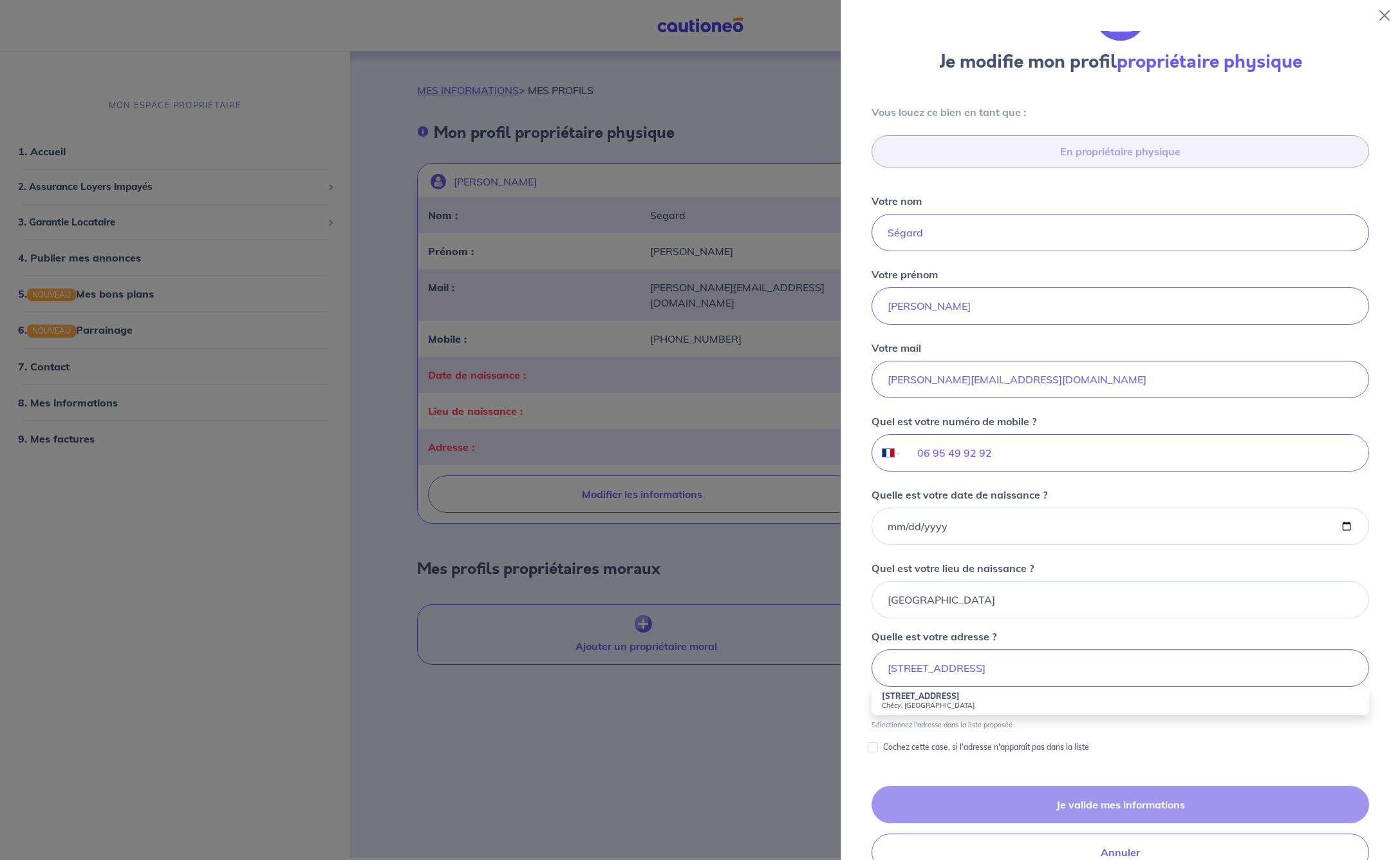
click at [947, 698] on strong "[STREET_ADDRESS]" at bounding box center [921, 695] width 78 height 10
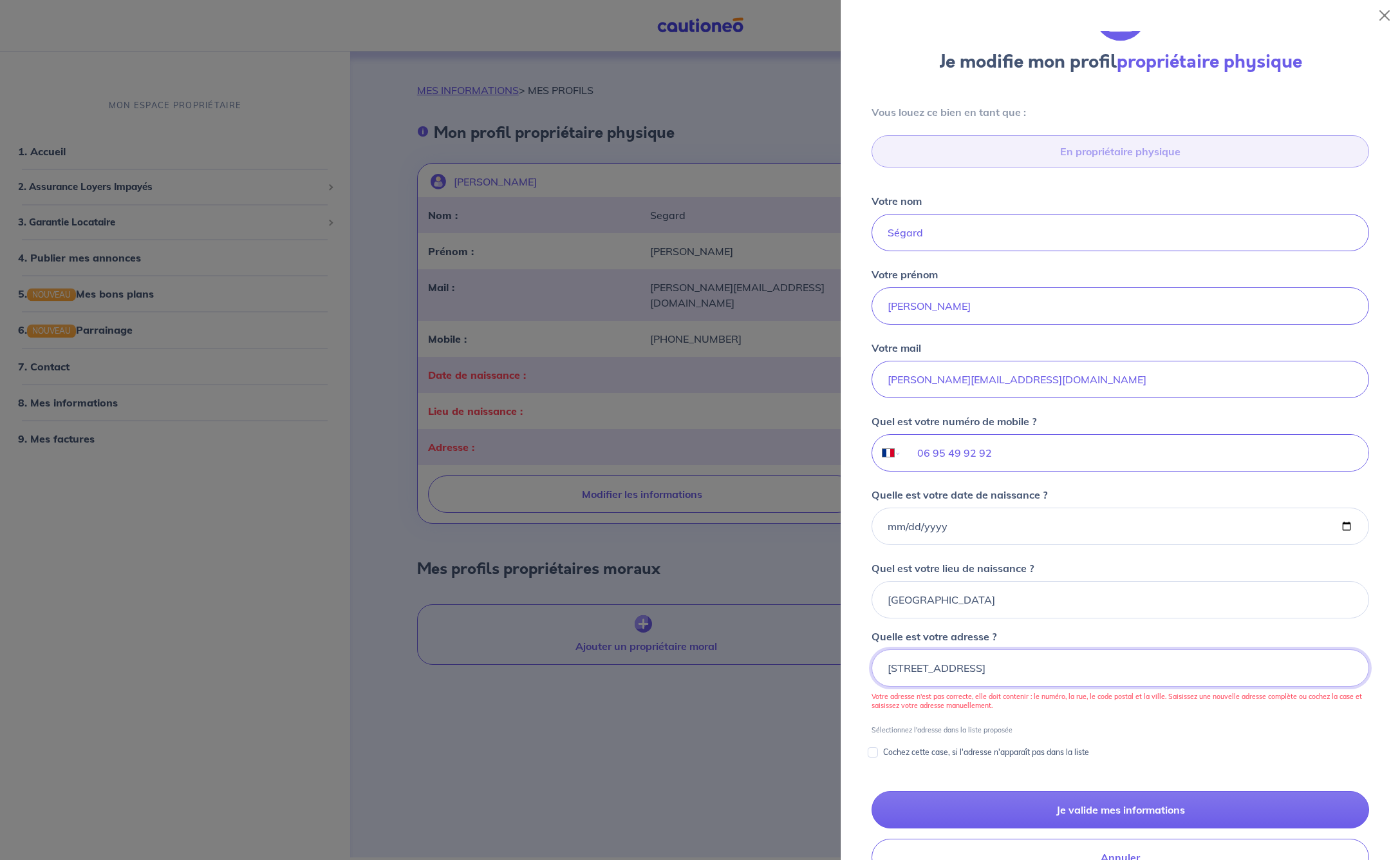
click at [1057, 667] on input "[STREET_ADDRESS]" at bounding box center [1120, 668] width 497 height 38
drag, startPoint x: 1025, startPoint y: 666, endPoint x: 1052, endPoint y: 692, distance: 37.5
click at [1025, 666] on input "[STREET_ADDRESS]" at bounding box center [1120, 668] width 497 height 38
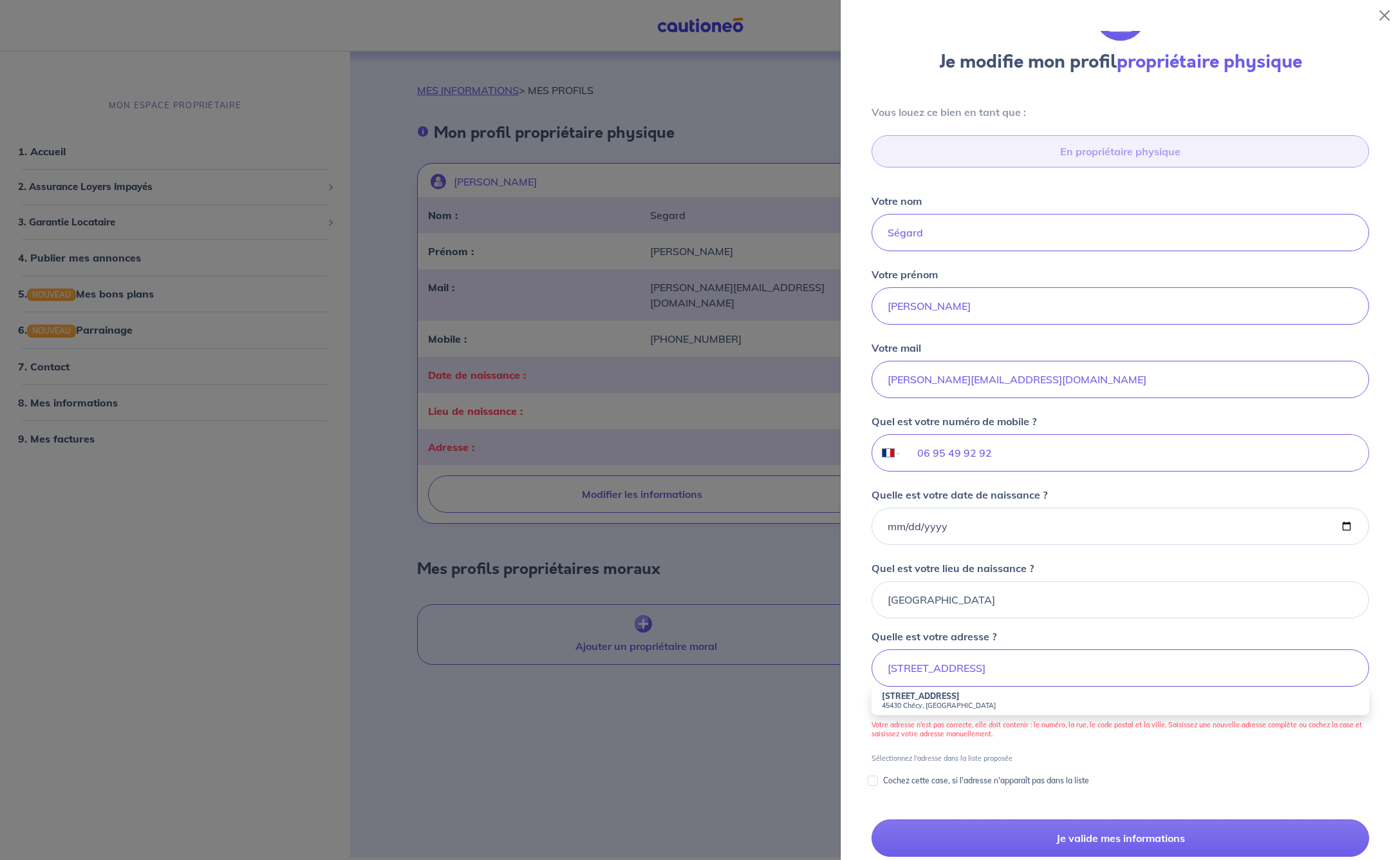
click at [954, 699] on strong "[STREET_ADDRESS]" at bounding box center [921, 695] width 78 height 10
type input "[STREET_ADDRESS]"
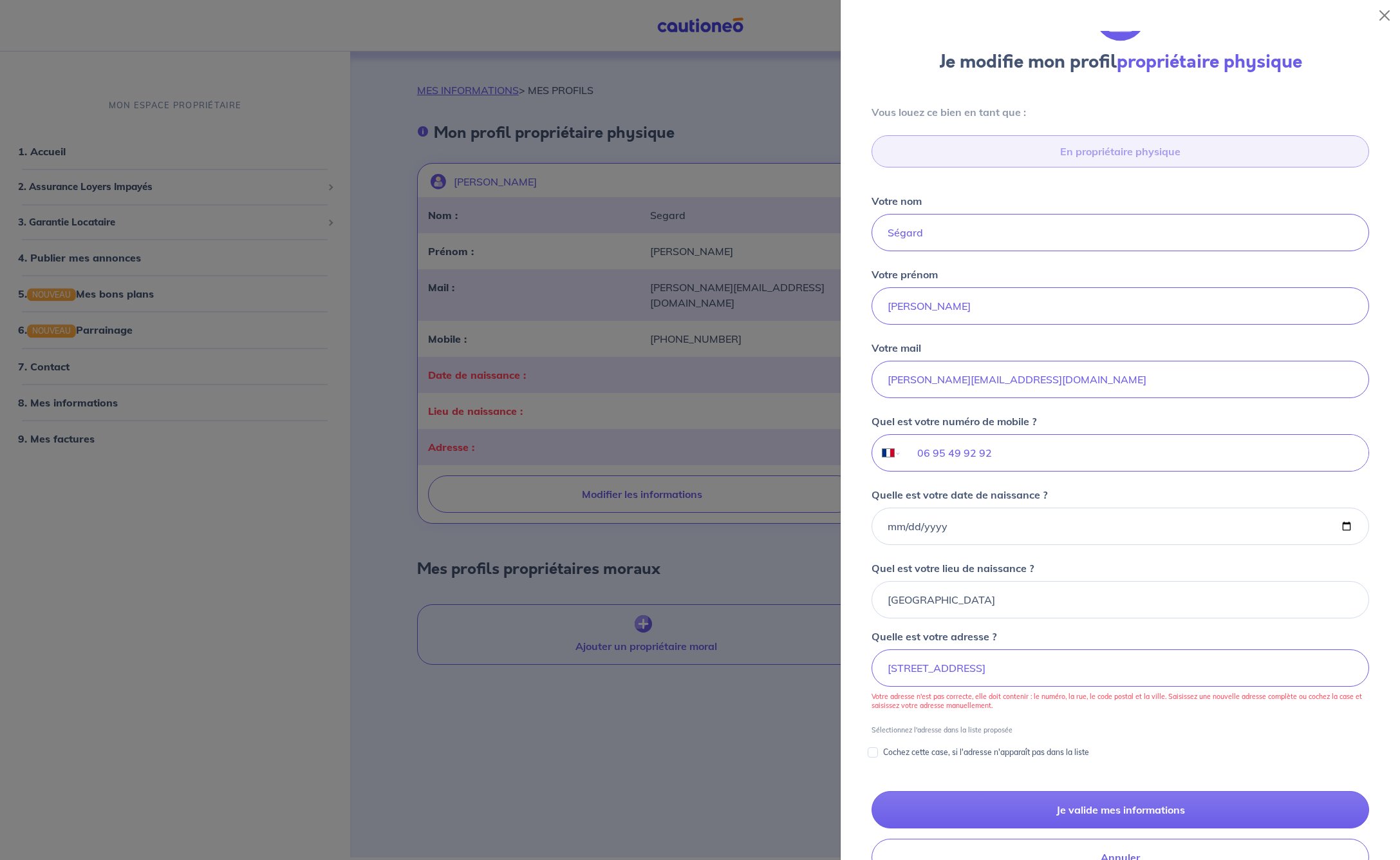
click at [870, 752] on input "Cochez cette case, si l'adresse n'apparaît pas dans la liste" at bounding box center [873, 752] width 11 height 11
checkbox input "true"
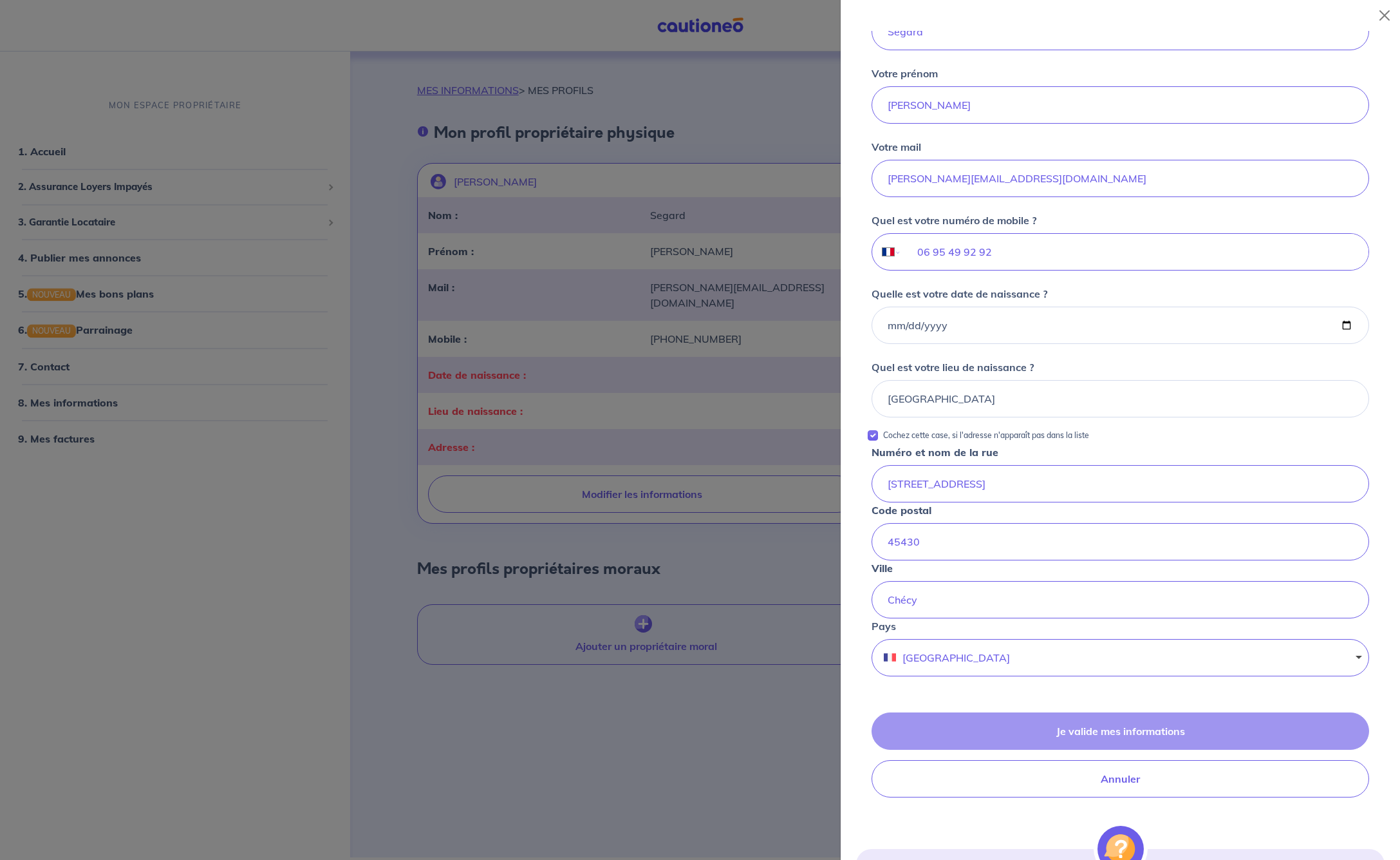
scroll to position [243, 0]
click at [1031, 729] on div "Je valide mes informations Annuler" at bounding box center [1121, 754] width 529 height 85
drag, startPoint x: 908, startPoint y: 596, endPoint x: 908, endPoint y: 614, distance: 18.0
type input "Checy"
click at [938, 687] on form "Je modifie mon profil propriétaire physique Vous louez ce bien en tant que : En…" at bounding box center [1121, 358] width 529 height 1142
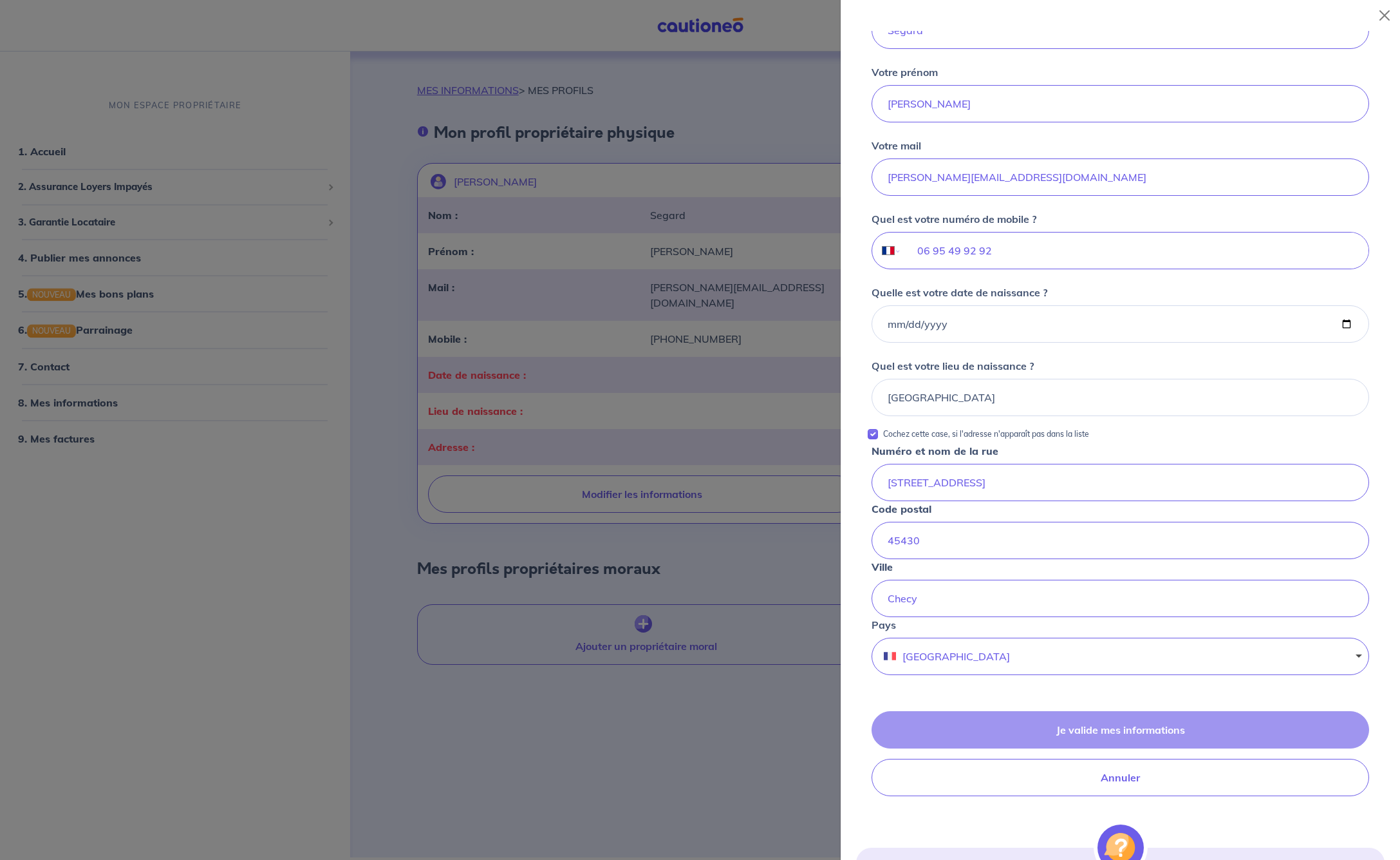
click at [1362, 653] on button "[GEOGRAPHIC_DATA]" at bounding box center [1120, 656] width 497 height 38
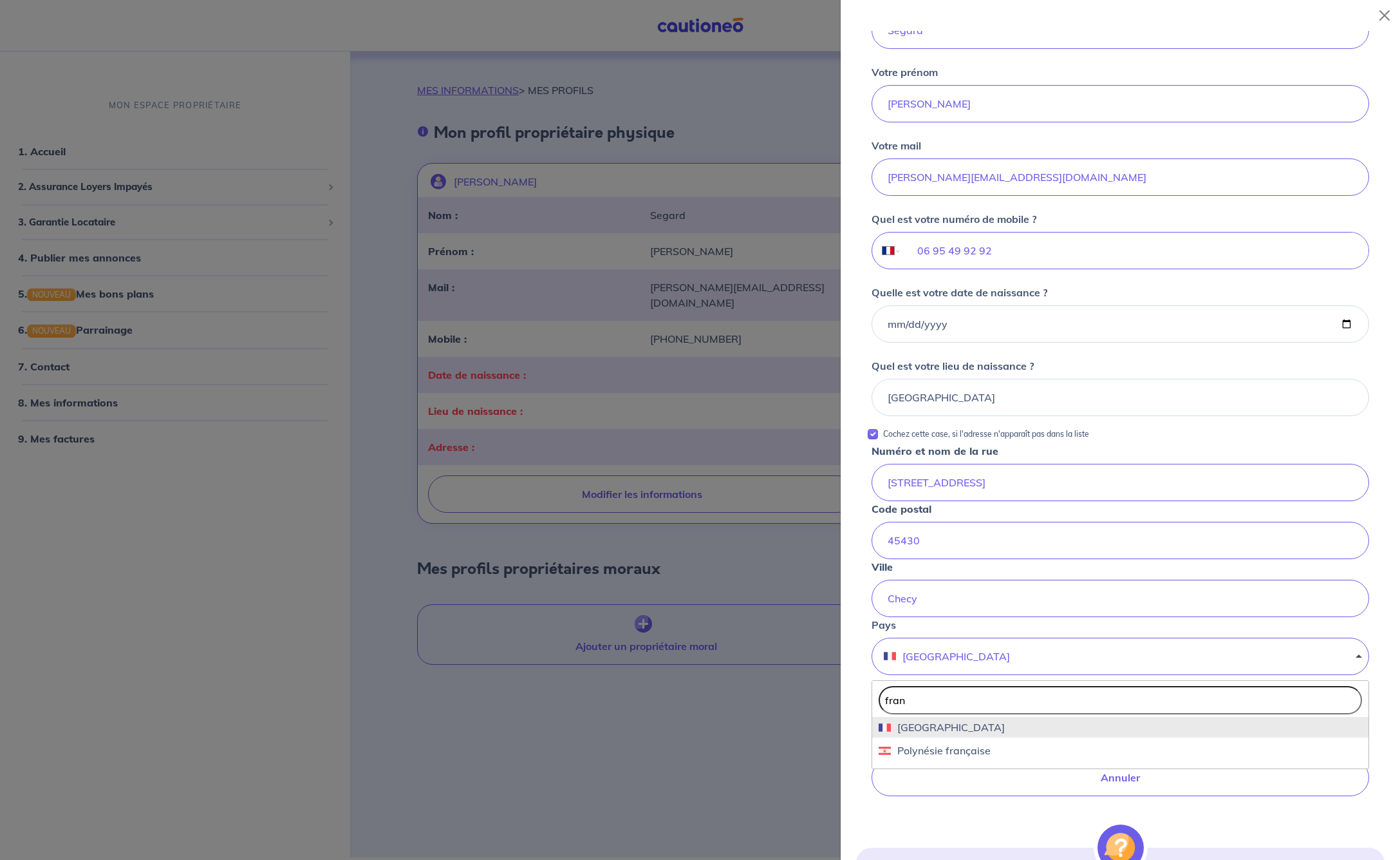
type input "fran"
click at [1165, 730] on span "[GEOGRAPHIC_DATA]" at bounding box center [1121, 726] width 484 height 15
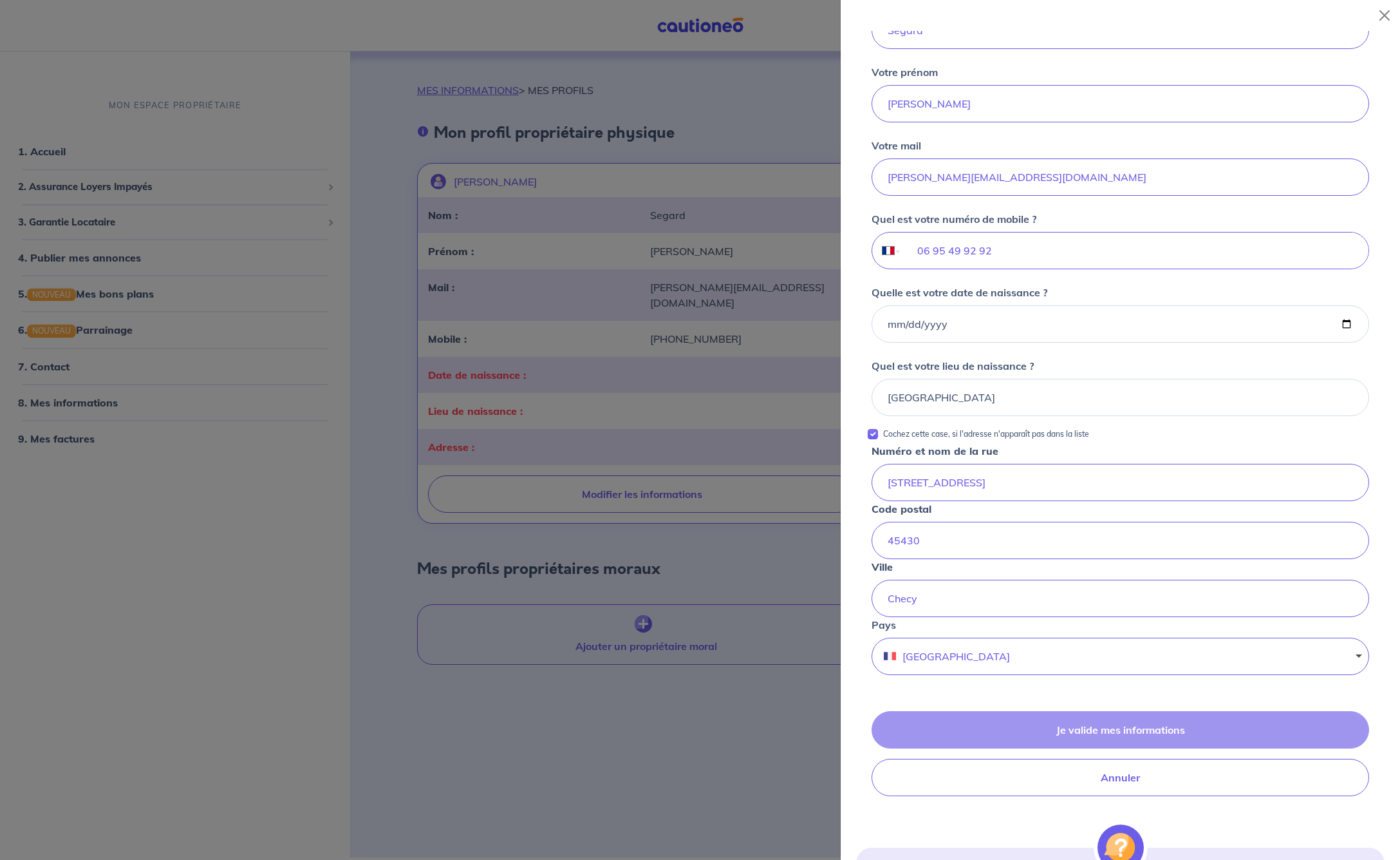
click at [1041, 730] on div "Je valide mes informations Annuler" at bounding box center [1121, 754] width 529 height 85
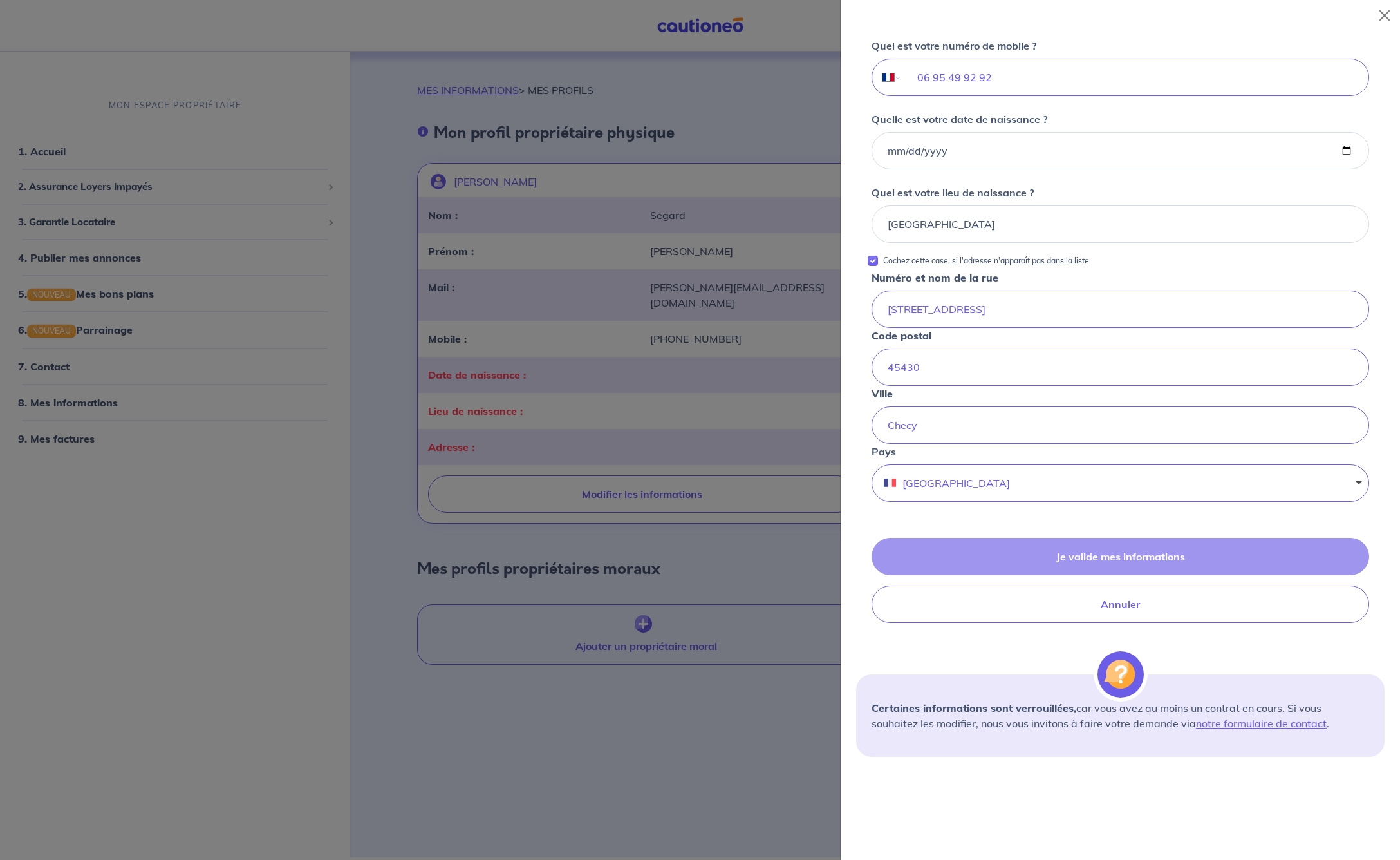
scroll to position [416, 0]
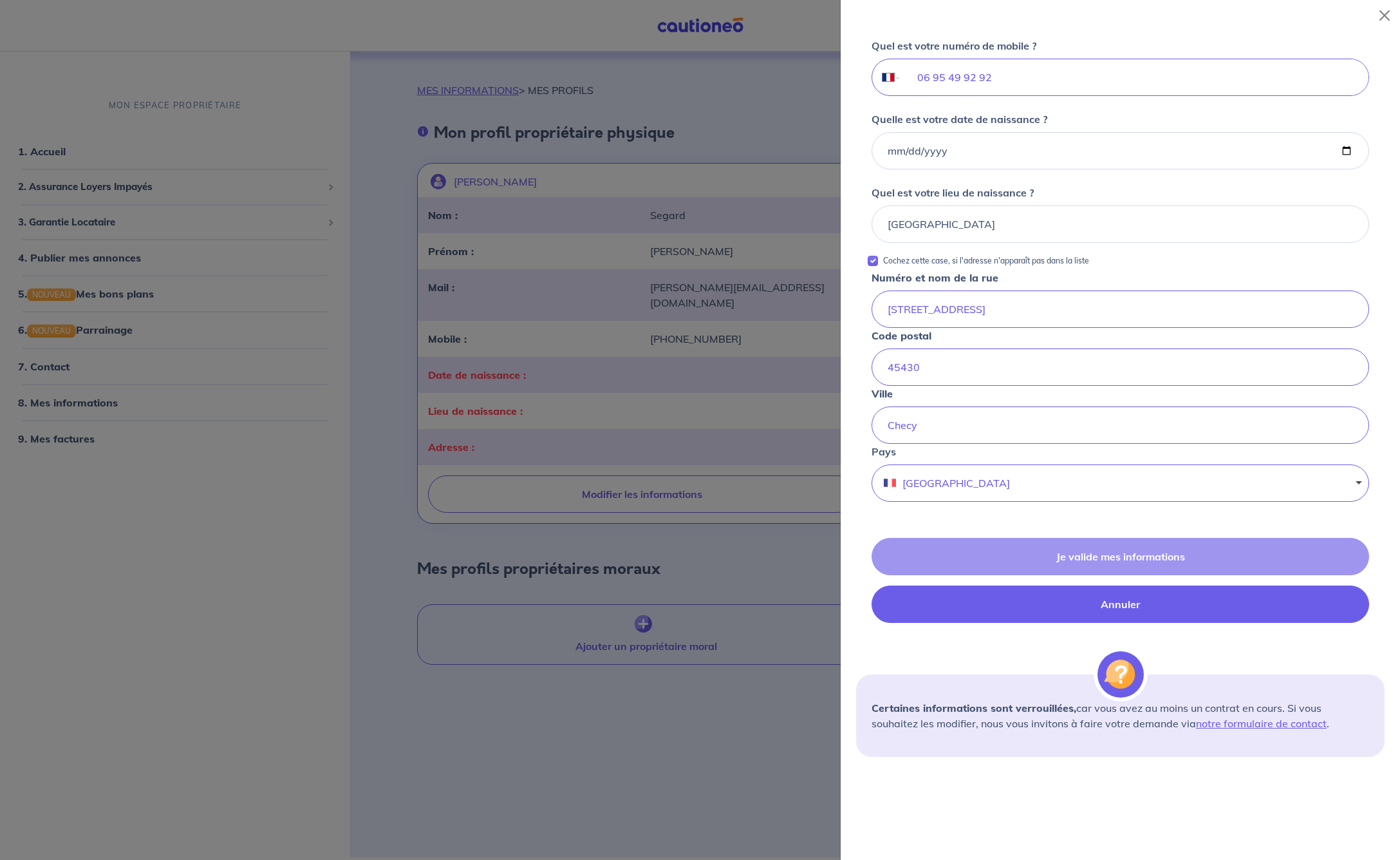
click at [1035, 604] on button "Annuler" at bounding box center [1120, 604] width 497 height 38
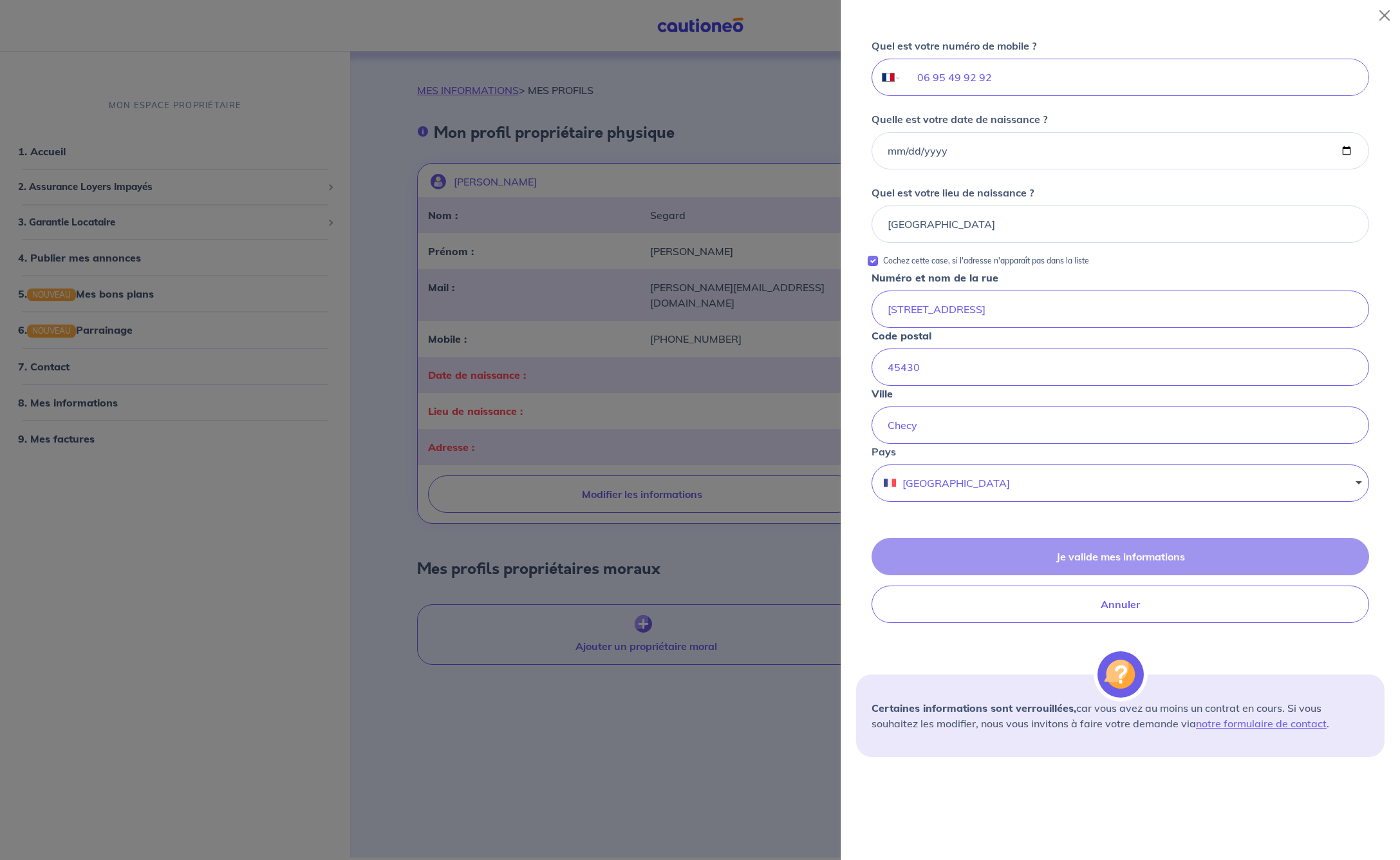
scroll to position [0, 0]
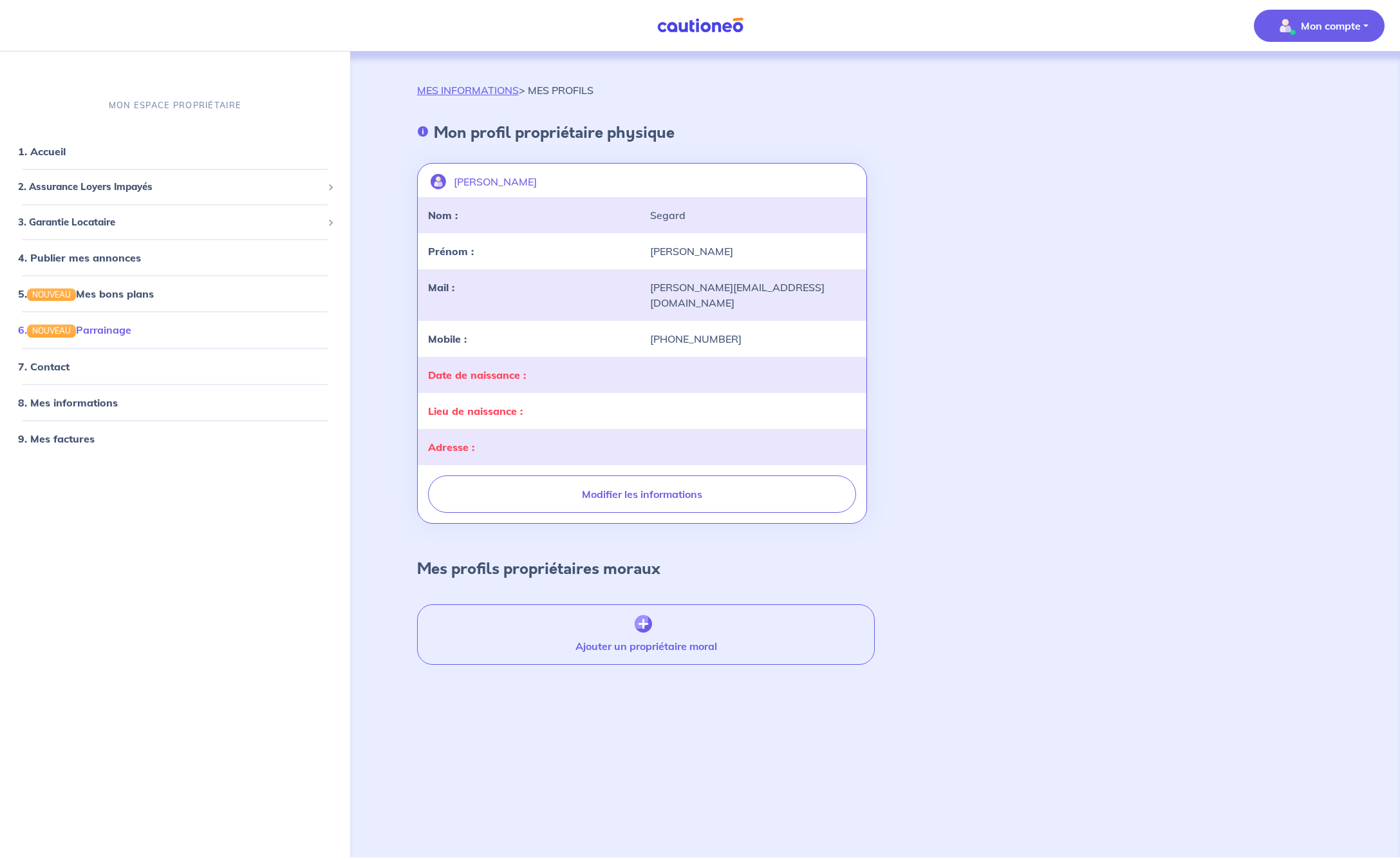
click at [108, 332] on link "6. NOUVEAU Parrainage" at bounding box center [74, 329] width 113 height 13
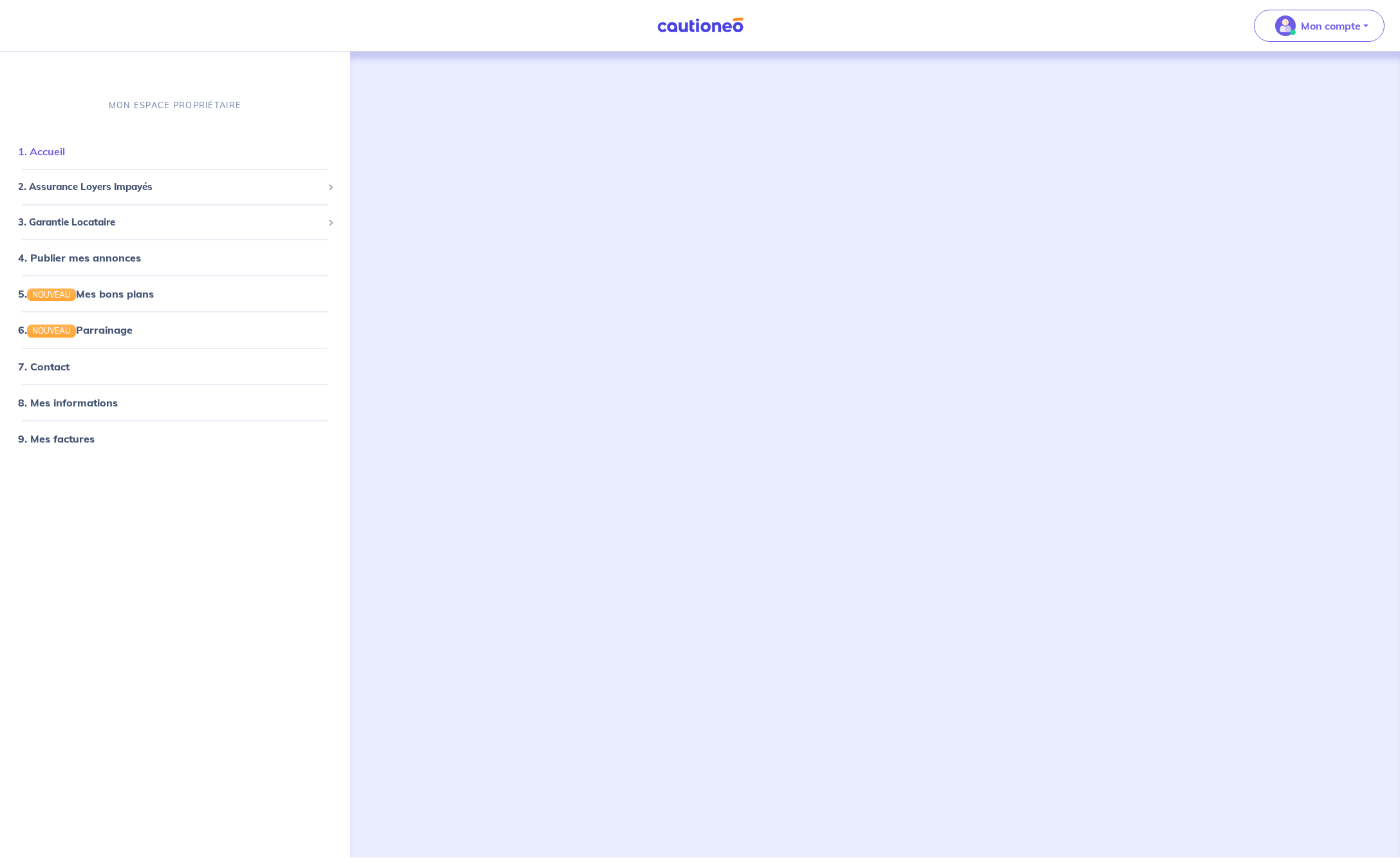
click at [65, 151] on link "1. Accueil" at bounding box center [41, 151] width 47 height 13
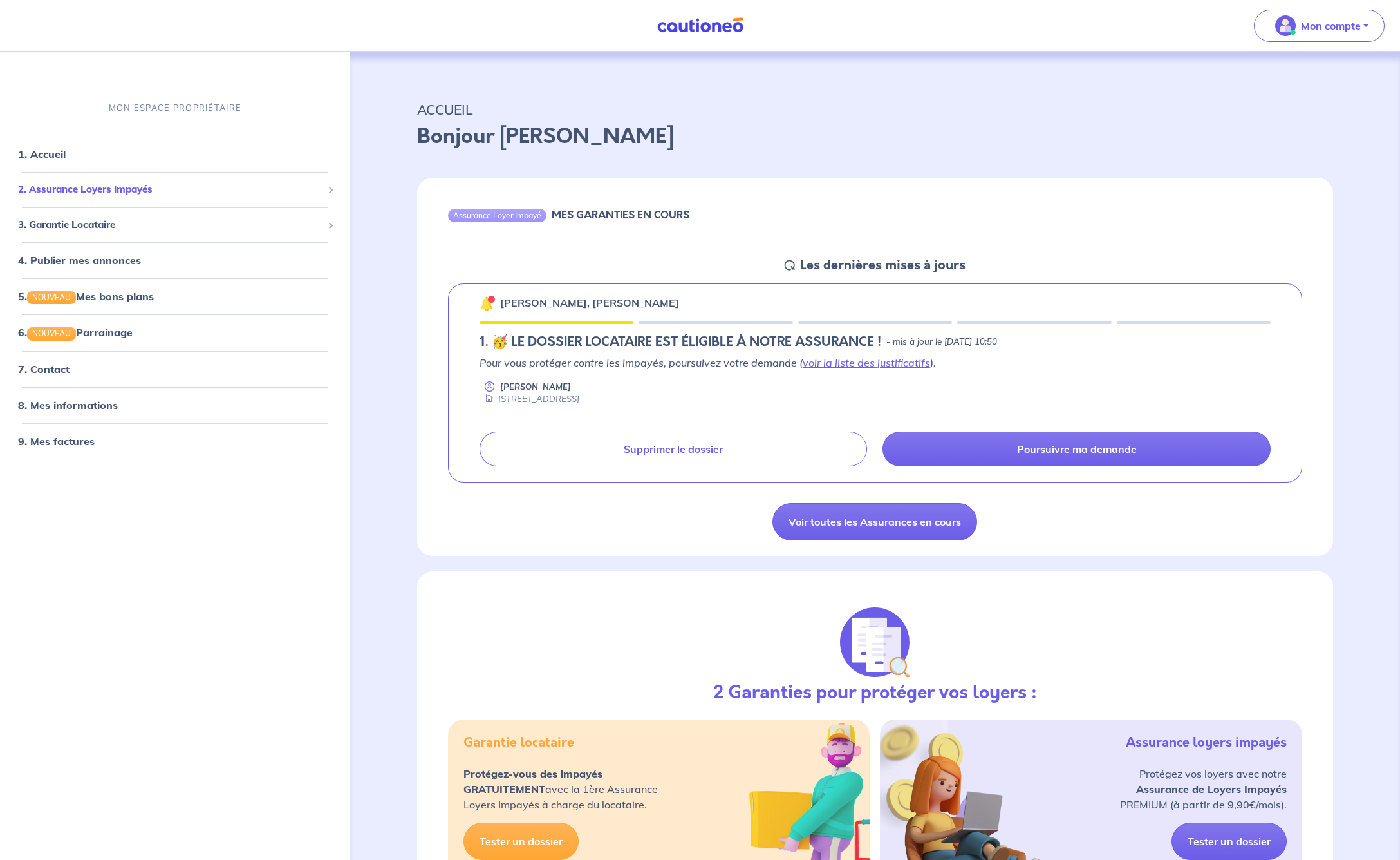
click at [87, 188] on span "2. Assurance Loyers Impayés" at bounding box center [170, 190] width 305 height 15
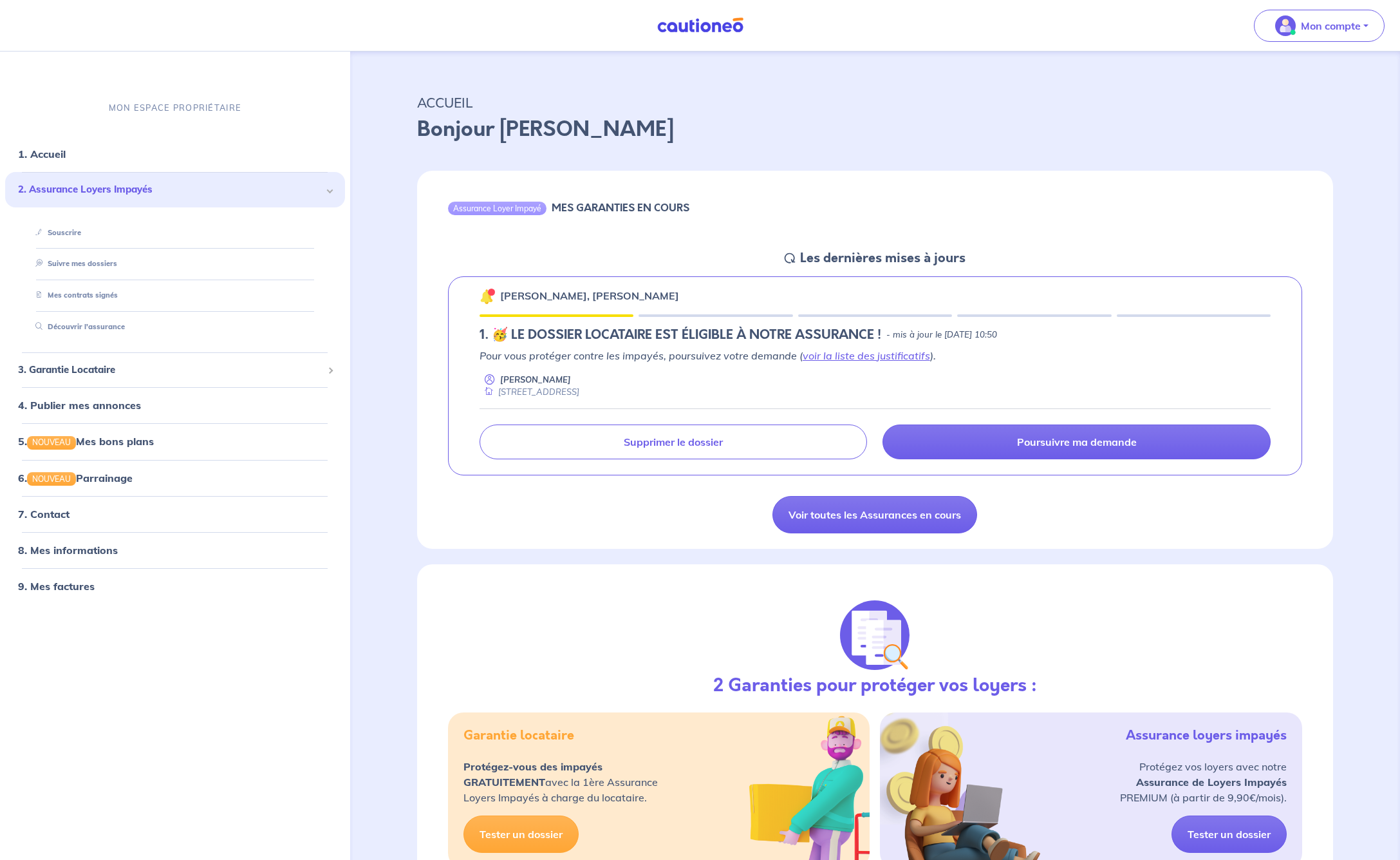
scroll to position [2, 0]
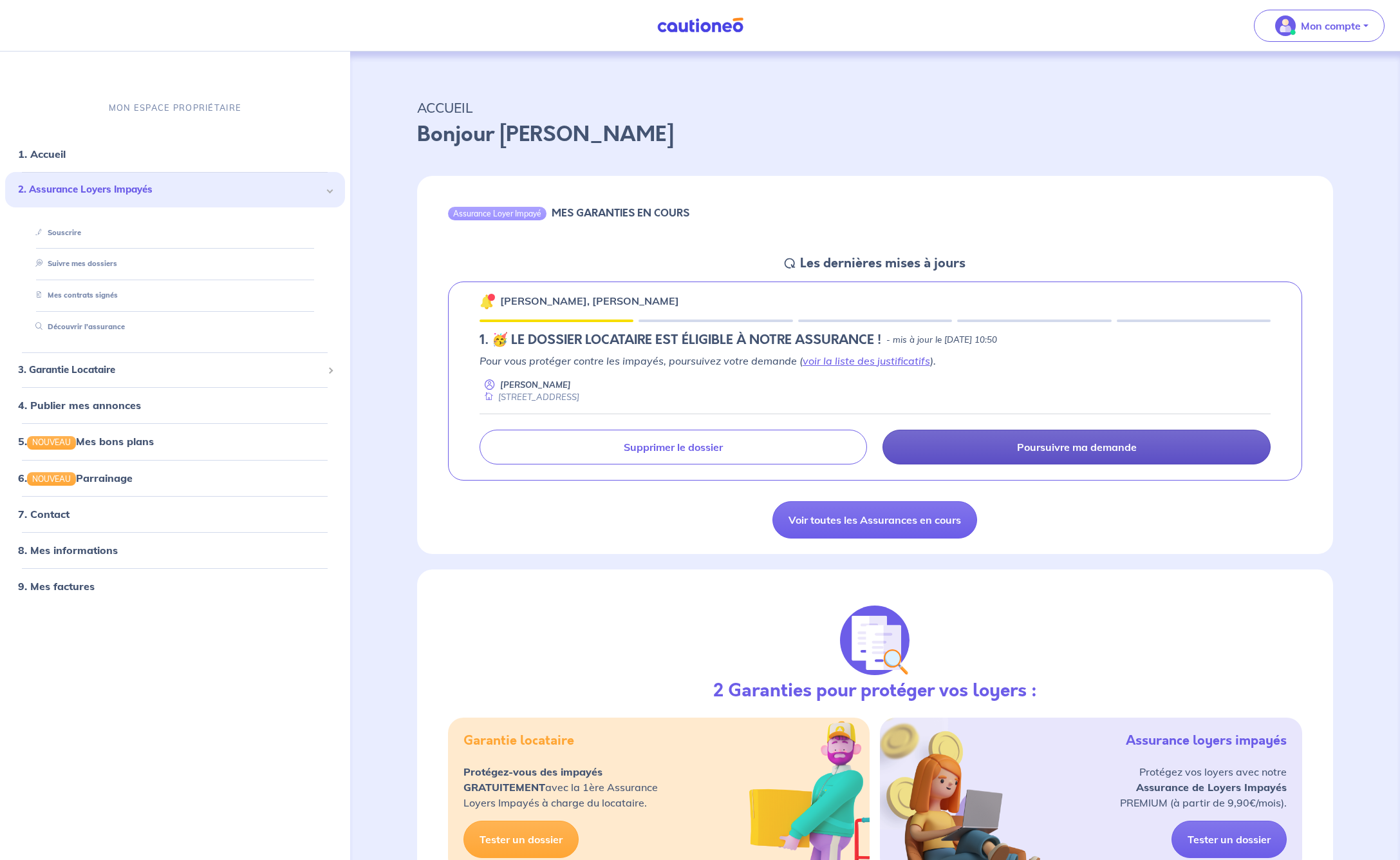
click at [1088, 441] on p "Poursuivre ma demande" at bounding box center [1076, 446] width 120 height 13
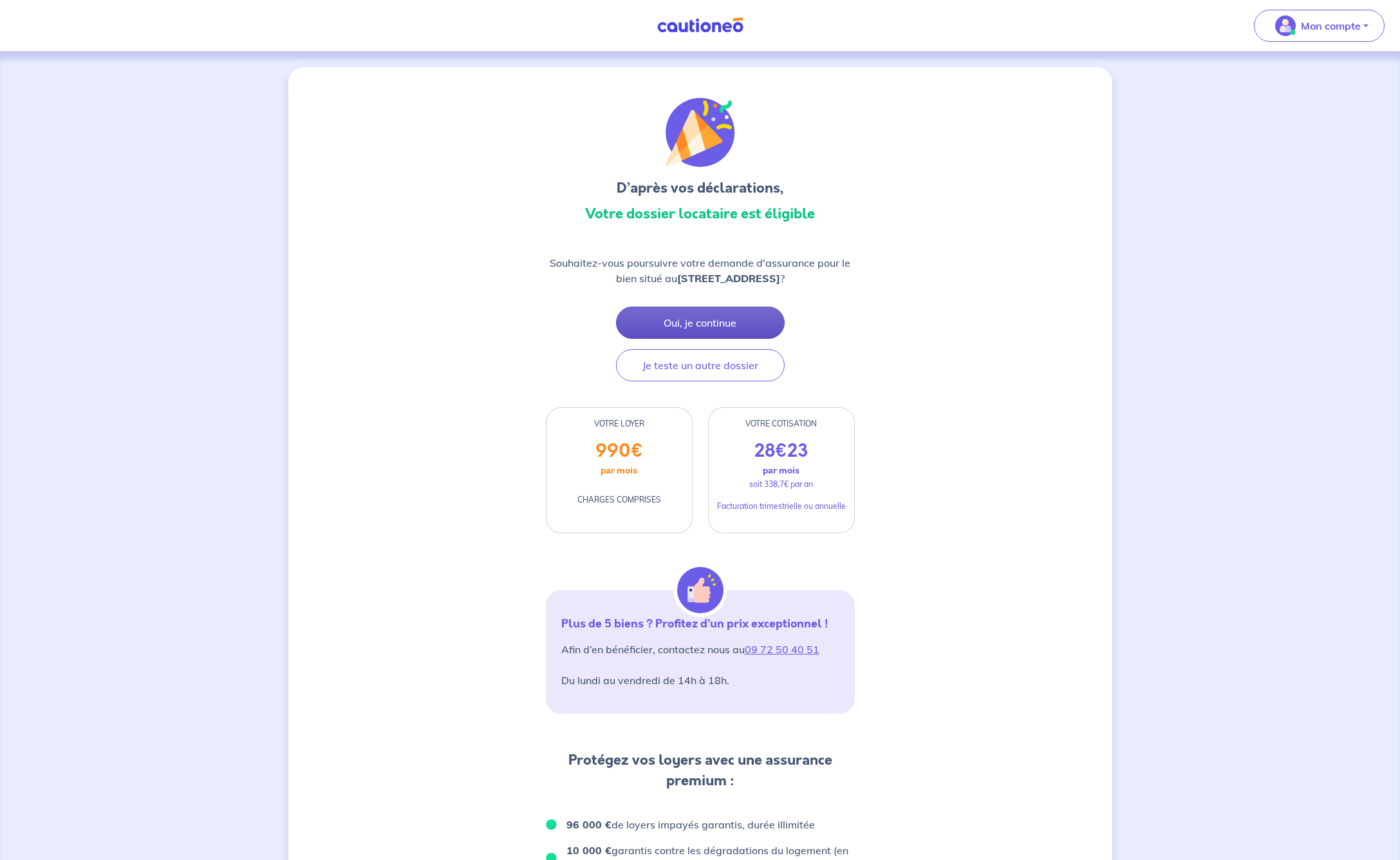
click at [689, 318] on button "Oui, je continue" at bounding box center [700, 323] width 168 height 32
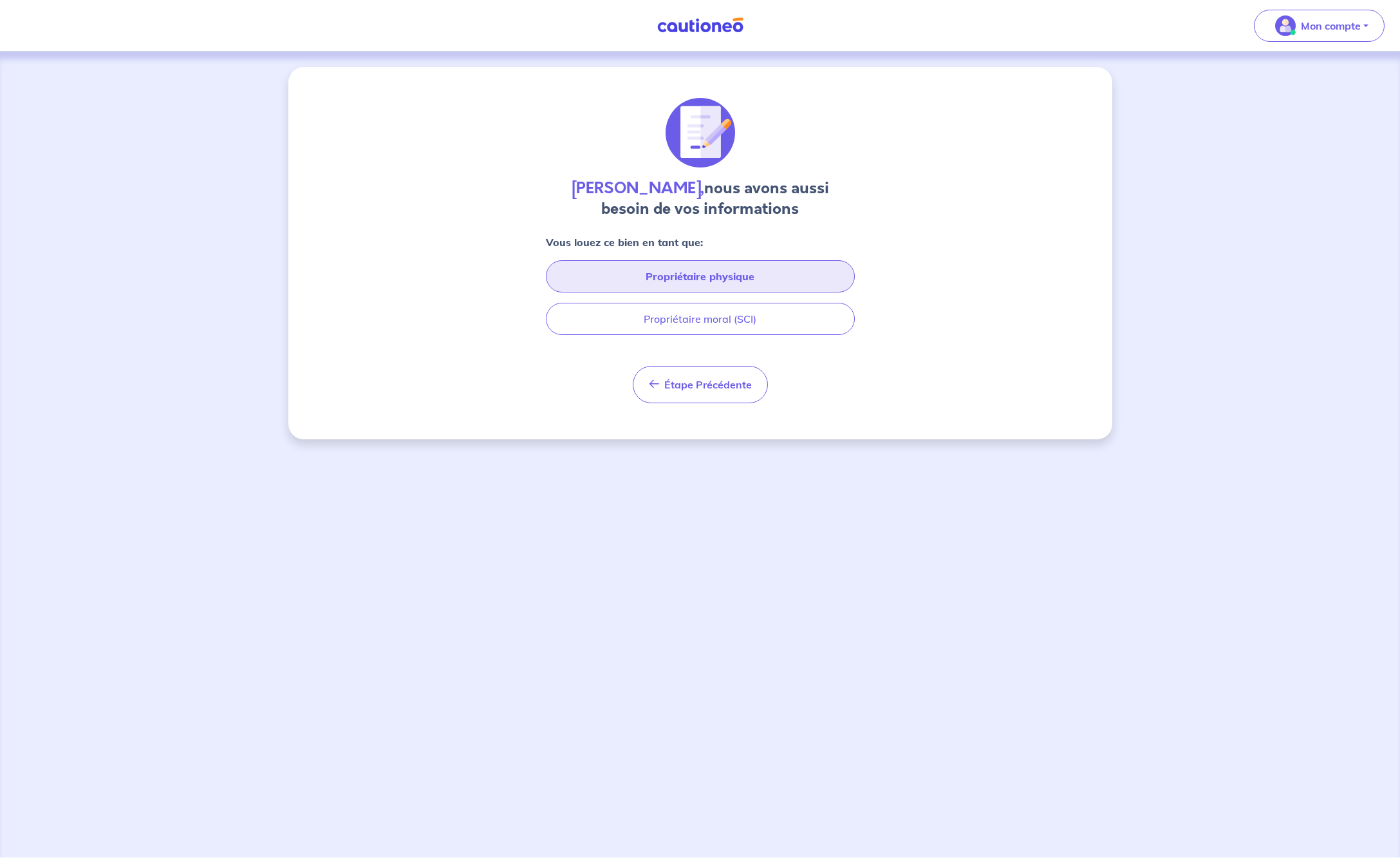
click at [704, 274] on button "Propriétaire physique" at bounding box center [700, 276] width 309 height 32
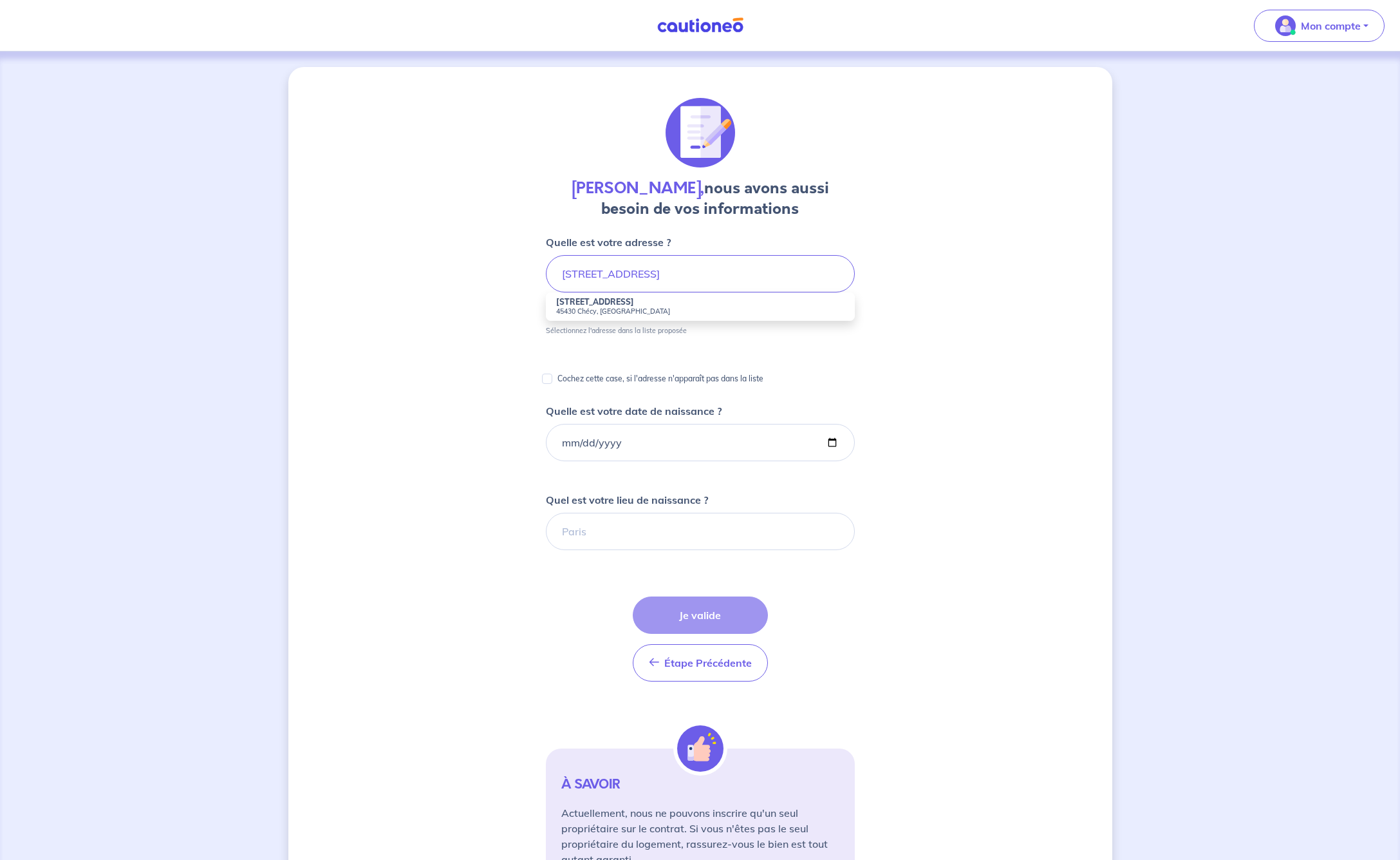
click at [647, 309] on small "45430 Chécy, [GEOGRAPHIC_DATA]" at bounding box center [700, 311] width 288 height 9
type input "[STREET_ADDRESS]"
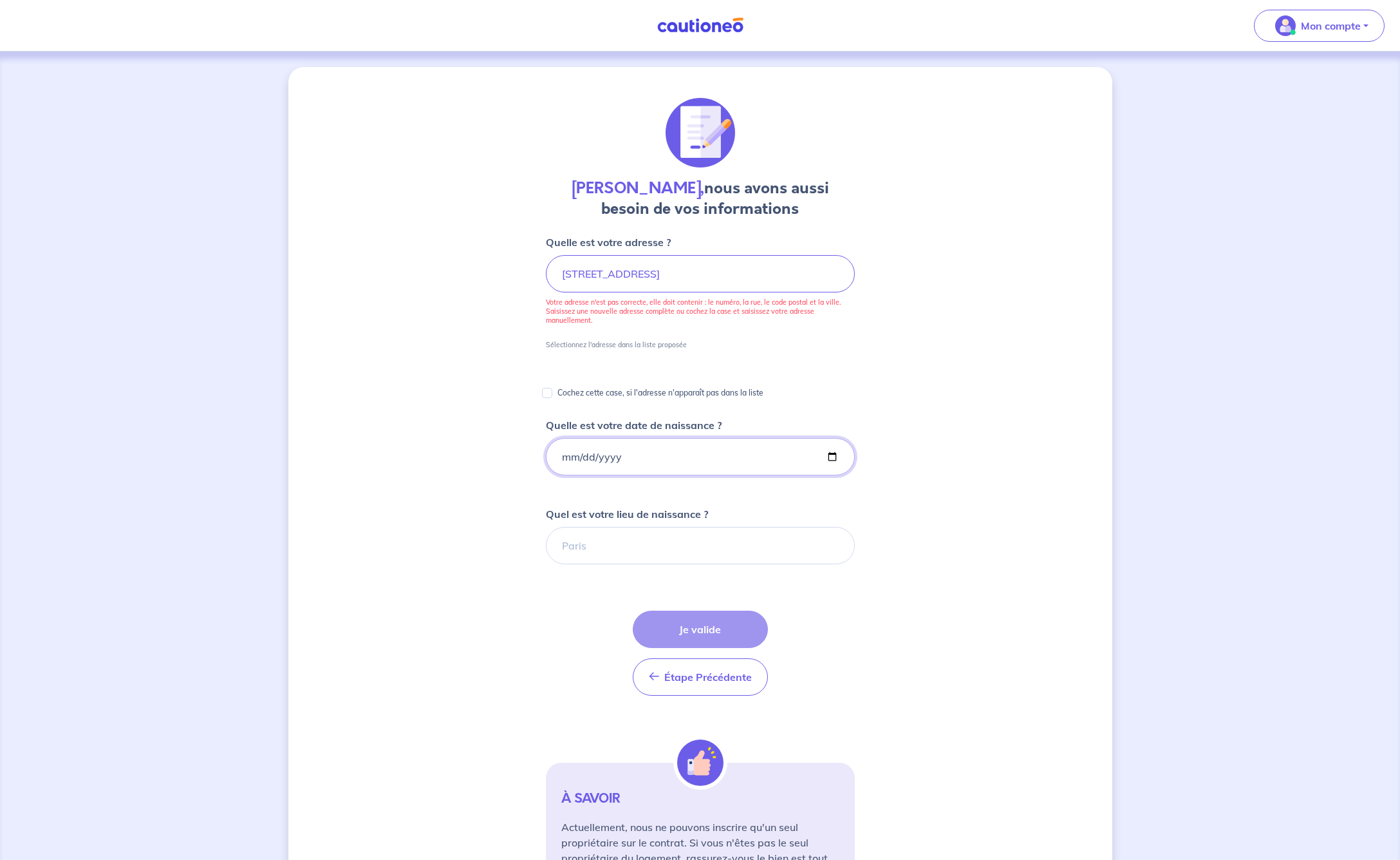
click at [571, 456] on input "Quelle est votre date de naissance ?" at bounding box center [700, 457] width 309 height 38
click at [585, 454] on input "Quelle est votre date de naissance ?" at bounding box center [700, 457] width 309 height 38
click at [608, 458] on input "Quelle est votre date de naissance ?" at bounding box center [700, 457] width 309 height 38
type input "[DATE]"
click at [685, 498] on form "Quelle est votre adresse ? [STREET_ADDRESS] Votre adresse n'est pas correcte, e…" at bounding box center [700, 570] width 309 height 672
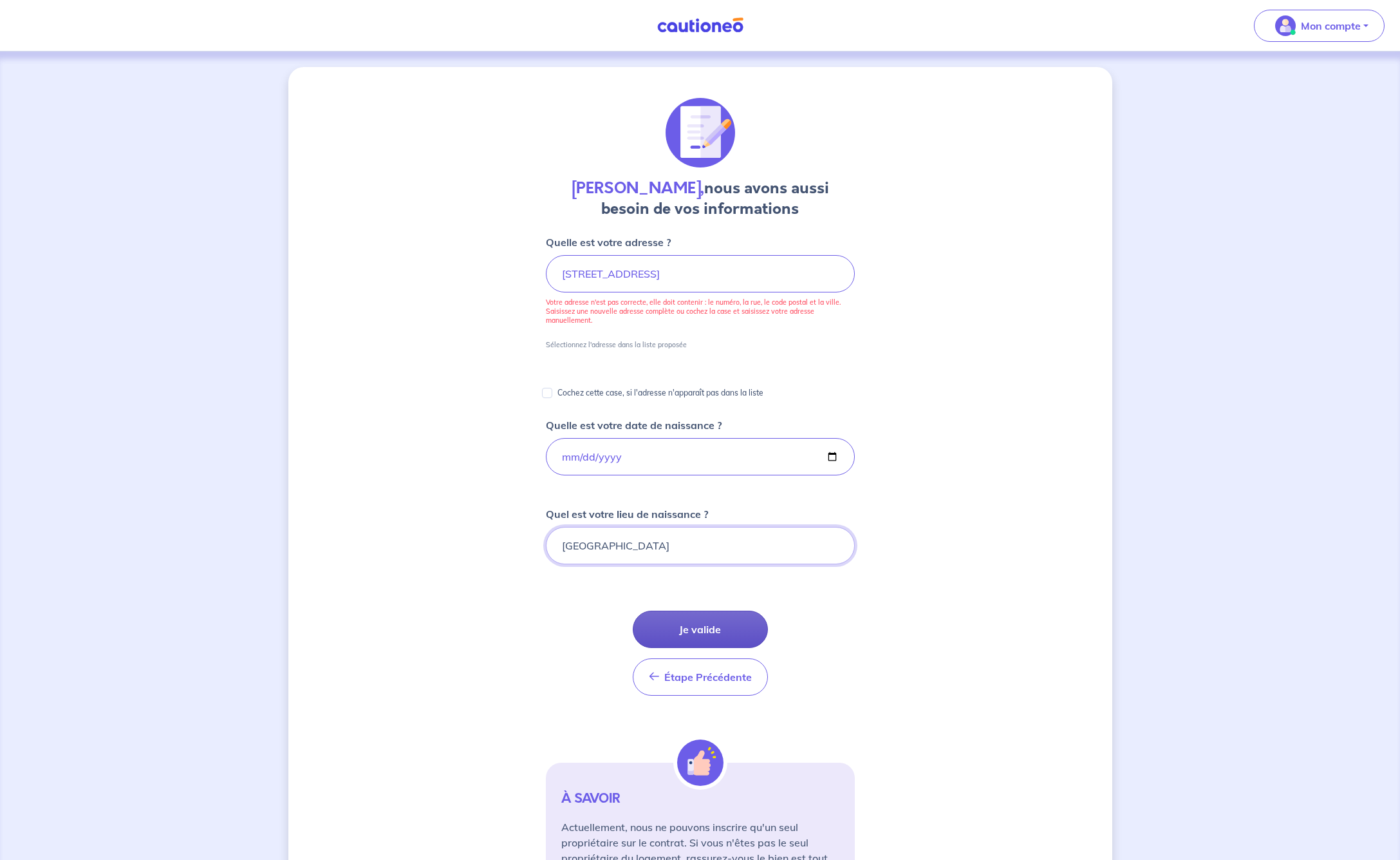
type input "[GEOGRAPHIC_DATA]"
click at [718, 628] on button "Je valide" at bounding box center [700, 629] width 135 height 38
click at [545, 393] on input "Cochez cette case, si l'adresse n'apparaît pas dans la liste" at bounding box center [547, 393] width 11 height 11
checkbox input "true"
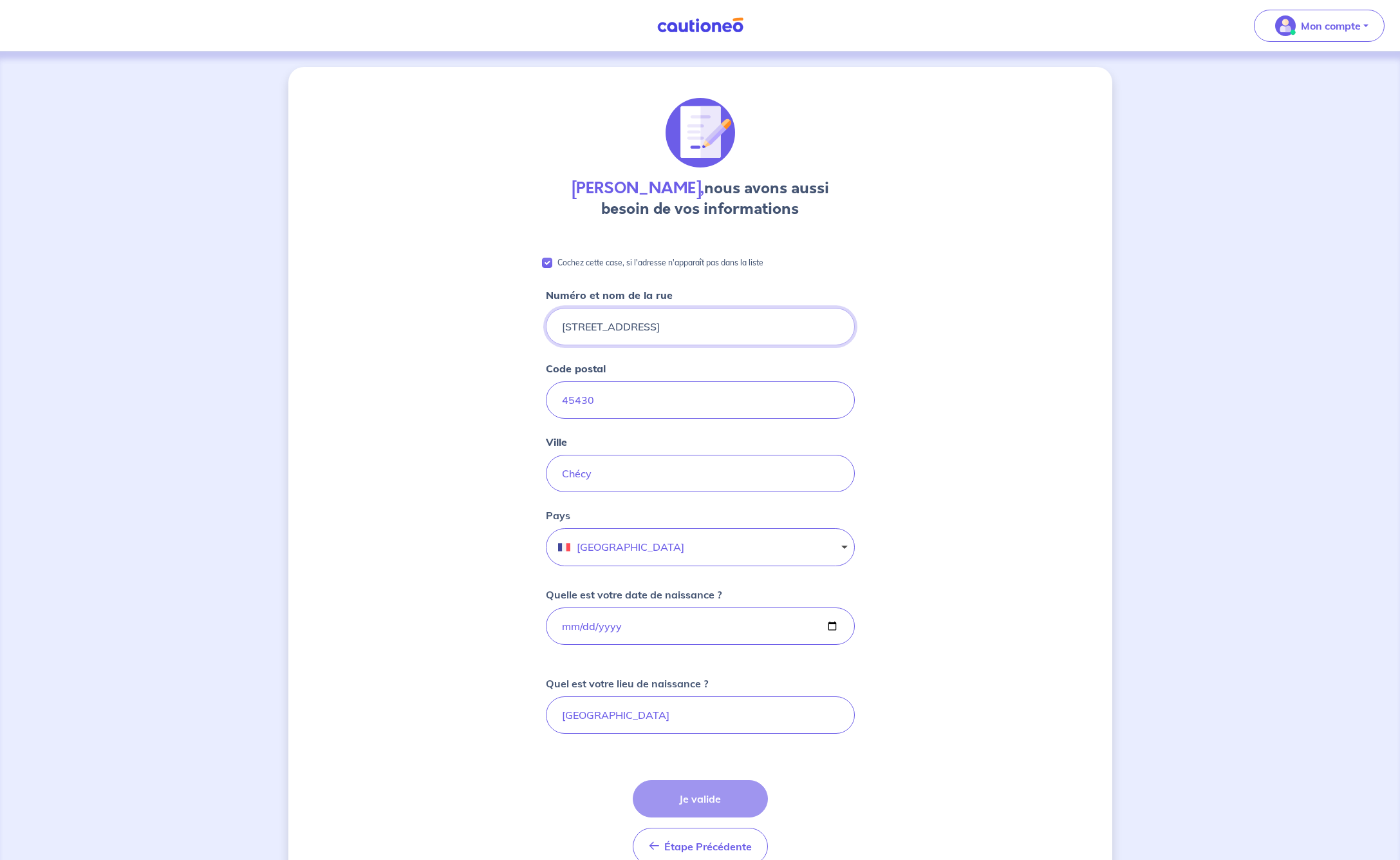
type input "[STREET_ADDRESS]"
click at [972, 497] on div "[PERSON_NAME], nous avons aussi besoin de vos informations Cochez cette case, s…" at bounding box center [700, 589] width 824 height 1045
click at [699, 799] on div "Étape Précédente Précédent Je valide Je valide" at bounding box center [700, 822] width 135 height 85
click at [1290, 28] on img "button" at bounding box center [1285, 25] width 20 height 20
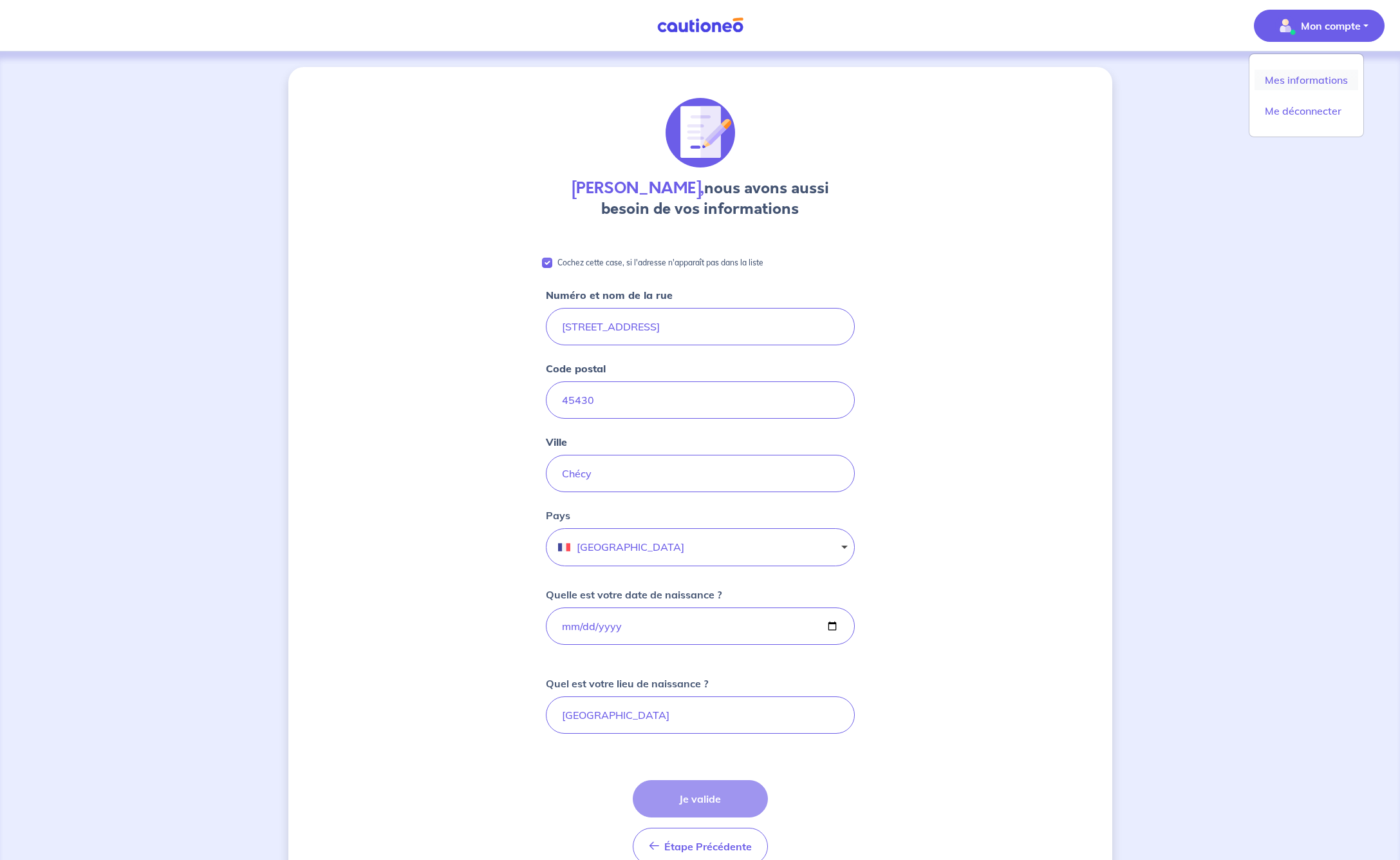
click at [1293, 76] on link "Mes informations" at bounding box center [1306, 79] width 104 height 20
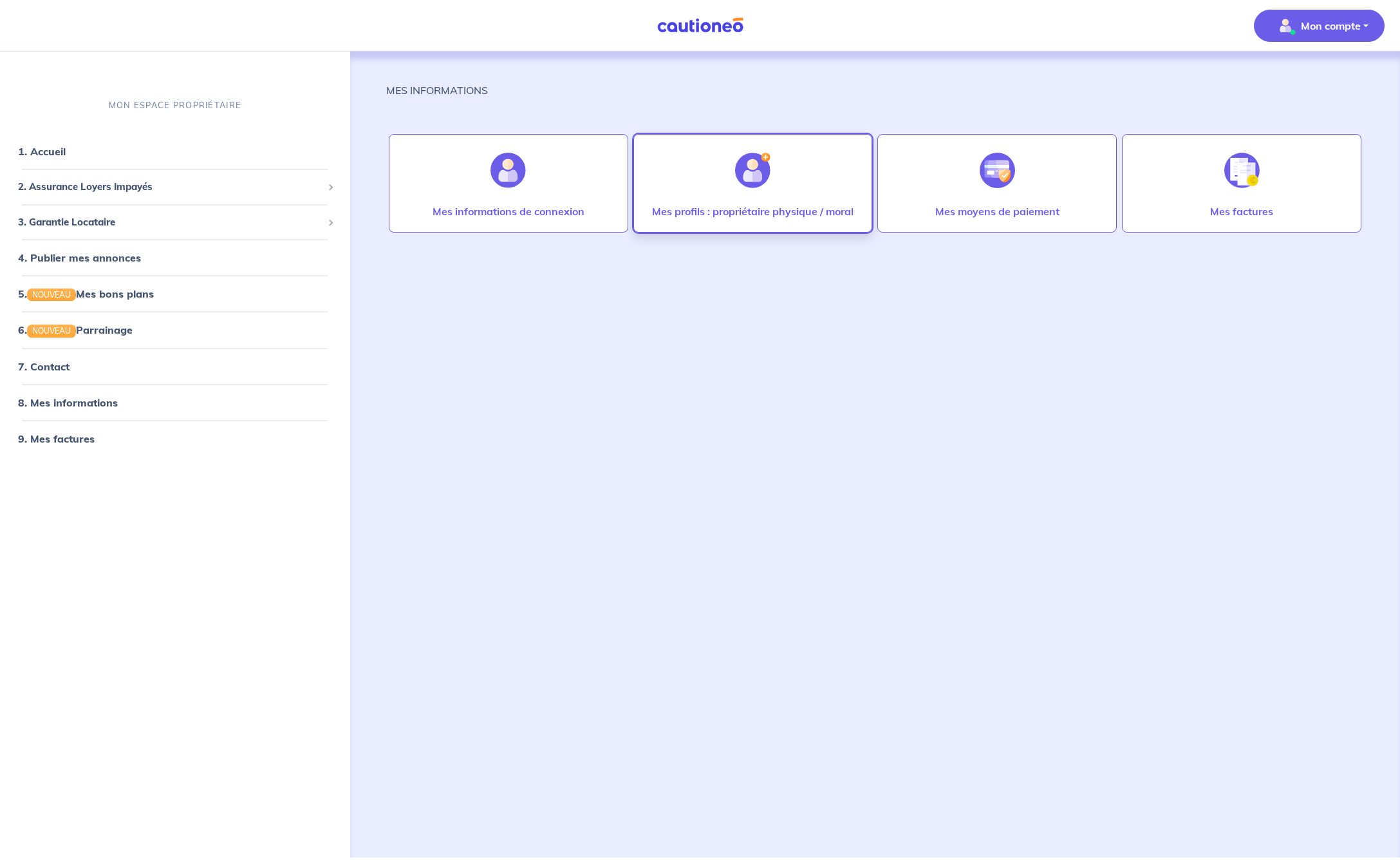
click at [741, 182] on img at bounding box center [753, 171] width 36 height 36
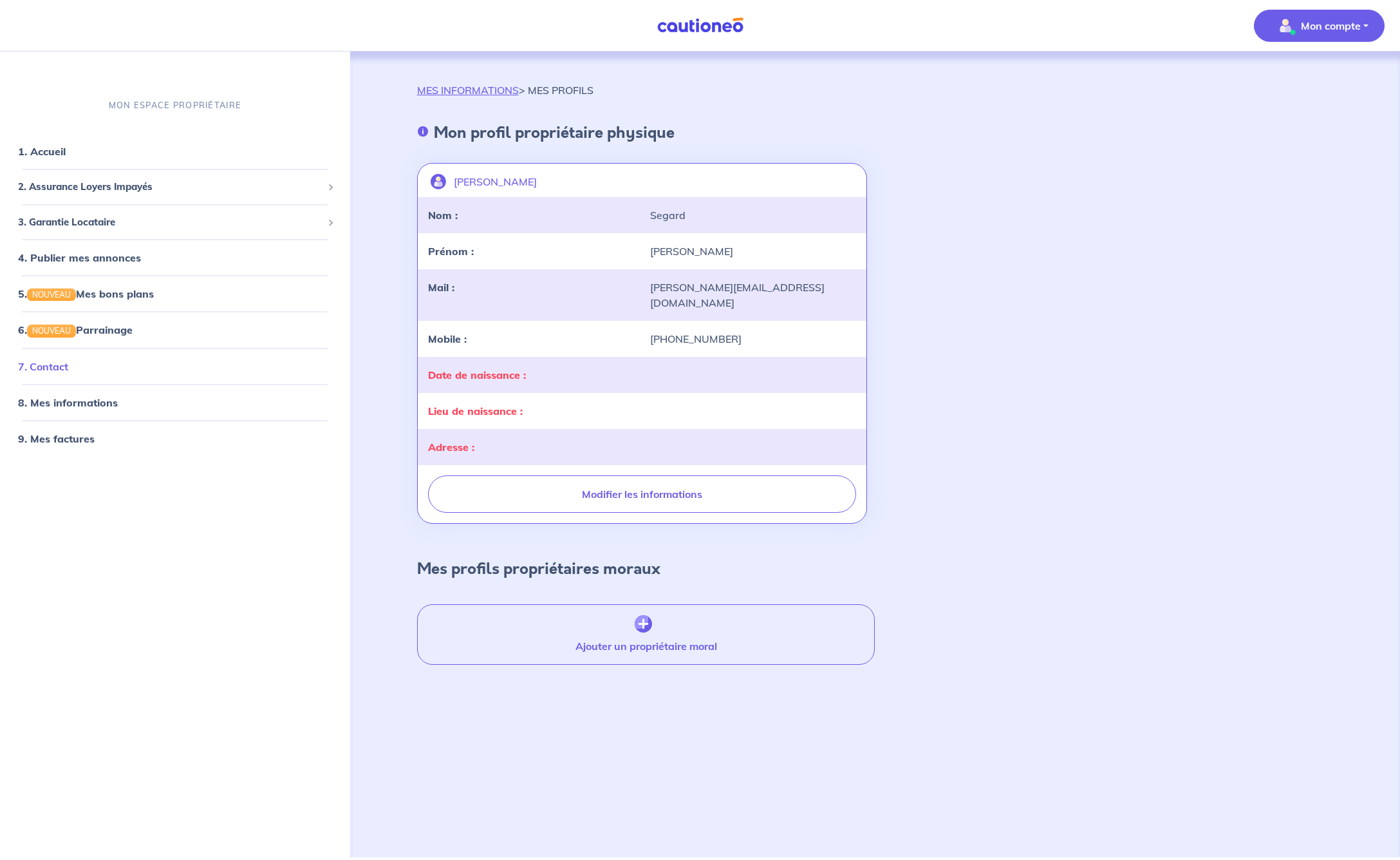
click at [68, 362] on link "7. Contact" at bounding box center [43, 366] width 50 height 13
click at [48, 147] on link "1. Accueil" at bounding box center [41, 151] width 47 height 13
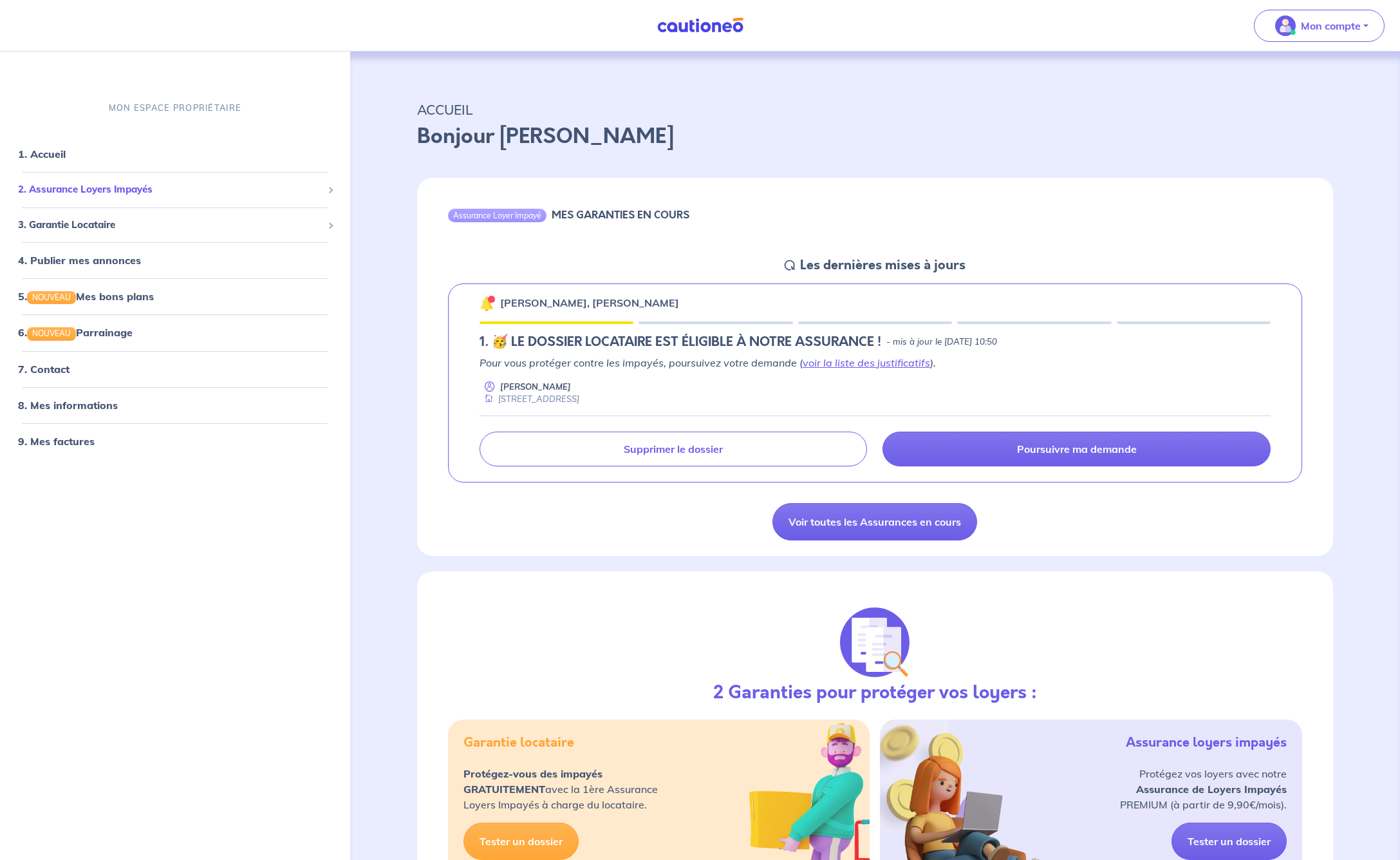
click at [138, 185] on span "2. Assurance Loyers Impayés" at bounding box center [170, 190] width 305 height 15
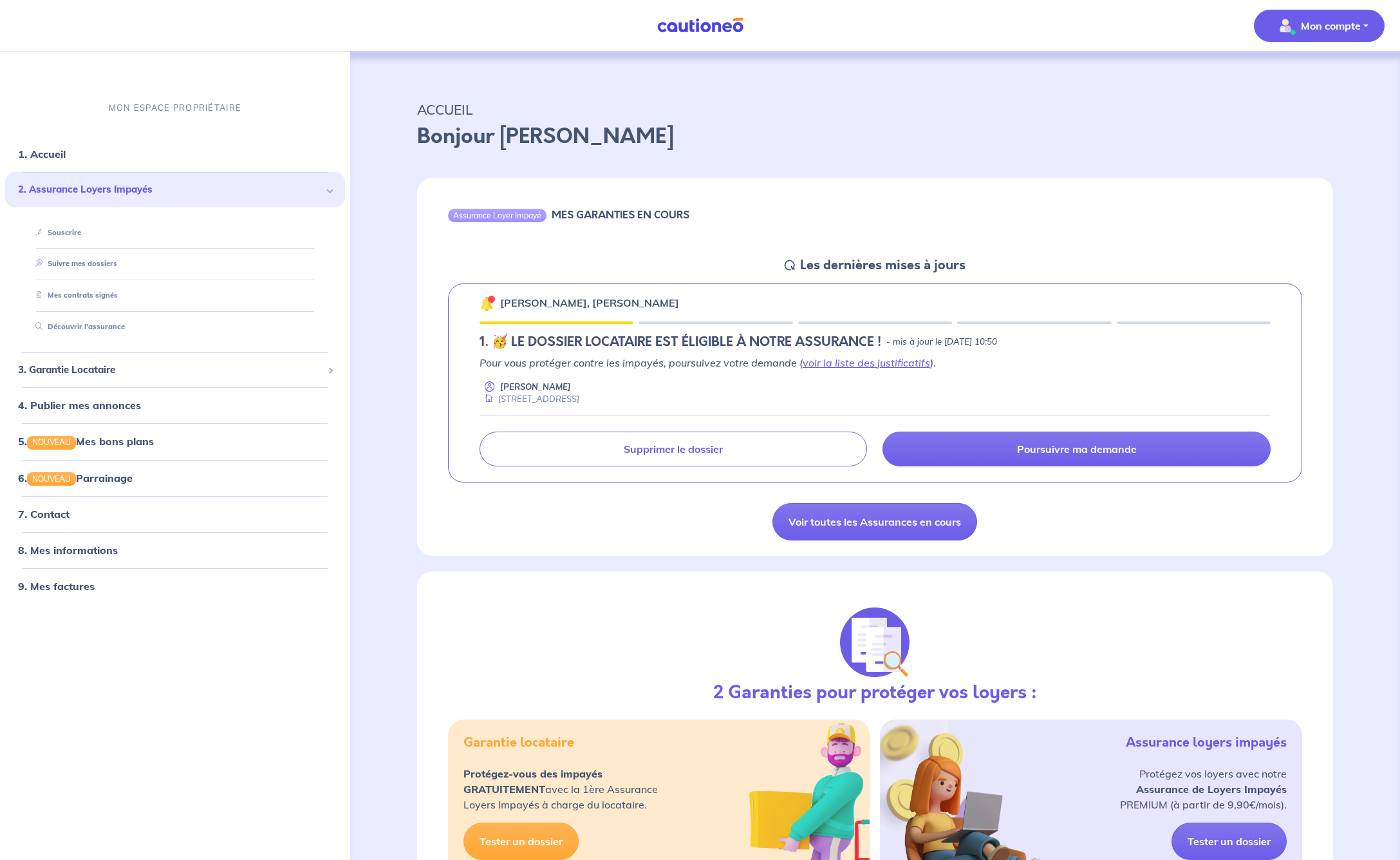
click at [1319, 28] on p "Mon compte" at bounding box center [1331, 25] width 60 height 15
click at [1303, 109] on link "Me déconnecter" at bounding box center [1306, 110] width 104 height 20
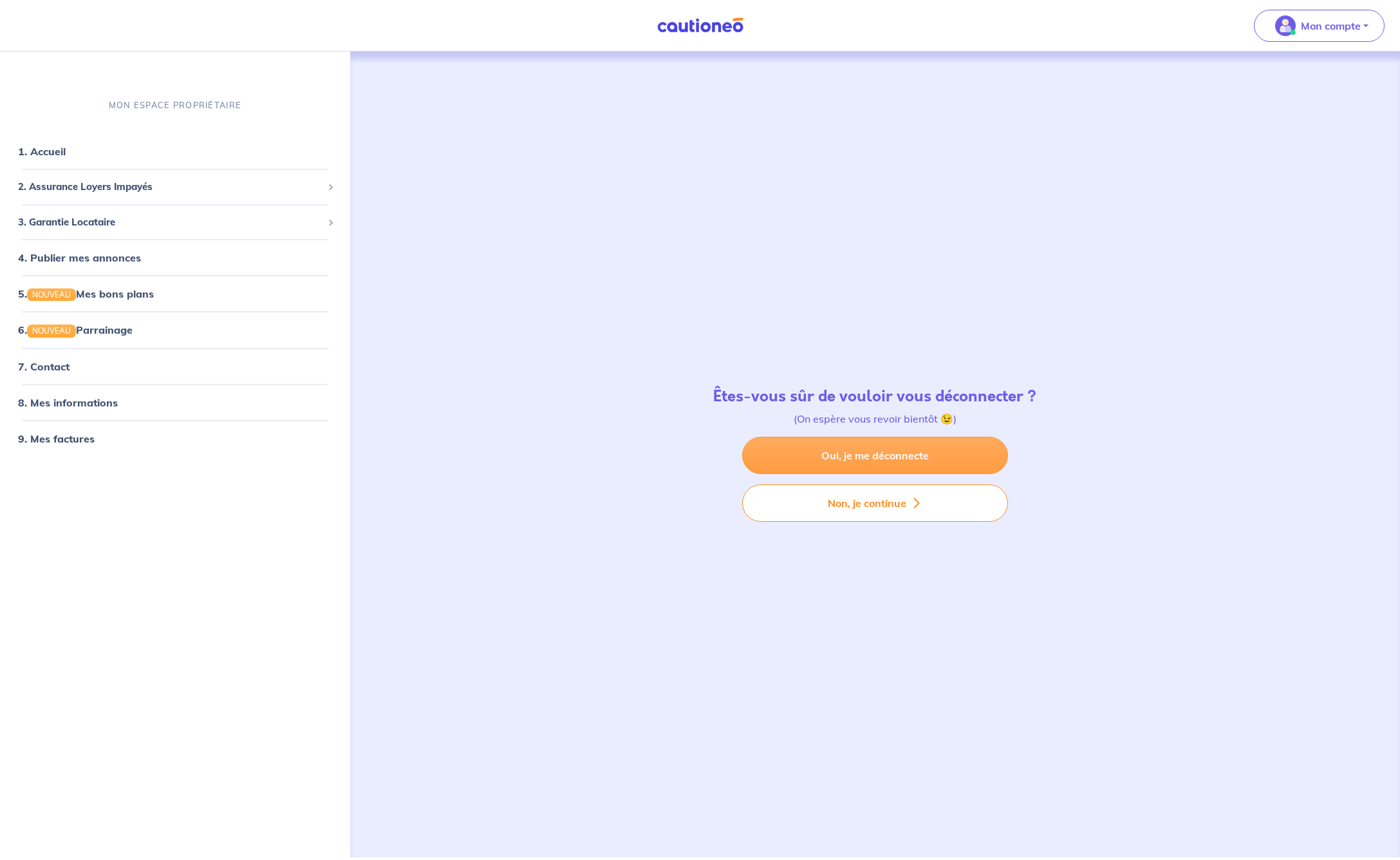
click at [869, 448] on link "Oui, je me déconnecte" at bounding box center [875, 455] width 266 height 38
